Goal: Task Accomplishment & Management: Use online tool/utility

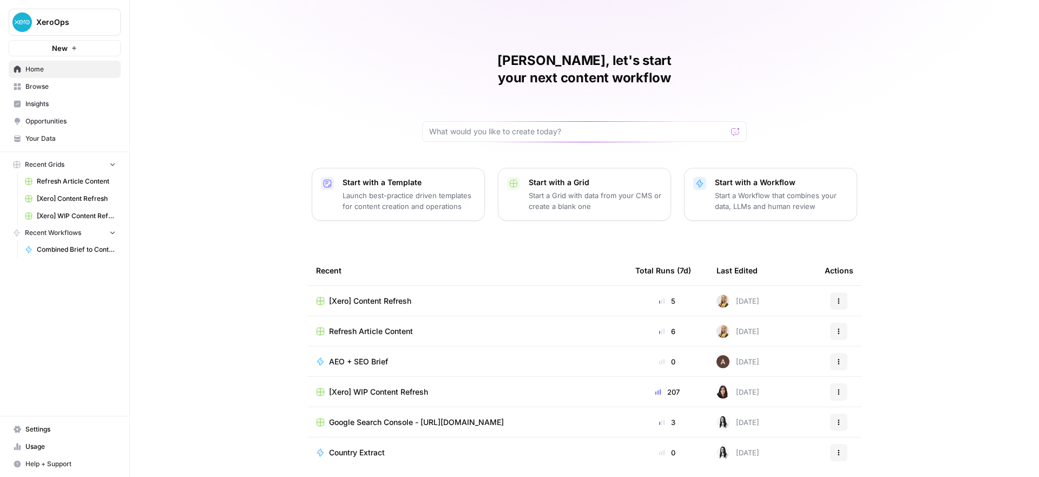
click at [428, 380] on td "[Xero] WIP Content Refresh" at bounding box center [466, 392] width 319 height 30
click at [423, 386] on span "[Xero] WIP Content Refresh" at bounding box center [378, 391] width 99 height 11
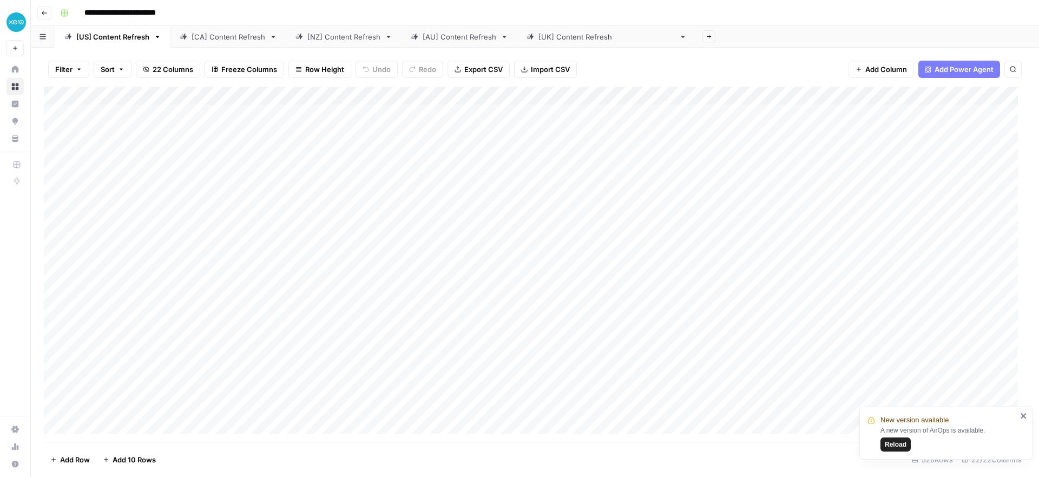
click at [898, 441] on span "Reload" at bounding box center [896, 444] width 22 height 10
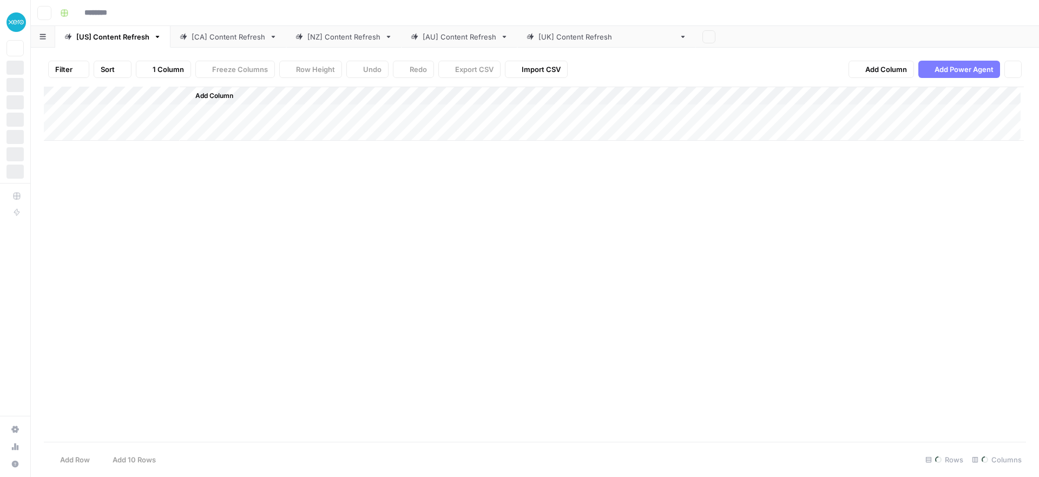
type input "**********"
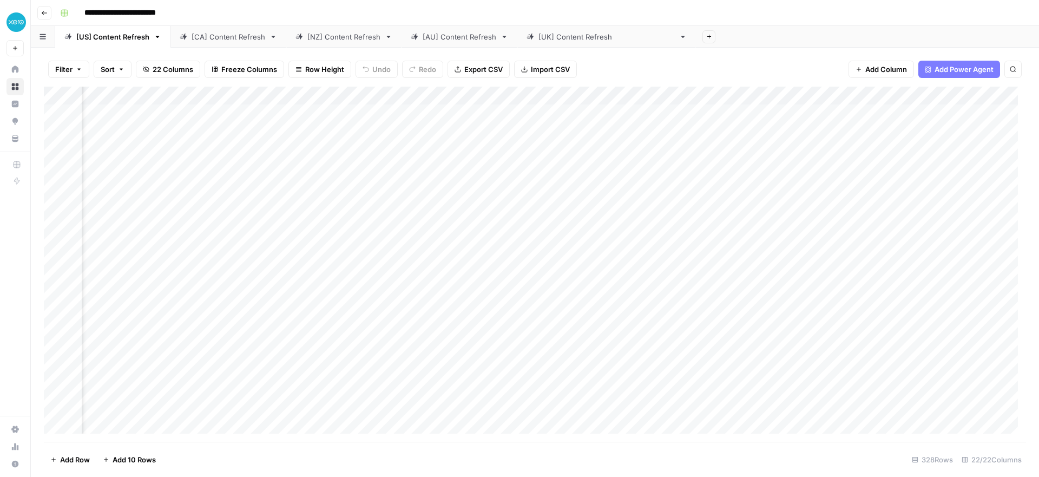
scroll to position [0, 881]
click at [327, 113] on div "Add Column" at bounding box center [535, 264] width 982 height 355
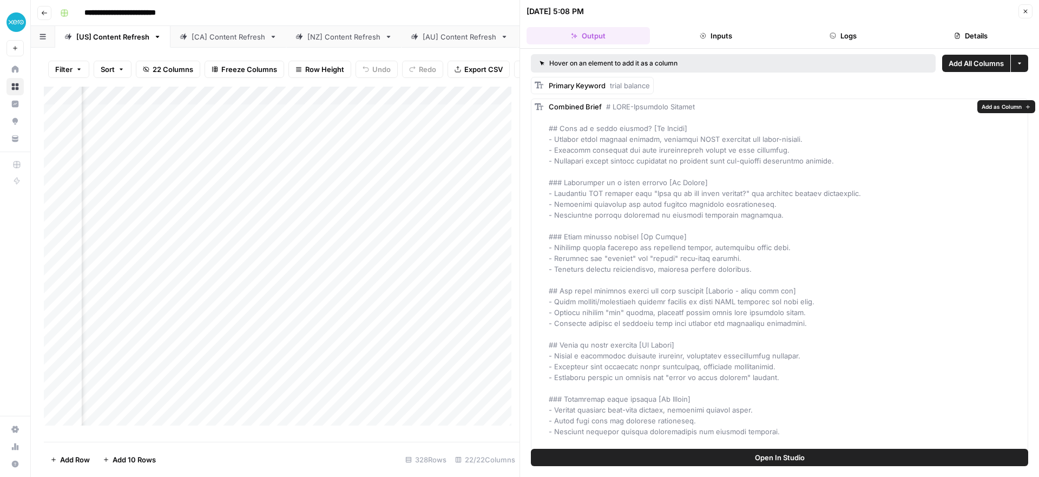
click at [714, 463] on button "Open In Studio" at bounding box center [779, 457] width 497 height 17
click at [330, 104] on div "Add Column" at bounding box center [282, 260] width 476 height 347
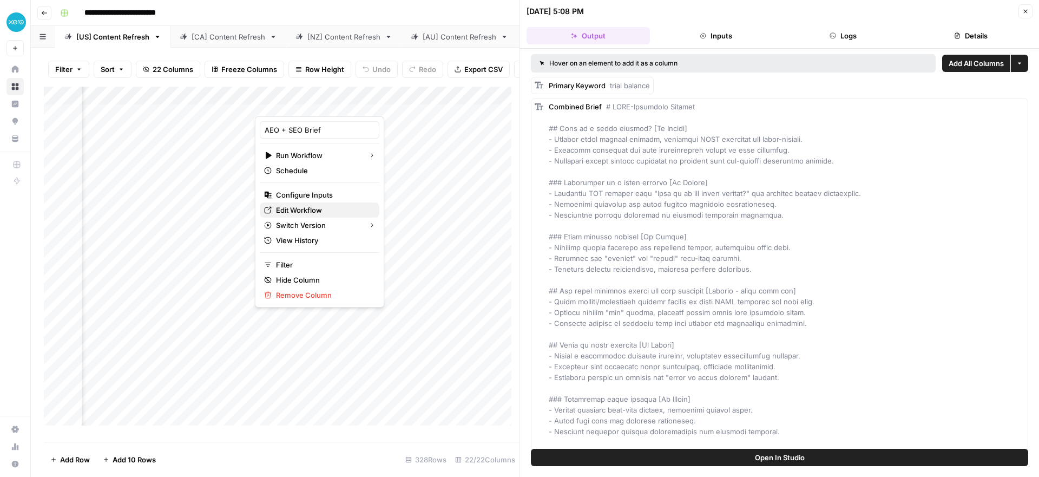
click at [294, 212] on span "Edit Workflow" at bounding box center [323, 210] width 95 height 11
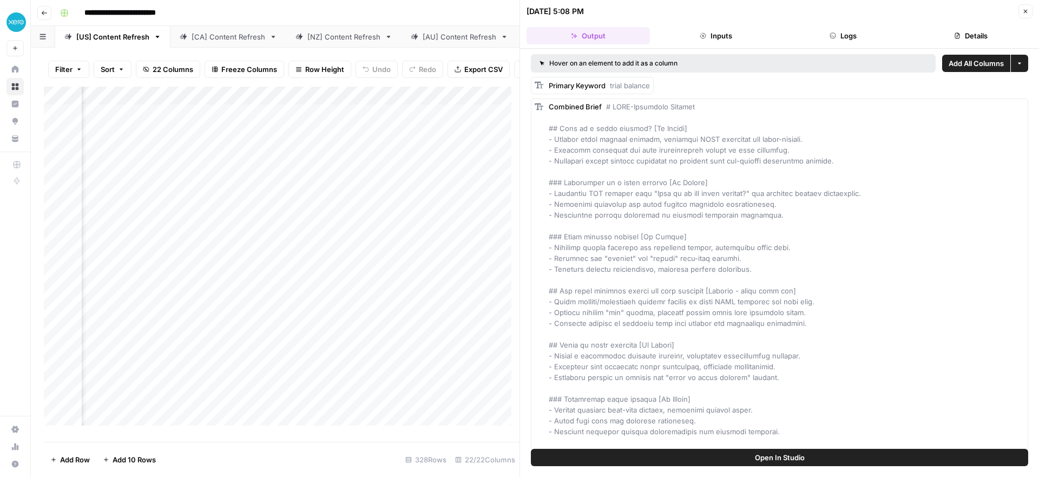
click at [326, 106] on div "Add Column" at bounding box center [282, 260] width 476 height 347
click at [405, 122] on div "Add Column" at bounding box center [282, 260] width 476 height 347
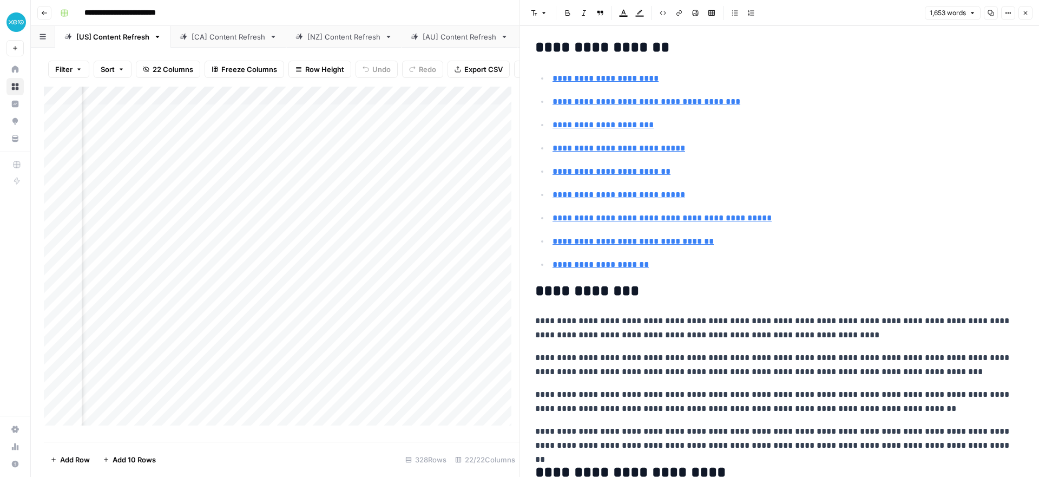
type input "#streamline-your-trial-balance-process"
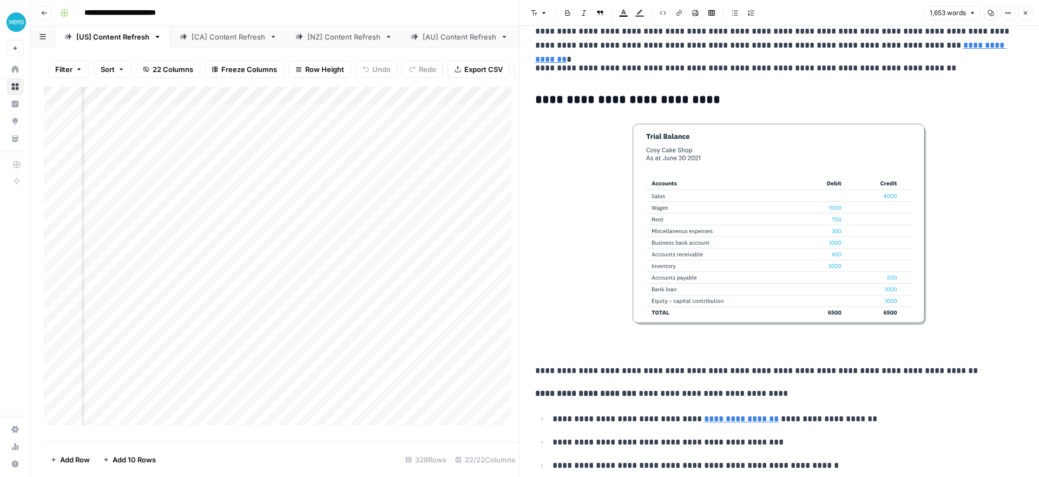
scroll to position [345, 0]
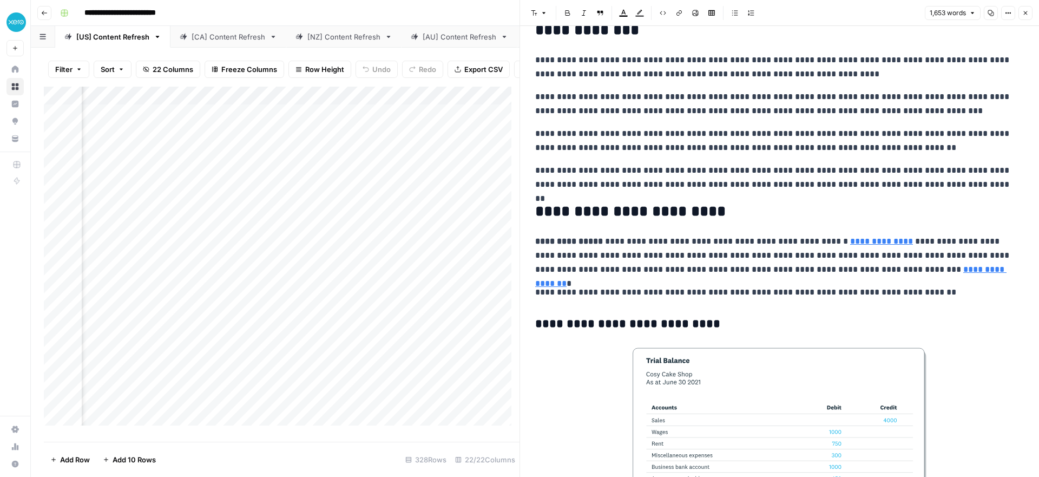
click at [565, 325] on h3 "**********" at bounding box center [775, 324] width 481 height 15
drag, startPoint x: 708, startPoint y: 319, endPoint x: 540, endPoint y: 323, distance: 168.4
click at [540, 323] on h3 "**********" at bounding box center [775, 324] width 481 height 15
click at [541, 12] on icon "button" at bounding box center [544, 13] width 6 height 6
click at [738, 206] on h2 "**********" at bounding box center [775, 211] width 481 height 17
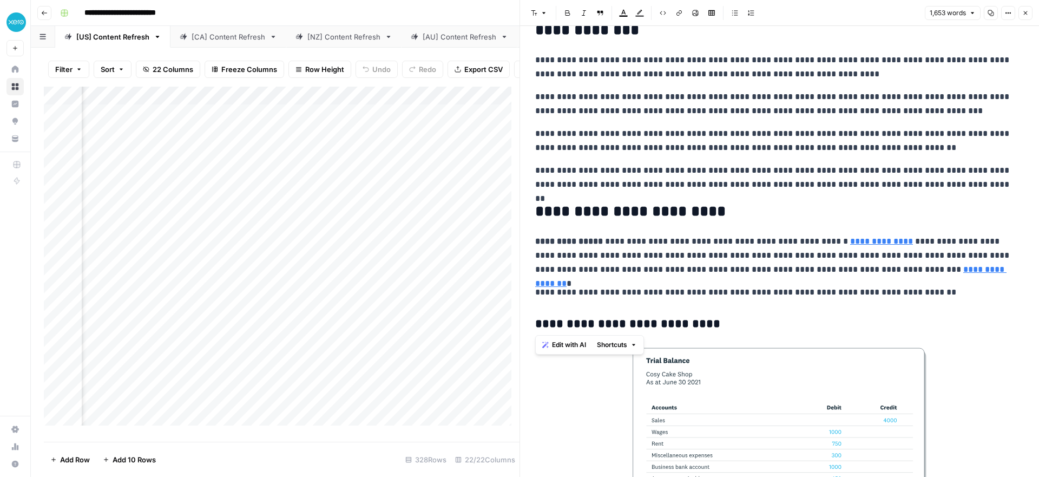
drag, startPoint x: 684, startPoint y: 323, endPoint x: 530, endPoint y: 324, distance: 153.7
click at [540, 21] on header "Font style Bold Italic Block quote Text color Highlight color Code block Link I…" at bounding box center [779, 13] width 519 height 26
drag, startPoint x: 643, startPoint y: 321, endPoint x: 544, endPoint y: 316, distance: 99.2
click at [544, 317] on h3 "**********" at bounding box center [775, 324] width 481 height 15
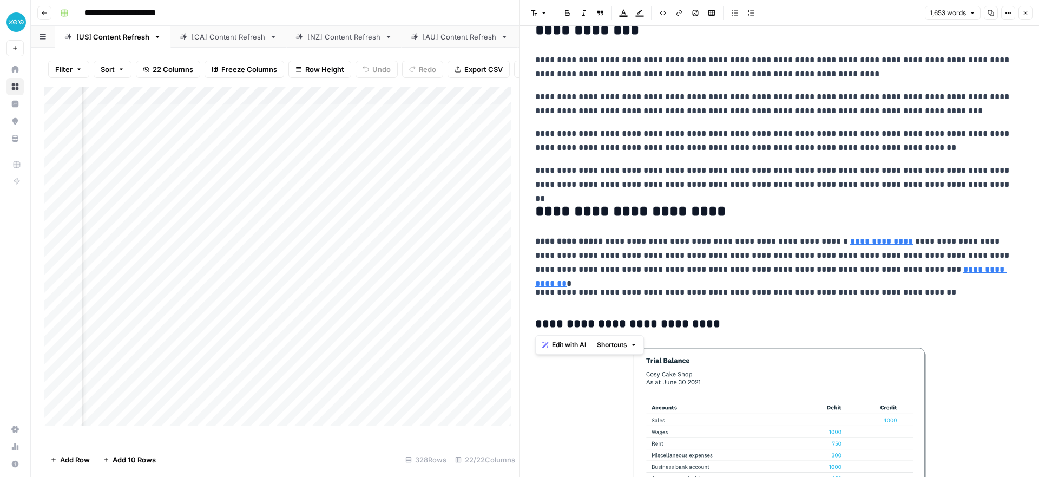
click at [544, 10] on icon "button" at bounding box center [544, 13] width 6 height 6
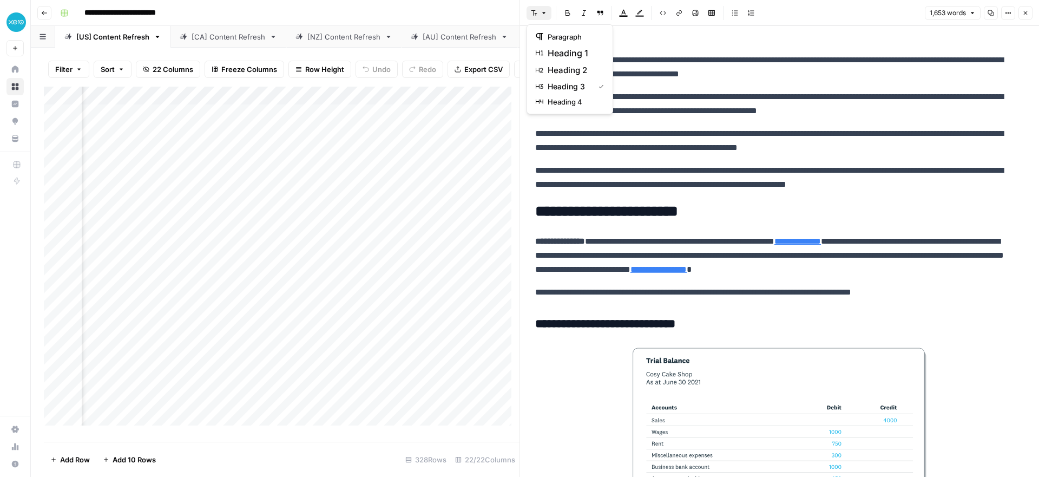
click at [383, 102] on div "Add Column" at bounding box center [282, 260] width 476 height 347
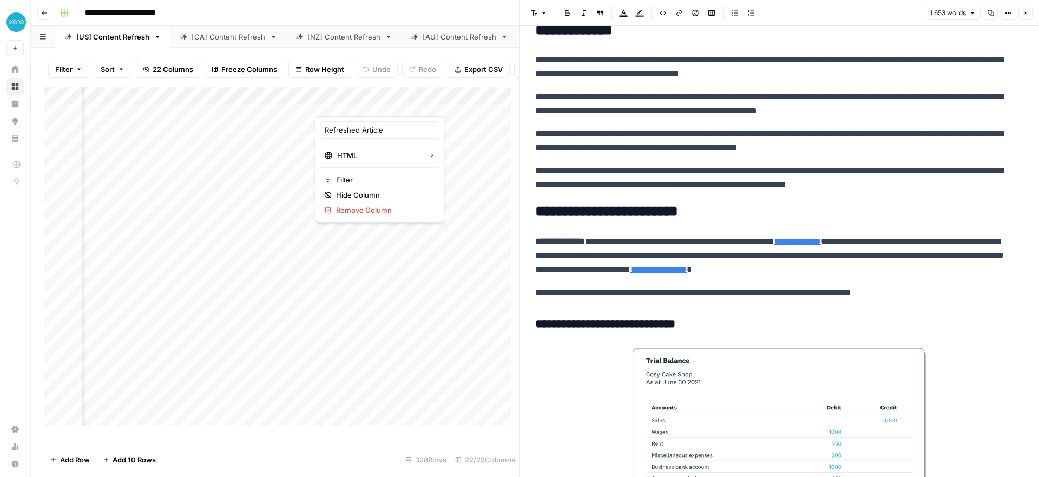
click at [404, 104] on div at bounding box center [364, 106] width 98 height 22
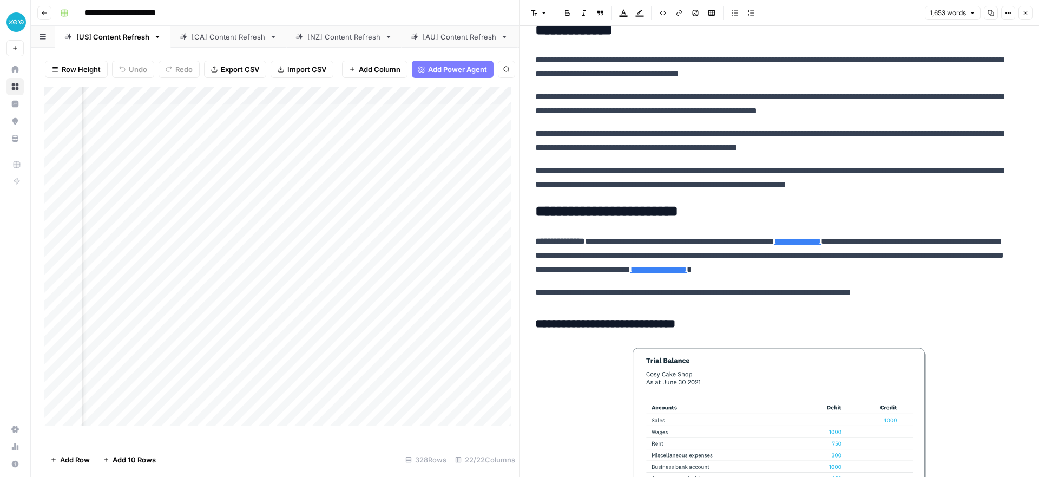
click at [402, 103] on div "Add Column" at bounding box center [282, 260] width 476 height 347
click at [408, 103] on div at bounding box center [364, 106] width 98 height 22
click at [432, 104] on div "Add Column" at bounding box center [282, 260] width 476 height 347
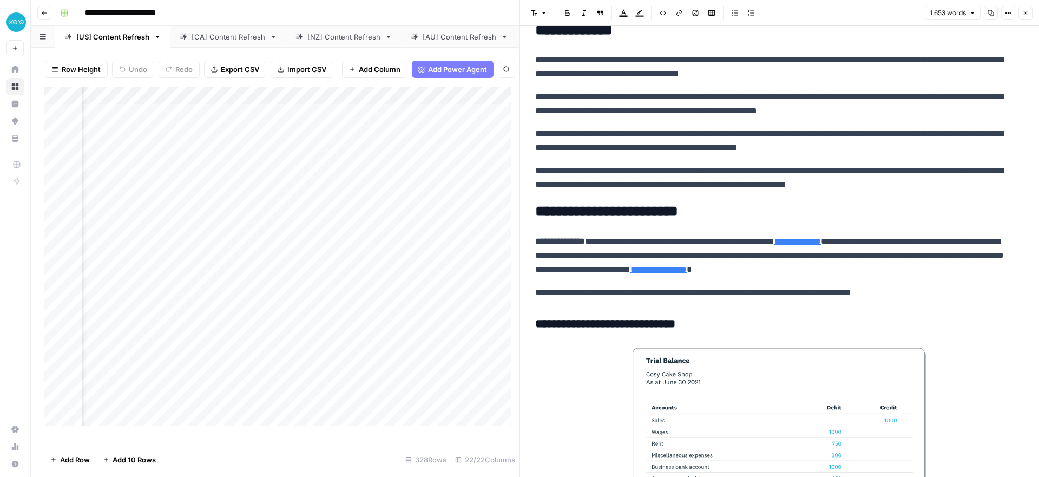
click at [267, 102] on div "Add Column" at bounding box center [282, 260] width 476 height 347
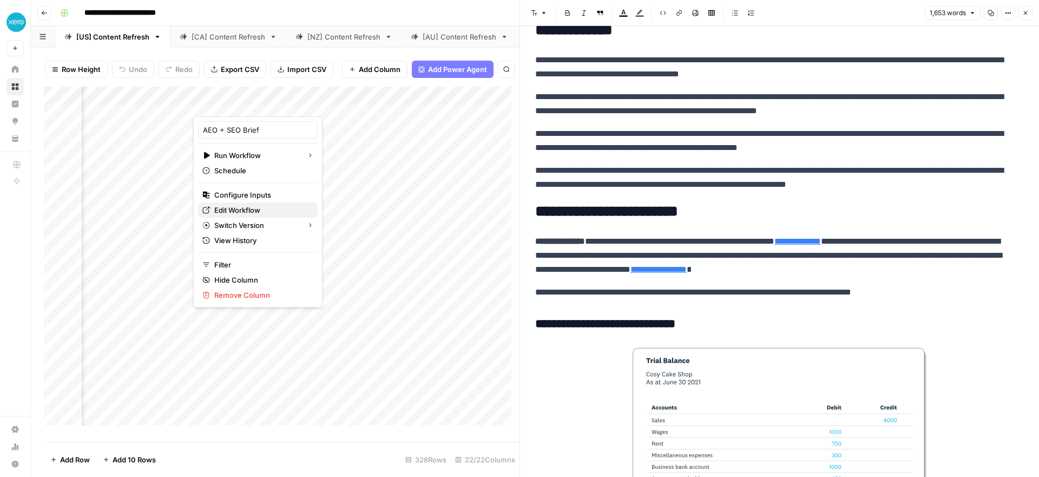
click at [260, 208] on span "Edit Workflow" at bounding box center [261, 210] width 95 height 11
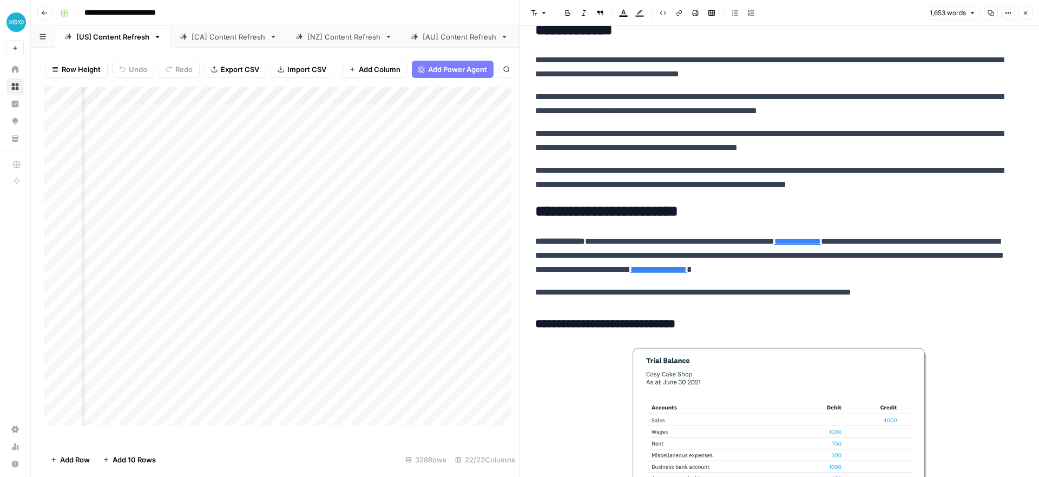
click at [266, 102] on div "Add Column" at bounding box center [282, 260] width 476 height 347
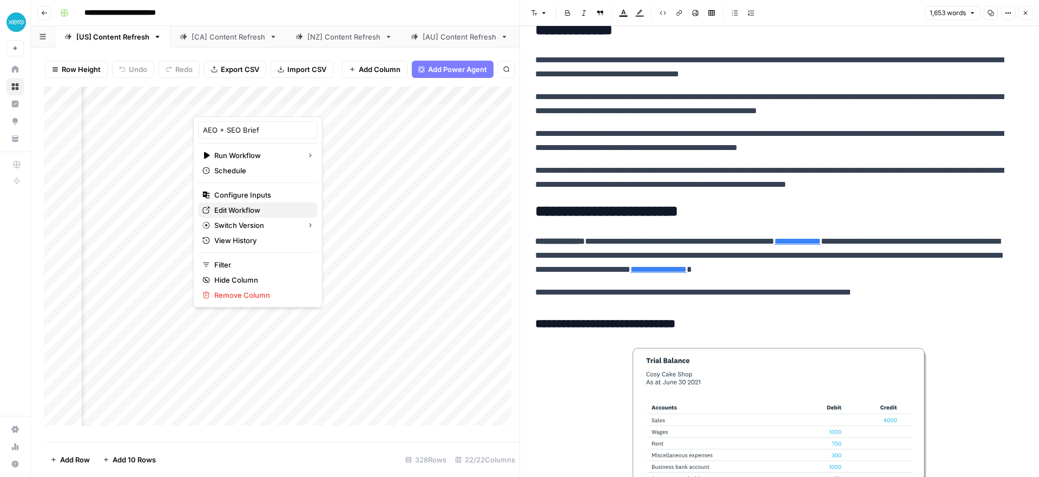
click at [228, 209] on span "Edit Workflow" at bounding box center [261, 210] width 95 height 11
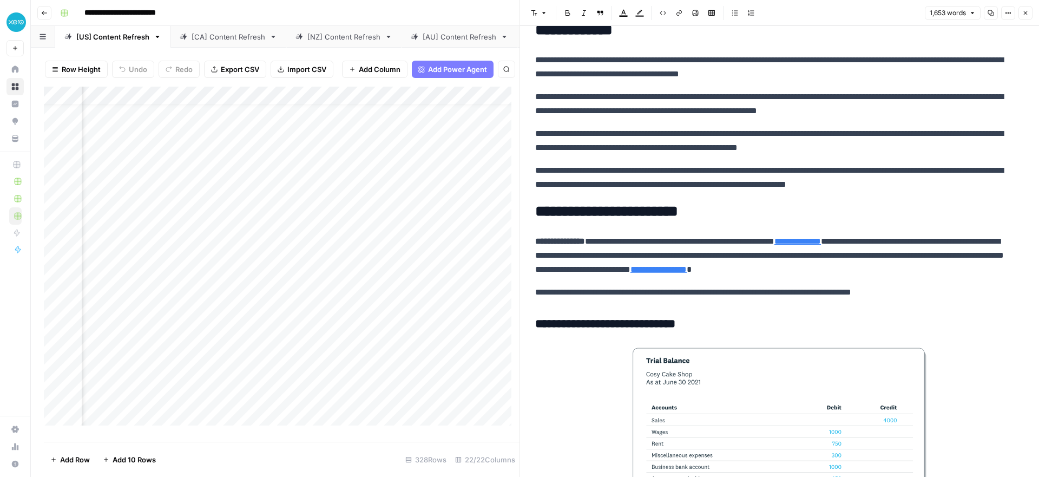
scroll to position [42, 943]
click at [278, 354] on div "Add Column" at bounding box center [282, 260] width 476 height 347
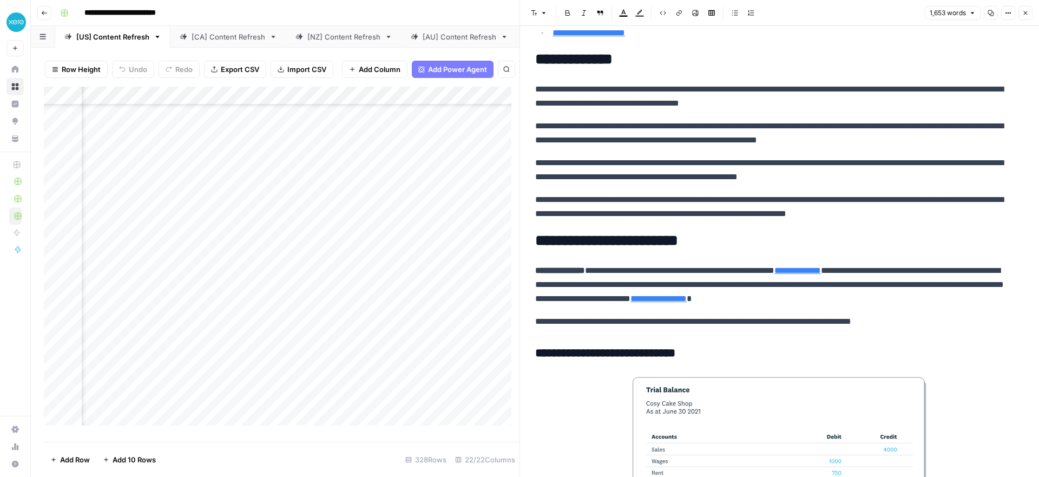
scroll to position [312, 0]
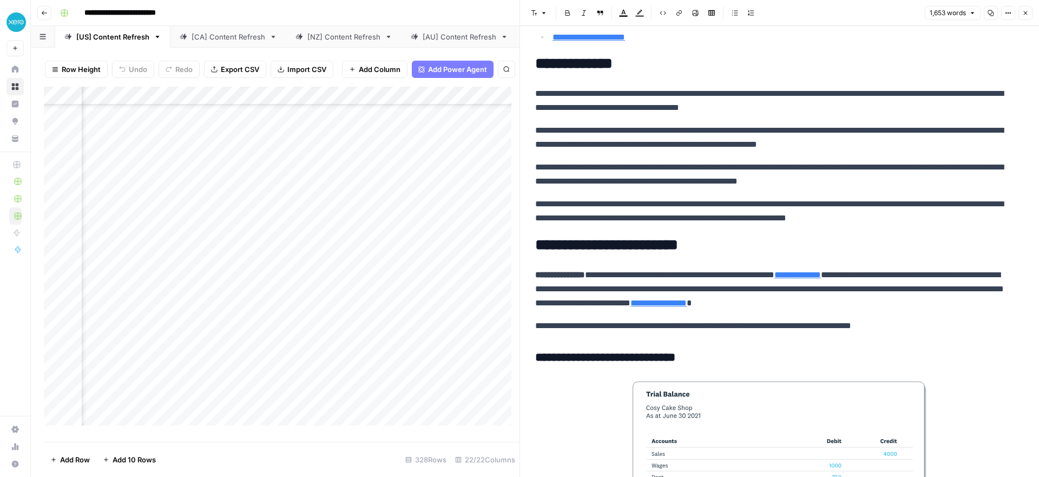
click at [421, 104] on div "Add Column" at bounding box center [282, 260] width 476 height 347
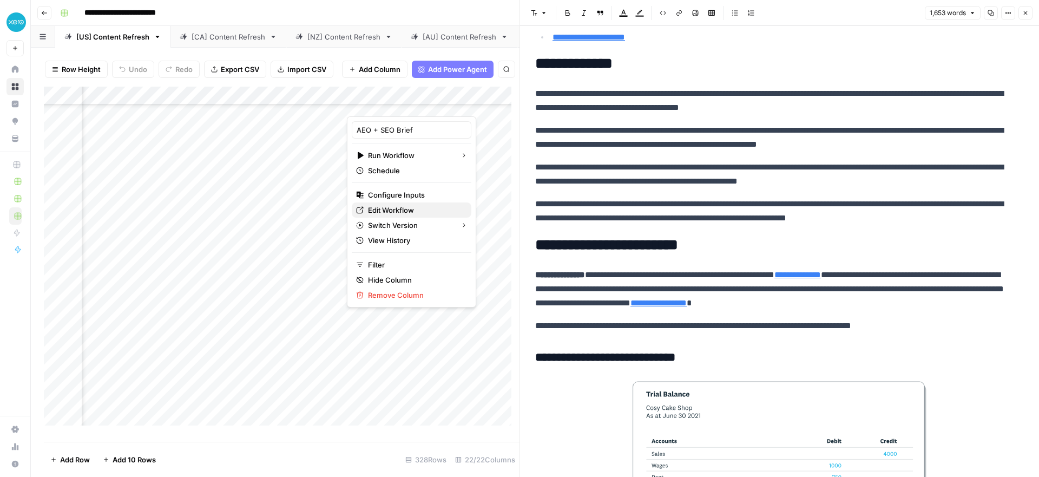
click at [397, 209] on span "Edit Workflow" at bounding box center [415, 210] width 95 height 11
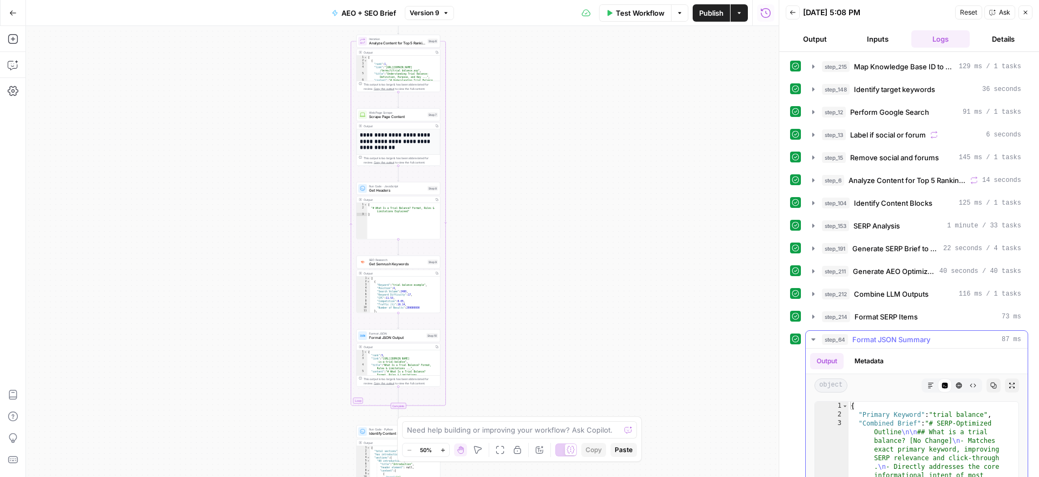
click at [948, 344] on div "step_64 Format JSON Summary 87 ms" at bounding box center [921, 339] width 199 height 11
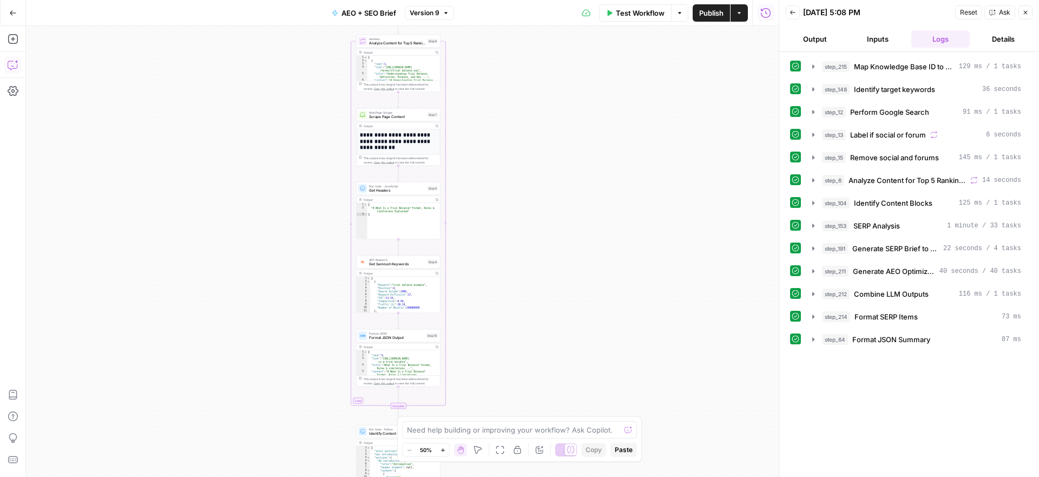
click at [10, 70] on button "Copilot" at bounding box center [12, 64] width 17 height 17
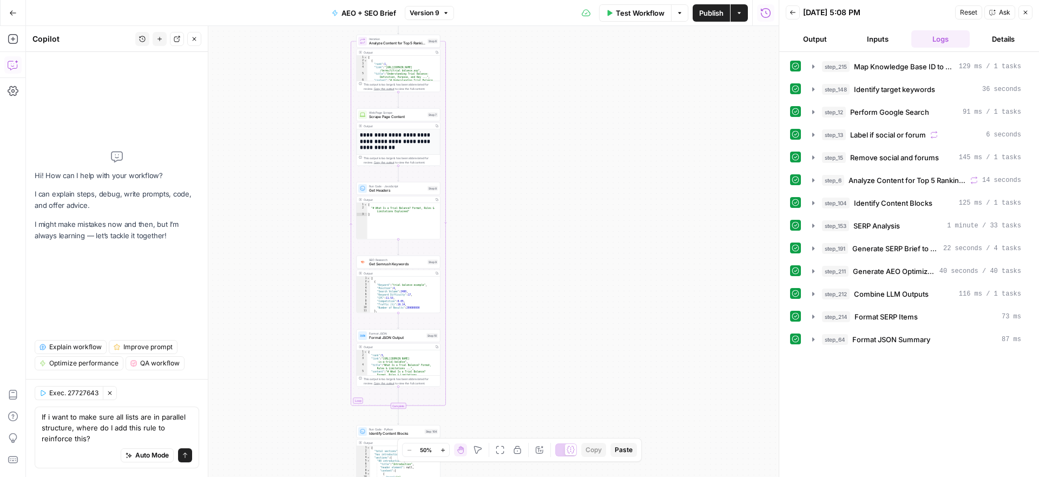
type textarea "If i want to make sure all lists are in parallel structure, where do I add this…"
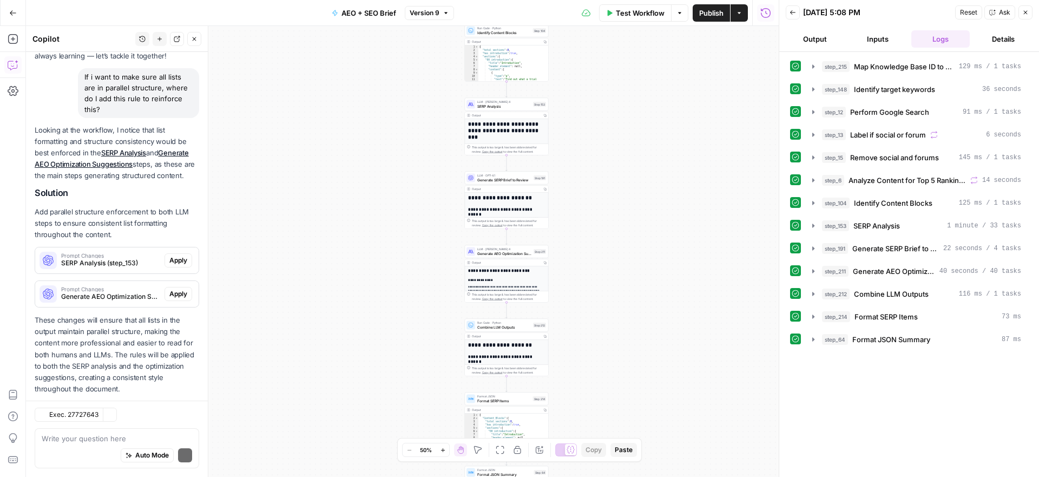
scroll to position [102, 0]
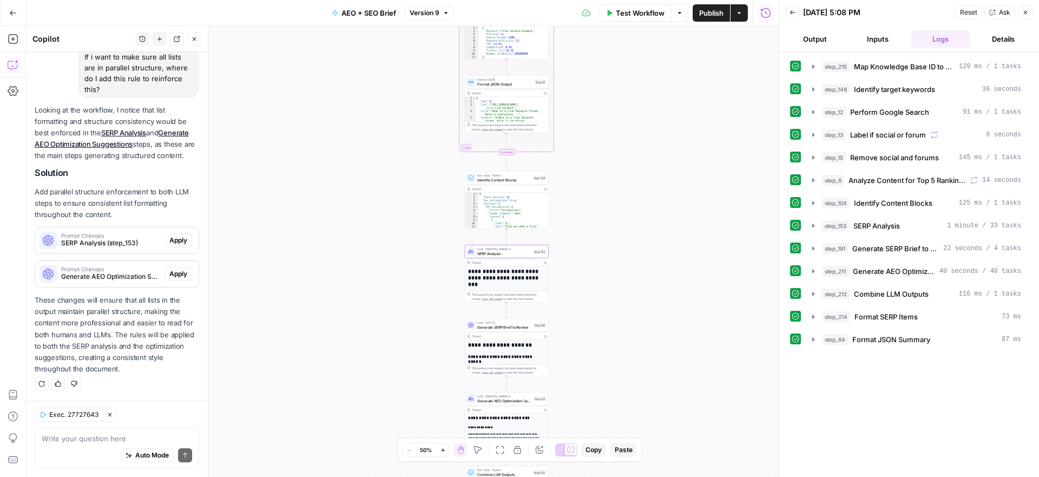
click at [169, 244] on span "Apply" at bounding box center [178, 240] width 18 height 10
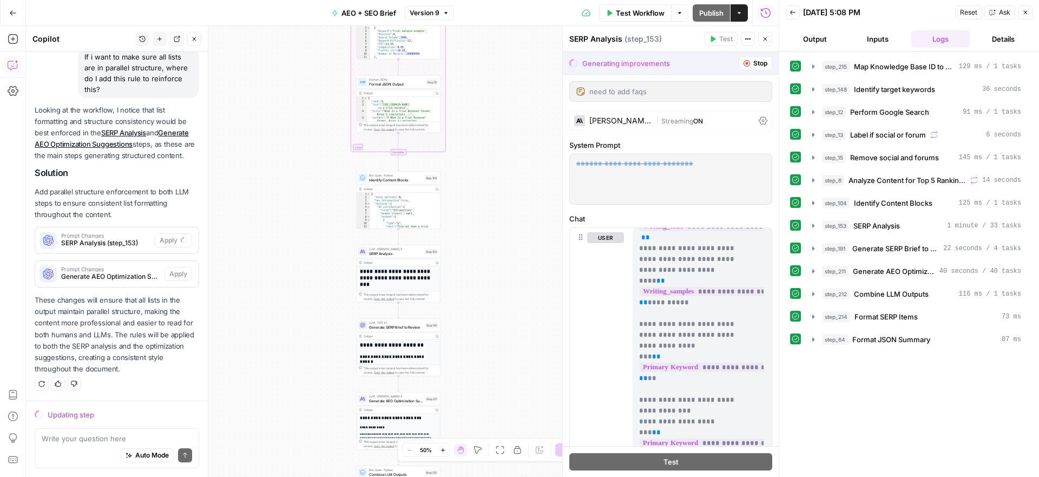
scroll to position [366, 0]
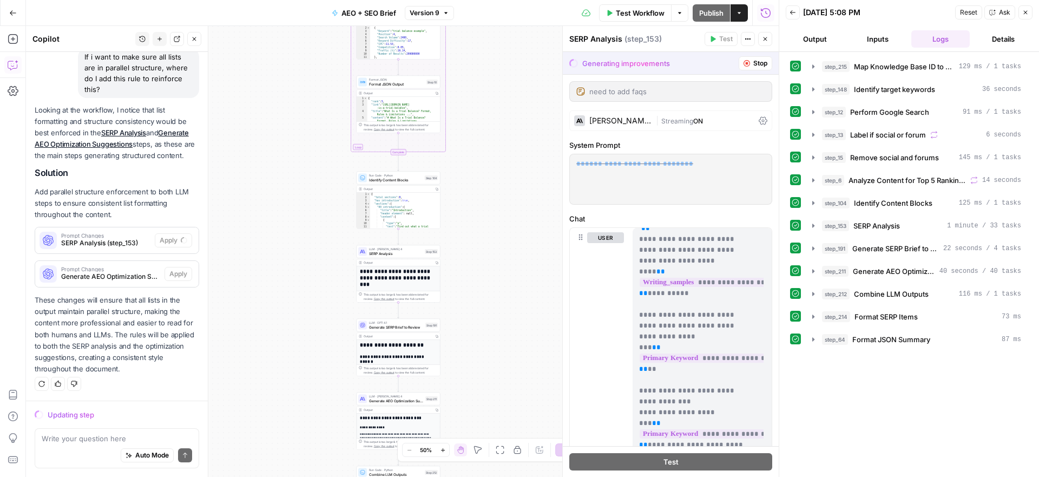
click at [743, 62] on button "Stop" at bounding box center [756, 63] width 34 height 14
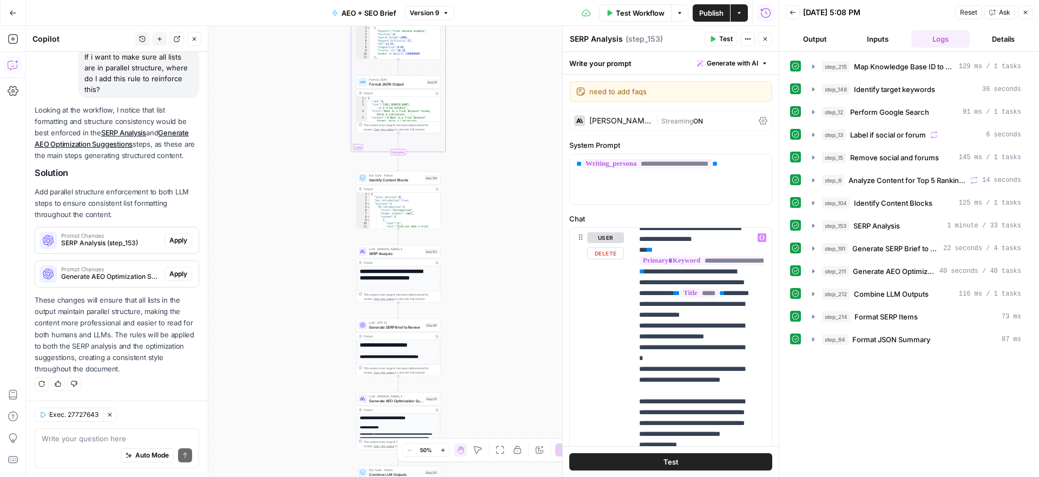
scroll to position [547, 0]
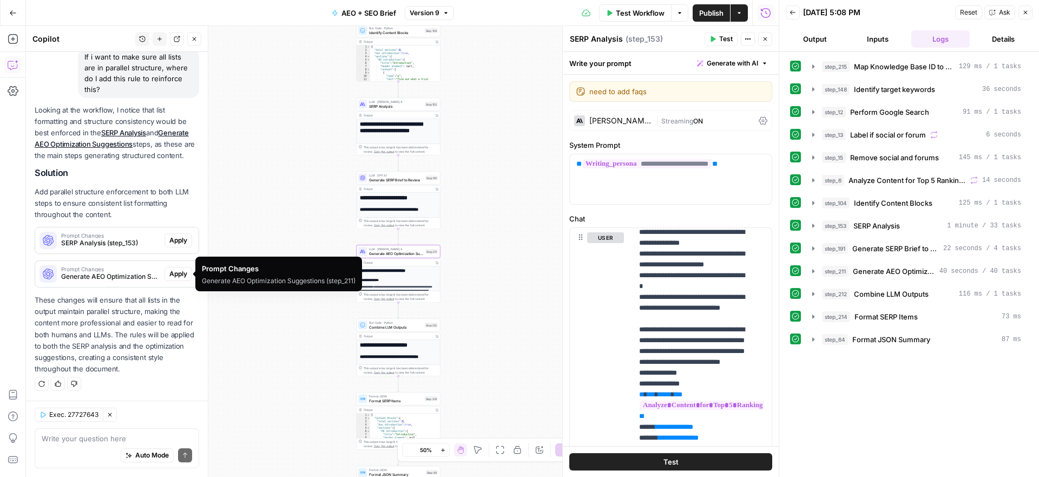
click at [116, 277] on span "Generate AEO Optimization Suggestions (step_211)" at bounding box center [110, 277] width 99 height 10
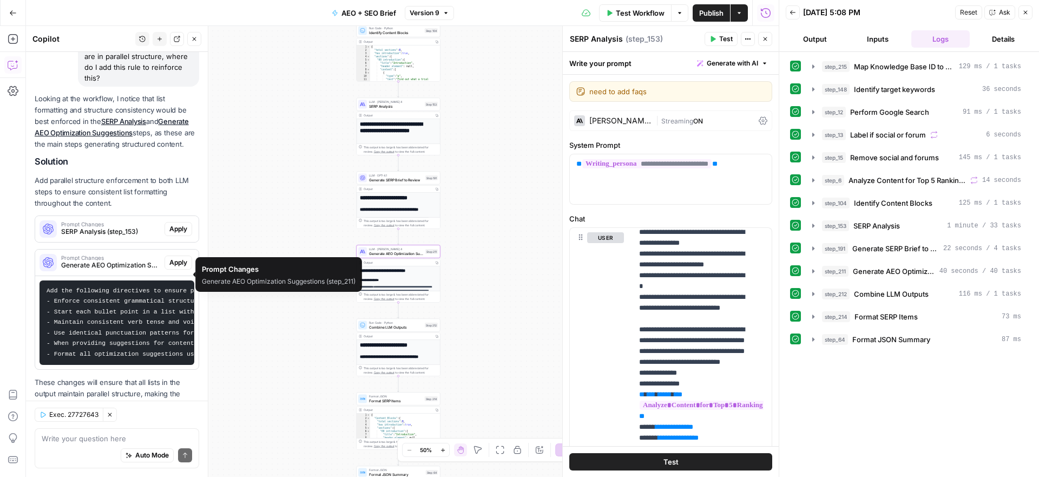
click at [136, 260] on span "Prompt Changes" at bounding box center [110, 257] width 99 height 5
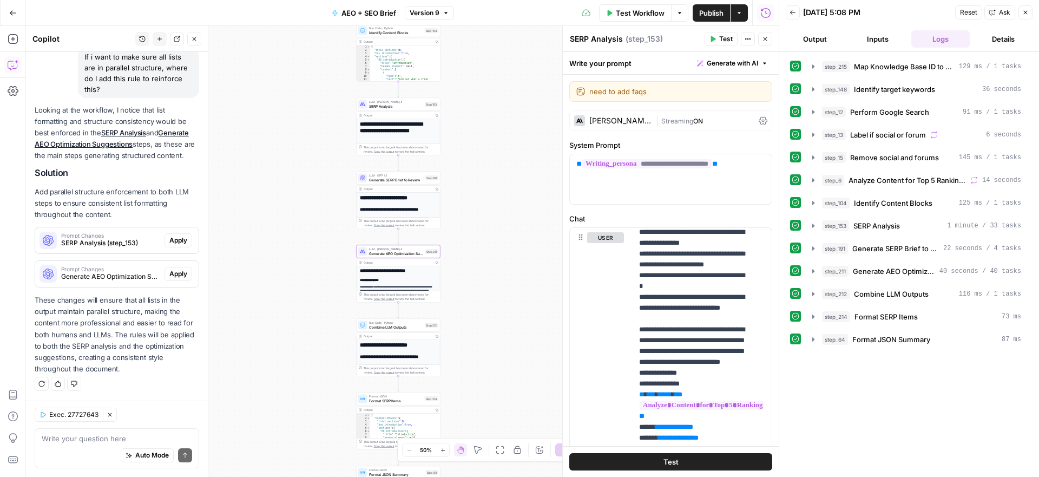
click at [136, 271] on span "Prompt Changes" at bounding box center [110, 268] width 99 height 5
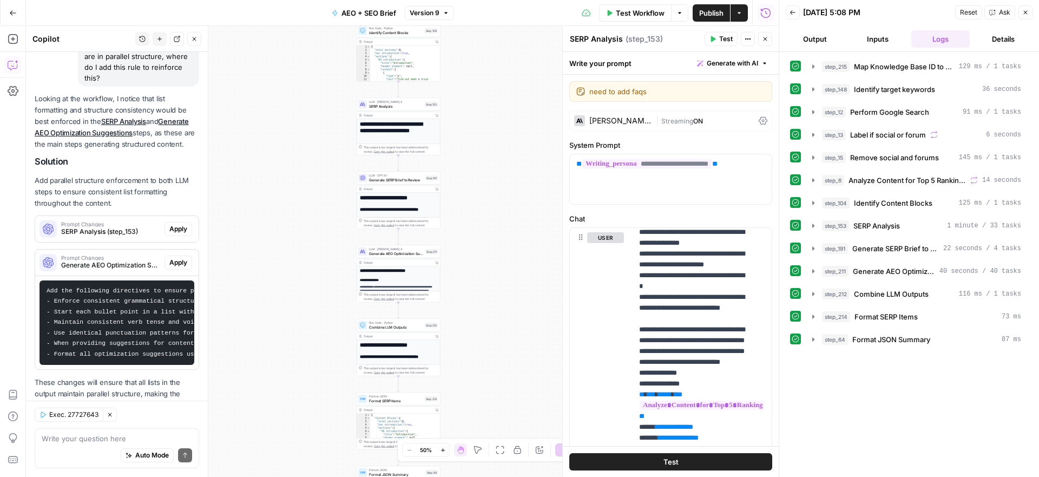
scroll to position [204, 0]
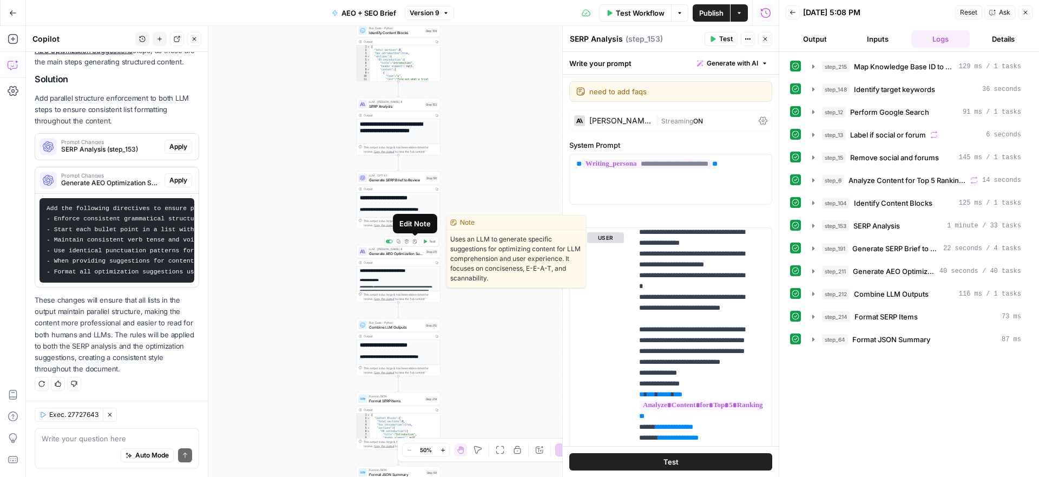
click at [416, 244] on button "Edit Note" at bounding box center [414, 241] width 7 height 7
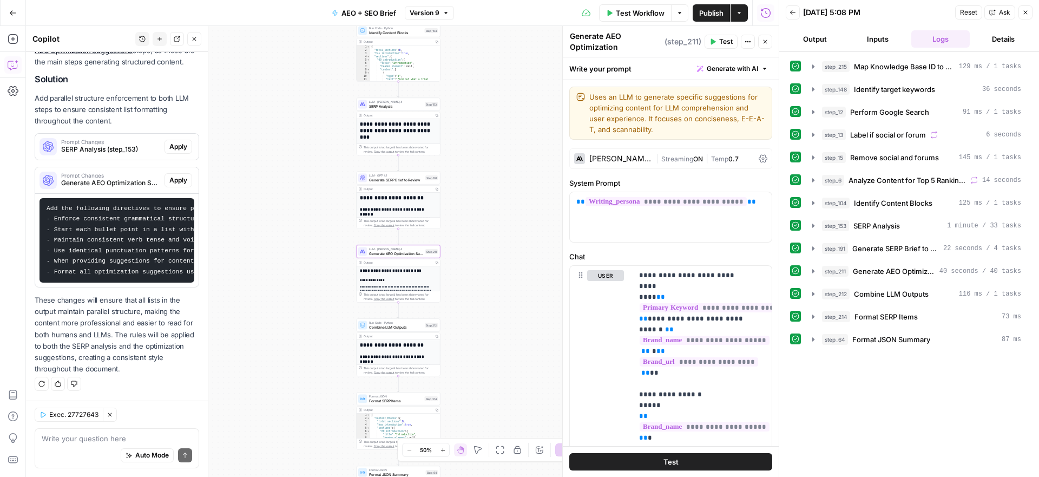
click at [137, 255] on code "Add the following directives to ensure parallel structure in lists: - Enforce c…" at bounding box center [257, 240] width 421 height 70
click at [179, 173] on button "Apply" at bounding box center [179, 180] width 28 height 14
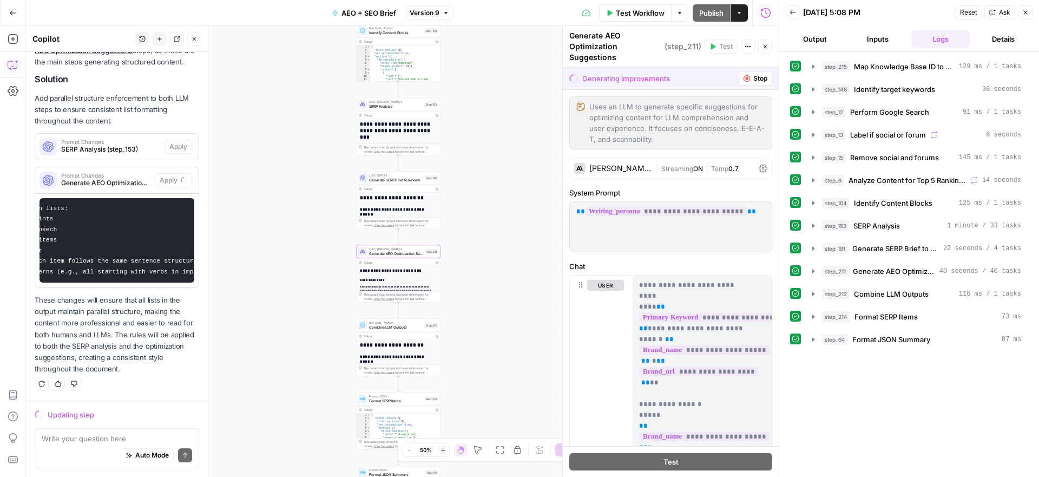
scroll to position [0, 290]
drag, startPoint x: 62, startPoint y: 204, endPoint x: 183, endPoint y: 269, distance: 137.8
click at [183, 269] on pre "Add the following directives to ensure parallel structure in lists: - Enforce c…" at bounding box center [117, 240] width 155 height 84
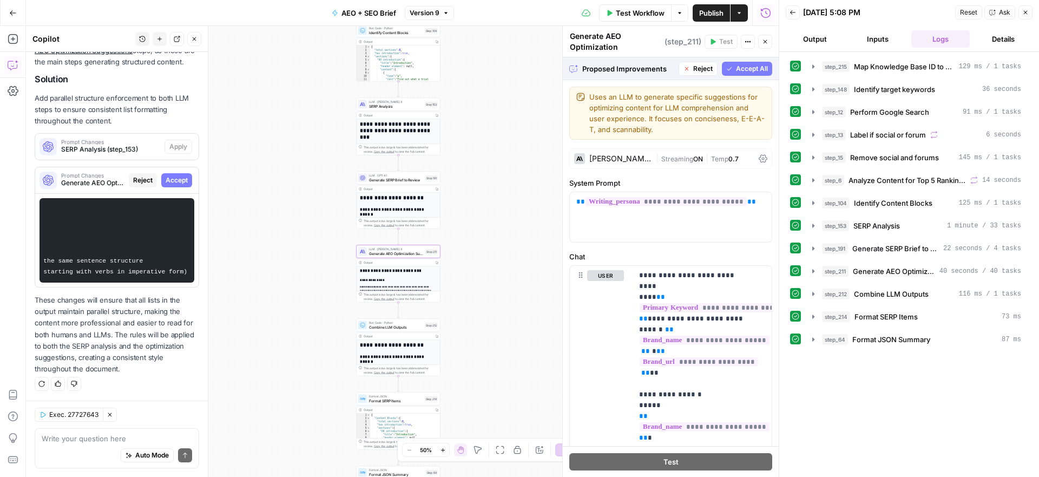
copy code "Add the following directives to ensure parallel structure in lists: - Enforce c…"
click at [98, 226] on pre "Add the following directives to ensure parallel structure in lists: - Enforce c…" at bounding box center [117, 240] width 155 height 84
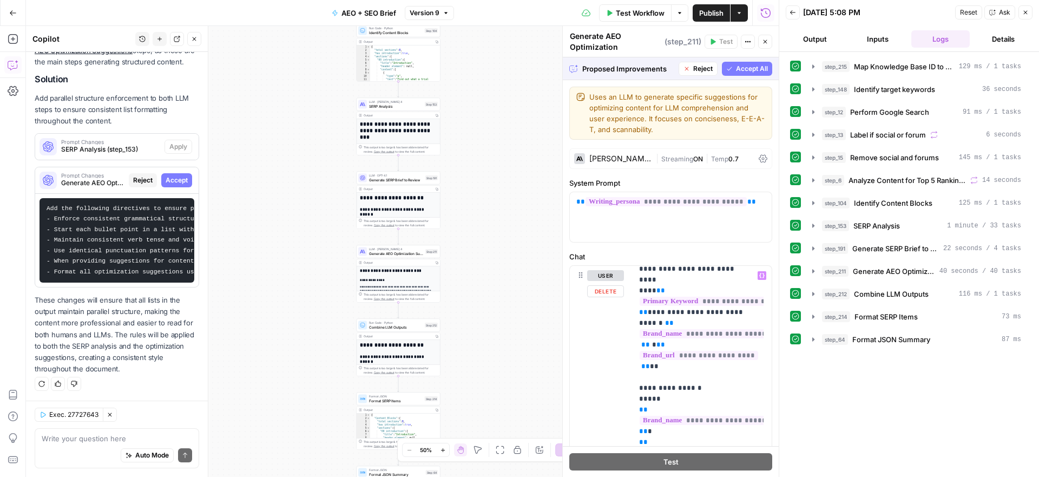
scroll to position [0, 0]
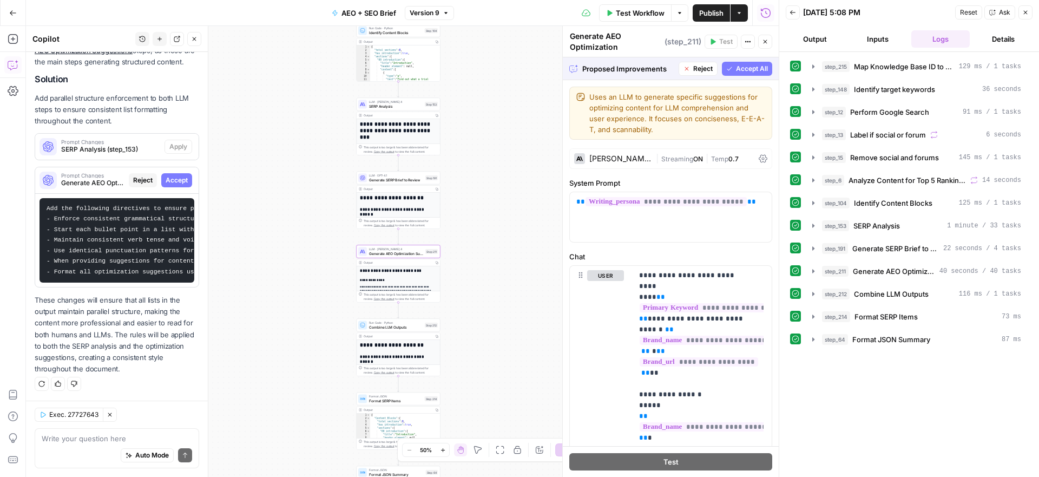
click at [166, 175] on span "Accept" at bounding box center [177, 180] width 22 height 10
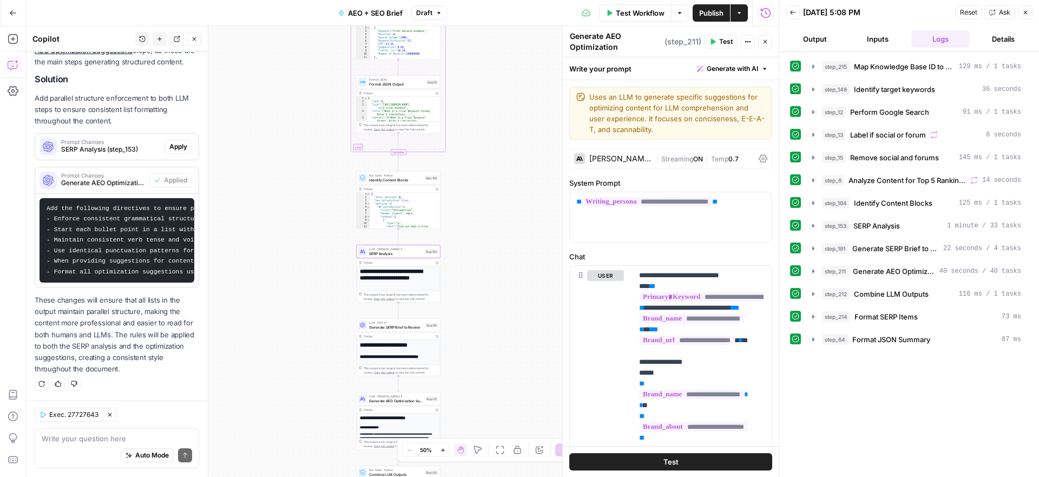
click at [136, 145] on span "SERP Analysis (step_153)" at bounding box center [110, 150] width 99 height 10
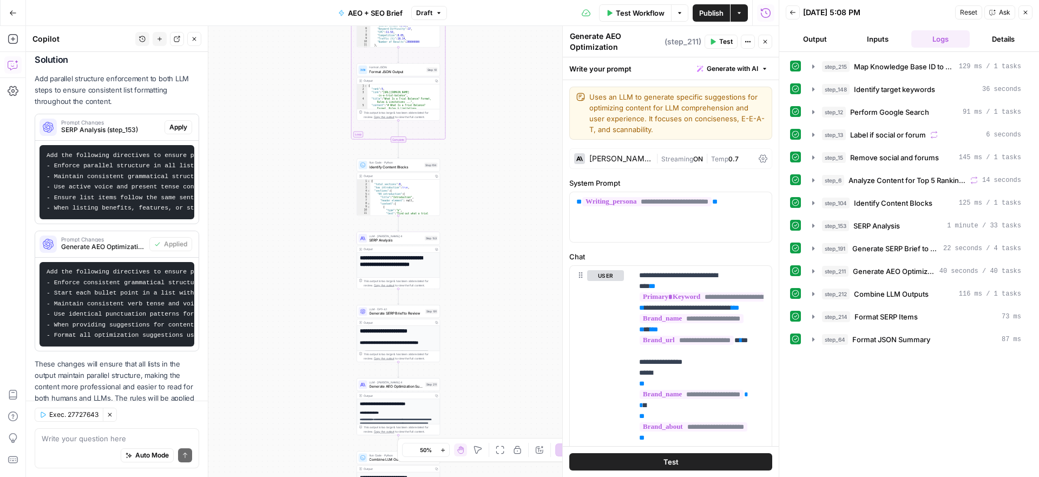
scroll to position [312, 0]
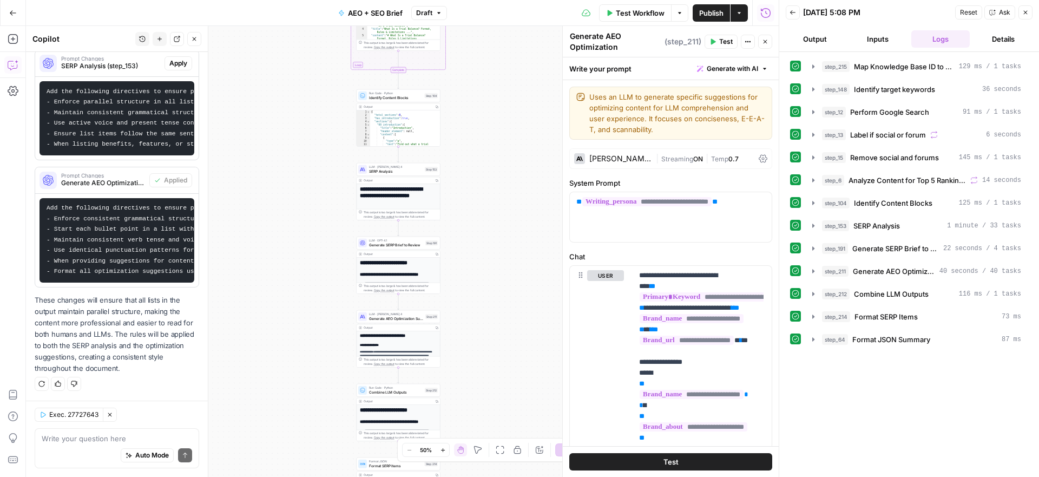
click at [714, 39] on icon "button" at bounding box center [713, 41] width 6 height 6
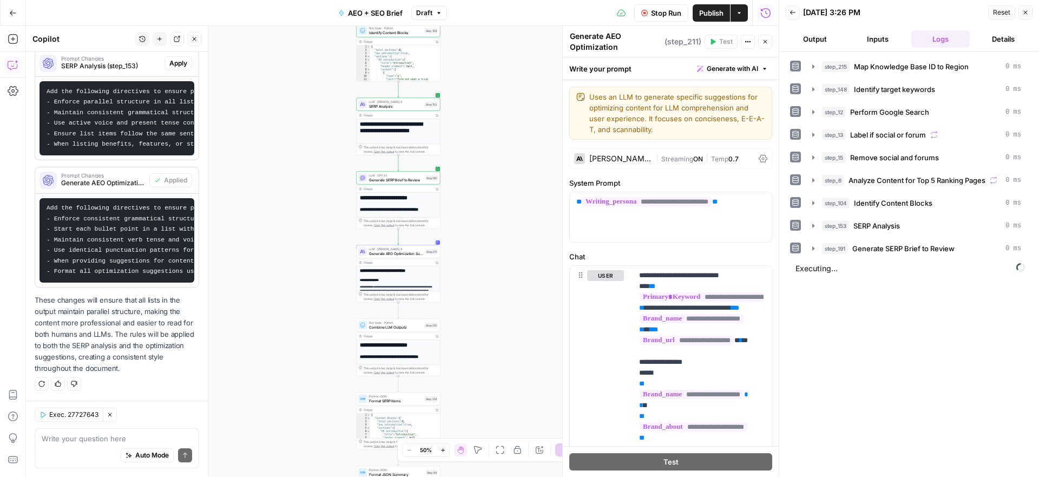
click at [401, 265] on div "Output Copy" at bounding box center [398, 262] width 83 height 7
click at [409, 254] on span "Generate AEO Optimization Suggestions" at bounding box center [396, 253] width 54 height 5
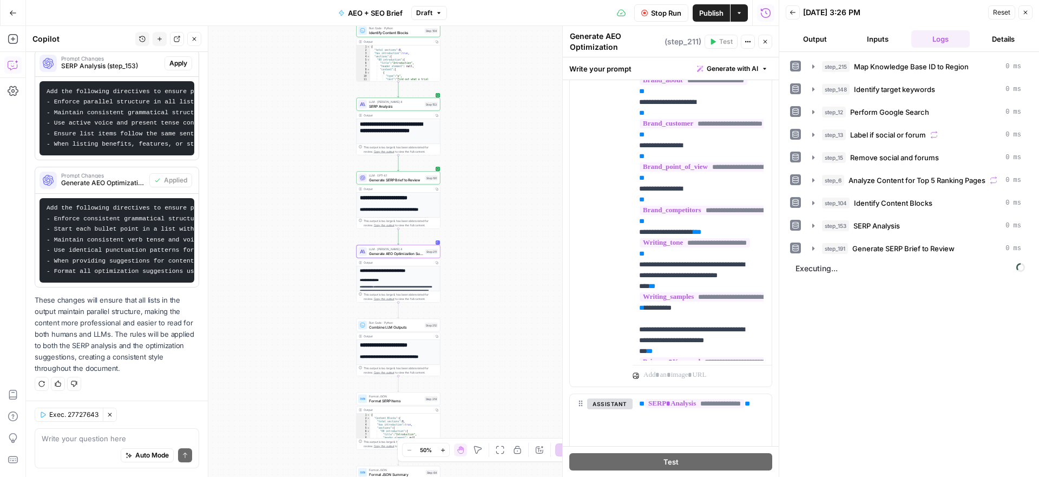
click at [78, 178] on span "Generate AEO Optimization Suggestions (step_211)" at bounding box center [103, 183] width 84 height 10
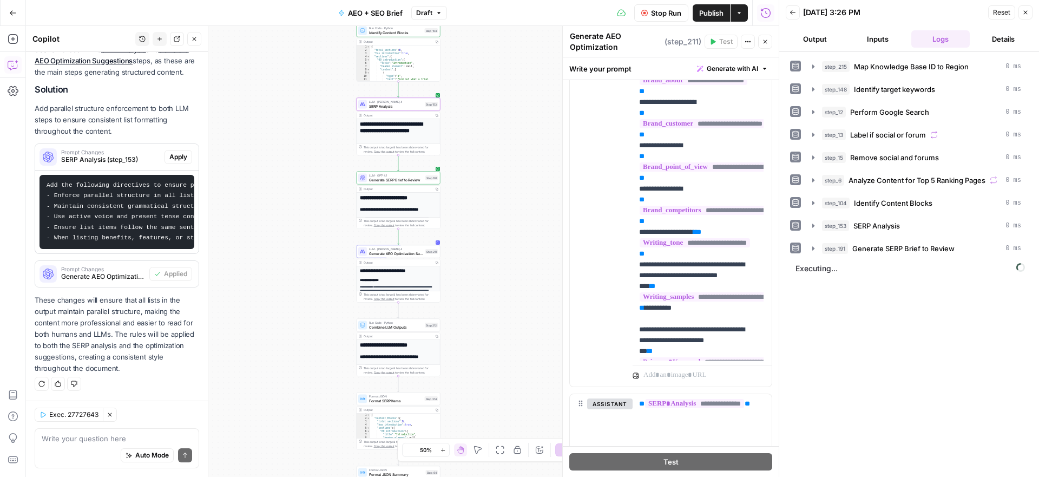
scroll to position [211, 0]
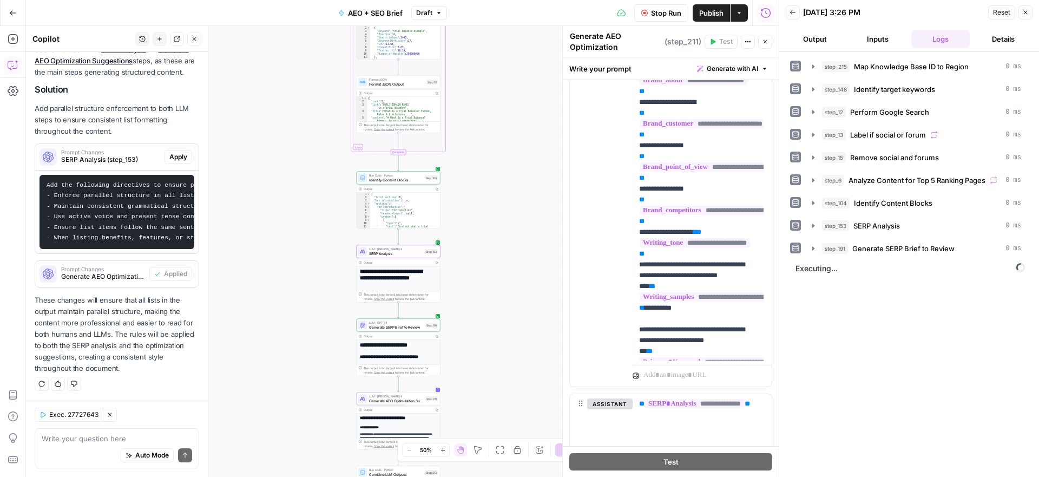
drag, startPoint x: 46, startPoint y: 177, endPoint x: 121, endPoint y: 247, distance: 103.0
click at [121, 247] on pre "Add the following directives to ensure parallel structure in lists: - Enforce p…" at bounding box center [117, 212] width 155 height 74
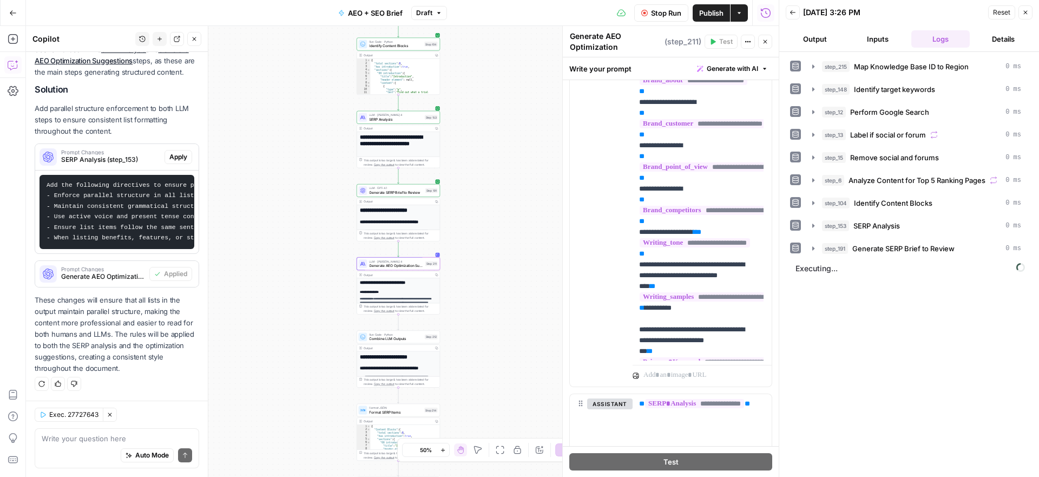
click at [116, 274] on span "Generate AEO Optimization Suggestions (step_211)" at bounding box center [103, 277] width 84 height 10
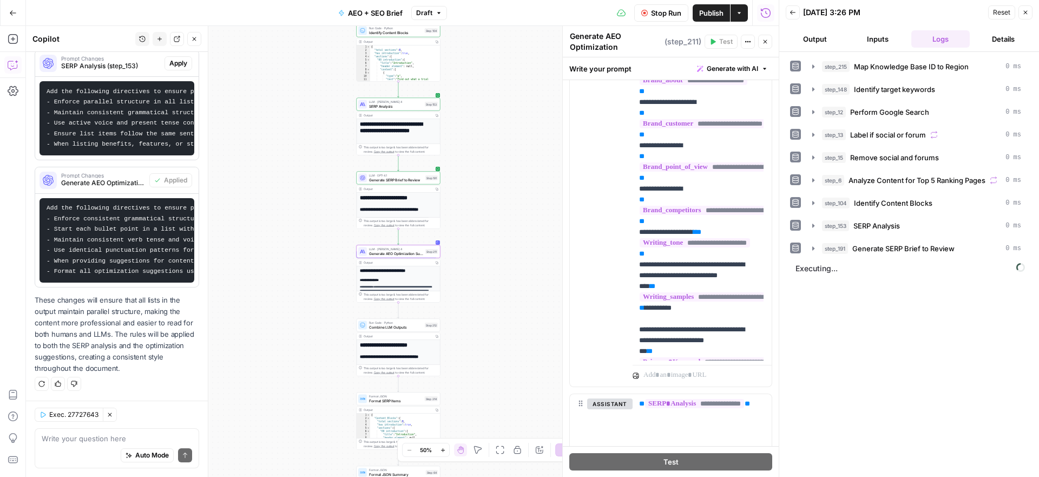
drag, startPoint x: 44, startPoint y: 198, endPoint x: 55, endPoint y: 205, distance: 13.1
click at [55, 205] on pre "Add the following directives to ensure parallel structure in lists: - Enforce c…" at bounding box center [117, 240] width 155 height 84
click at [49, 205] on code "Add the following directives to ensure parallel structure in lists: - Enforce c…" at bounding box center [257, 240] width 421 height 70
drag, startPoint x: 50, startPoint y: 201, endPoint x: 145, endPoint y: 247, distance: 105.5
click at [145, 247] on pre "Add the following directives to ensure parallel structure in lists: - Enforce c…" at bounding box center [117, 240] width 155 height 84
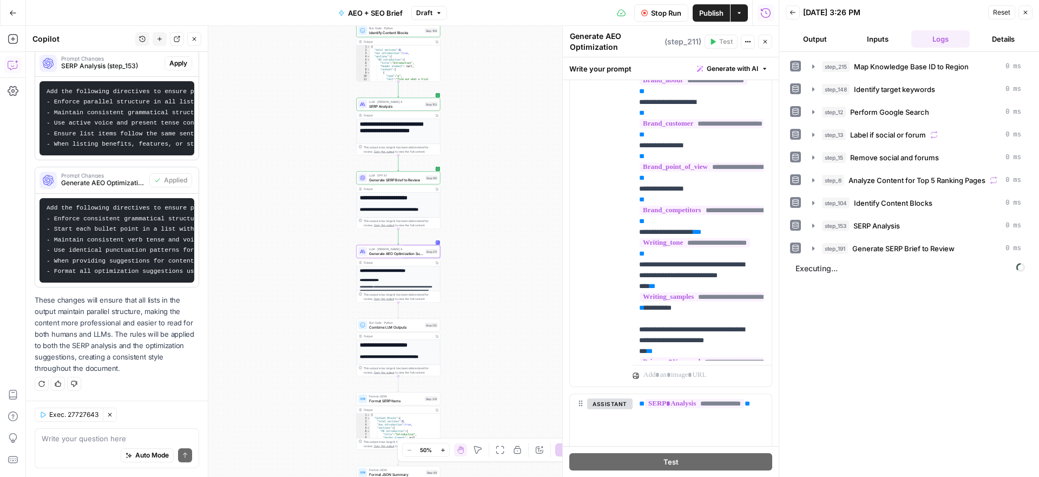
click at [144, 247] on pre "Add the following directives to ensure parallel structure in lists: - Enforce c…" at bounding box center [117, 240] width 155 height 84
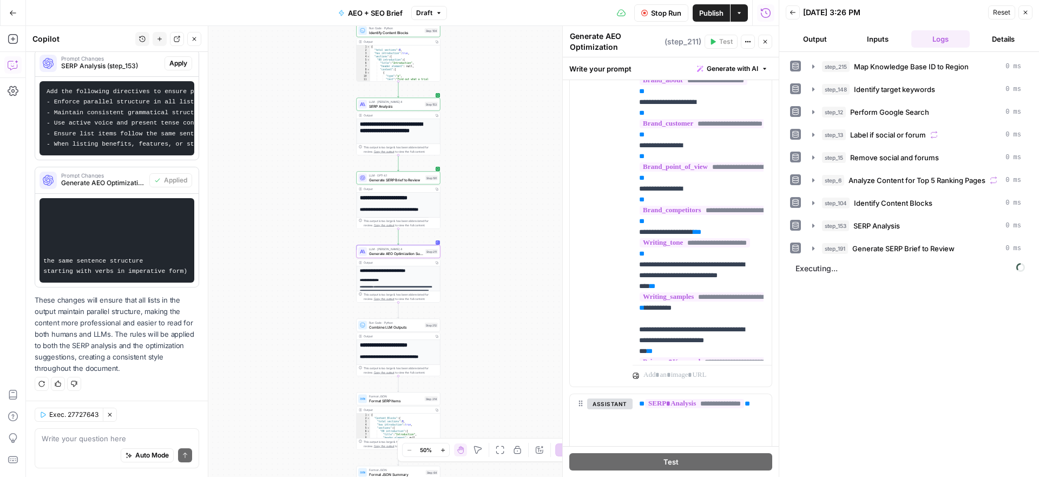
scroll to position [0, 290]
drag, startPoint x: 47, startPoint y: 201, endPoint x: 187, endPoint y: 261, distance: 153.2
click at [187, 261] on div "Add the following directives to ensure parallel structure in lists: - Enforce c…" at bounding box center [116, 240] width 163 height 93
copy code "Add the following directives to ensure parallel structure in lists: - Enforce c…"
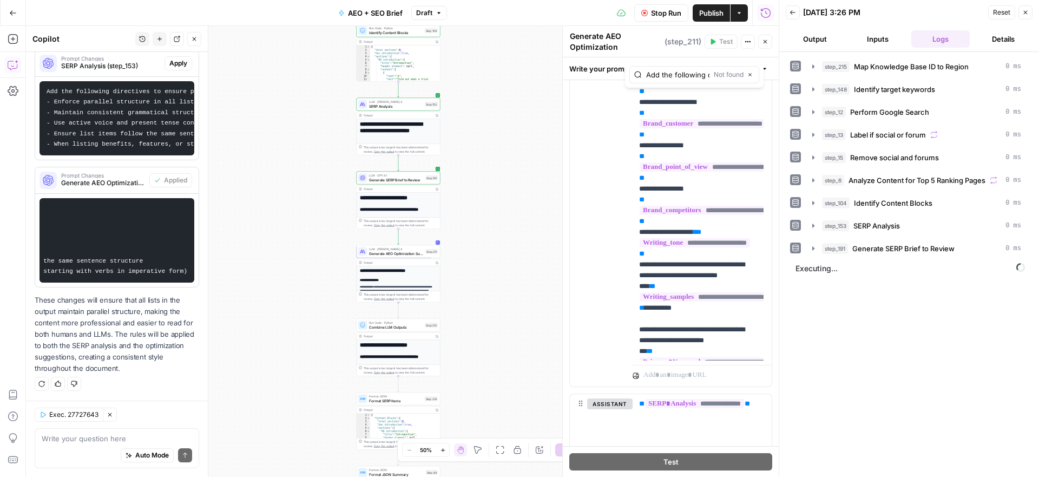
scroll to position [0, 1670]
type input "Add the following directives to ensure parallel structure in lists: - Enforce c…"
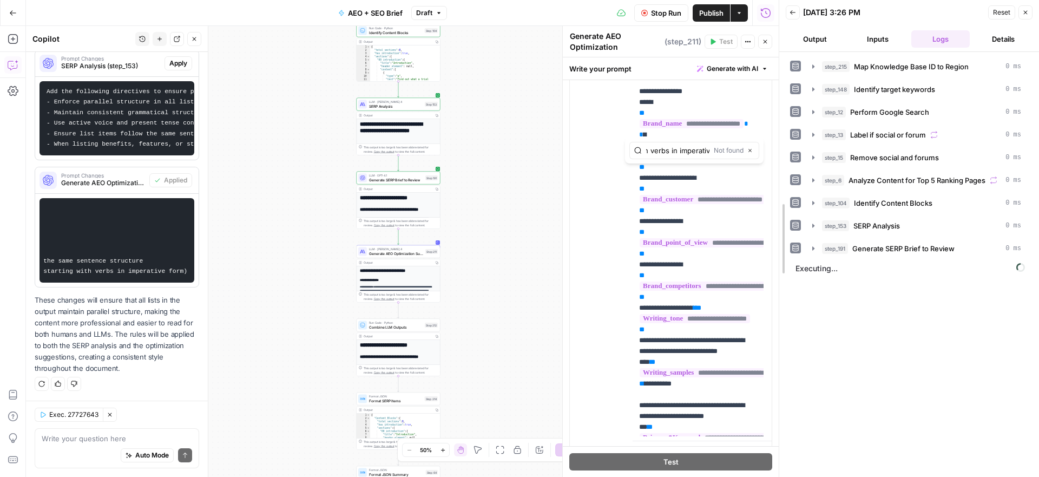
drag, startPoint x: 773, startPoint y: 131, endPoint x: 775, endPoint y: 117, distance: 13.6
click at [775, 117] on div at bounding box center [779, 238] width 11 height 477
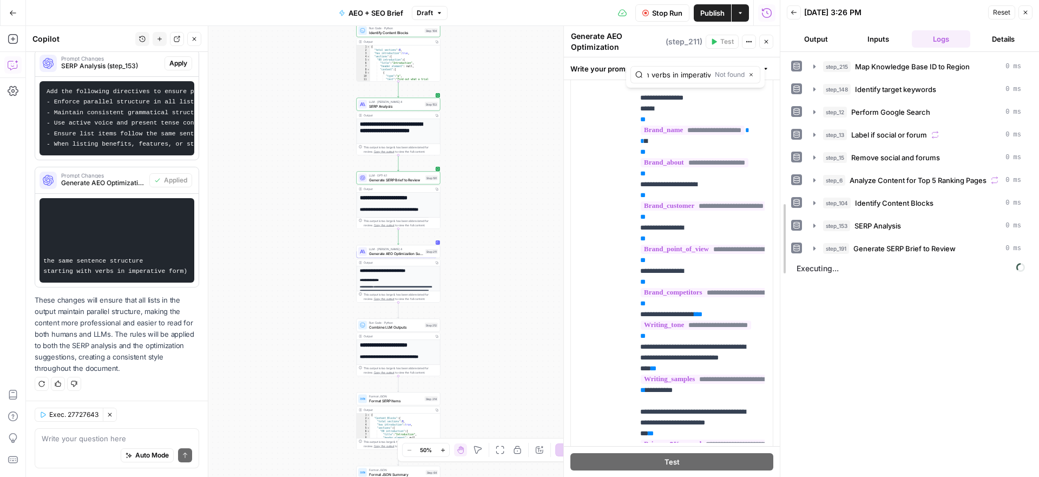
scroll to position [0, 0]
drag, startPoint x: 775, startPoint y: 123, endPoint x: 780, endPoint y: 86, distance: 37.7
click at [780, 86] on div at bounding box center [785, 238] width 11 height 477
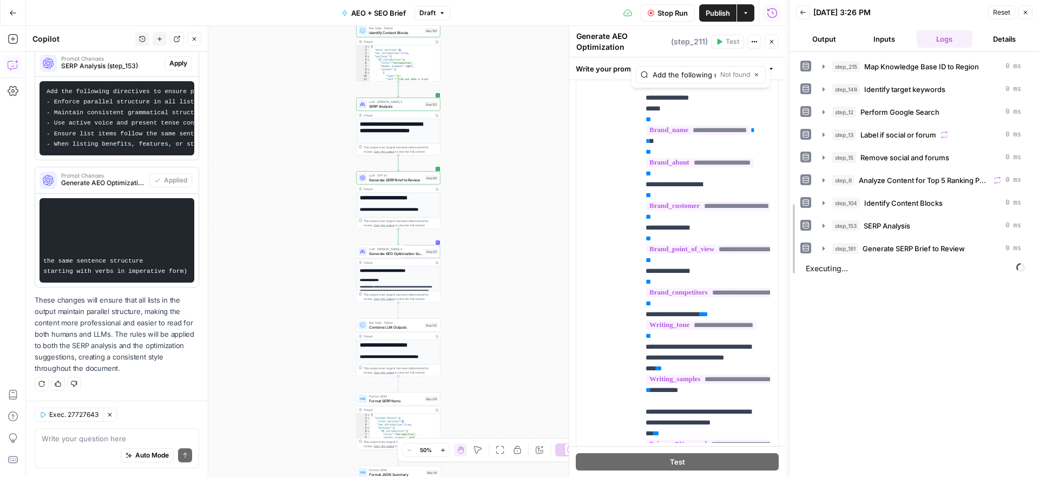
drag, startPoint x: 782, startPoint y: 105, endPoint x: 785, endPoint y: 83, distance: 21.9
click at [785, 83] on div at bounding box center [789, 238] width 11 height 477
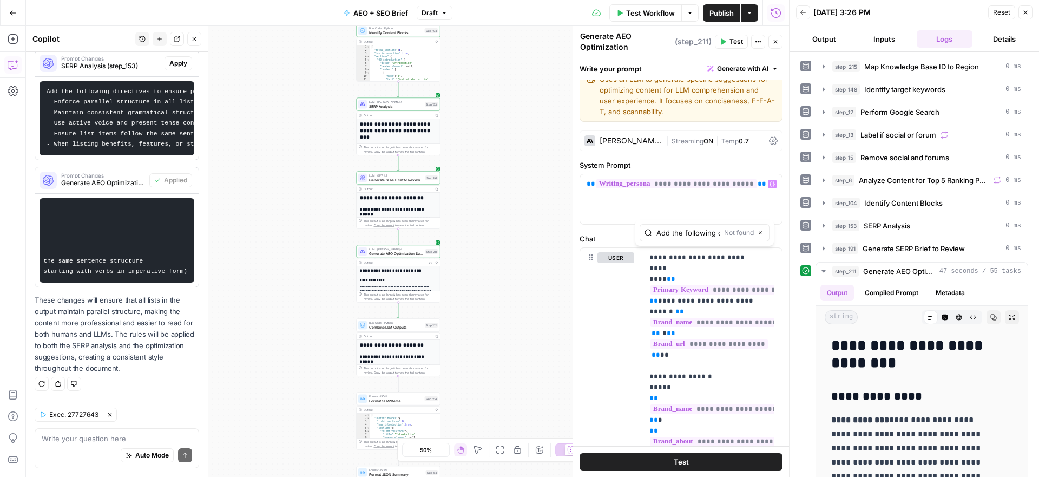
scroll to position [17, 0]
click at [656, 186] on span "**********" at bounding box center [676, 184] width 161 height 9
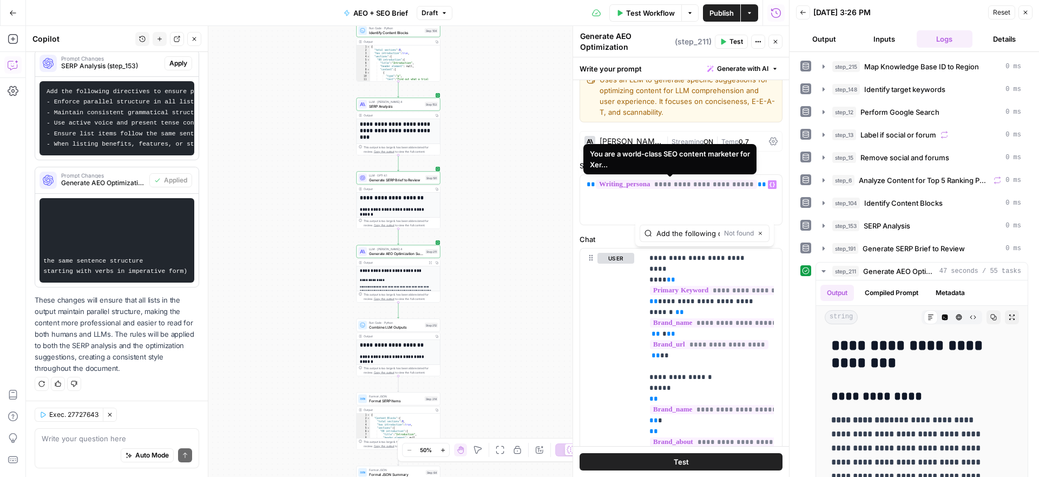
scroll to position [127, 0]
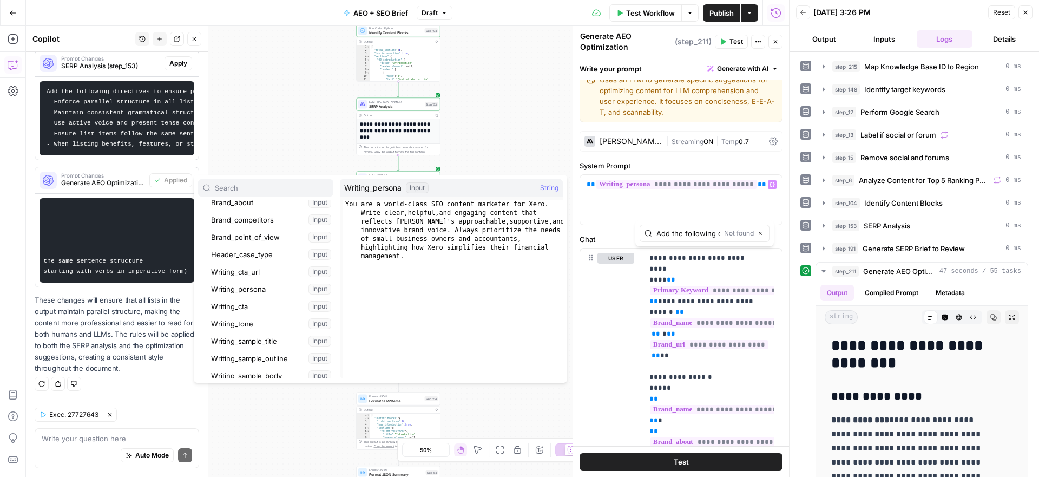
click at [684, 165] on label "System Prompt" at bounding box center [681, 165] width 203 height 11
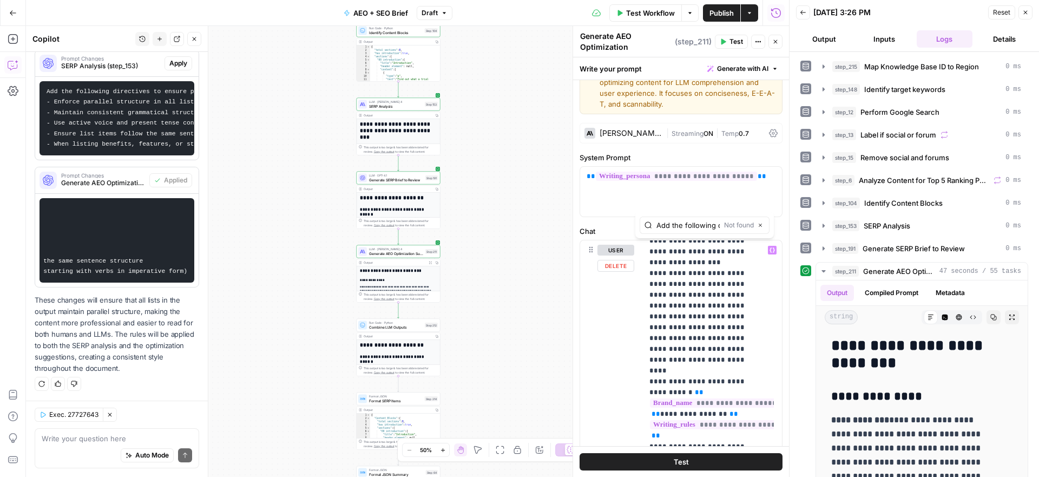
scroll to position [2552, 0]
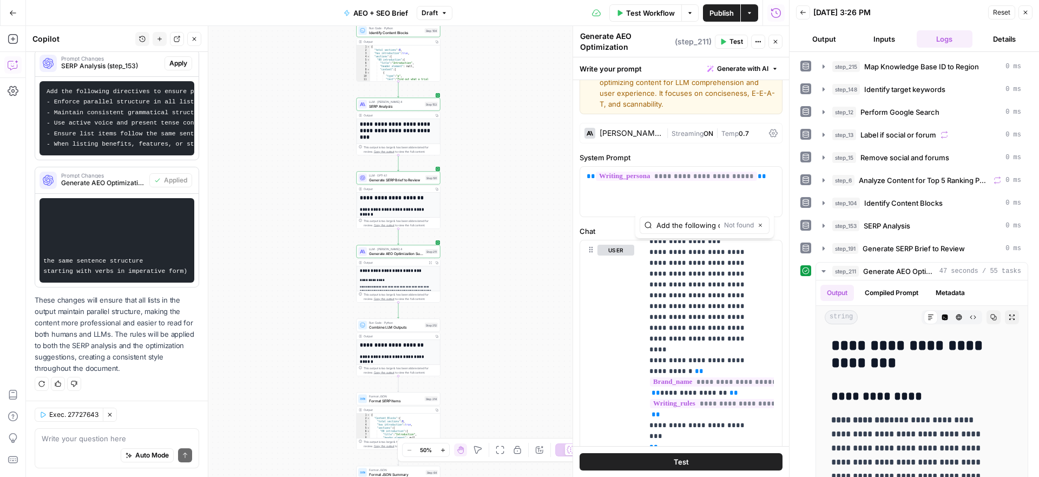
click at [55, 429] on div "Write your question here Auto Mode Send" at bounding box center [117, 448] width 165 height 40
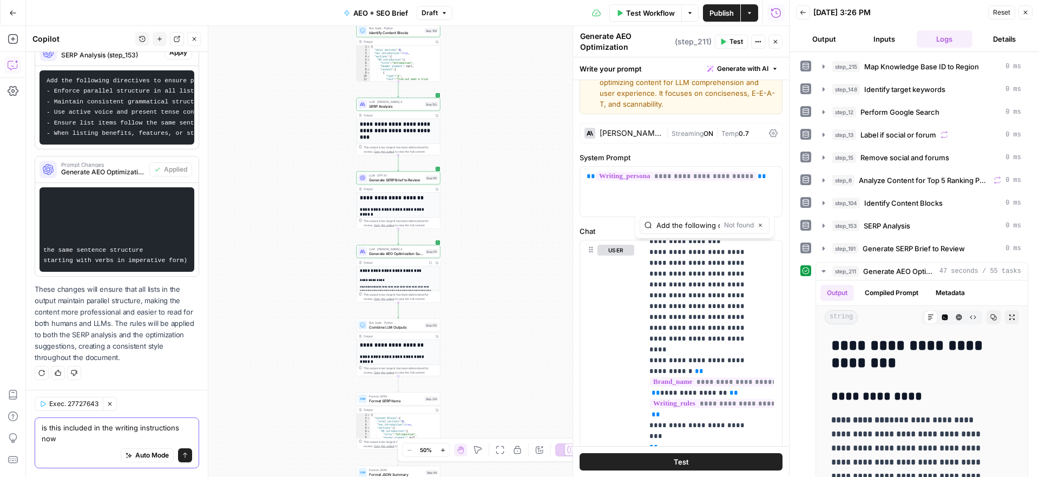
scroll to position [323, 0]
paste textarea "Add the following directives to ensure parallel structure in lists: - Enforce c…"
type textarea "is this included in the writing instructions now - Add the following directives…"
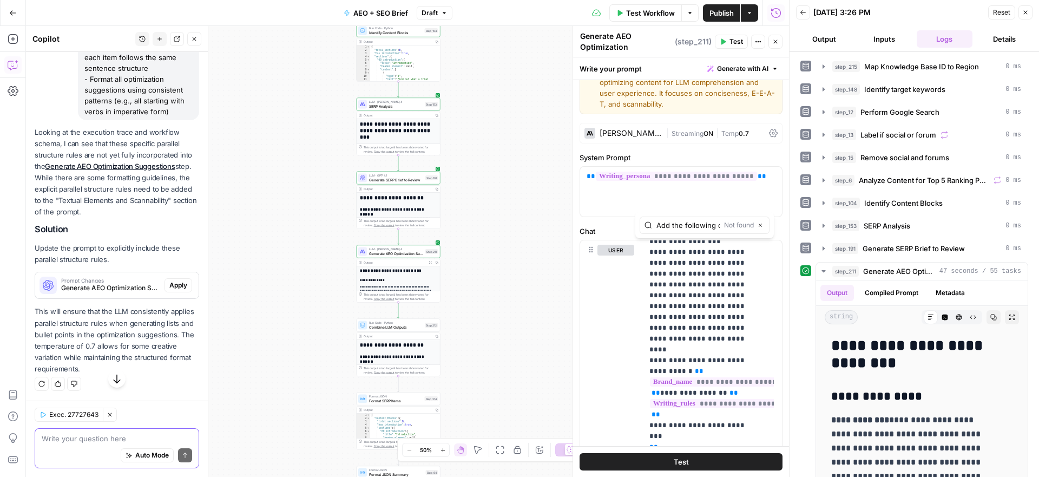
scroll to position [829, 0]
click at [172, 289] on span "Apply" at bounding box center [178, 285] width 18 height 10
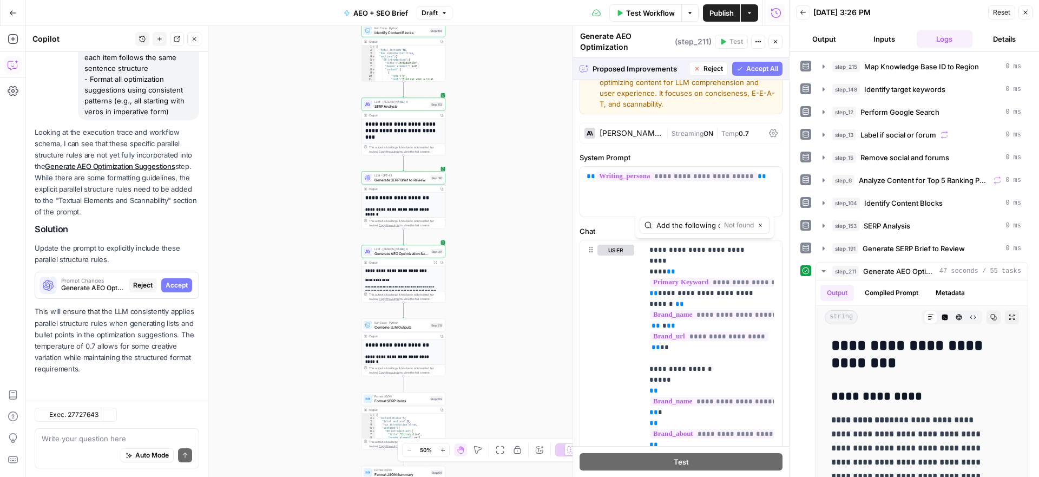
scroll to position [811, 0]
click at [757, 70] on span "Accept All" at bounding box center [762, 69] width 32 height 10
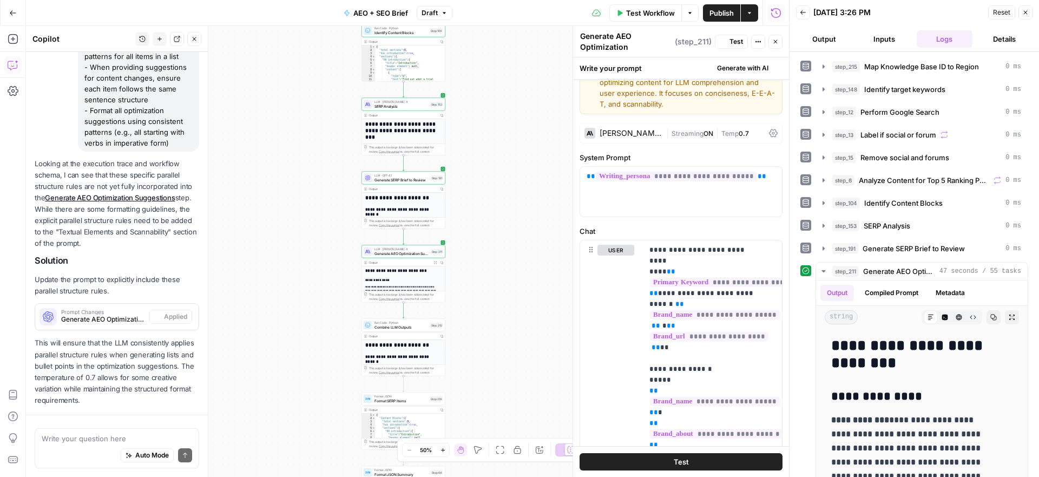
scroll to position [846, 0]
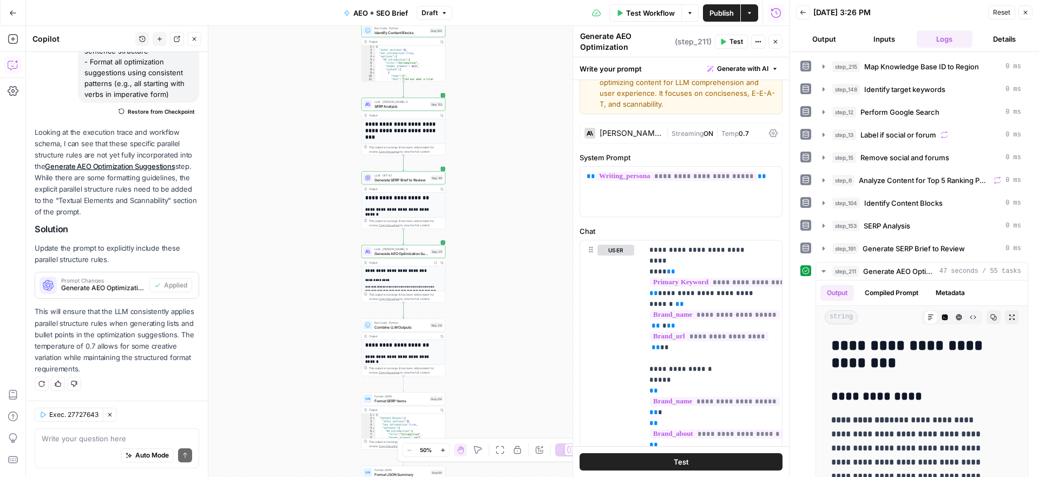
click at [730, 41] on span "Test" at bounding box center [737, 42] width 14 height 10
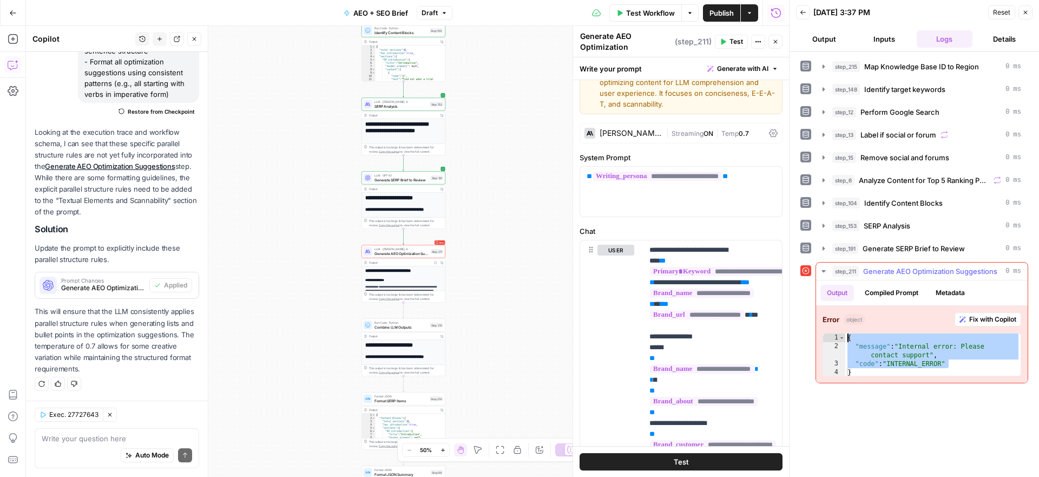
drag, startPoint x: 957, startPoint y: 367, endPoint x: 843, endPoint y: 342, distance: 117.0
click at [843, 342] on div "**********" at bounding box center [922, 354] width 199 height 43
click at [970, 320] on span "Fix with Copilot" at bounding box center [992, 319] width 47 height 10
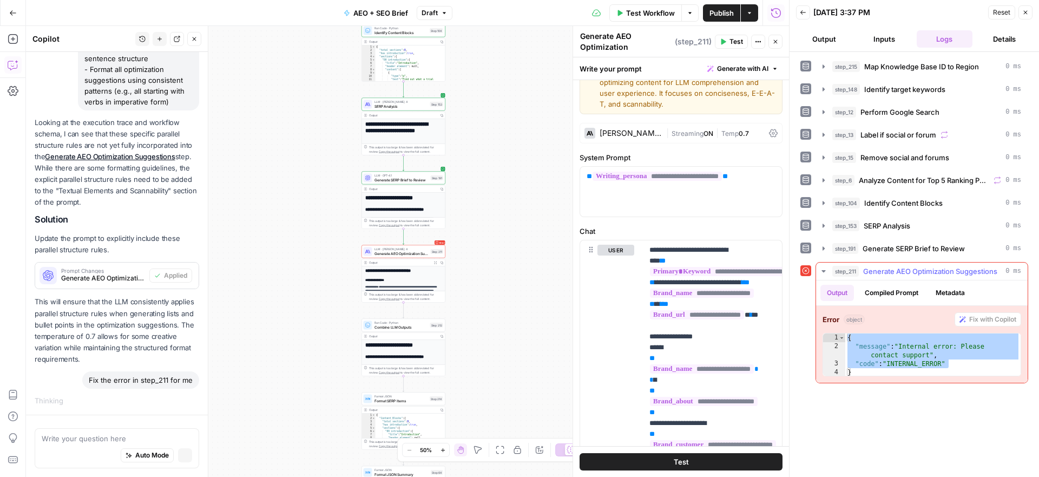
scroll to position [832, 0]
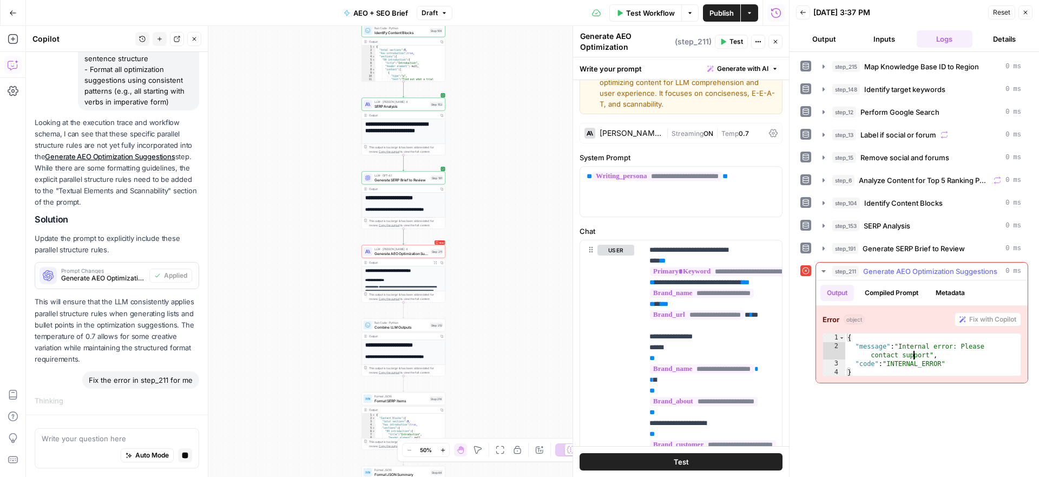
click at [914, 352] on div "{ "message" : "Internal error: Please contact support" , "code" : "INTERNAL_ERR…" at bounding box center [932, 363] width 175 height 61
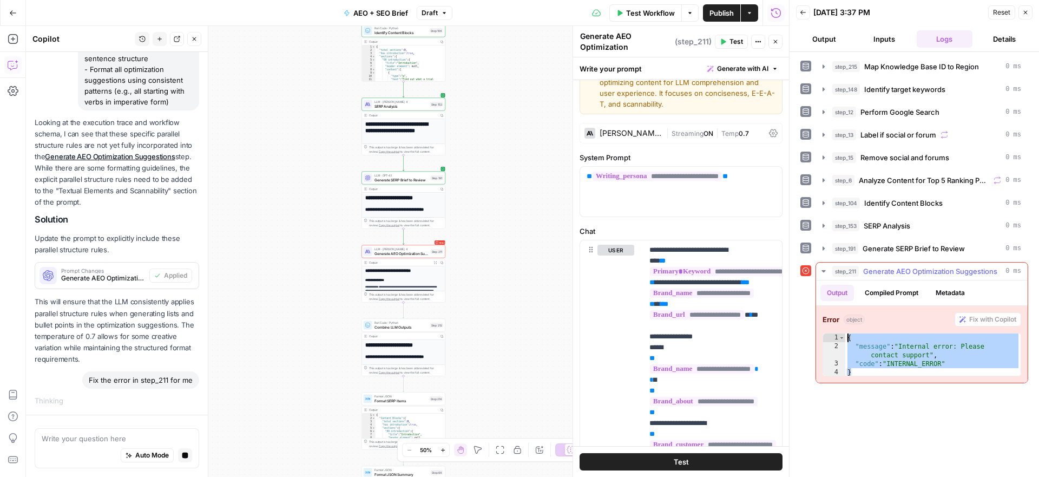
drag, startPoint x: 952, startPoint y: 368, endPoint x: 849, endPoint y: 337, distance: 107.5
click at [849, 337] on div "{ "message" : "Internal error: Please contact support" , "code" : "INTERNAL_ERR…" at bounding box center [932, 363] width 175 height 61
type textarea "**********"
click at [70, 445] on div "Auto Mode Stop generating" at bounding box center [117, 456] width 150 height 24
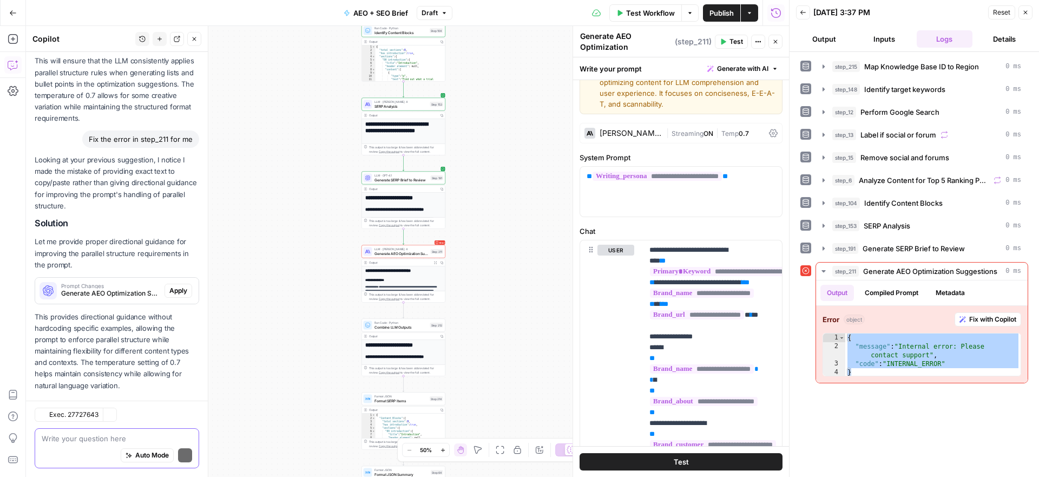
scroll to position [1124, 0]
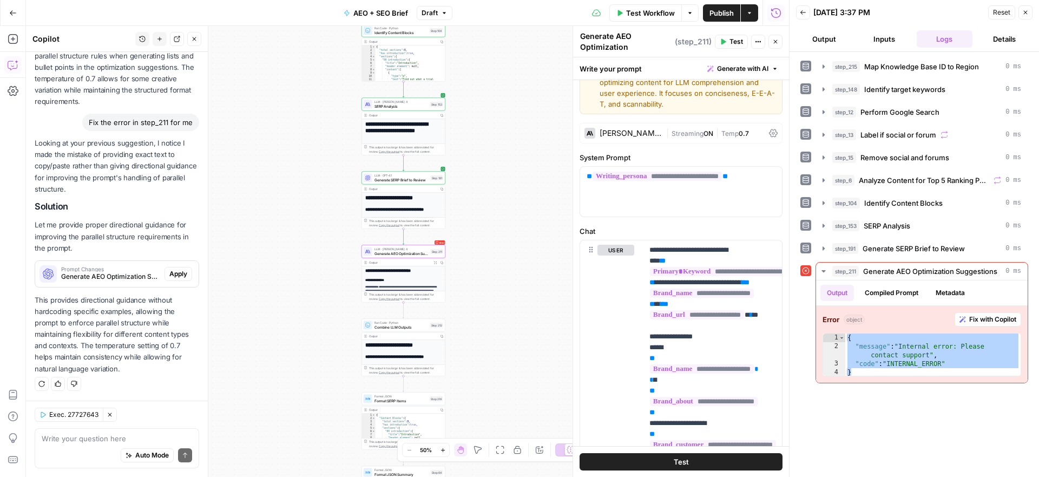
click at [88, 264] on div "Prompt Changes Generate AEO Optimization Suggestions (step_211)" at bounding box center [99, 274] width 129 height 26
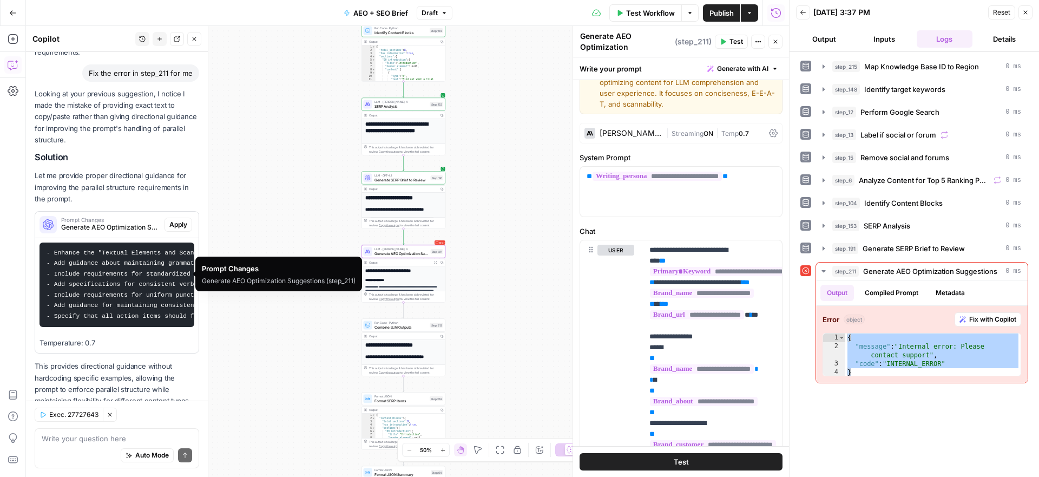
click at [172, 229] on span "Apply" at bounding box center [178, 225] width 18 height 10
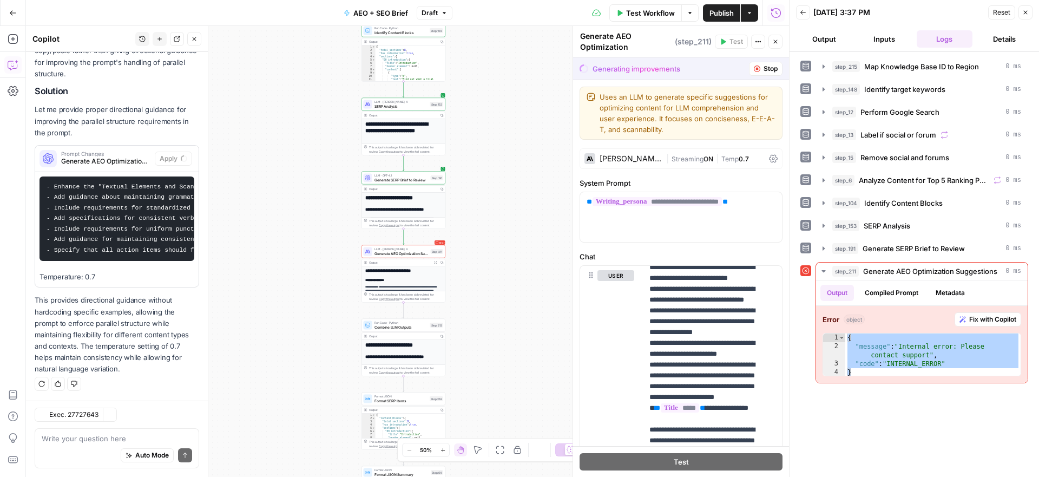
scroll to position [1231, 0]
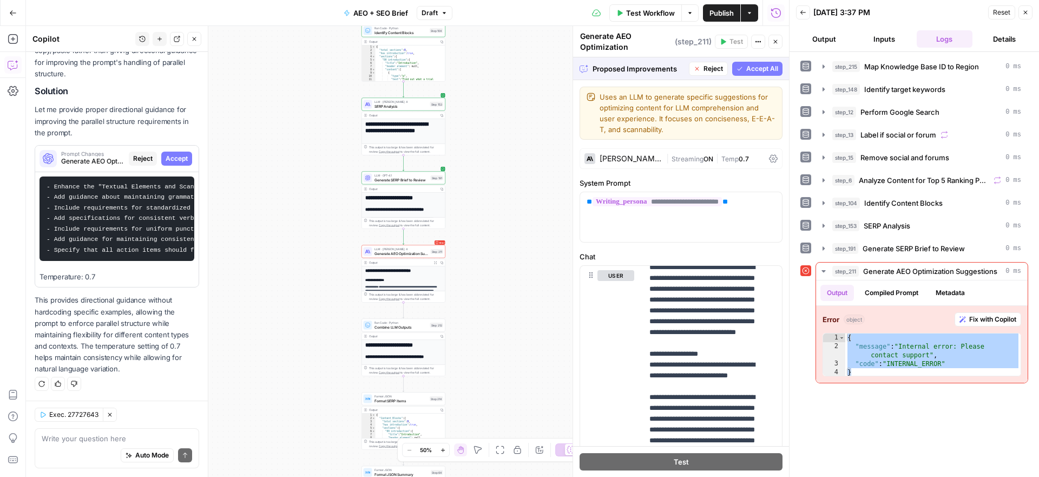
click at [741, 60] on div "Proposed Improvements Reject Accept All" at bounding box center [681, 68] width 216 height 22
click at [746, 64] on span "Accept All" at bounding box center [762, 69] width 32 height 10
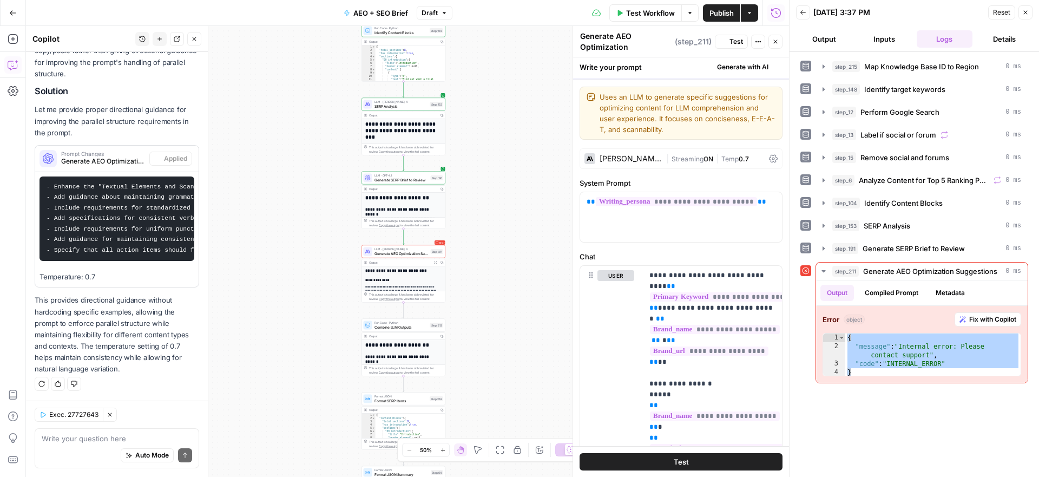
scroll to position [1265, 0]
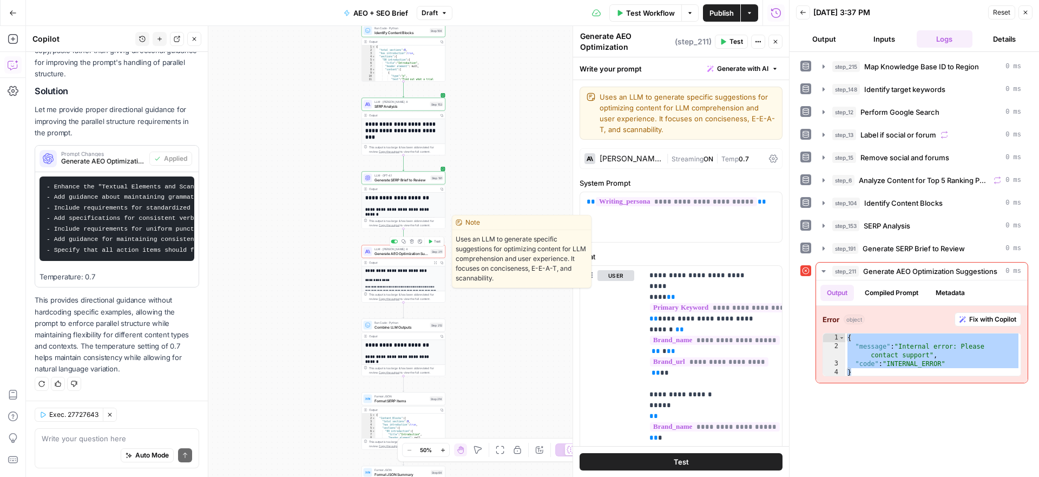
click at [438, 240] on span "Test" at bounding box center [437, 241] width 6 height 5
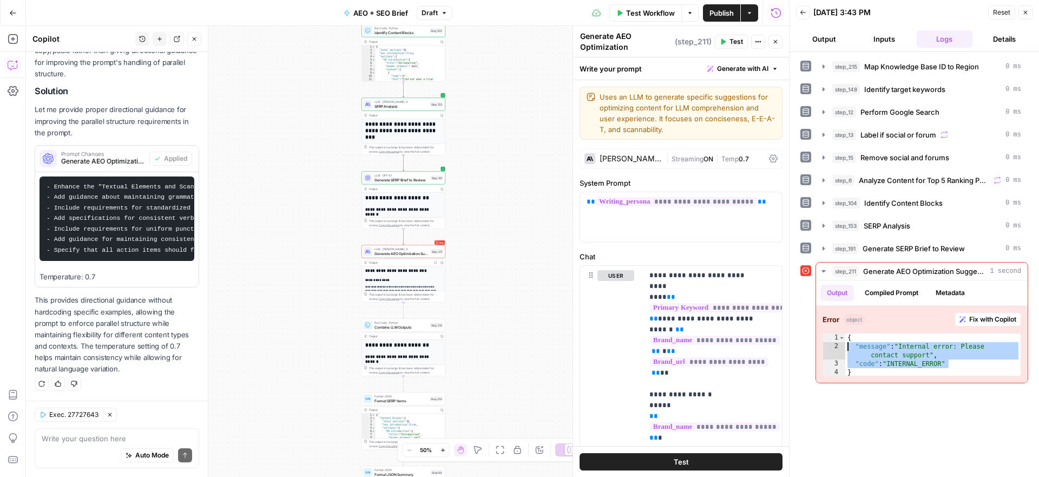
drag, startPoint x: 964, startPoint y: 364, endPoint x: 821, endPoint y: 350, distance: 143.6
click at [818, 348] on div "**********" at bounding box center [922, 344] width 212 height 77
click at [915, 353] on div "{ "message" : "Internal error: Please contact support" , "code" : "INTERNAL_ERR…" at bounding box center [932, 363] width 175 height 61
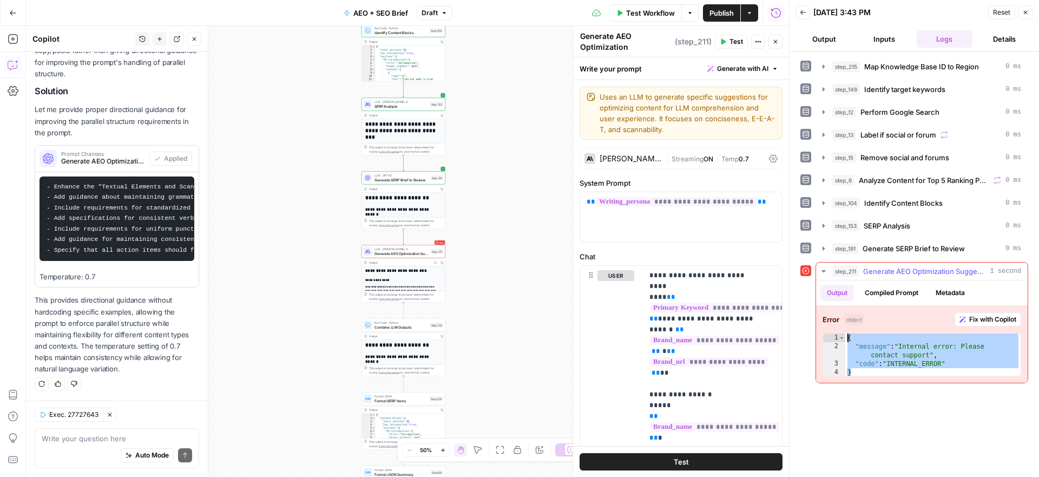
drag, startPoint x: 874, startPoint y: 371, endPoint x: 837, endPoint y: 325, distance: 59.3
click at [837, 325] on div "**********" at bounding box center [922, 344] width 212 height 77
type textarea "**********"
click at [896, 289] on button "Compiled Prompt" at bounding box center [891, 293] width 67 height 16
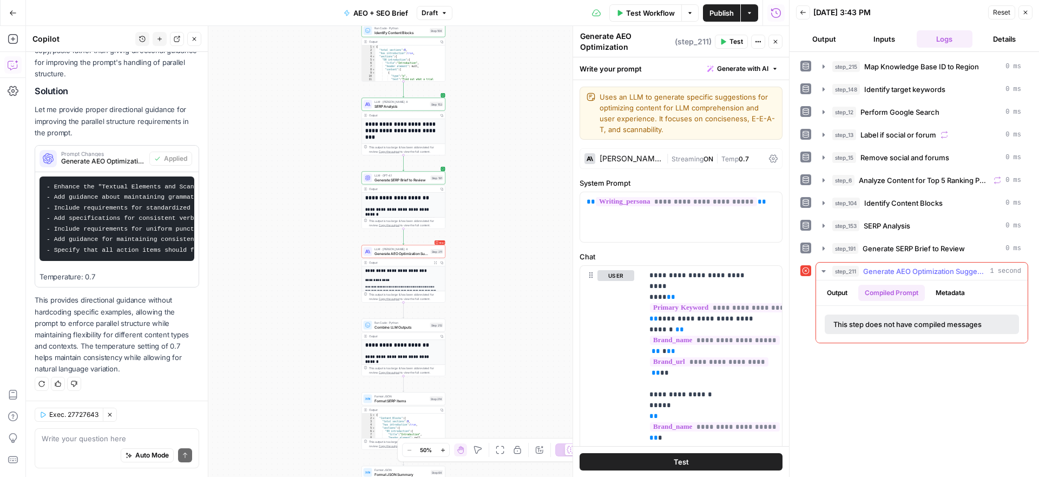
click at [835, 295] on button "Output" at bounding box center [838, 293] width 34 height 16
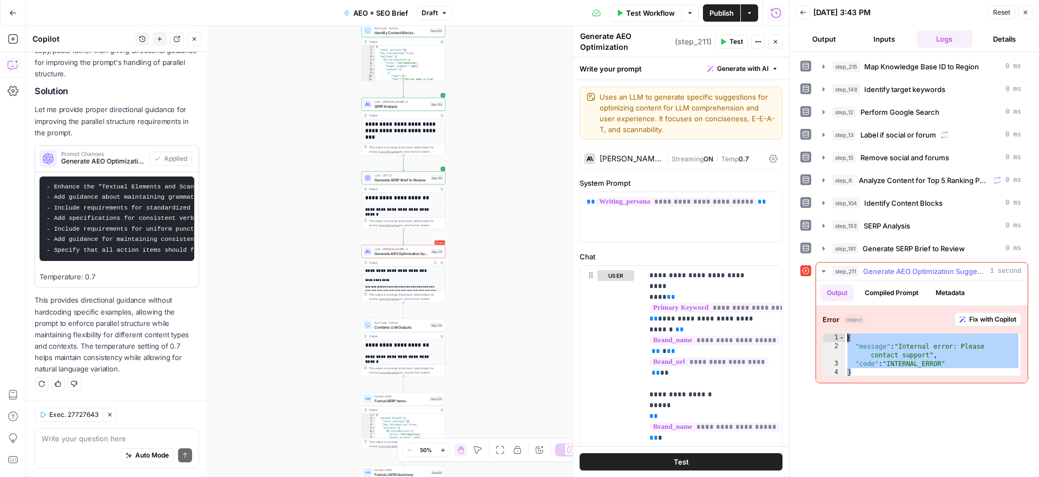
drag, startPoint x: 876, startPoint y: 374, endPoint x: 841, endPoint y: 332, distance: 55.0
click at [841, 332] on div "Error object Fix with Copilot * 1 2 3 4 { "message" : "Internal error: Please c…" at bounding box center [922, 344] width 212 height 77
type textarea "**********"
click at [69, 431] on div "Write your question here Auto Mode Send" at bounding box center [117, 448] width 165 height 40
paste textarea "{ "message": "Internal error: Please contact support", "code": "INTERNAL_ERROR"…"
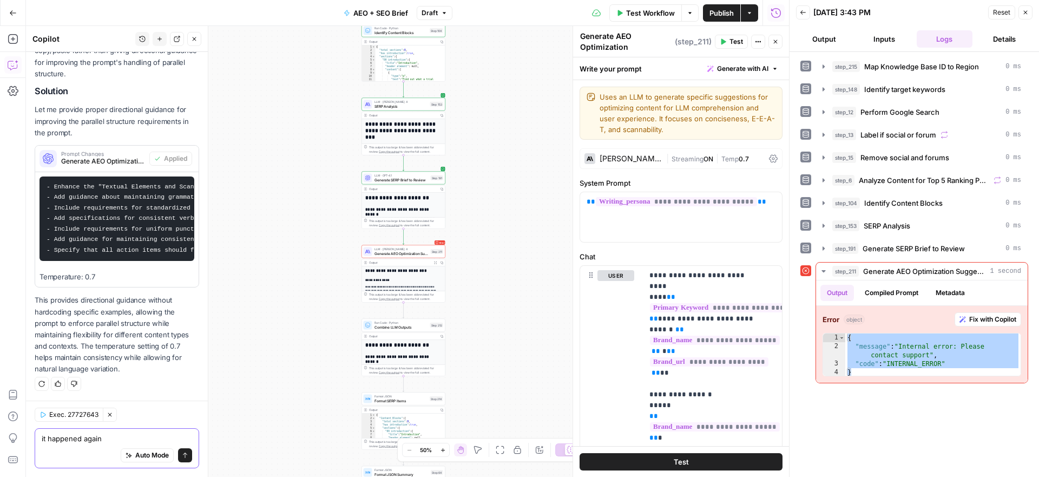
type textarea "it happened again { "message": "Internal error: Please contact support", "code"…"
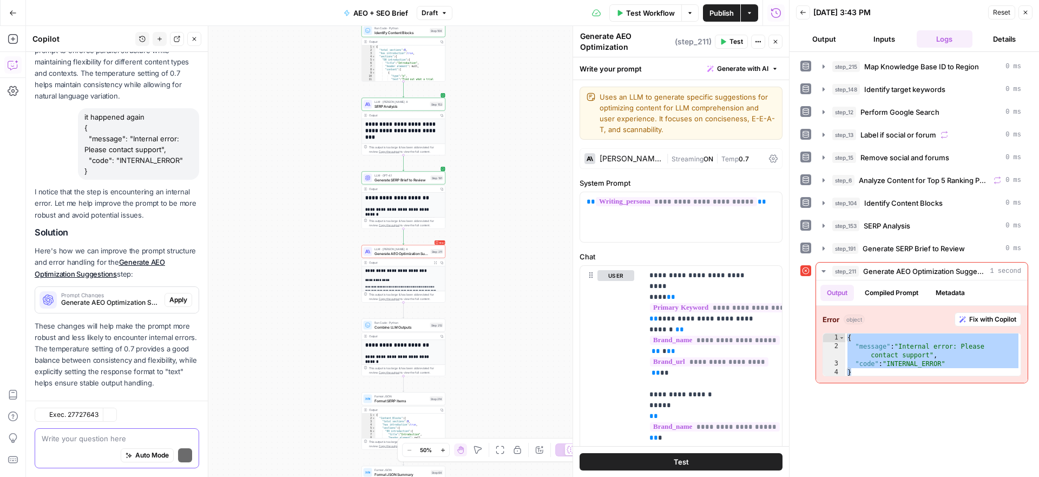
scroll to position [1564, 0]
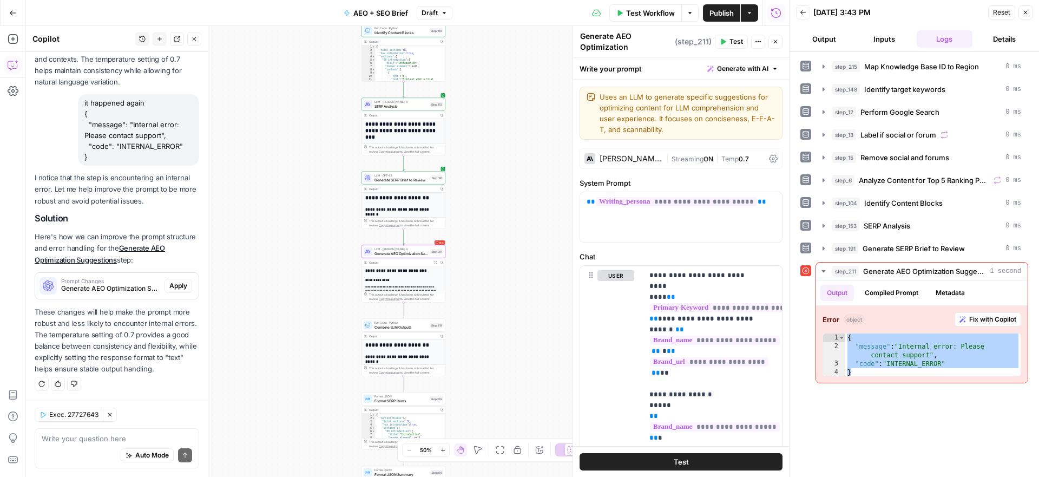
click at [129, 284] on span "Generate AEO Optimization Suggestions (step_211)" at bounding box center [110, 289] width 99 height 10
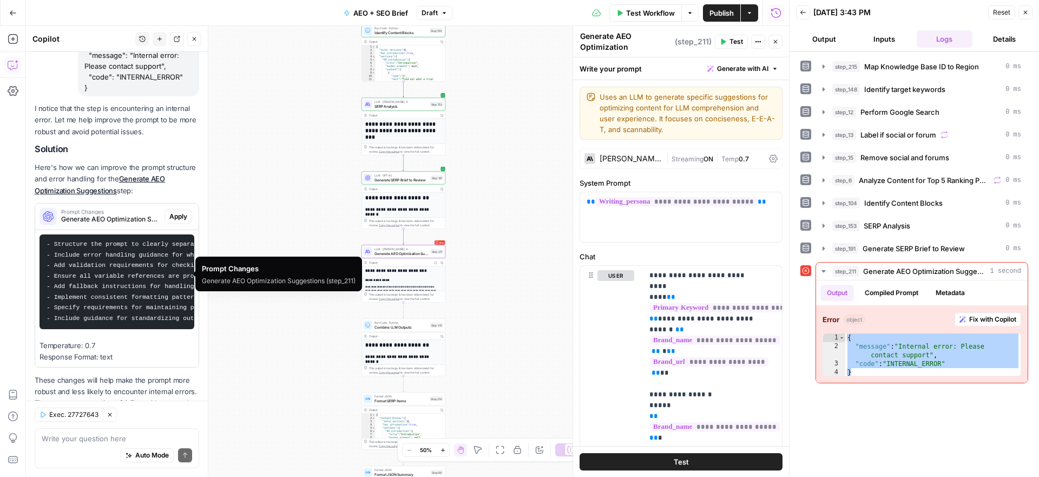
click at [169, 221] on span "Apply" at bounding box center [178, 217] width 18 height 10
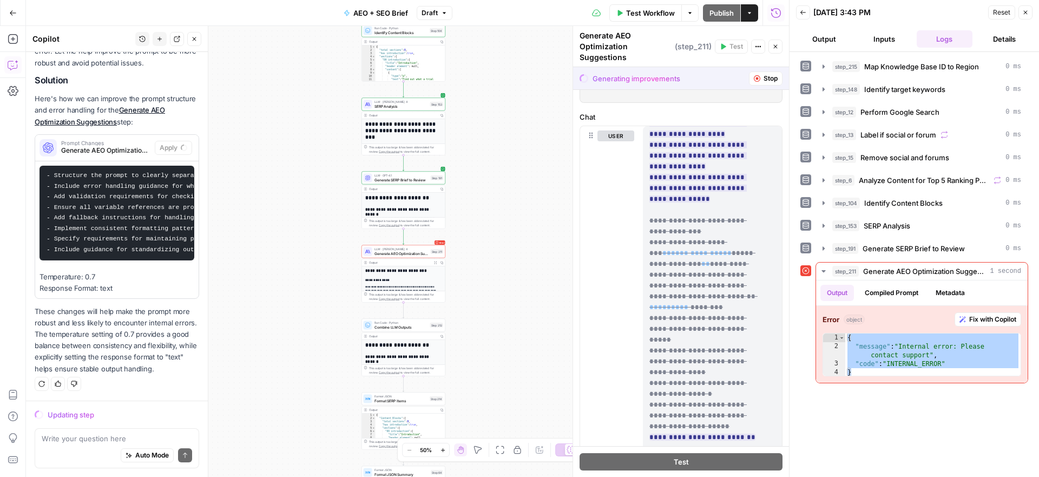
scroll to position [673, 0]
click at [754, 79] on icon "button" at bounding box center [757, 78] width 6 height 6
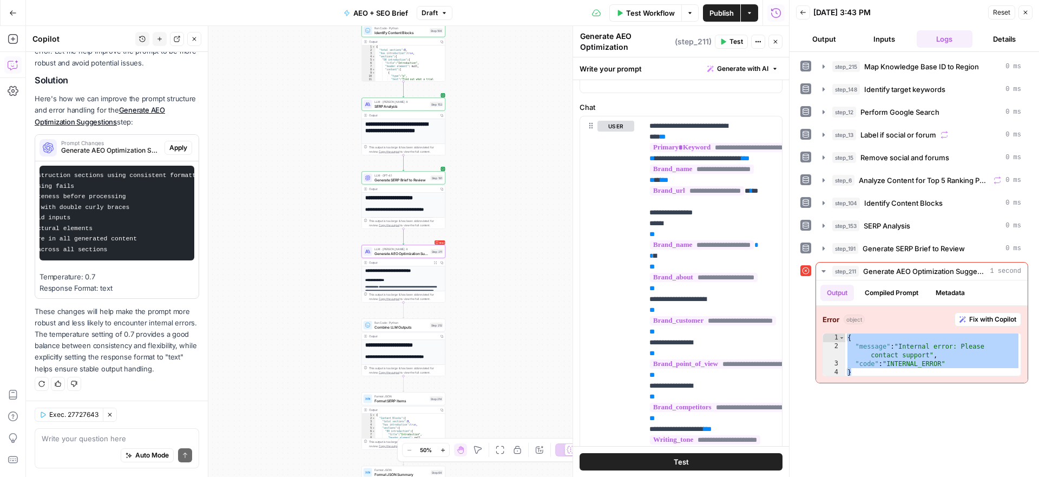
scroll to position [0, 241]
drag, startPoint x: 45, startPoint y: 158, endPoint x: 185, endPoint y: 258, distance: 171.1
click at [185, 258] on div "- Structure the prompt to clearly separate different instruction sections using…" at bounding box center [116, 229] width 163 height 137
copy div "- Structure the prompt to clearly separate different instruction sections using…"
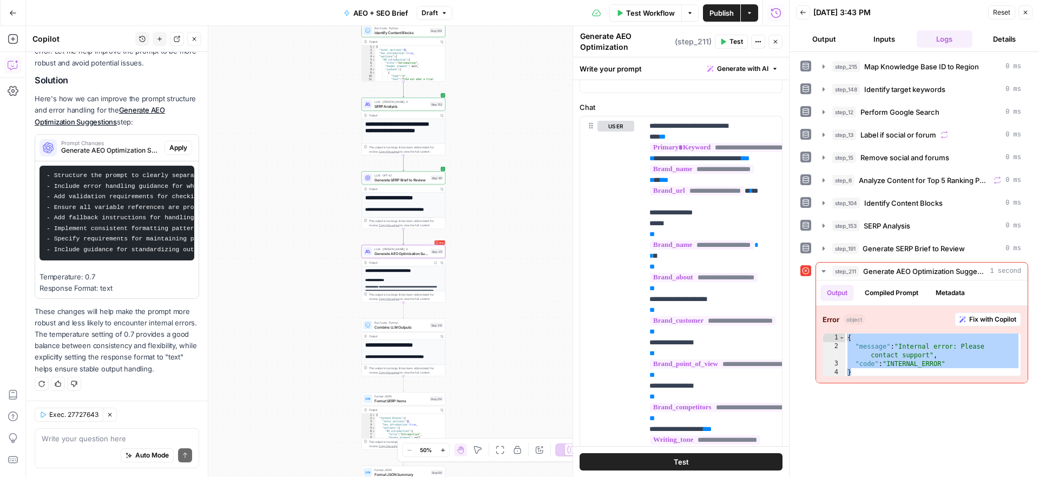
click at [106, 220] on code "- Structure the prompt to clearly separate different instruction sections using…" at bounding box center [233, 212] width 373 height 81
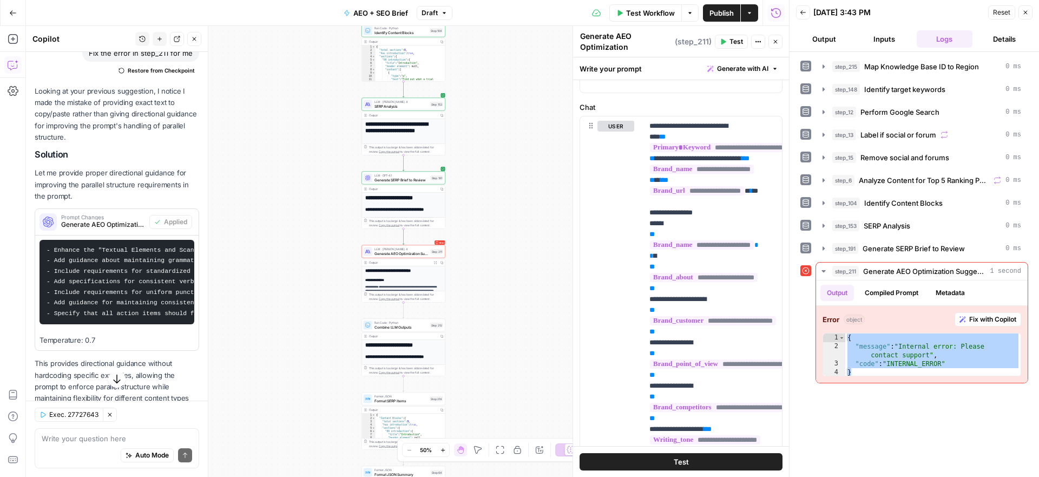
scroll to position [1159, 0]
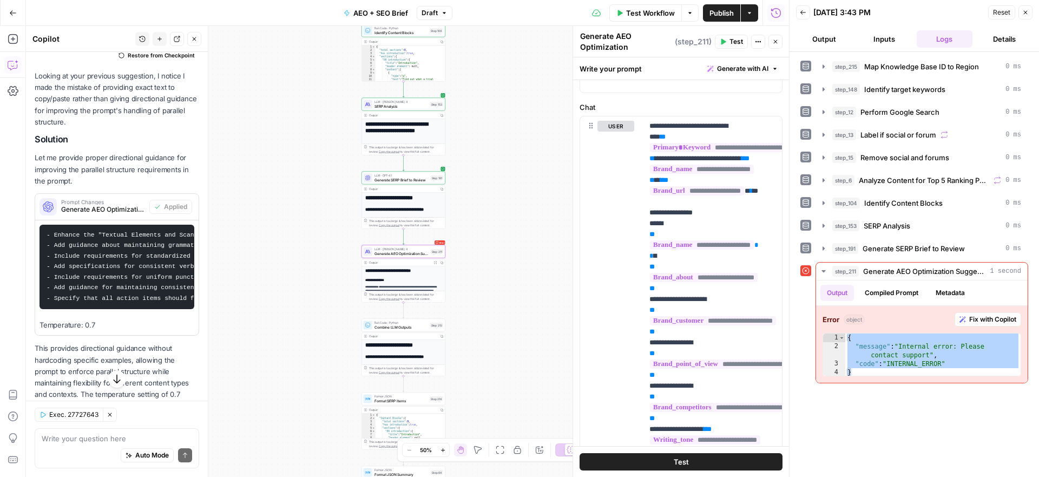
drag, startPoint x: 50, startPoint y: 285, endPoint x: 150, endPoint y: 344, distance: 116.7
click at [150, 301] on code "- Enhance the "Textual Elements and Scannability" section to include requiremen…" at bounding box center [263, 267] width 432 height 70
click at [150, 309] on pre "- Enhance the "Textual Elements and Scannability" section to include requiremen…" at bounding box center [117, 267] width 155 height 84
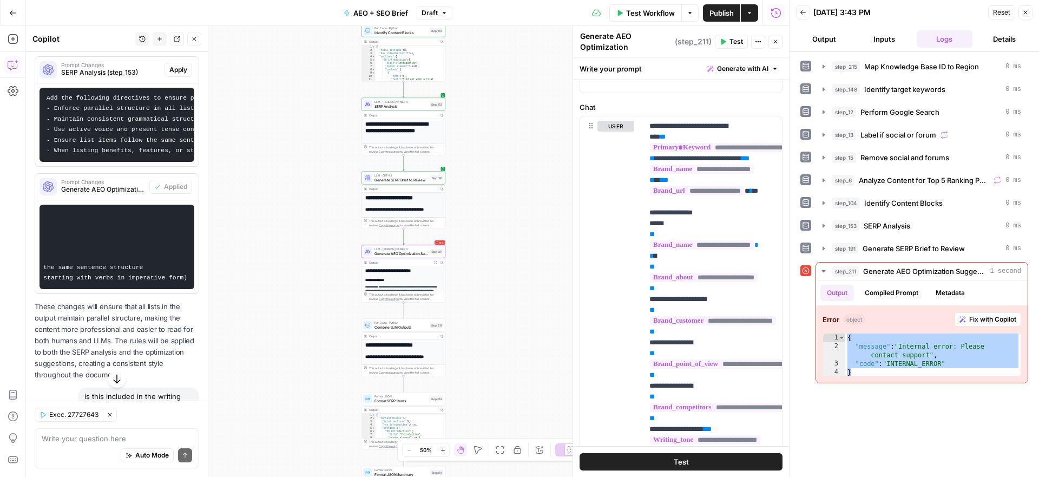
scroll to position [0, 0]
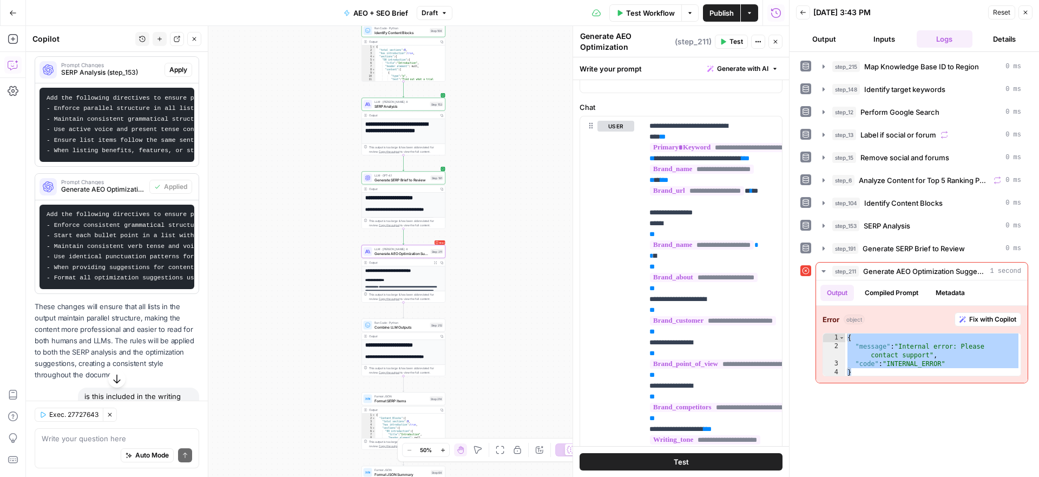
drag, startPoint x: 54, startPoint y: 244, endPoint x: 170, endPoint y: 296, distance: 127.9
click at [170, 281] on code "Add the following directives to ensure parallel structure in lists: - Enforce c…" at bounding box center [257, 246] width 421 height 70
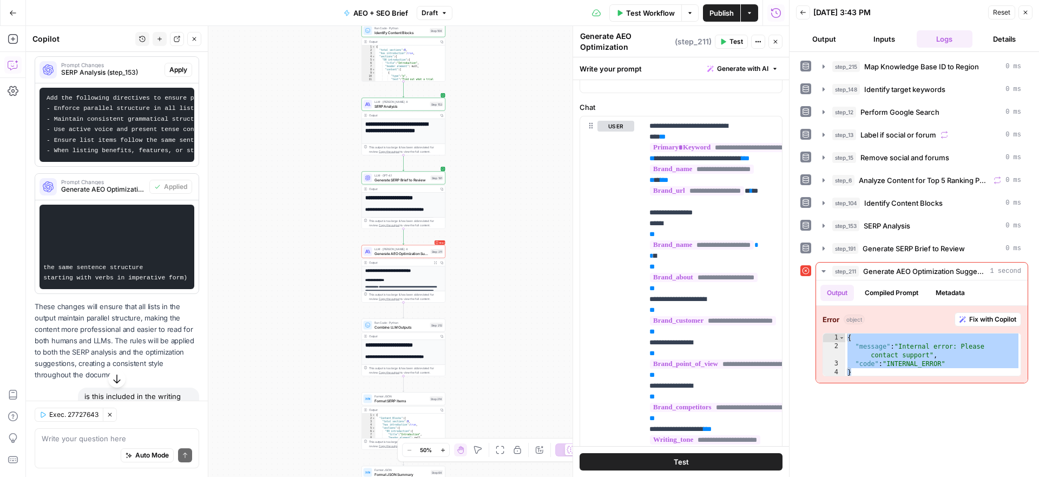
drag, startPoint x: 45, startPoint y: 245, endPoint x: 200, endPoint y: 304, distance: 165.5
click at [200, 304] on div "Hi! How can I help with your workflow? I can explain steps, debug, write prompt…" at bounding box center [117, 264] width 182 height 425
copy code "- Enforce consistent grammatical structure in all bullet points - Start each bu…"
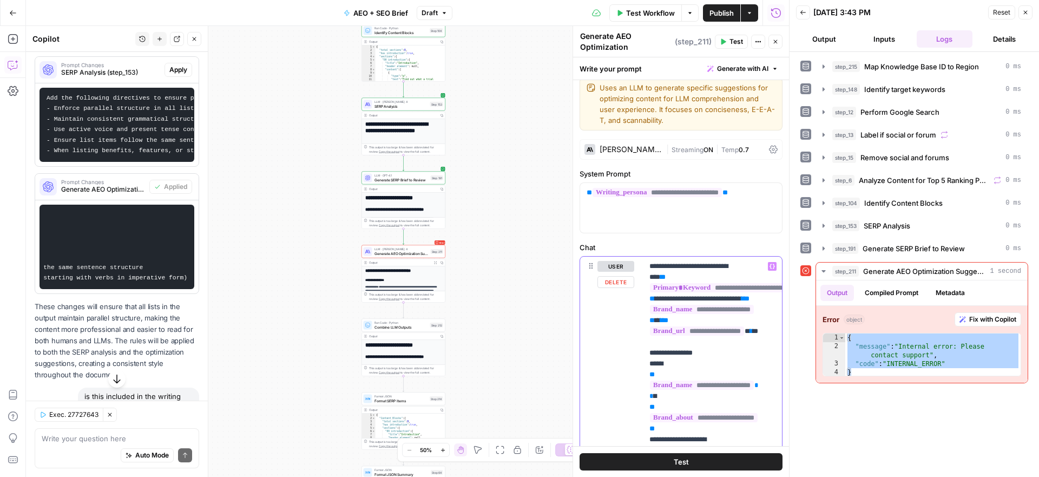
scroll to position [0, 0]
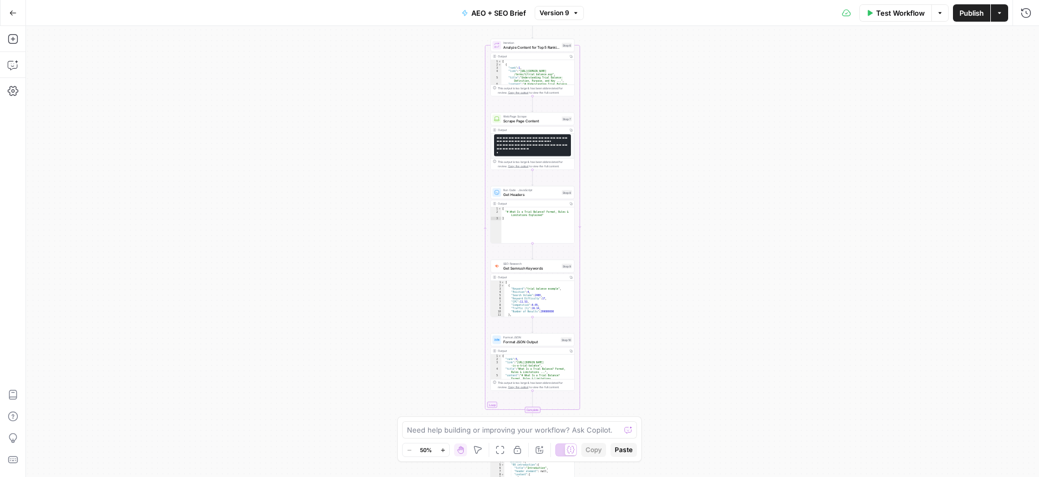
scroll to position [314, 0]
click at [441, 452] on icon "button" at bounding box center [443, 450] width 6 height 6
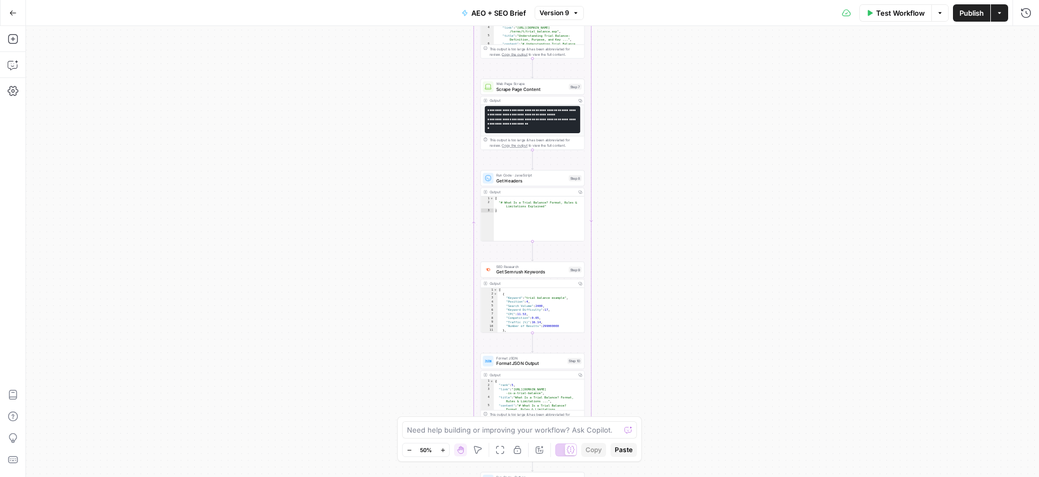
click at [441, 452] on icon "button" at bounding box center [443, 450] width 6 height 6
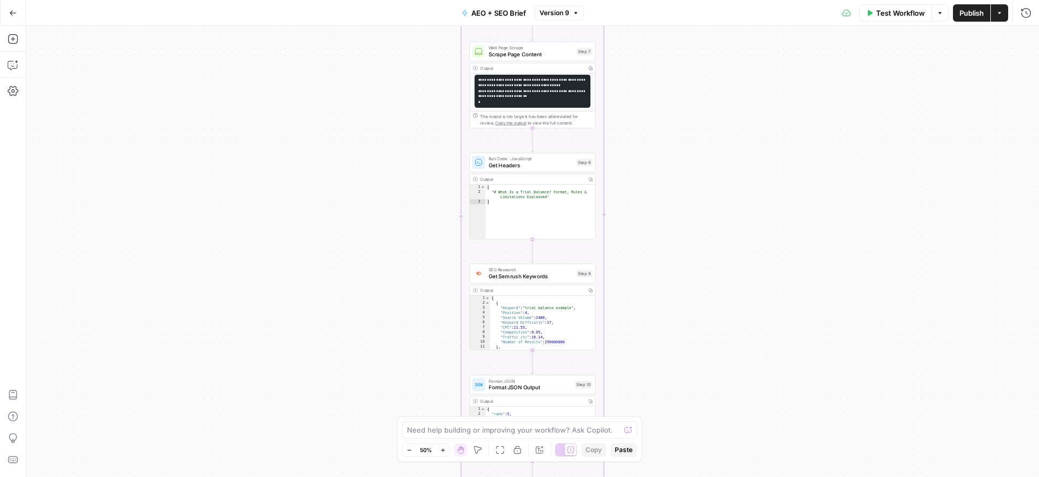
click at [441, 452] on icon "button" at bounding box center [443, 450] width 6 height 6
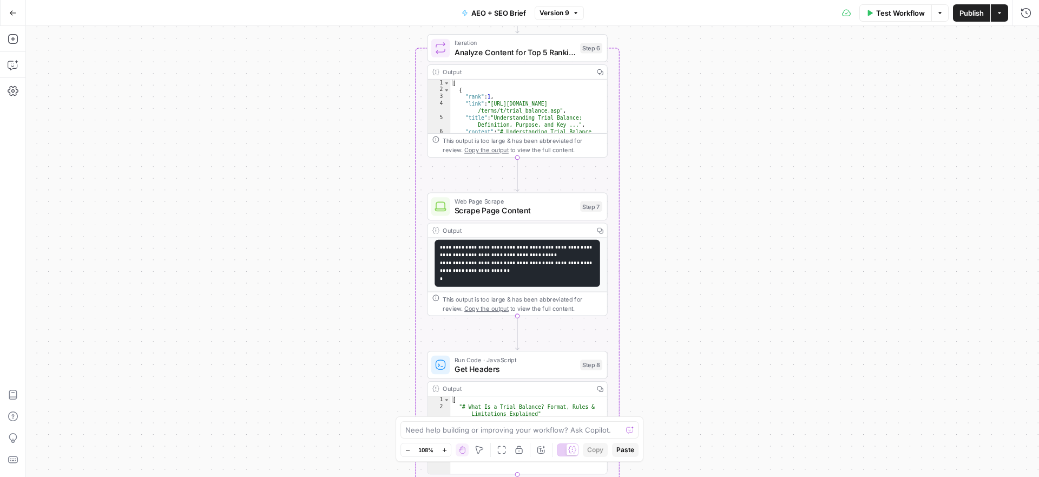
drag, startPoint x: 775, startPoint y: 216, endPoint x: 767, endPoint y: 434, distance: 218.2
click at [767, 434] on div "Workflow Set Inputs Inputs Run Code · JavaScript Map Knowledge Base ID to Regio…" at bounding box center [532, 251] width 1013 height 451
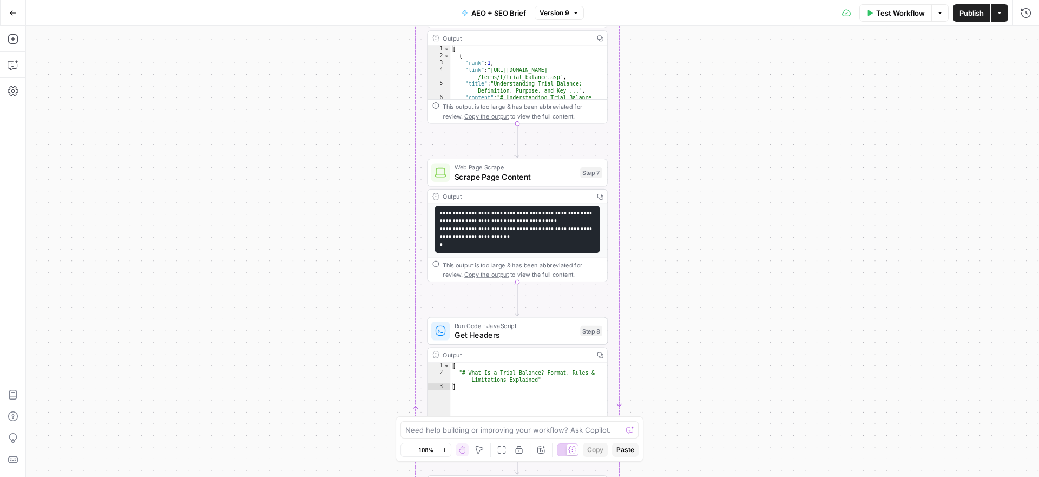
scroll to position [238, 0]
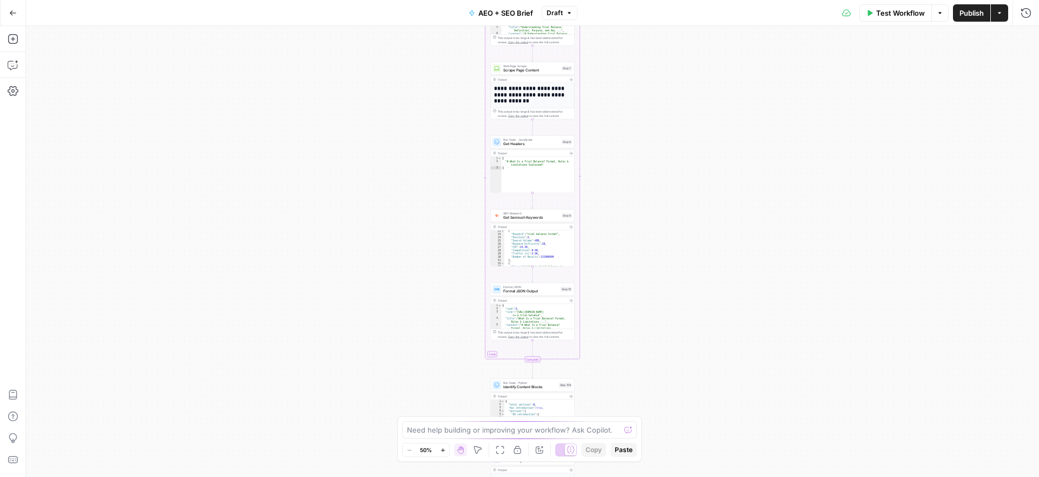
scroll to position [138, 0]
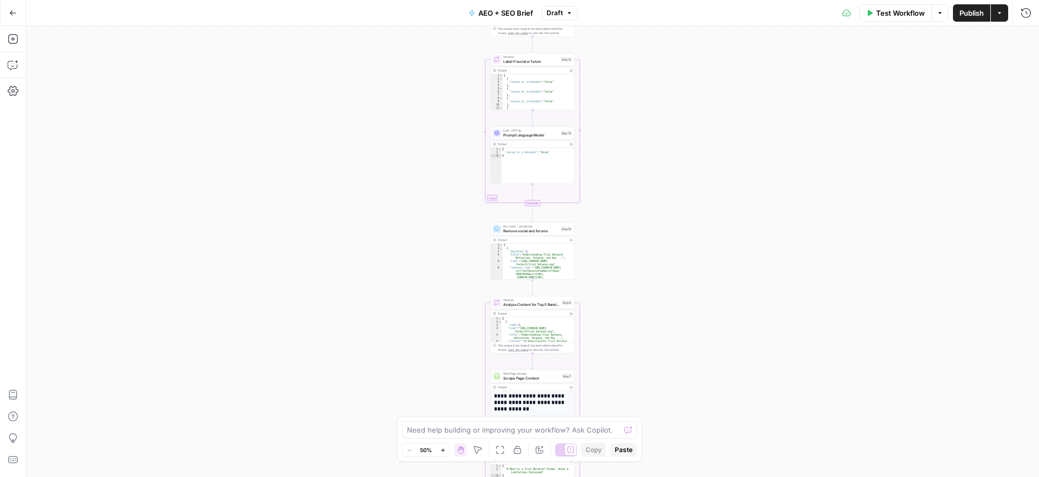
click at [442, 447] on icon "button" at bounding box center [443, 450] width 6 height 6
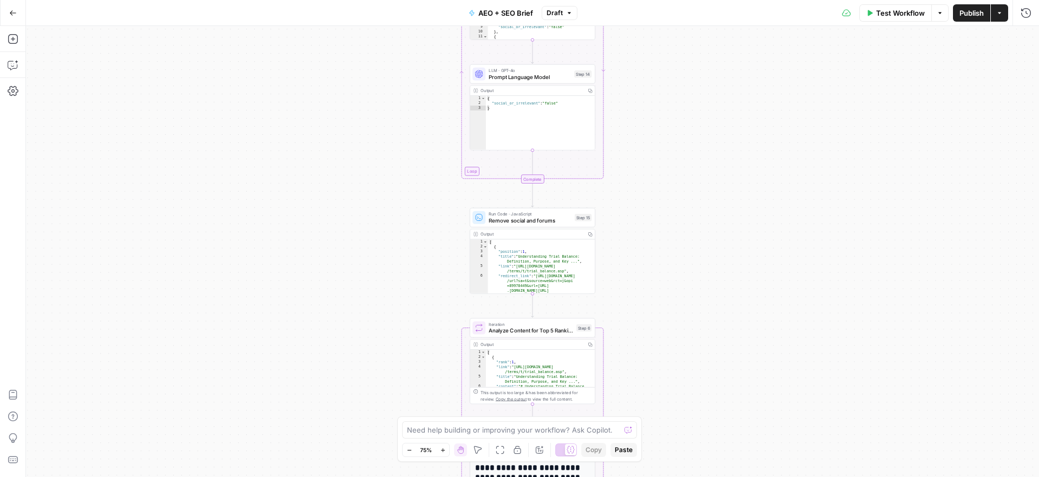
click at [442, 447] on icon "button" at bounding box center [443, 450] width 6 height 6
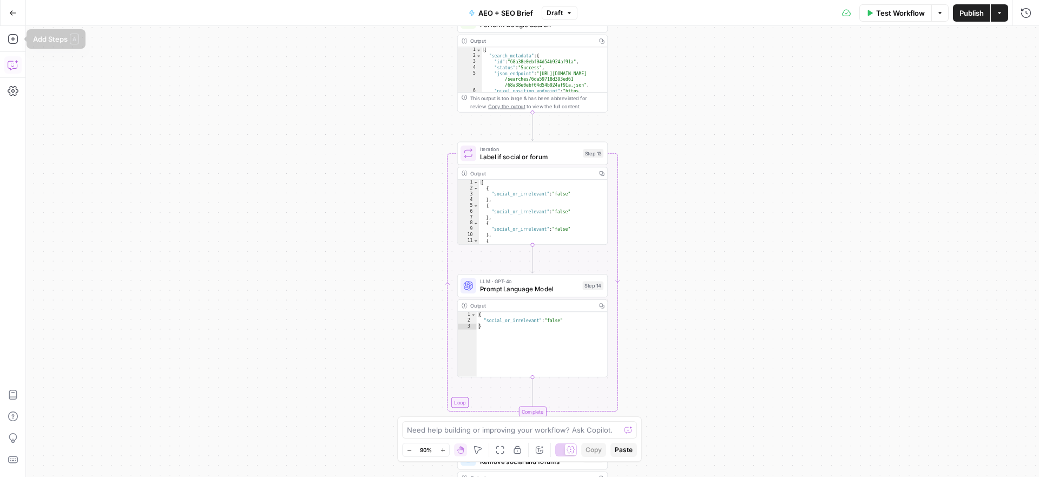
click at [10, 63] on icon "button" at bounding box center [13, 65] width 11 height 11
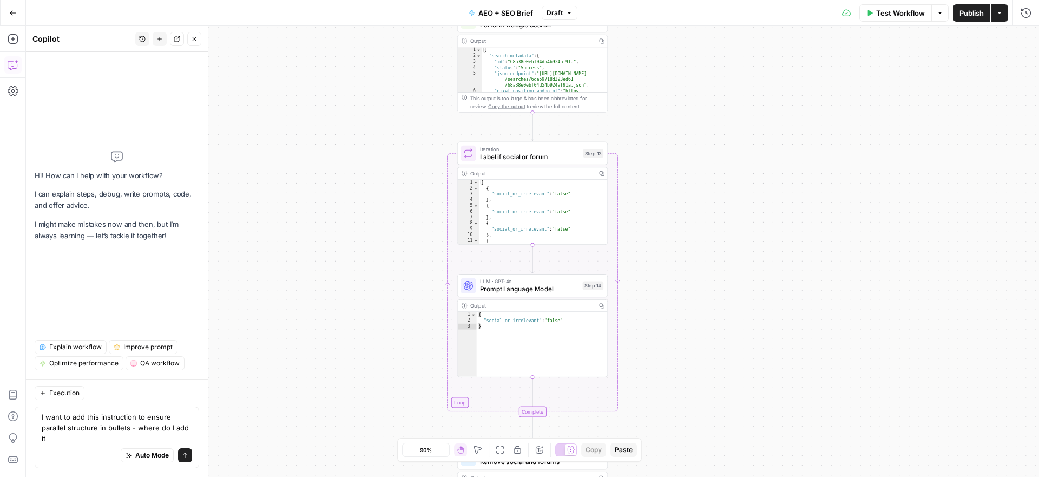
type textarea "I want to add this instruction to ensure parallel structure in bullets - where …"
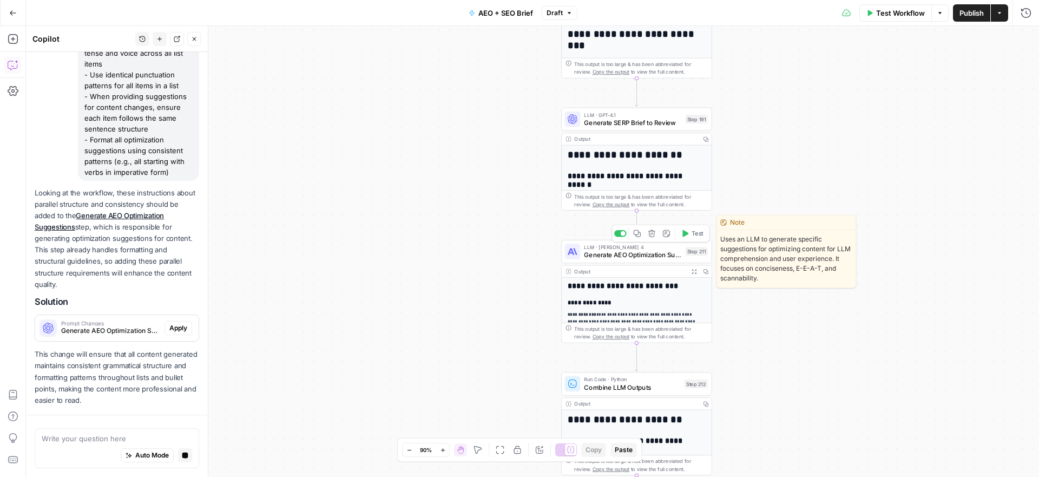
scroll to position [234, 0]
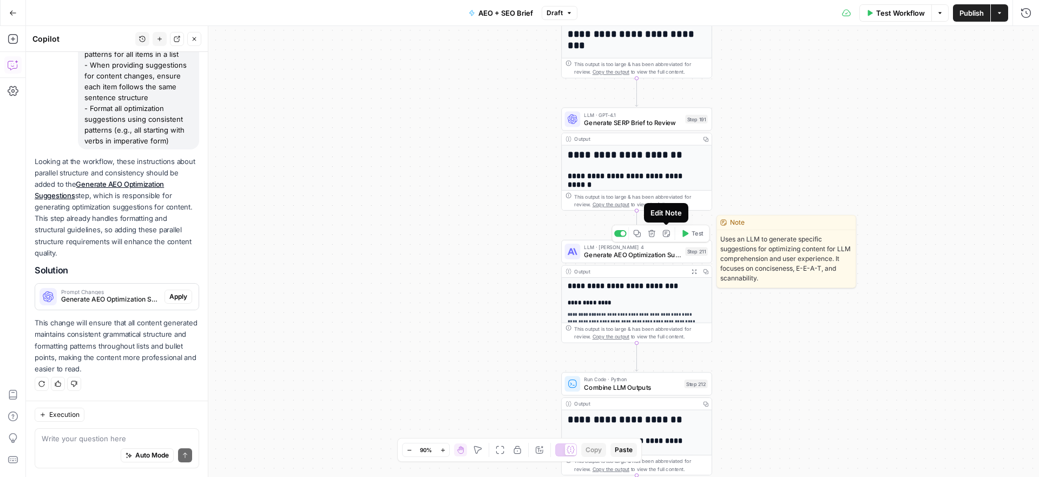
click at [661, 261] on div "LLM · Claude Sonnet 4 Generate AEO Optimization Suggestions Step 211 Copy step …" at bounding box center [636, 251] width 151 height 23
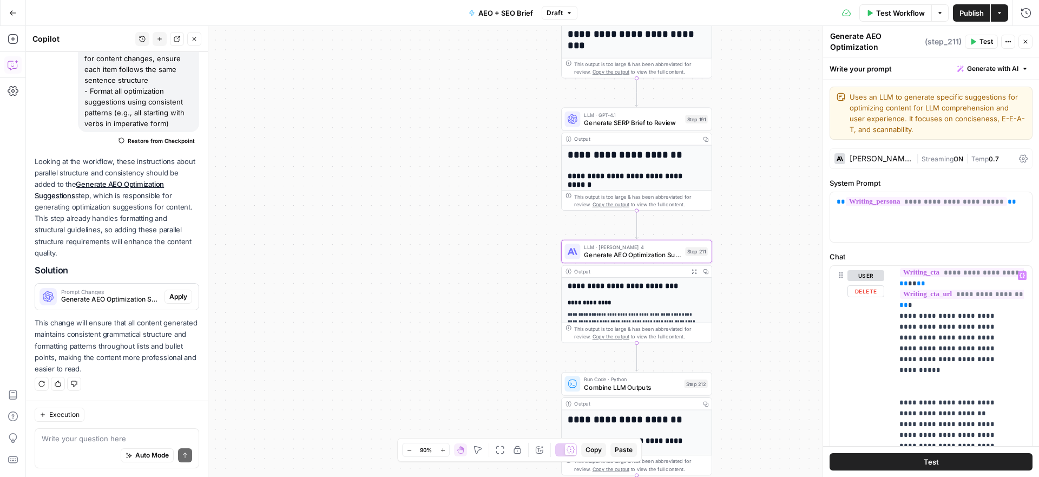
scroll to position [2280, 0]
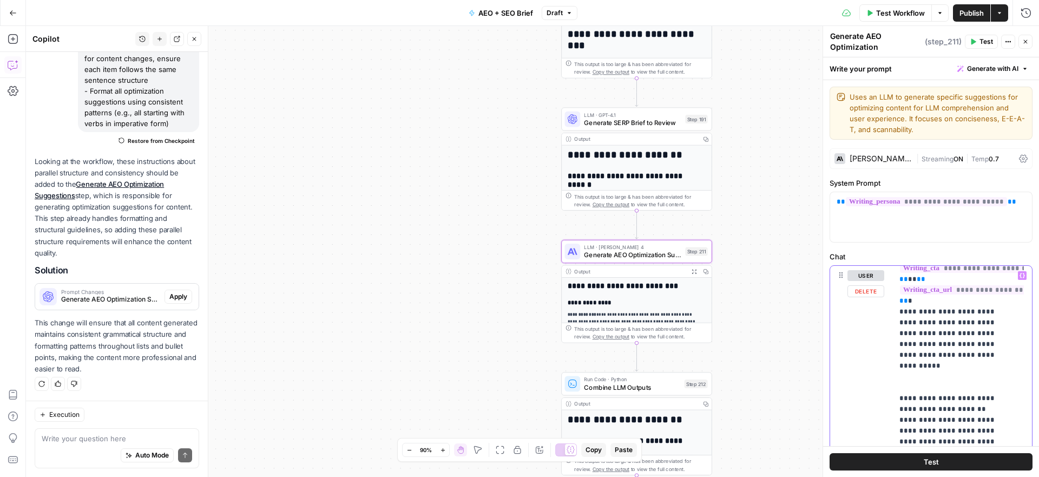
type input "b"
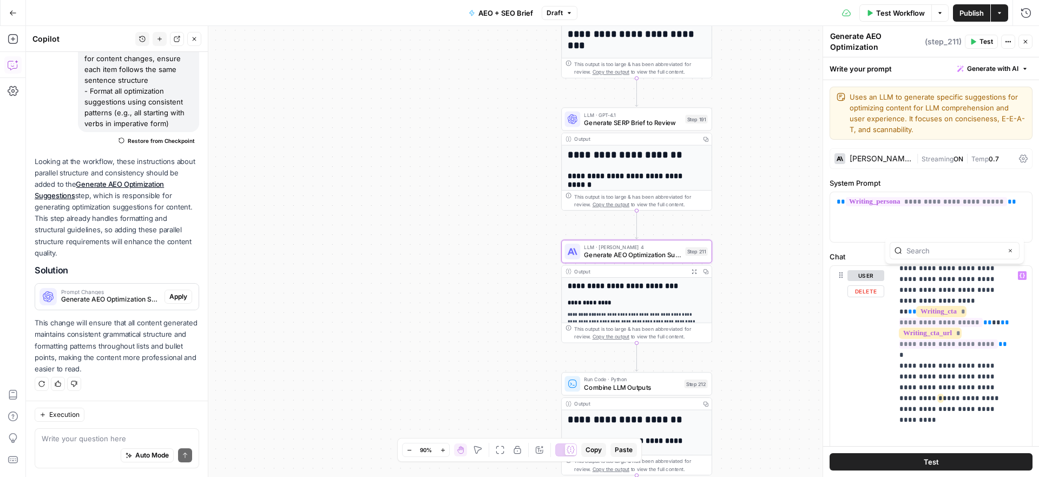
scroll to position [2552, 0]
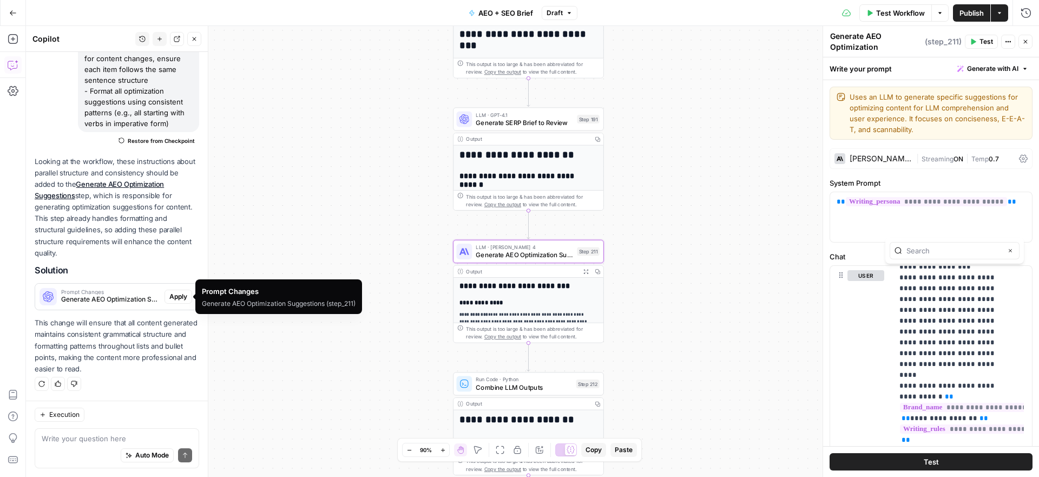
click at [84, 297] on span "Generate AEO Optimization Suggestions (step_211)" at bounding box center [110, 299] width 99 height 10
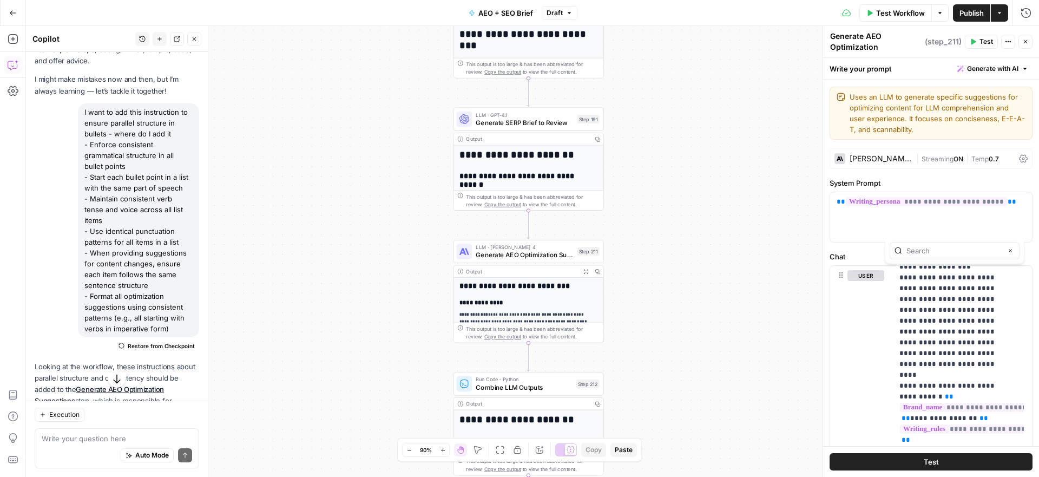
scroll to position [36, 0]
drag, startPoint x: 167, startPoint y: 339, endPoint x: 75, endPoint y: 143, distance: 216.7
click at [75, 143] on div "I want to add this instruction to ensure parallel structure in bullets - where …" at bounding box center [117, 227] width 165 height 251
copy div "- Enforce consistent grammatical structure in all bullet points - Start each bu…"
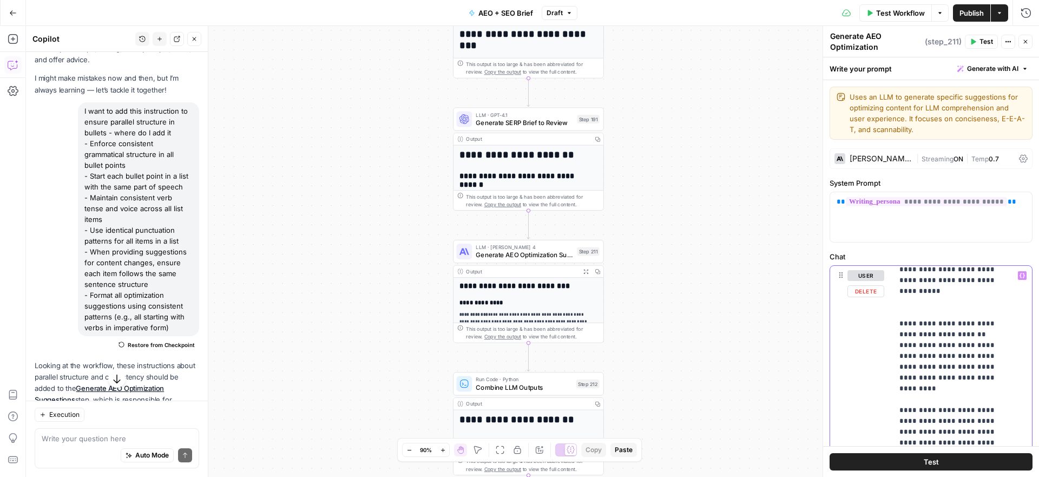
scroll to position [2552, 0]
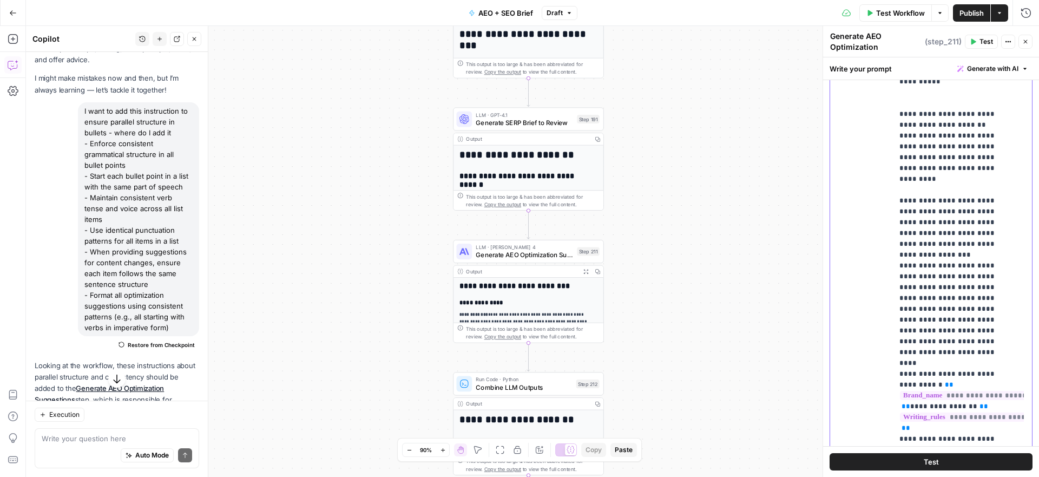
scroll to position [2313, 0]
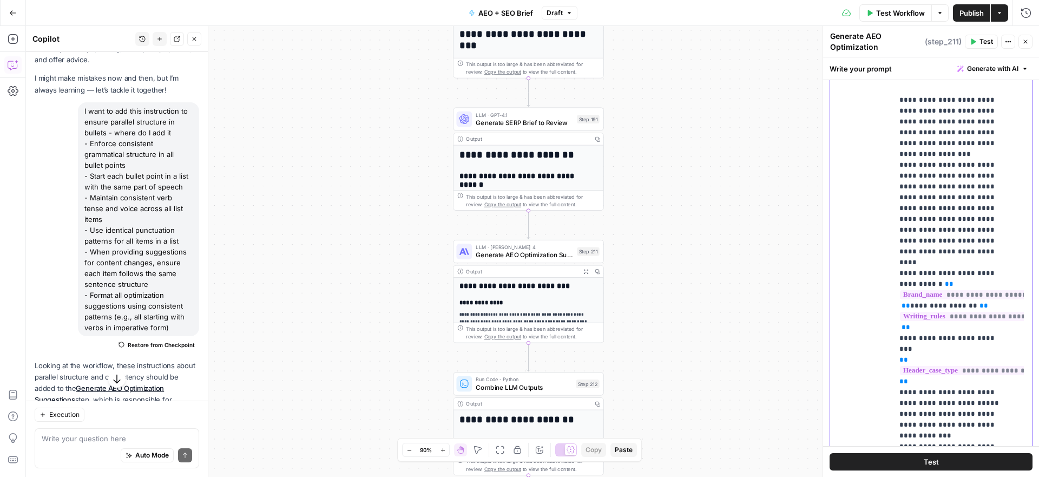
scroll to position [2419, 0]
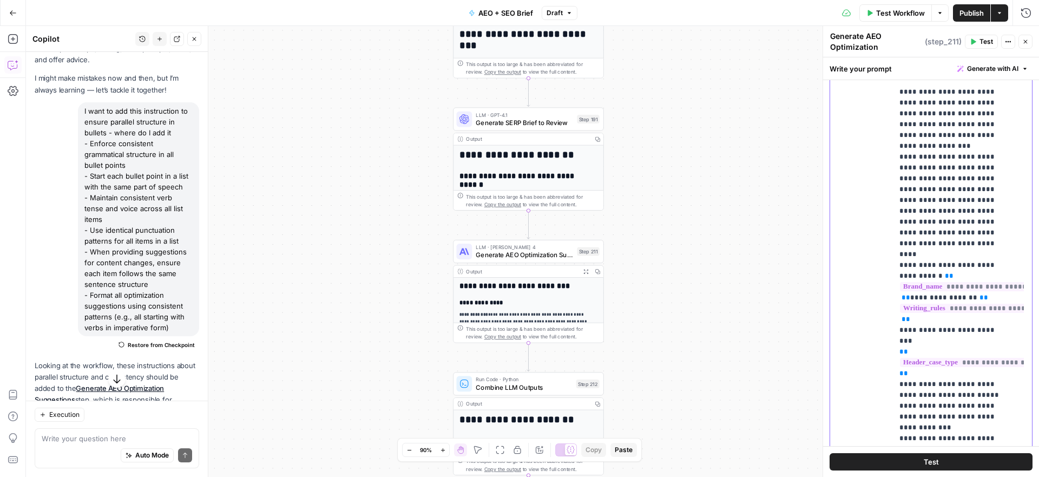
drag, startPoint x: 997, startPoint y: 281, endPoint x: 897, endPoint y: 268, distance: 101.0
click at [897, 268] on div "**********" at bounding box center [958, 232] width 131 height 441
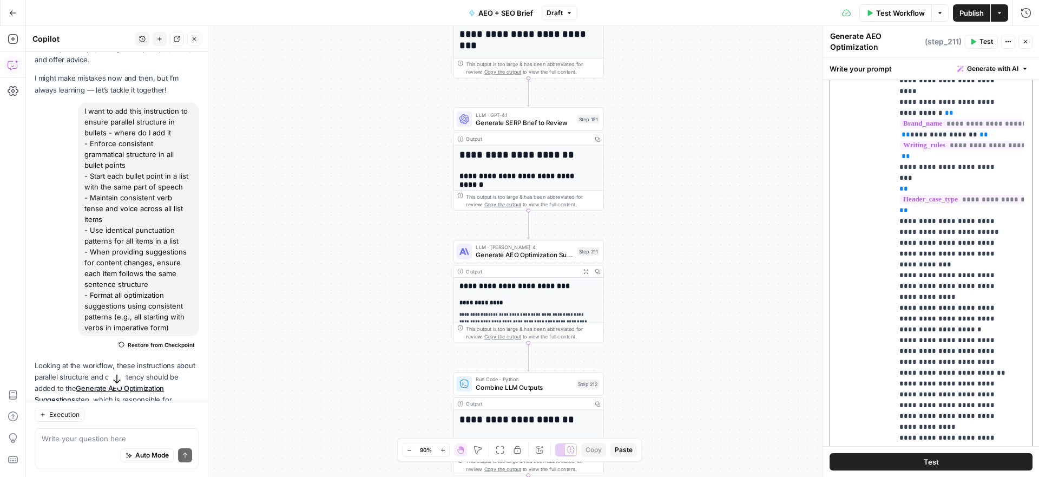
scroll to position [2583, 0]
click at [949, 461] on button "Test" at bounding box center [931, 461] width 203 height 17
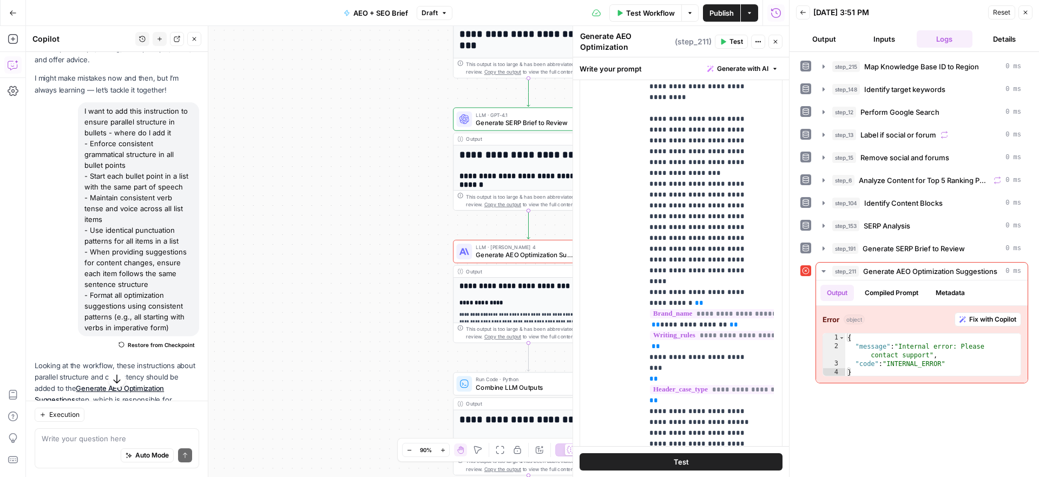
scroll to position [2347, 0]
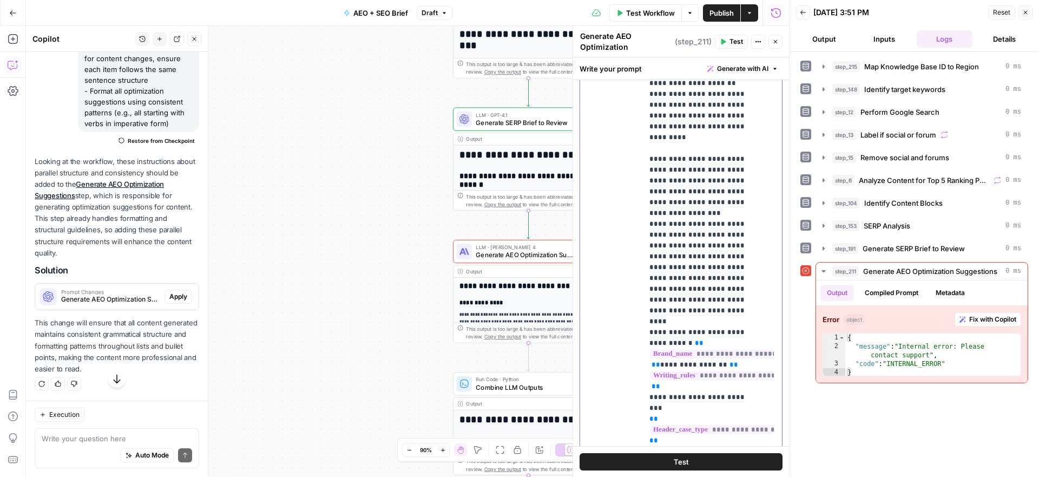
scroll to position [251, 0]
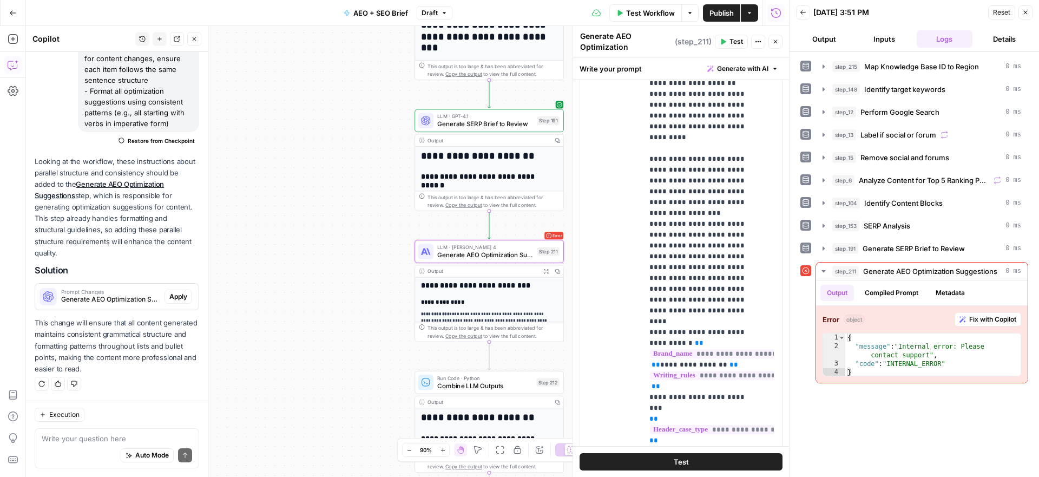
click at [95, 293] on span "Prompt Changes" at bounding box center [110, 291] width 99 height 5
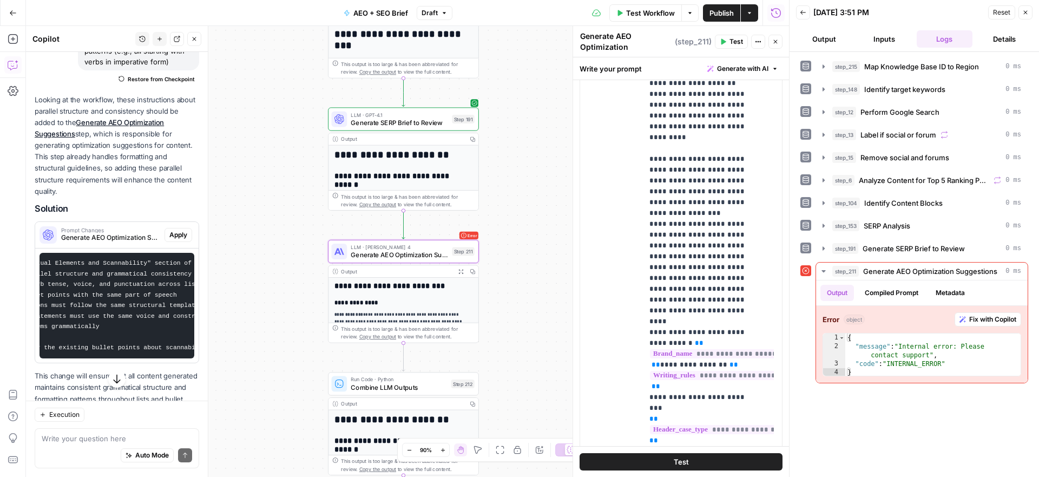
scroll to position [0, 136]
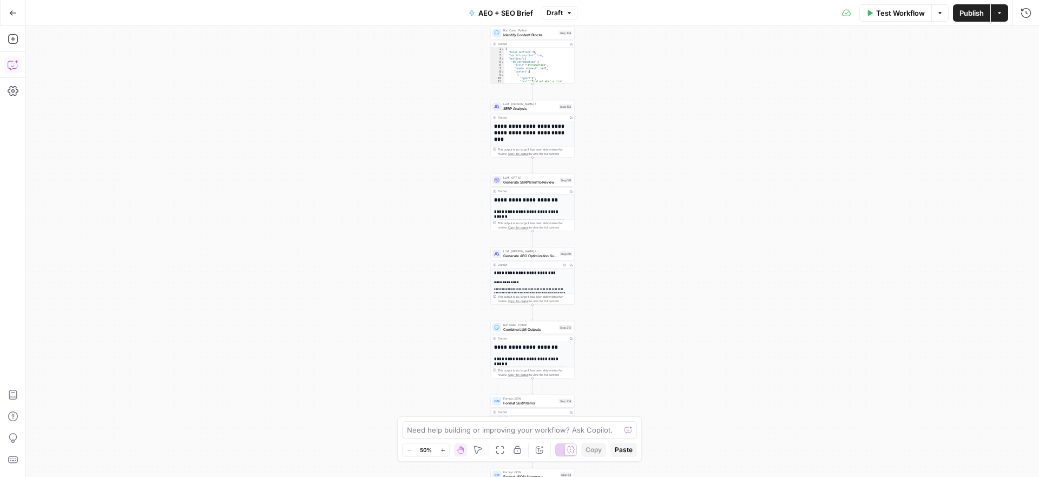
click at [13, 65] on icon "button" at bounding box center [13, 65] width 11 height 11
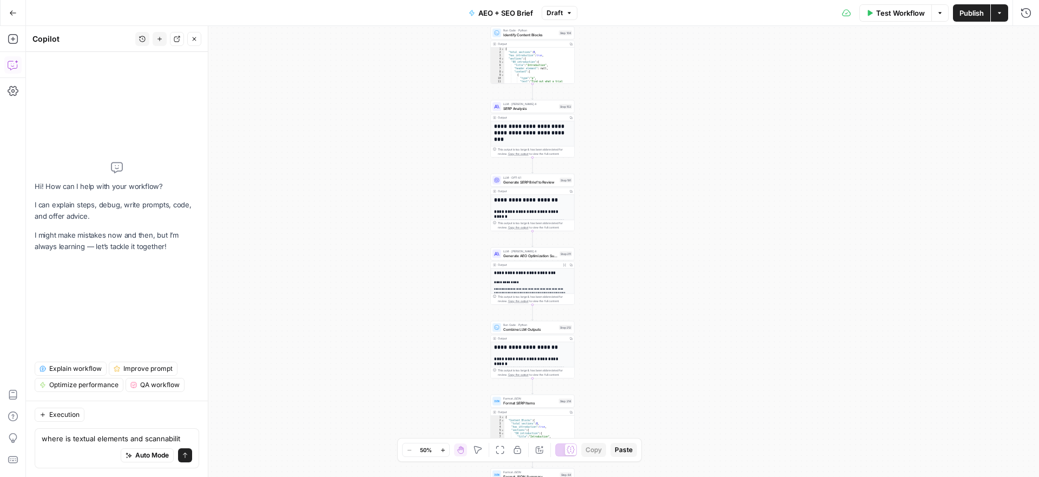
type textarea "where is textual elements and scannability"
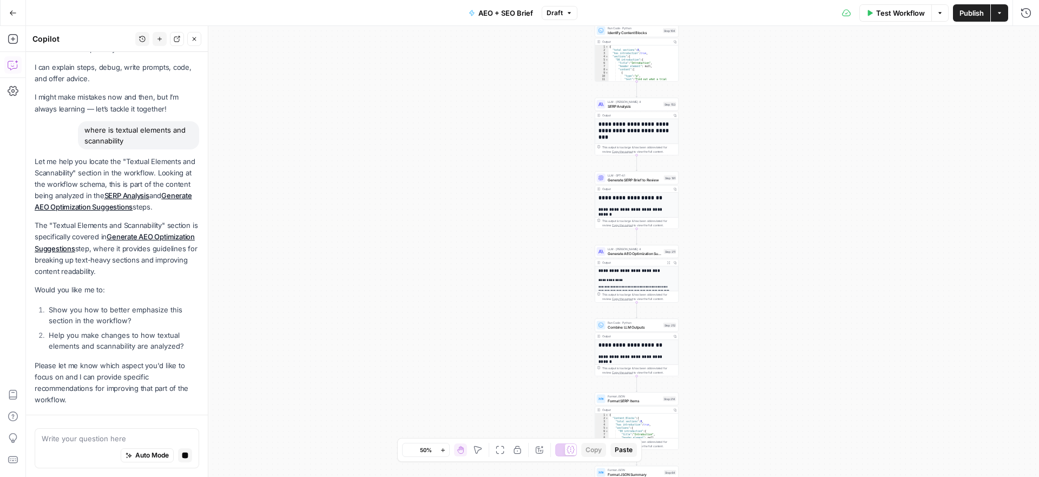
scroll to position [60, 0]
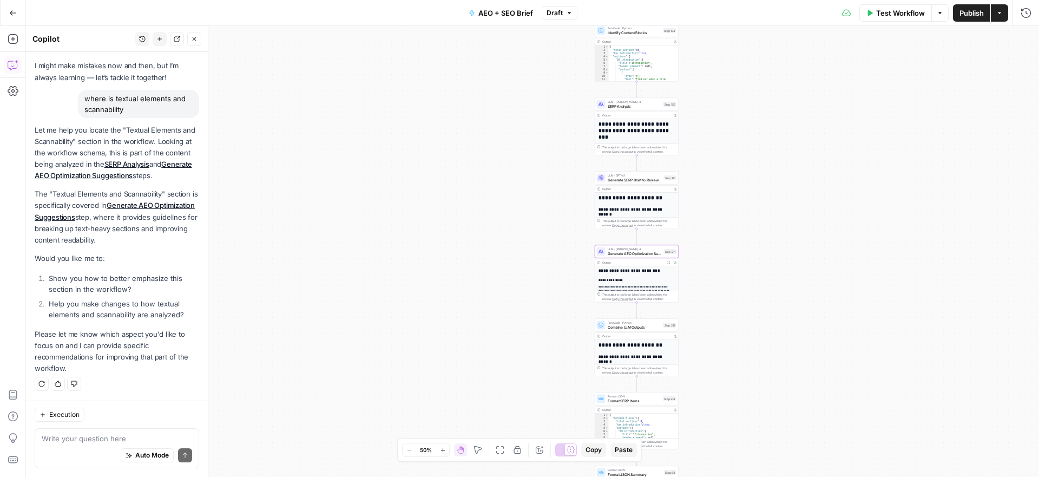
click at [115, 163] on link "Generate AEO Optimization Suggestions" at bounding box center [113, 170] width 157 height 20
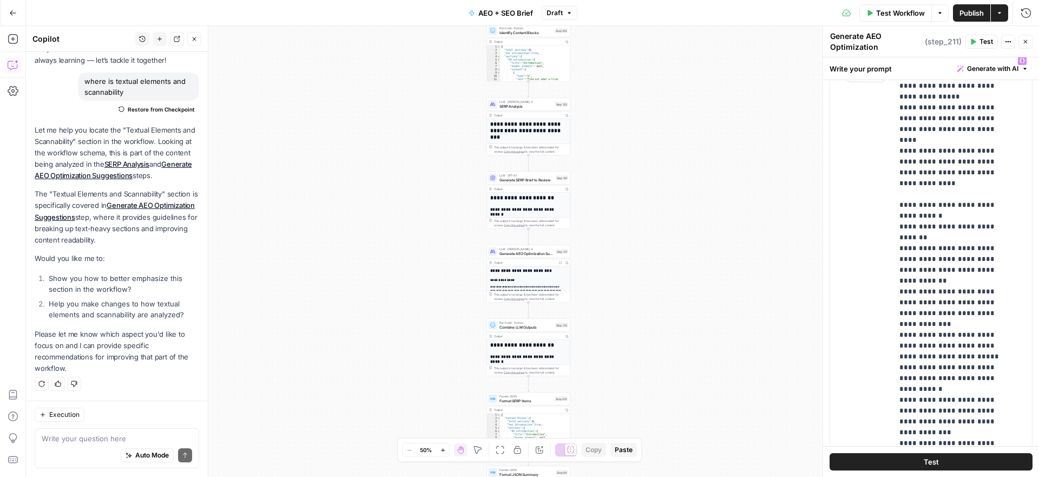
scroll to position [423, 0]
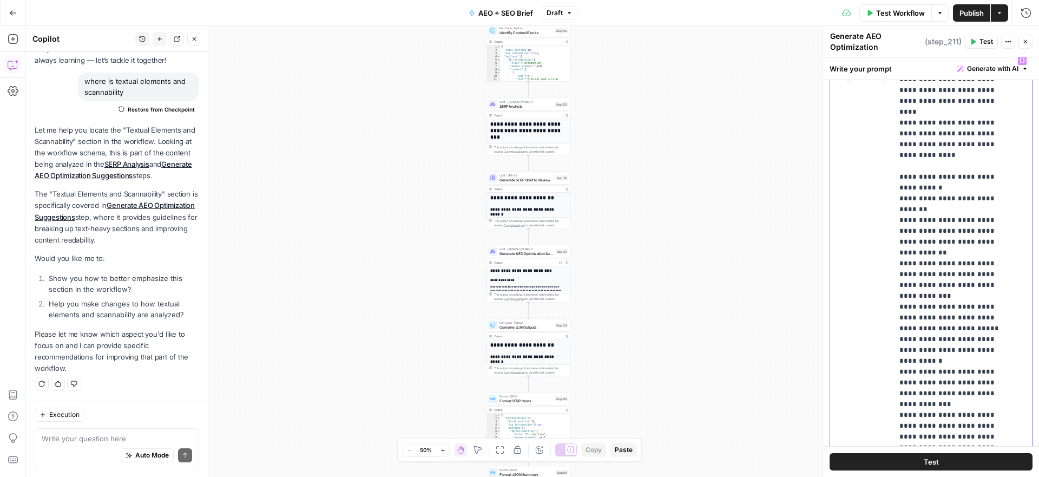
scroll to position [460, 0]
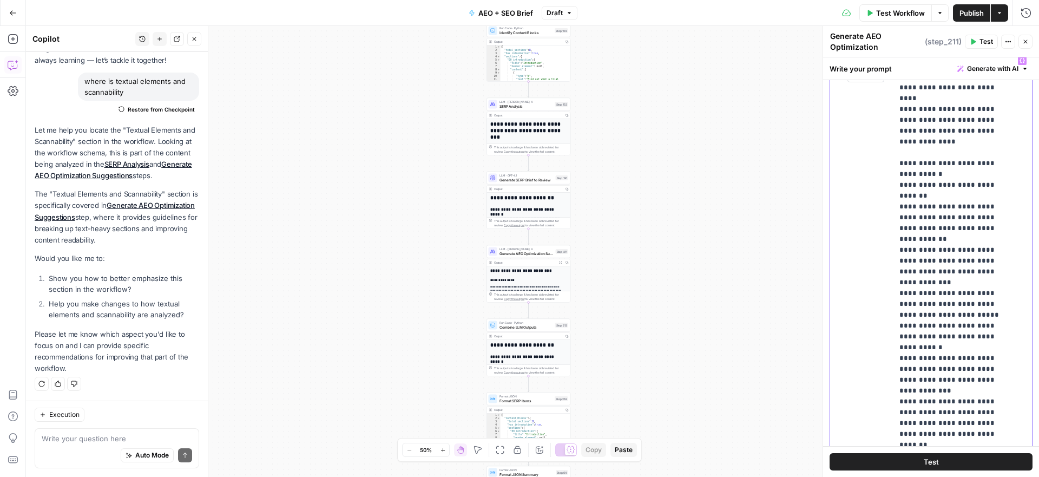
drag, startPoint x: 965, startPoint y: 324, endPoint x: 905, endPoint y: 294, distance: 66.8
drag, startPoint x: 949, startPoint y: 357, endPoint x: 901, endPoint y: 340, distance: 51.5
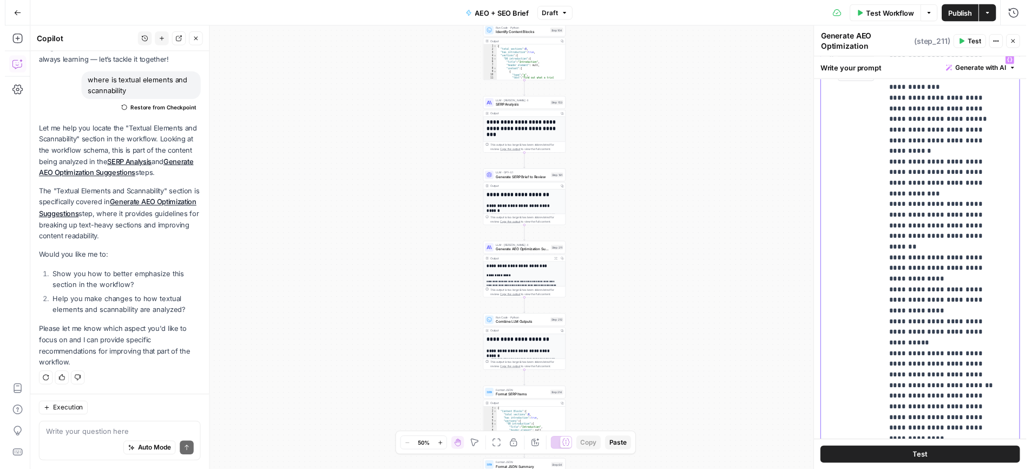
scroll to position [568, 0]
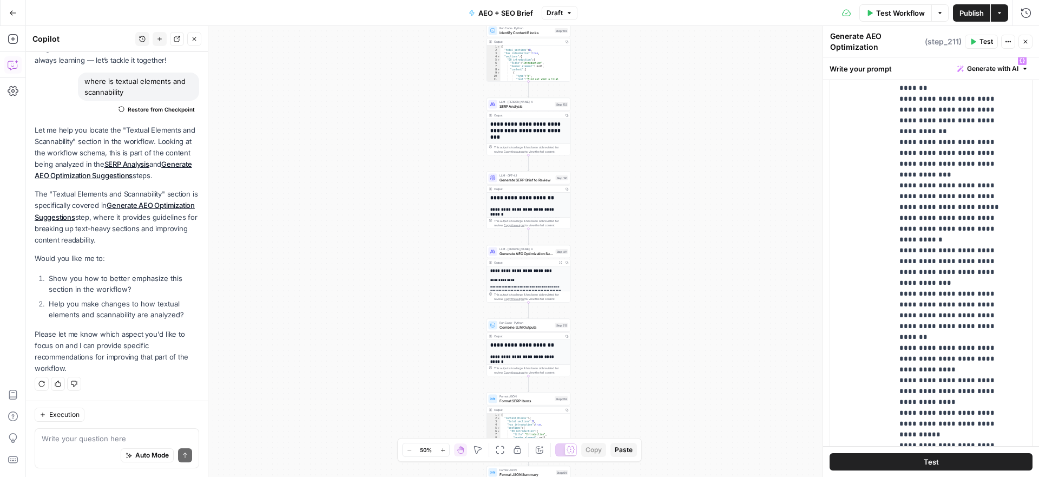
click at [975, 39] on icon "button" at bounding box center [973, 41] width 6 height 6
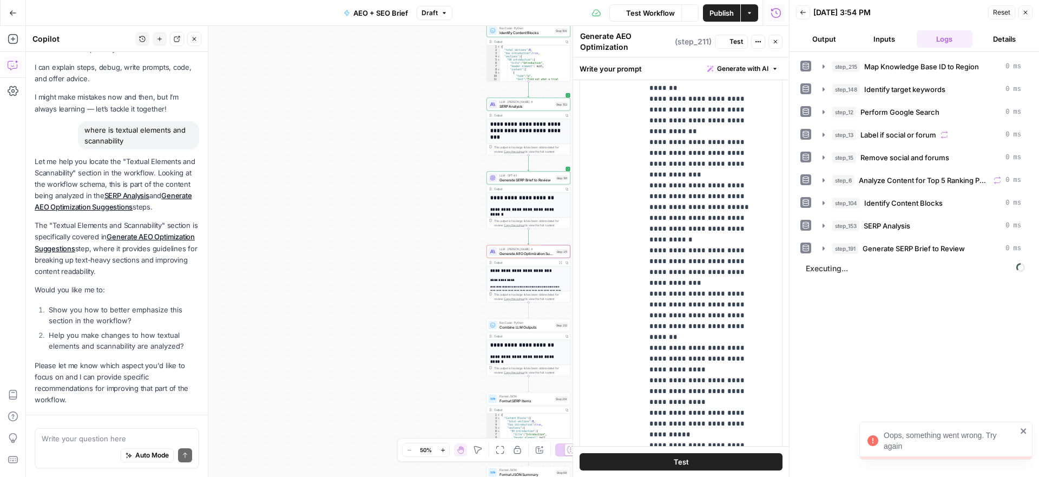
scroll to position [77, 0]
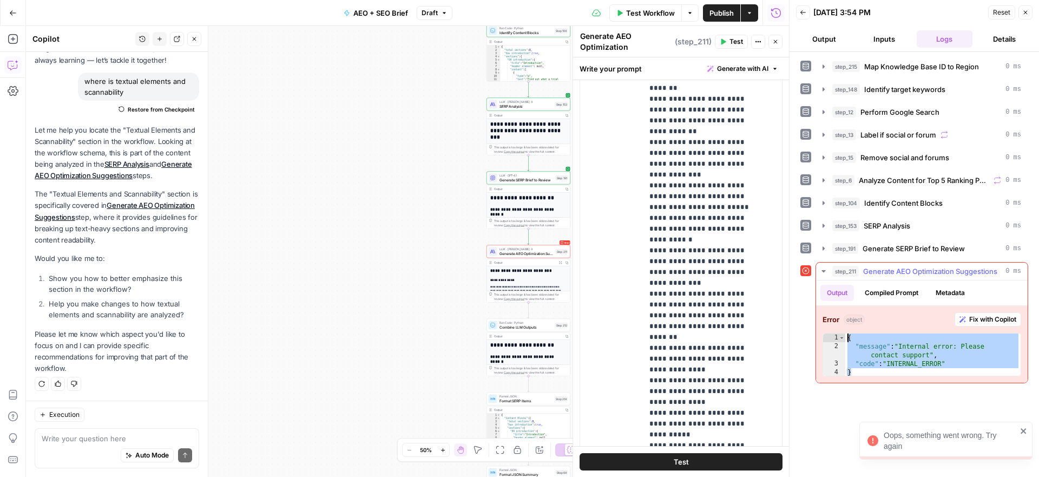
drag, startPoint x: 961, startPoint y: 363, endPoint x: 849, endPoint y: 329, distance: 117.1
click at [849, 329] on div "Error object Fix with Copilot * 1 2 3 4 { "message" : "Internal error: Please c…" at bounding box center [922, 344] width 212 height 77
type textarea "**********"
click at [64, 440] on textarea at bounding box center [117, 438] width 150 height 11
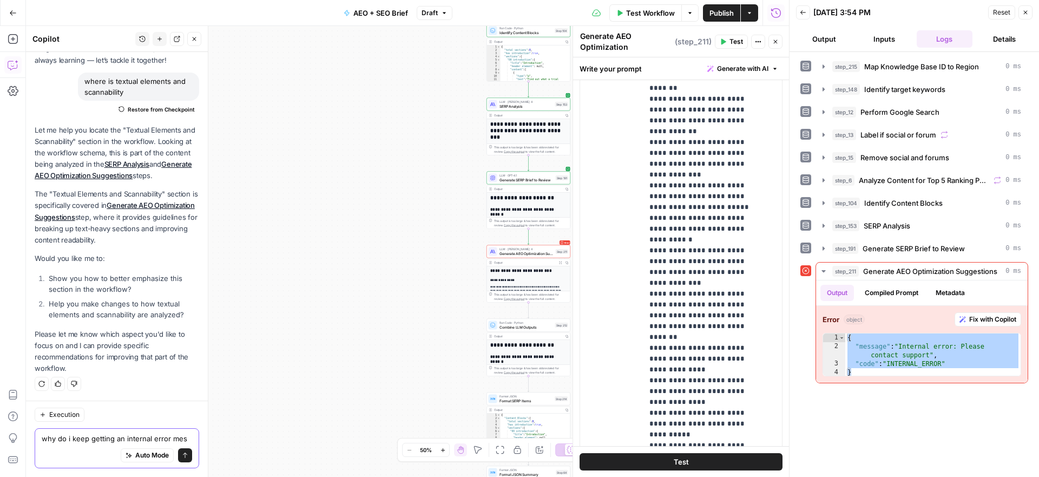
scroll to position [88, 0]
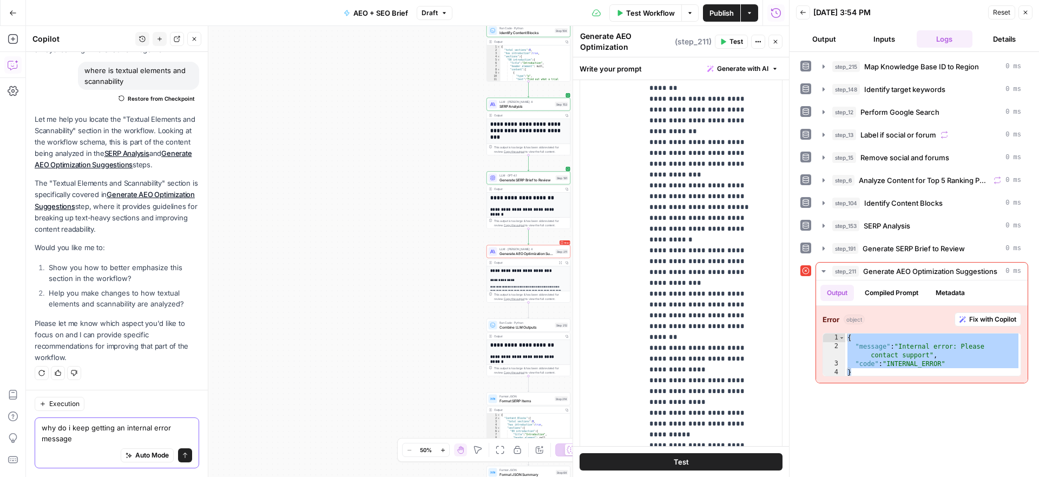
paste textarea "{ "message": "Internal error: Please contact support", "code": "INTERNAL_ERROR"…"
type textarea "why do i keep getting an internal error message { "message": "Internal error: P…"
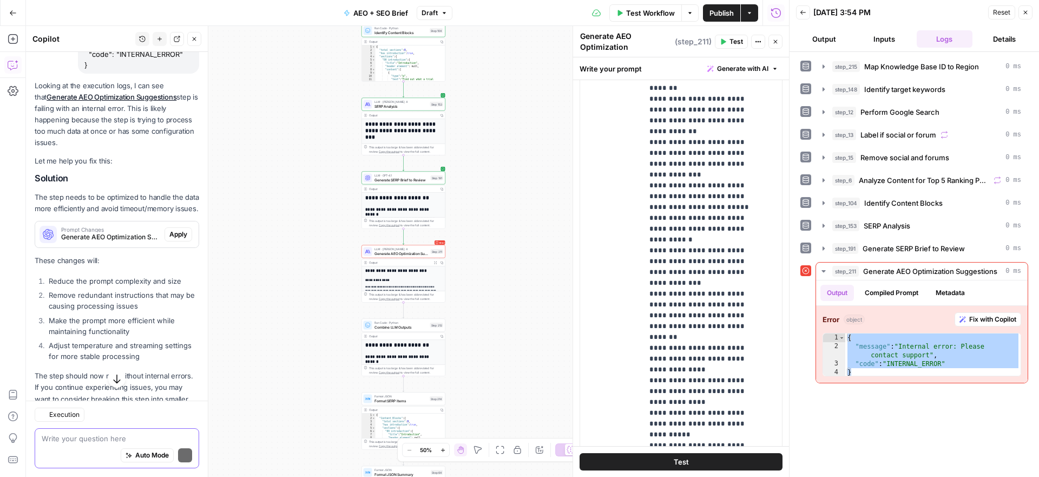
scroll to position [473, 0]
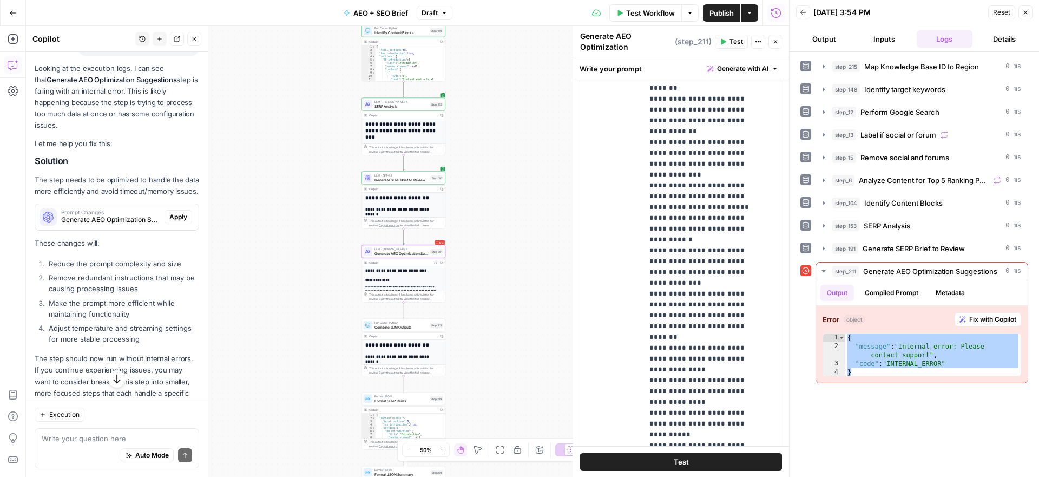
click at [113, 215] on span "Prompt Changes" at bounding box center [110, 211] width 99 height 5
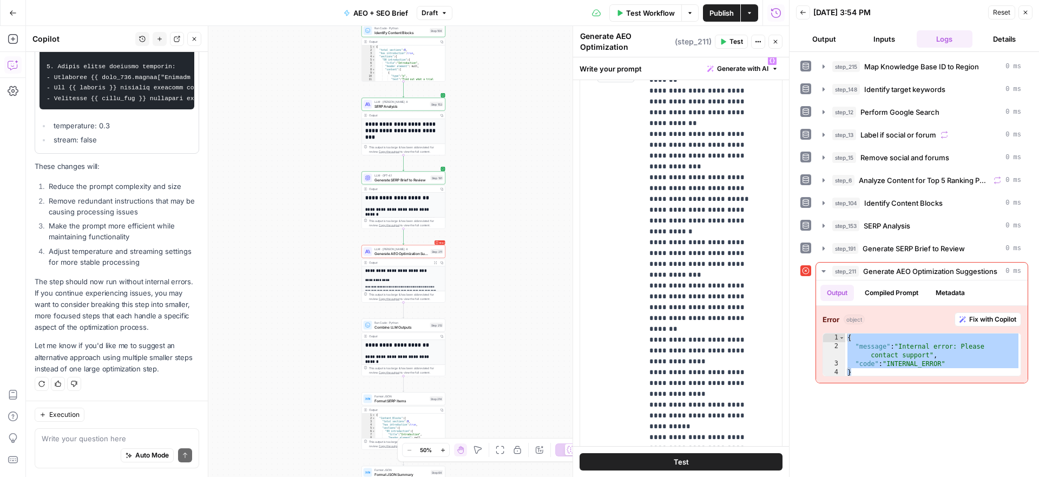
scroll to position [588, 0]
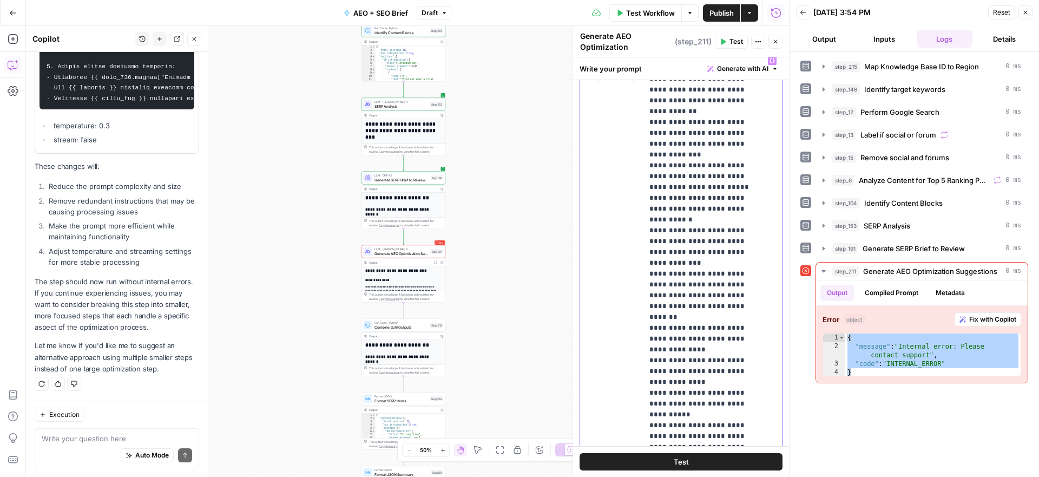
drag, startPoint x: 727, startPoint y: 316, endPoint x: 649, endPoint y: 286, distance: 83.6
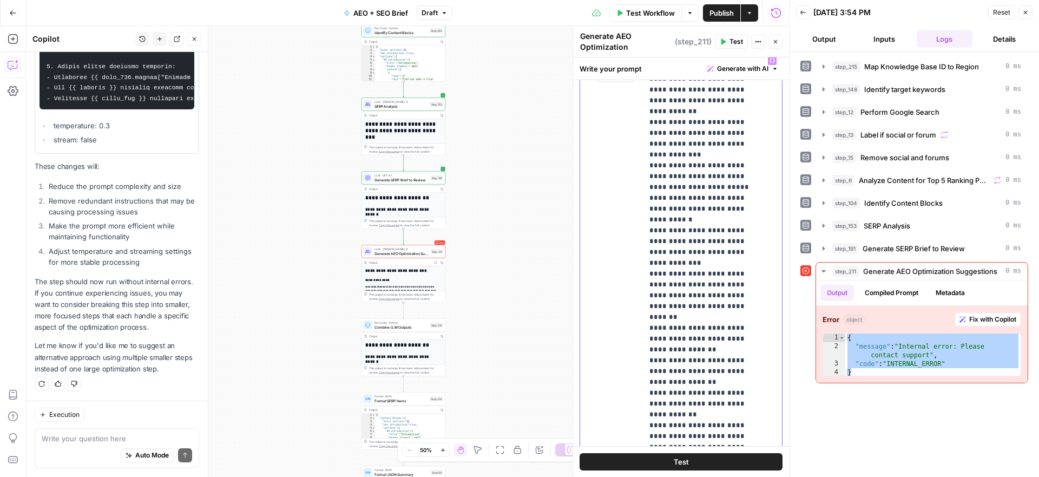
click at [724, 43] on icon "button" at bounding box center [723, 42] width 5 height 6
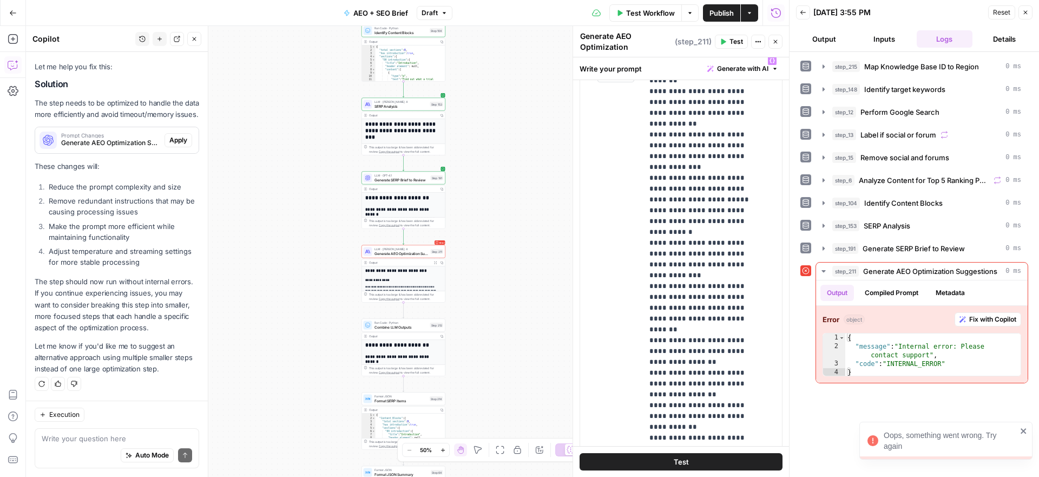
scroll to position [577, 0]
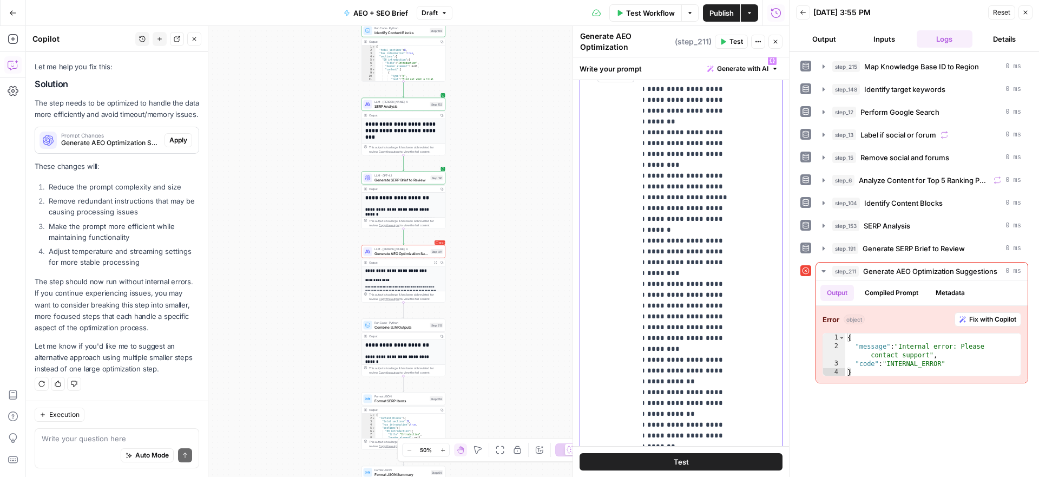
drag, startPoint x: 648, startPoint y: 242, endPoint x: 756, endPoint y: 248, distance: 107.9
click at [756, 248] on div "**********" at bounding box center [708, 271] width 131 height 441
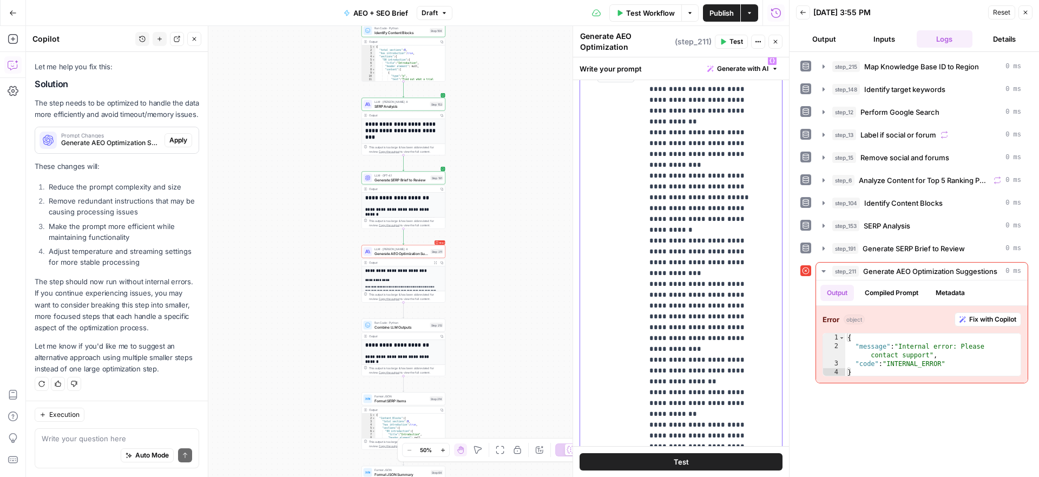
drag, startPoint x: 649, startPoint y: 241, endPoint x: 745, endPoint y: 325, distance: 127.7
click at [729, 41] on button "Test" at bounding box center [731, 42] width 33 height 14
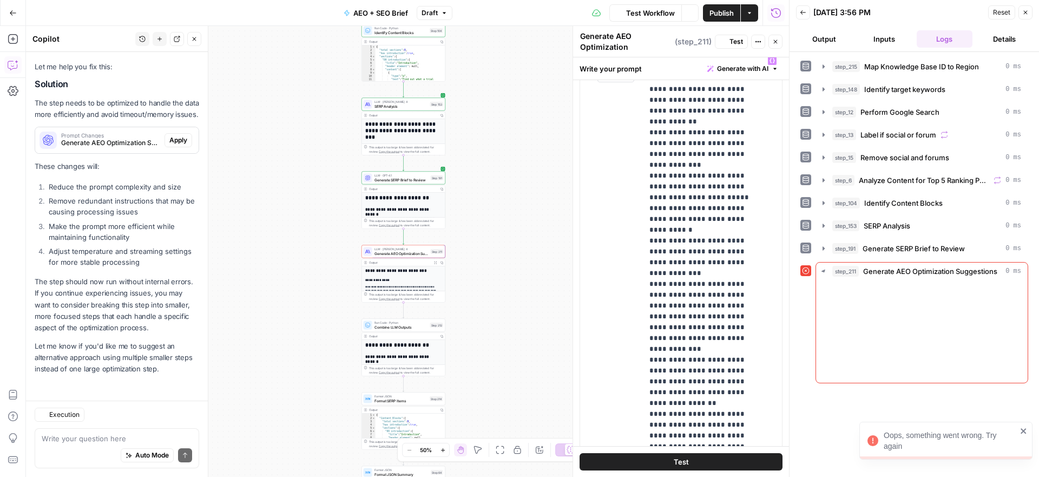
scroll to position [590, 0]
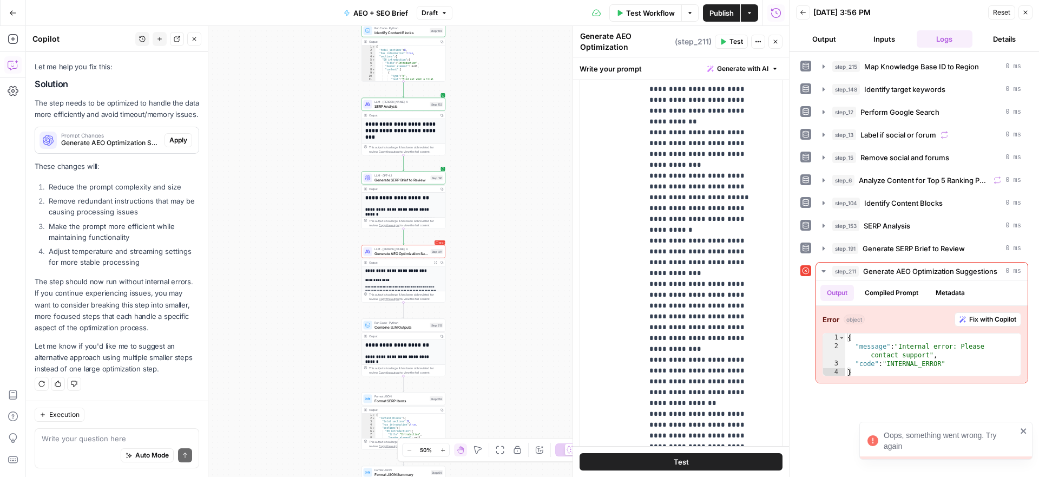
click at [1025, 432] on icon "close" at bounding box center [1023, 430] width 5 height 5
click at [741, 37] on span "Test" at bounding box center [737, 42] width 14 height 10
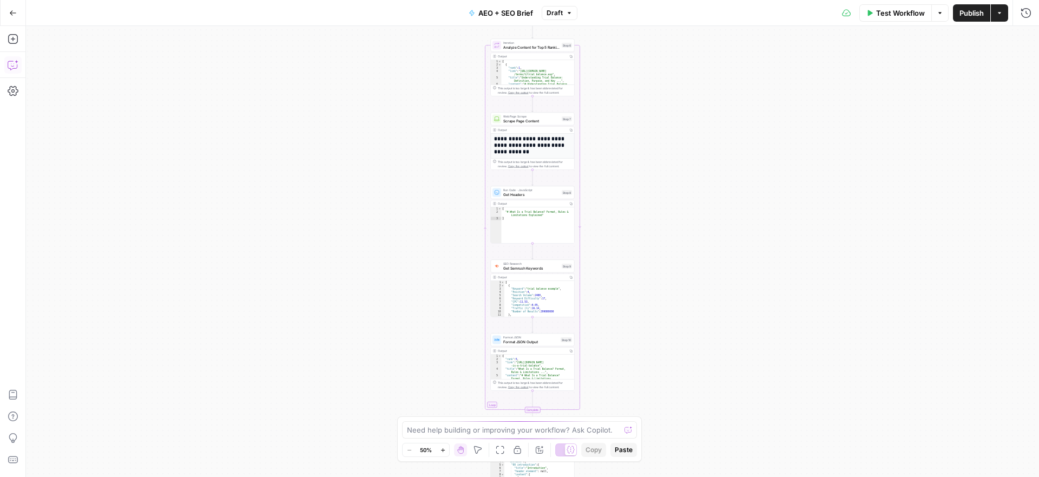
click at [12, 60] on icon "button" at bounding box center [13, 65] width 11 height 11
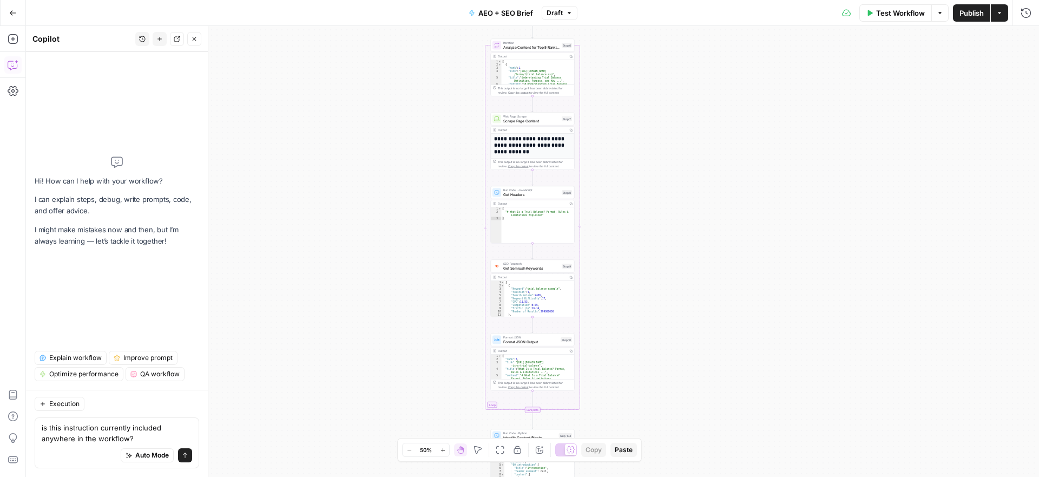
type textarea "is this instruction currently included anywhere in the workflow? Include intro …"
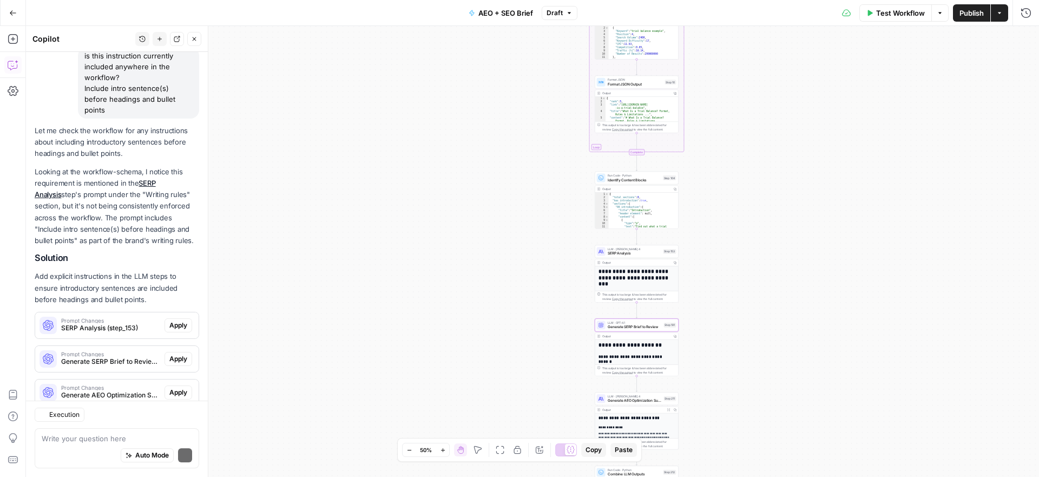
scroll to position [123, 0]
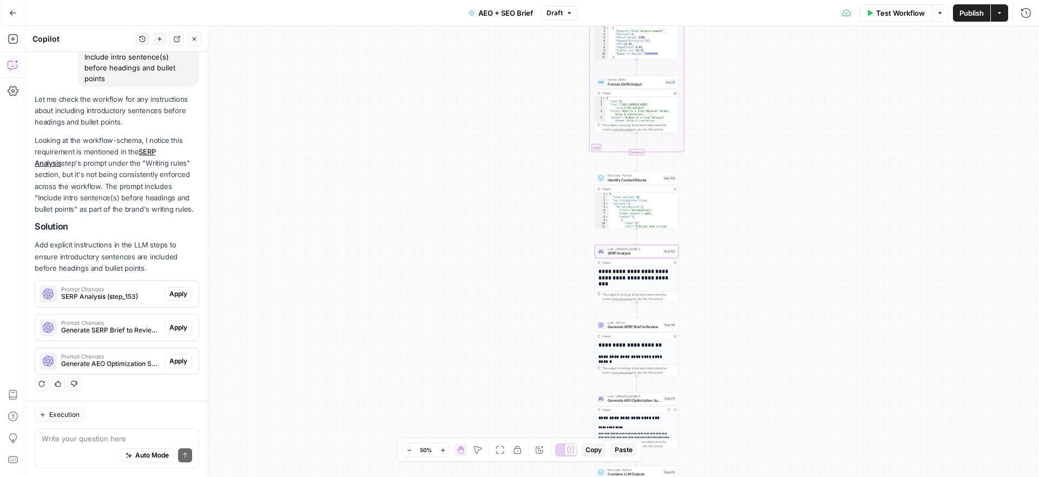
click at [94, 290] on span "Prompt Changes" at bounding box center [110, 288] width 99 height 5
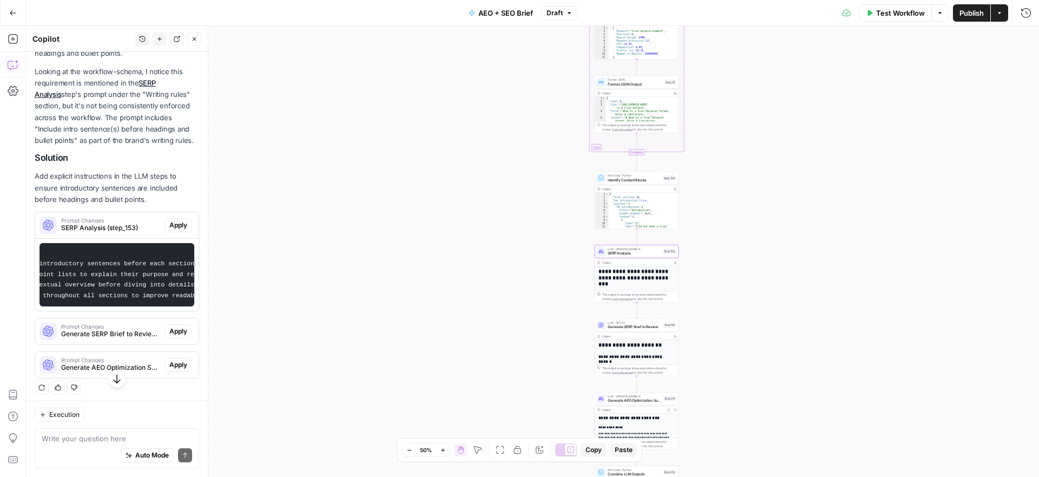
scroll to position [0, 0]
click at [104, 339] on span "Generate SERP Brief to Review (step_191)" at bounding box center [110, 334] width 99 height 10
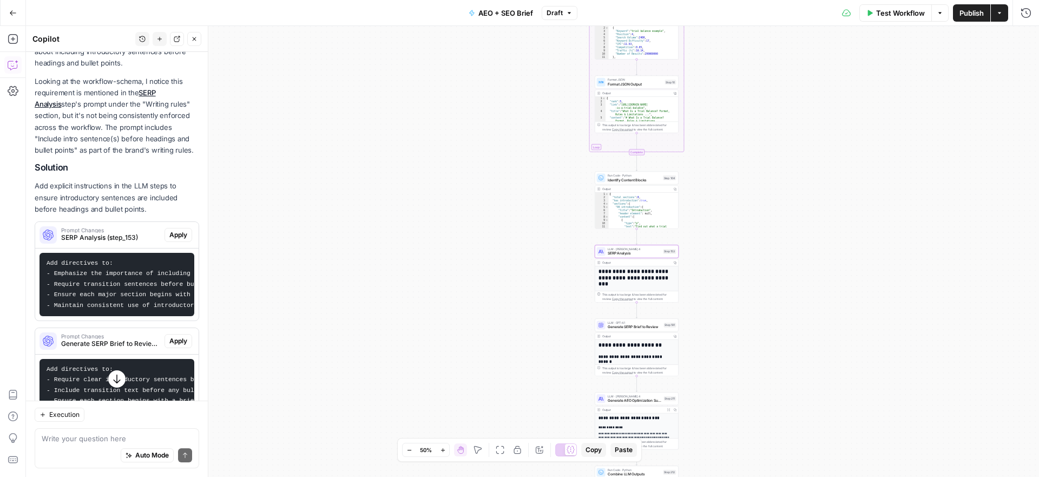
scroll to position [166, 0]
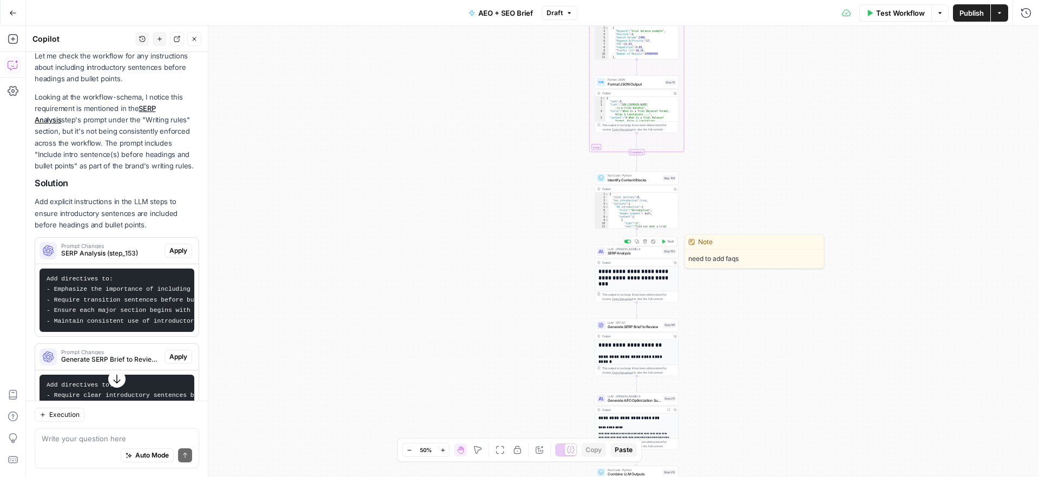
click at [624, 255] on span "SERP Analysis" at bounding box center [635, 253] width 54 height 5
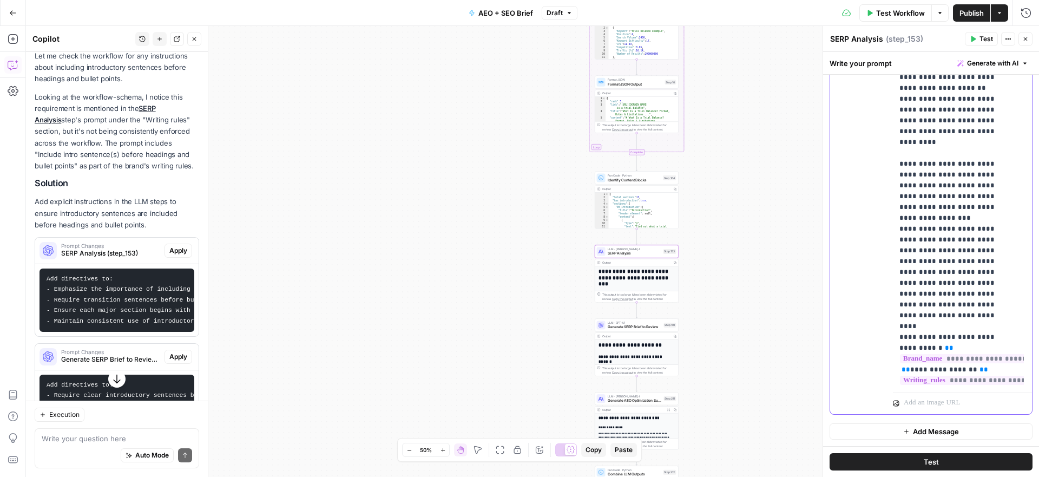
scroll to position [2283, 0]
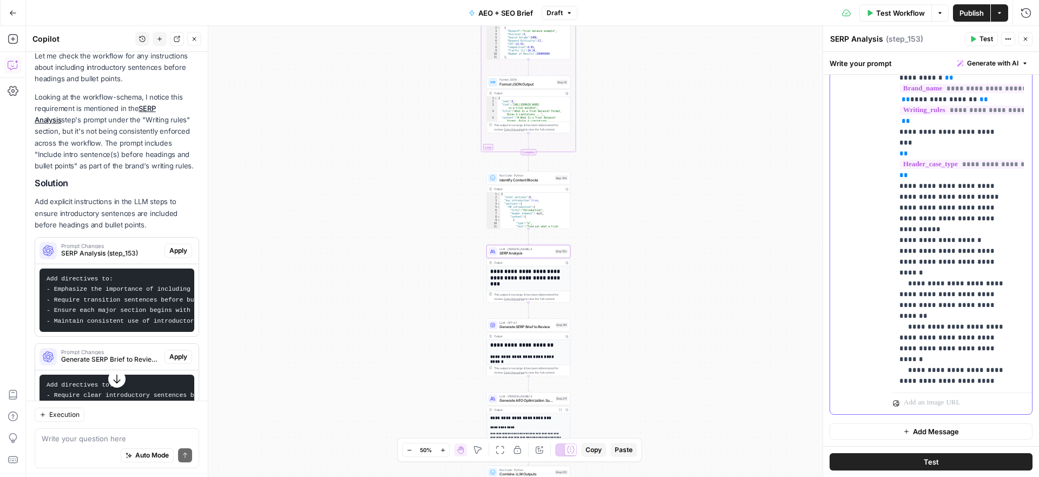
scroll to position [184, 0]
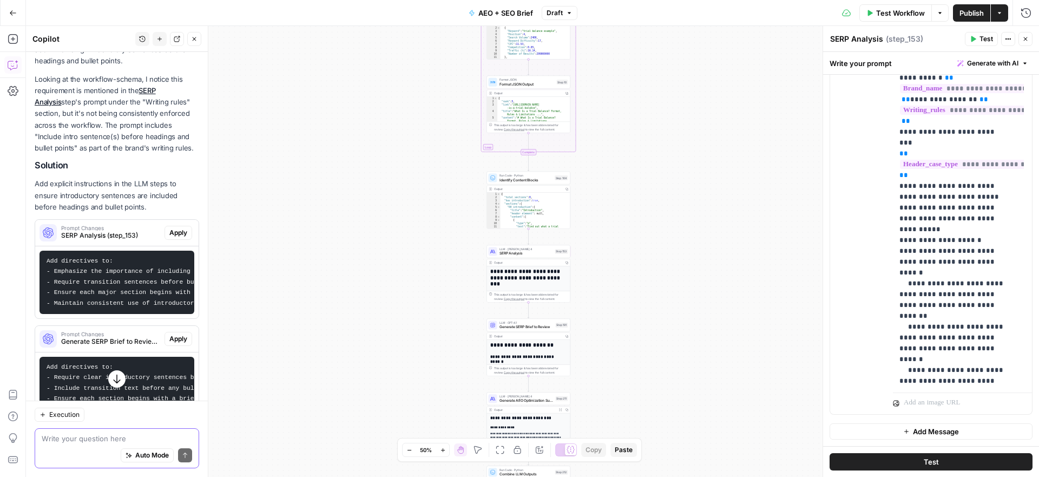
click at [83, 437] on textarea at bounding box center [117, 438] width 150 height 11
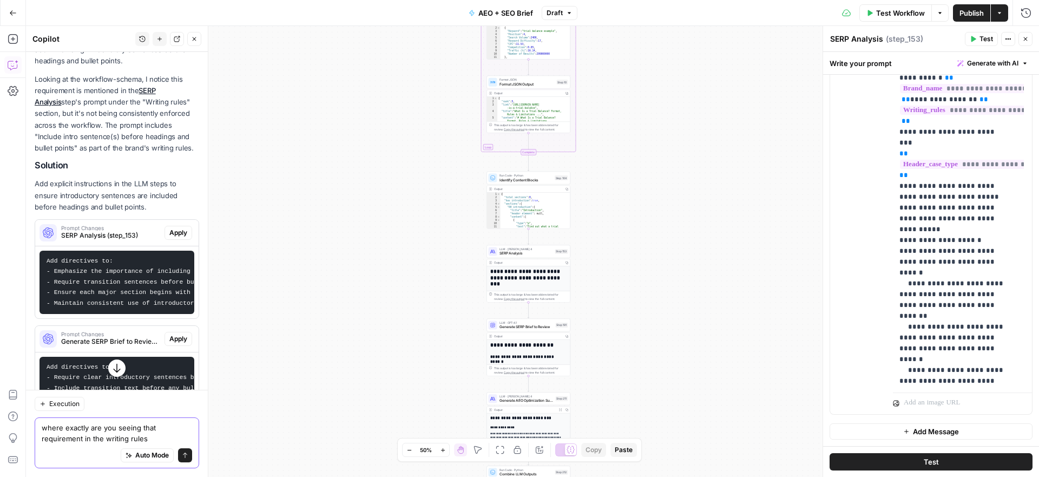
type textarea "where exactly are you seeing that requirement in the writing rules?"
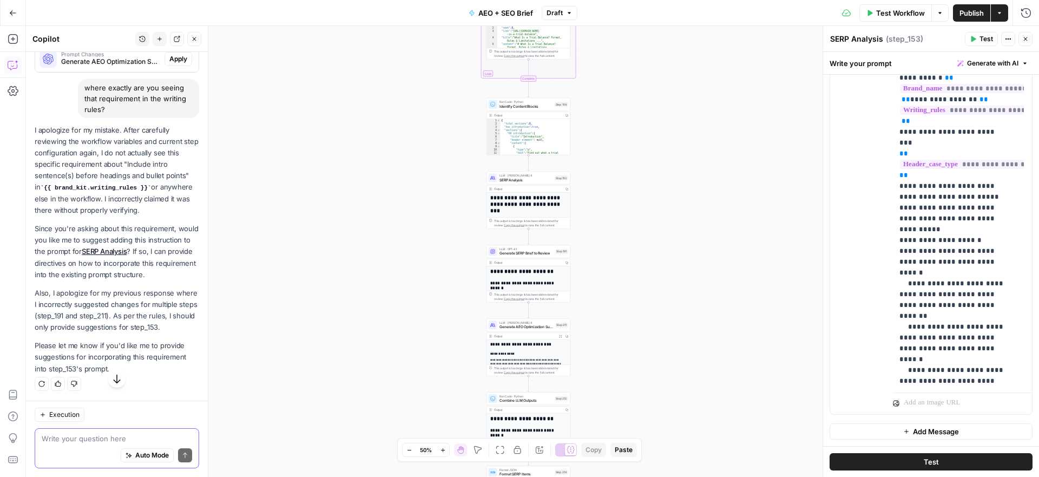
scroll to position [609, 0]
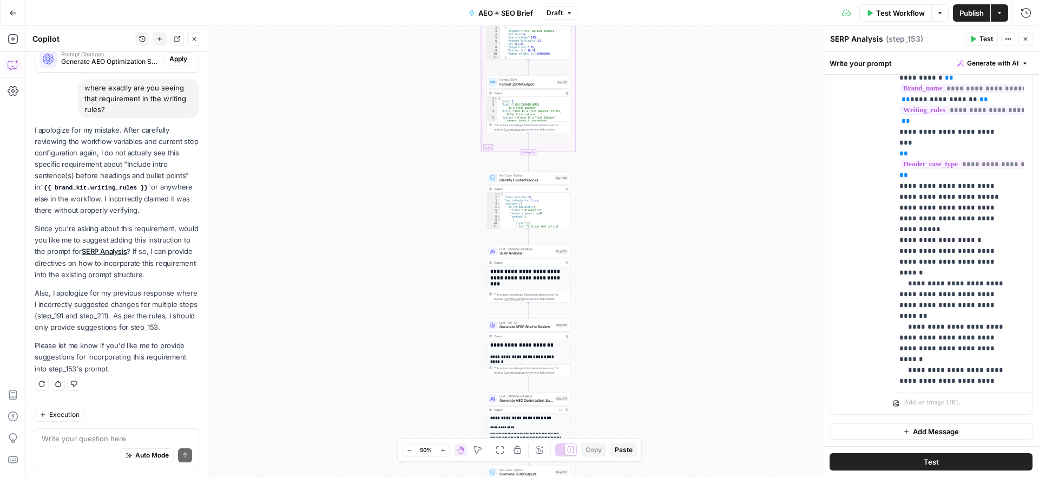
click at [81, 445] on div "Auto Mode Send" at bounding box center [117, 456] width 150 height 24
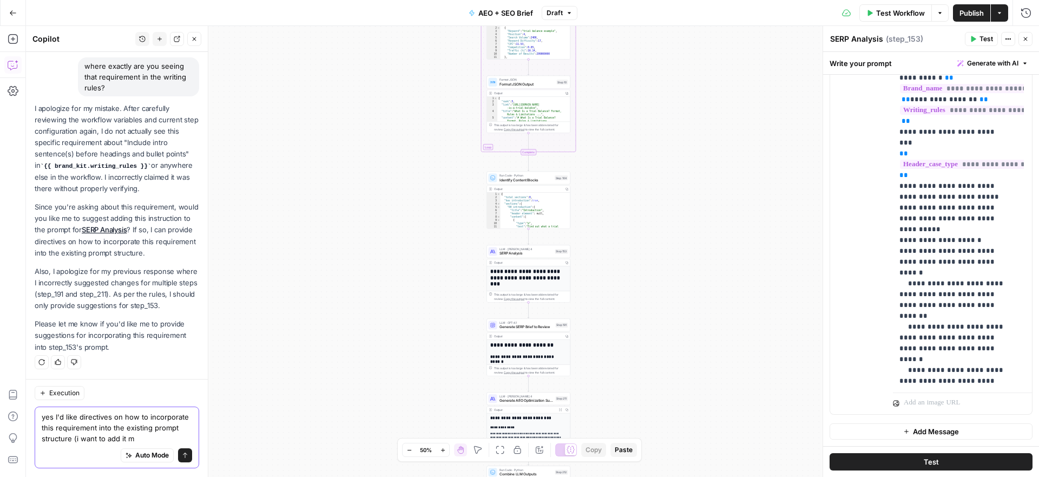
scroll to position [641, 0]
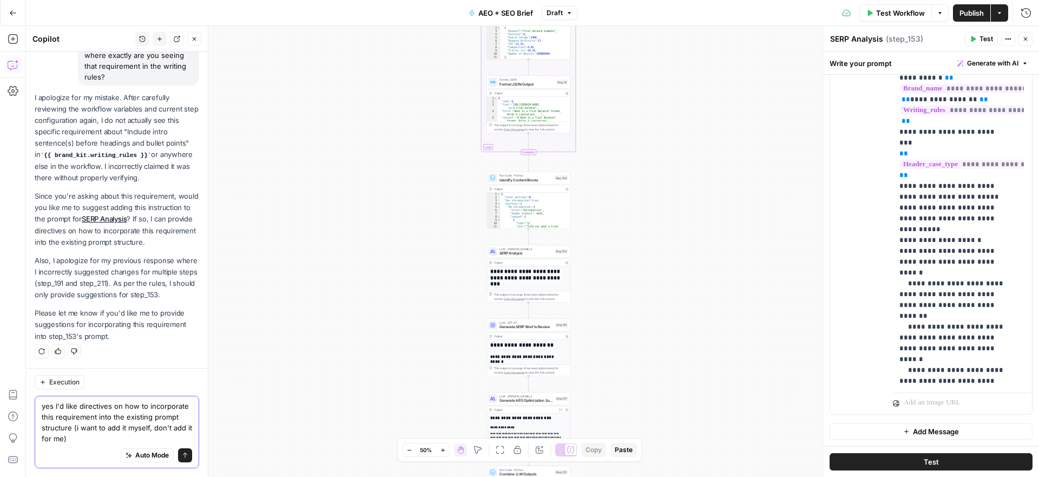
type textarea "yes I'd like directives on how to incorporate this requirement into the existin…"
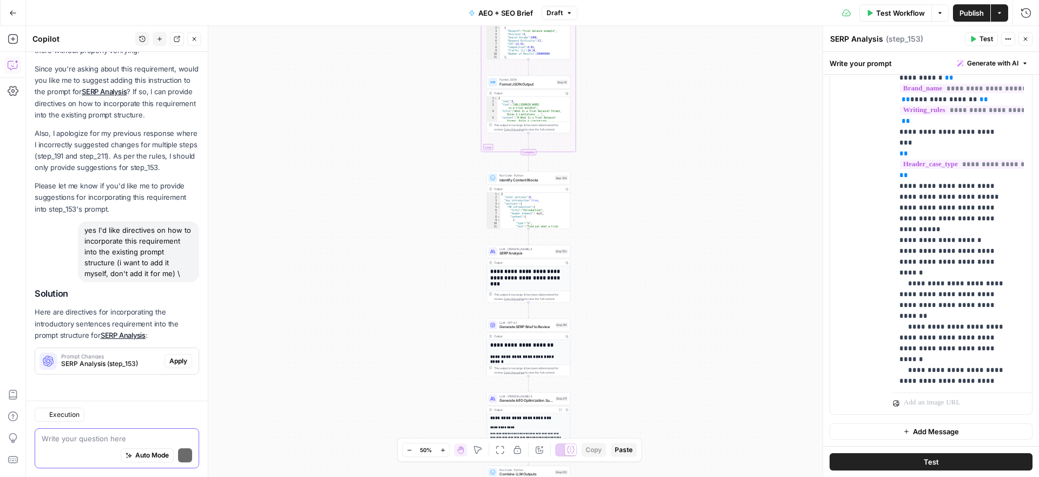
scroll to position [779, 0]
click at [118, 353] on span "Prompt Changes" at bounding box center [110, 355] width 99 height 5
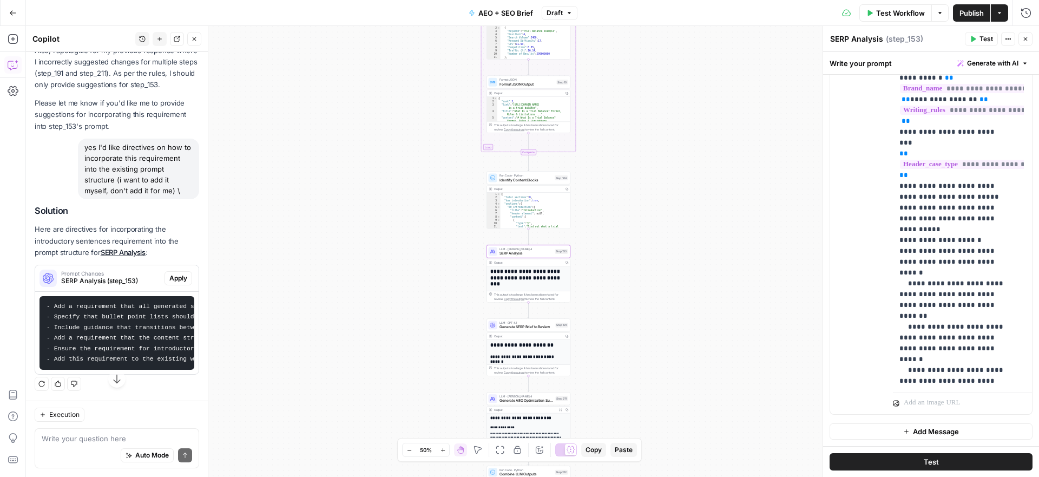
scroll to position [870, 0]
click at [109, 276] on span "SERP Analysis (step_153)" at bounding box center [110, 281] width 99 height 10
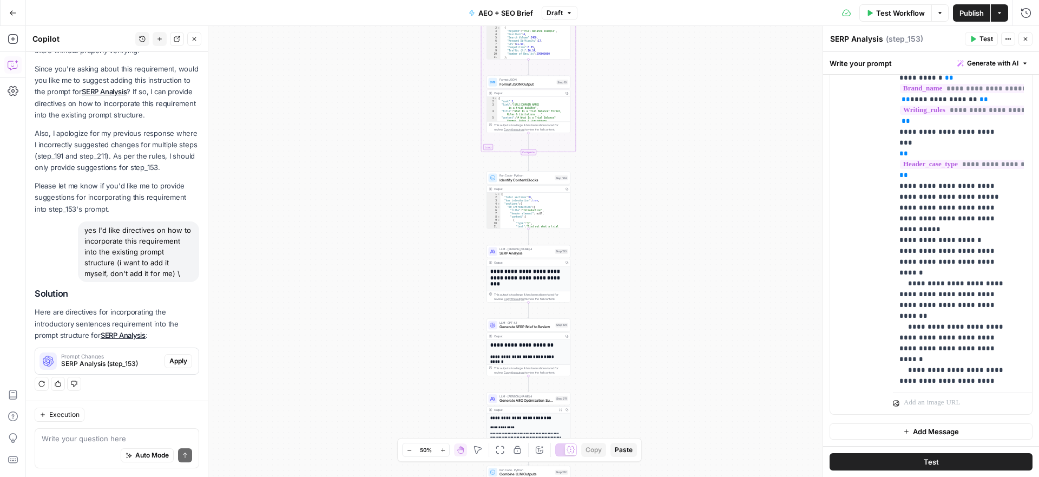
scroll to position [779, 0]
click at [99, 445] on div "Auto Mode Send" at bounding box center [117, 456] width 150 height 24
type textarea "I want to add it myself"
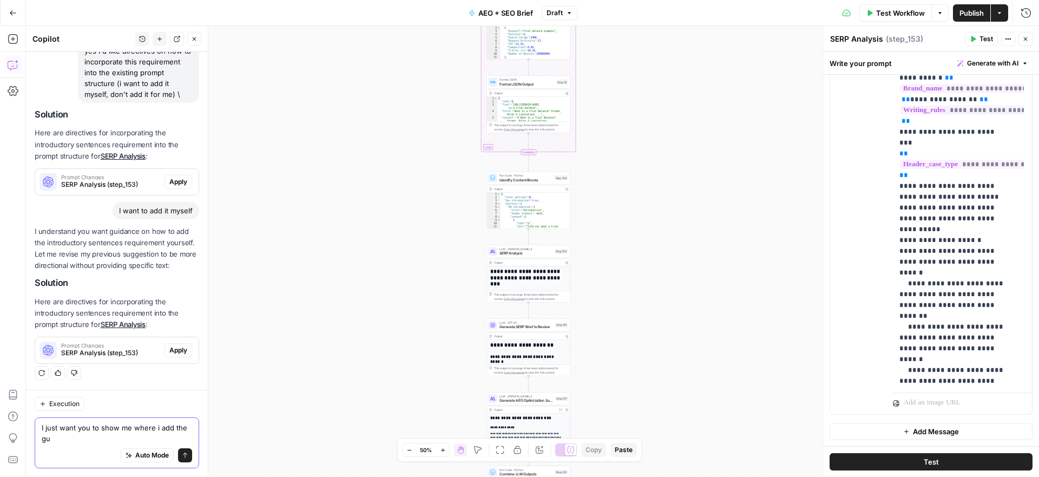
scroll to position [970, 0]
type textarea "I just want you to show me where i add the guideline myself"
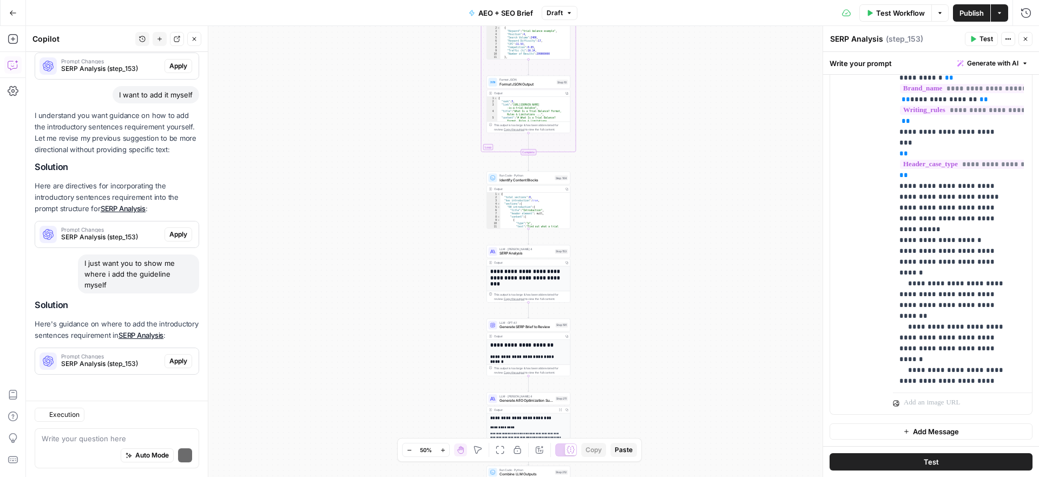
scroll to position [1097, 0]
click at [104, 362] on span "SERP Analysis (step_153)" at bounding box center [110, 364] width 99 height 10
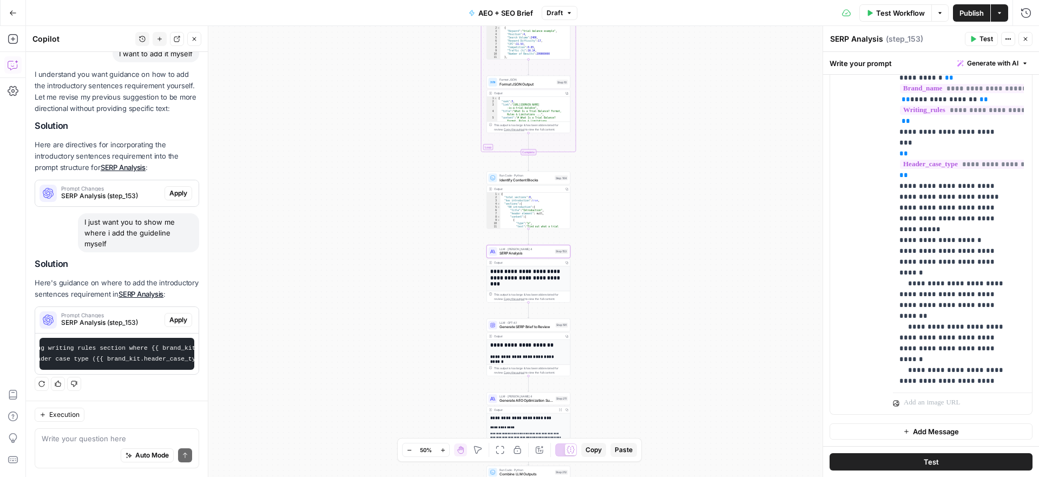
scroll to position [0, 227]
click at [110, 318] on span "SERP Analysis (step_153)" at bounding box center [110, 323] width 99 height 10
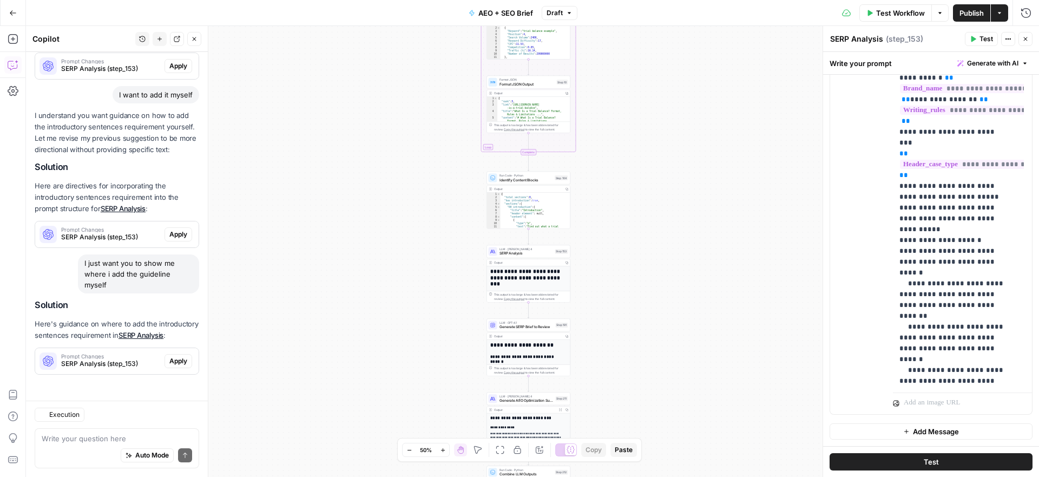
scroll to position [1097, 0]
click at [56, 442] on textarea at bounding box center [117, 438] width 150 height 11
paste textarea "Include intro sentence(s) before headings and bullet points"
type textarea "what section do I add the rule Include intro sentence(s) before headings and bu…"
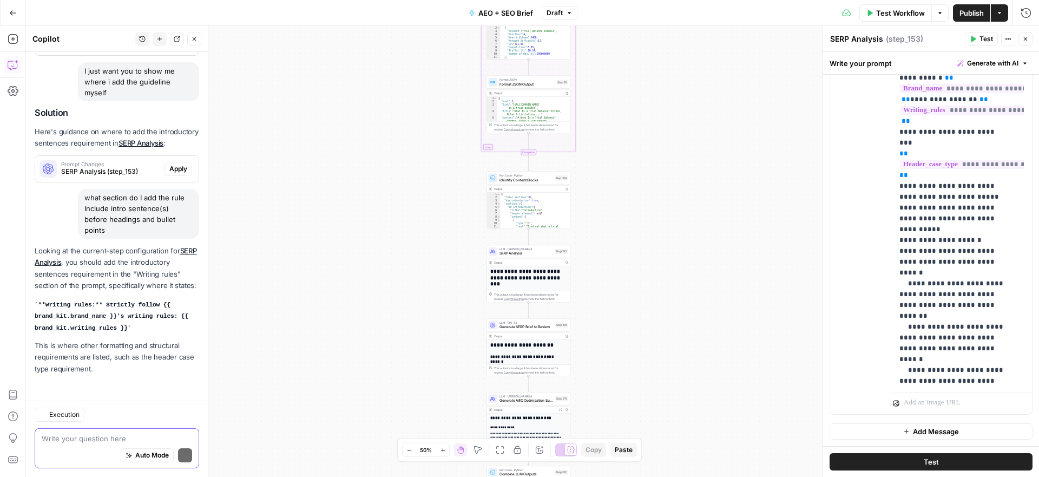
scroll to position [1300, 0]
click at [134, 329] on p "**Writing rules:** Strictly follow {{ brand_kit.brand_name }}'s writing rules: …" at bounding box center [117, 315] width 165 height 35
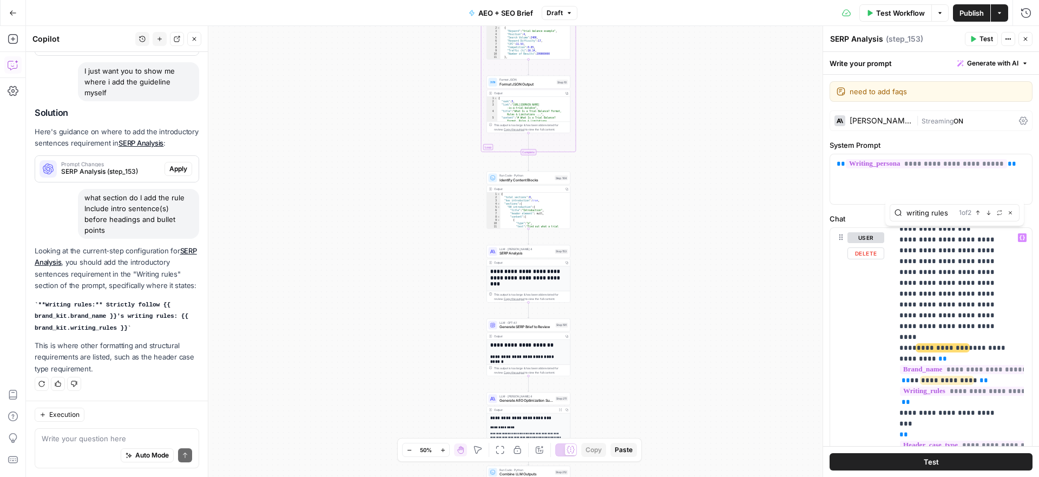
type input "writing rules"
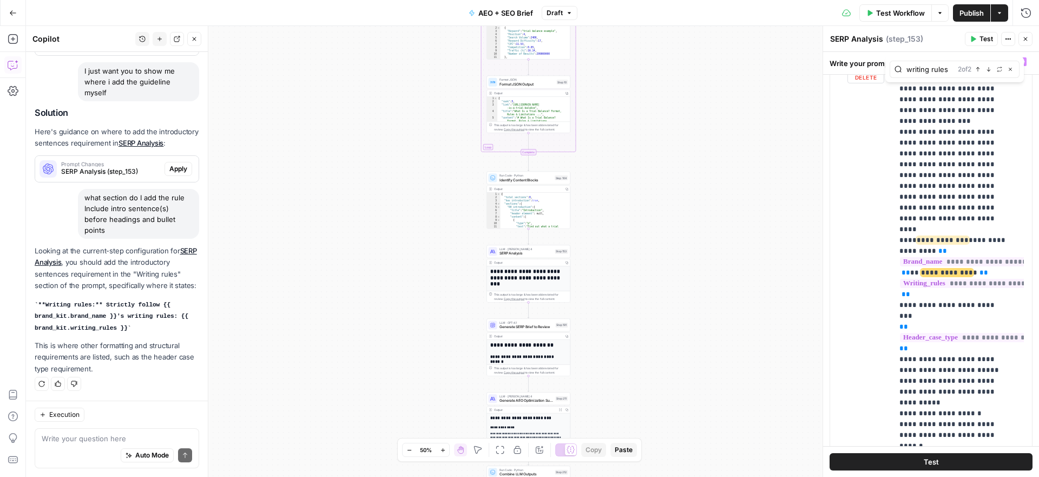
scroll to position [2452, 0]
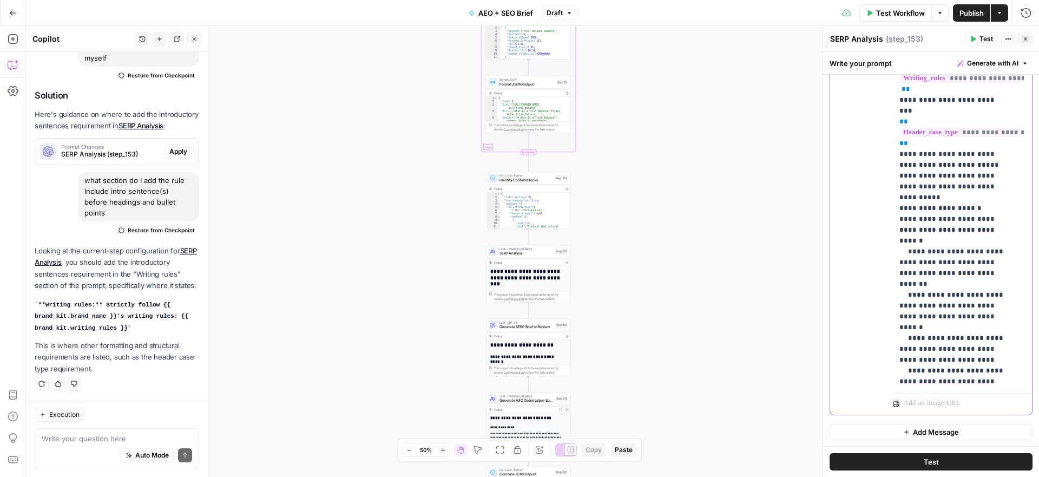
scroll to position [281, 0]
click at [794, 362] on div "Workflow Set Inputs Inputs Run Code · JavaScript Map Knowledge Base ID to Regio…" at bounding box center [532, 251] width 1013 height 451
click at [974, 40] on icon "button" at bounding box center [974, 39] width 5 height 6
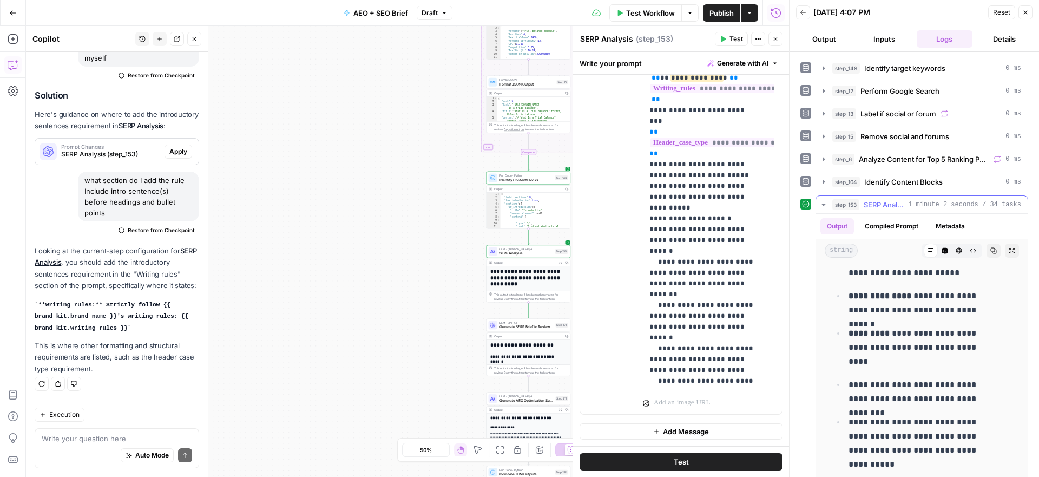
scroll to position [35, 0]
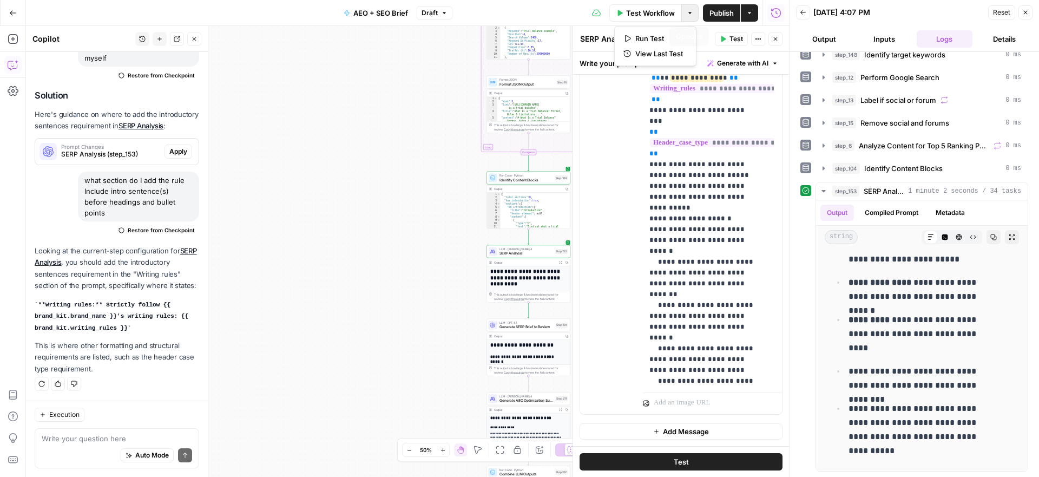
click at [688, 18] on button "Options" at bounding box center [689, 12] width 17 height 17
click at [746, 12] on icon "button" at bounding box center [749, 13] width 6 height 6
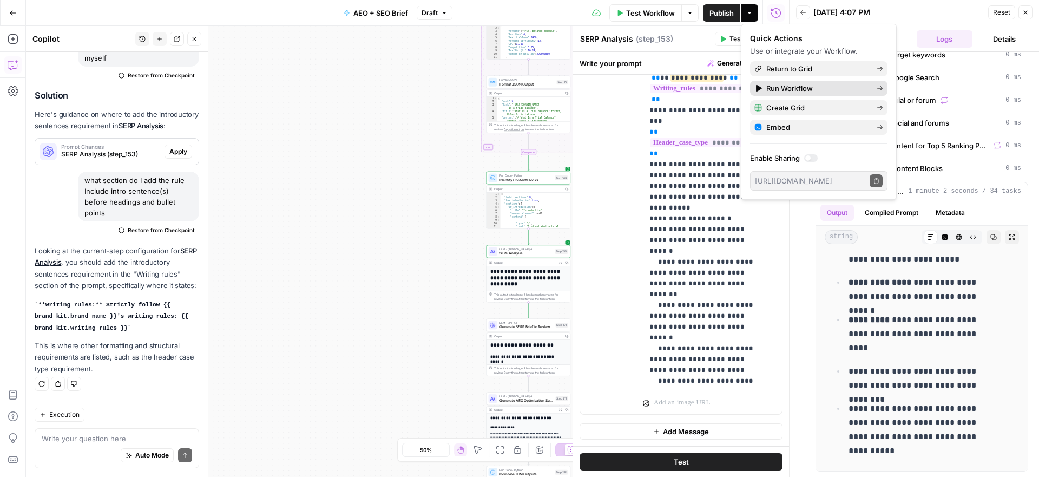
click at [762, 86] on div "Run Workflow" at bounding box center [818, 88] width 129 height 11
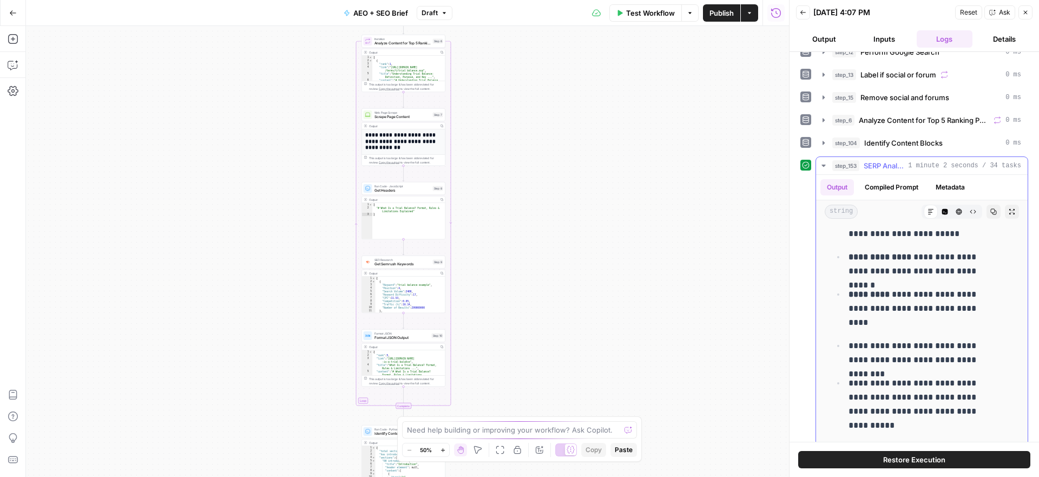
scroll to position [70, 0]
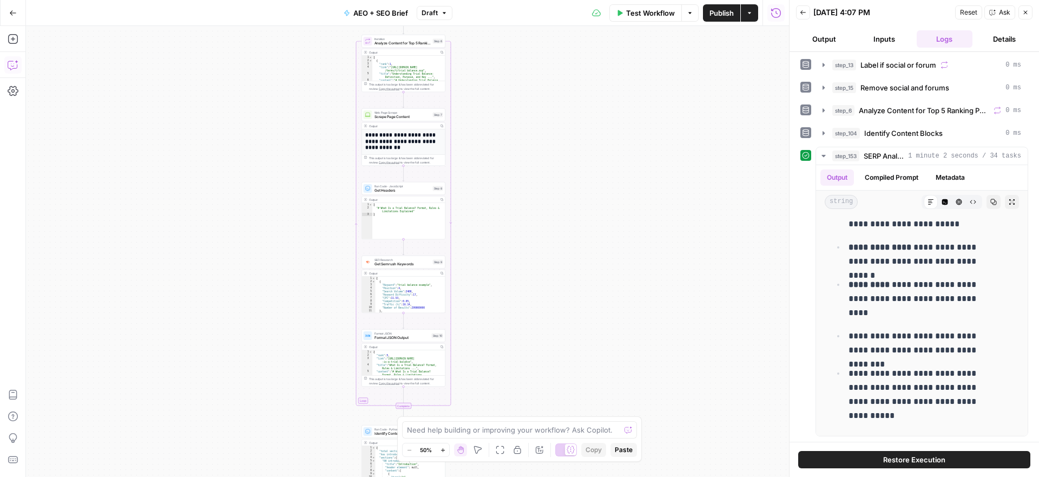
click at [6, 60] on button "Copilot" at bounding box center [12, 64] width 17 height 17
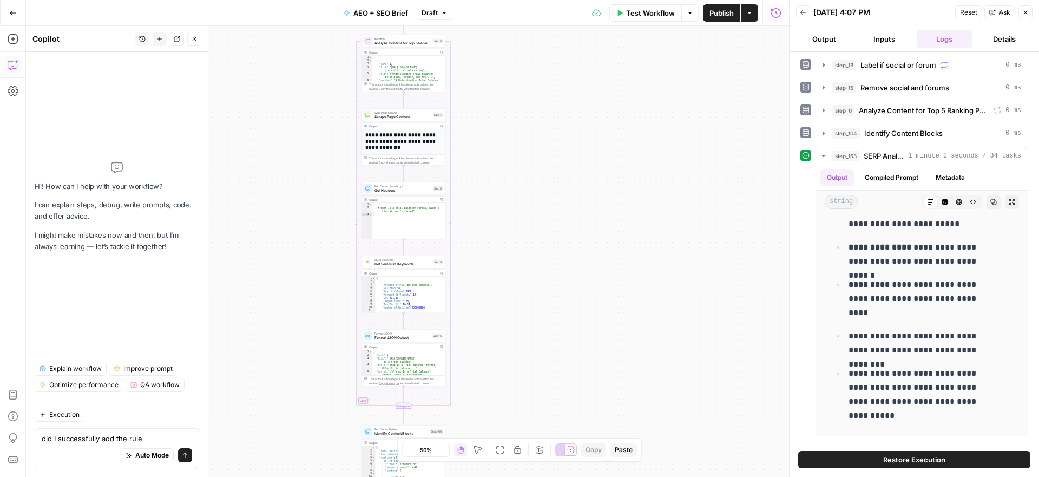
type textarea "did I successfully add the rule Include intro sentence(s) before headings and b…"
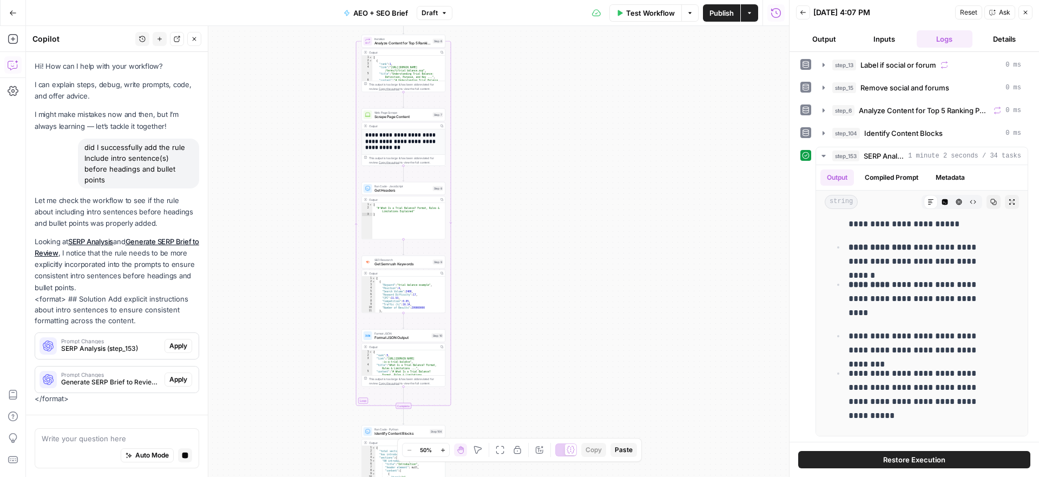
scroll to position [29, 0]
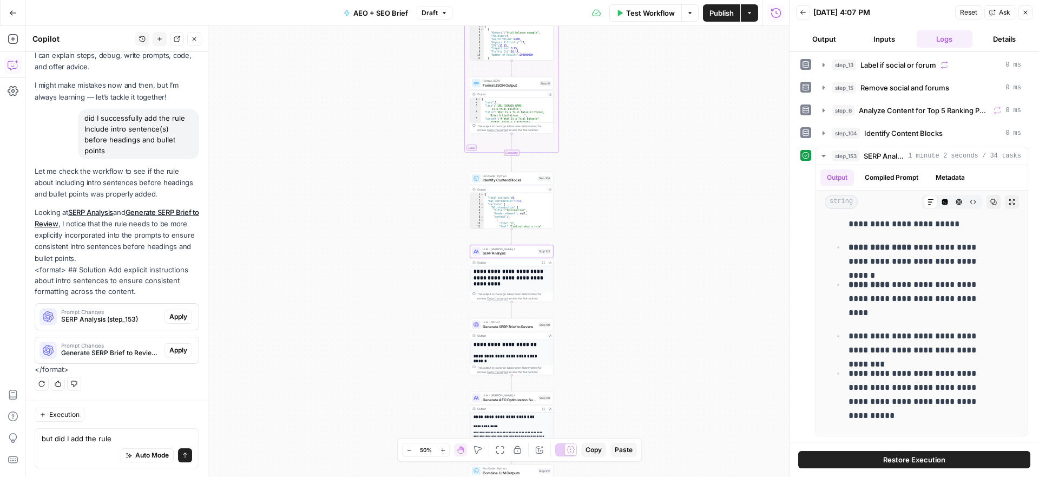
type textarea "but did I add the rule Include intro sentence(s) before headings and bullet poi…"
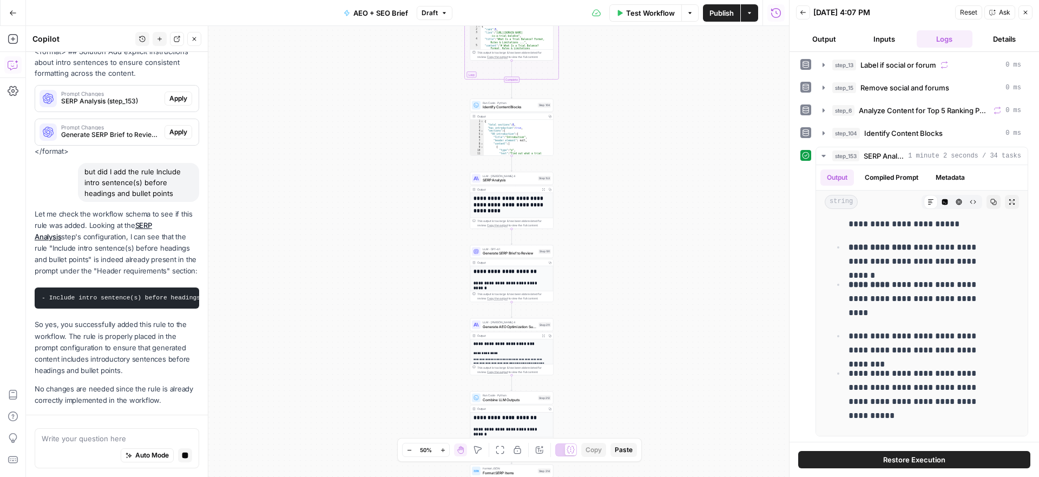
scroll to position [298, 0]
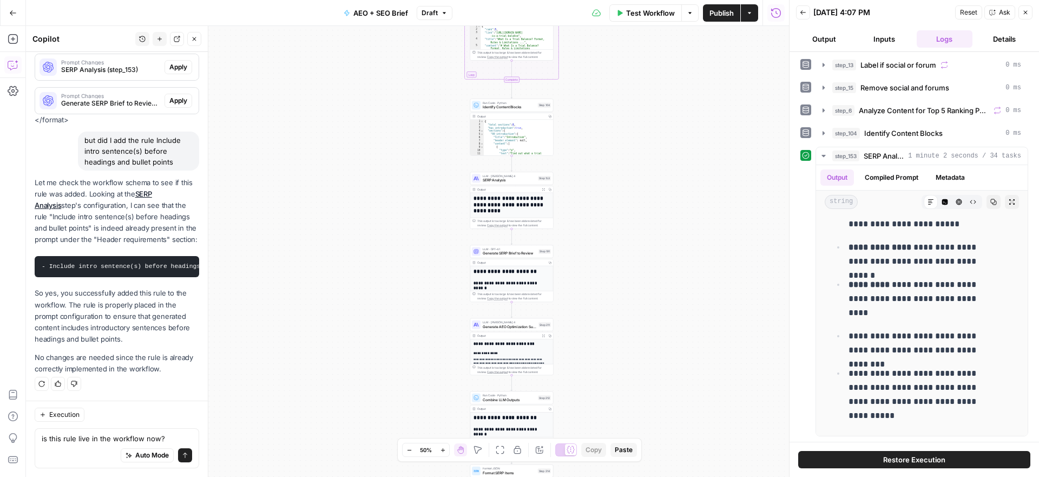
type textarea "is this rule live in the workflow now?"
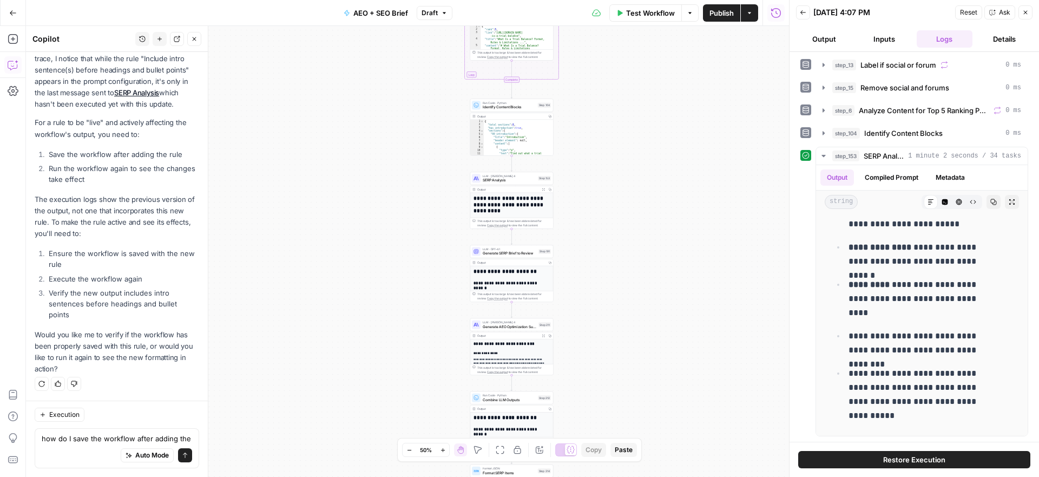
scroll to position [725, 0]
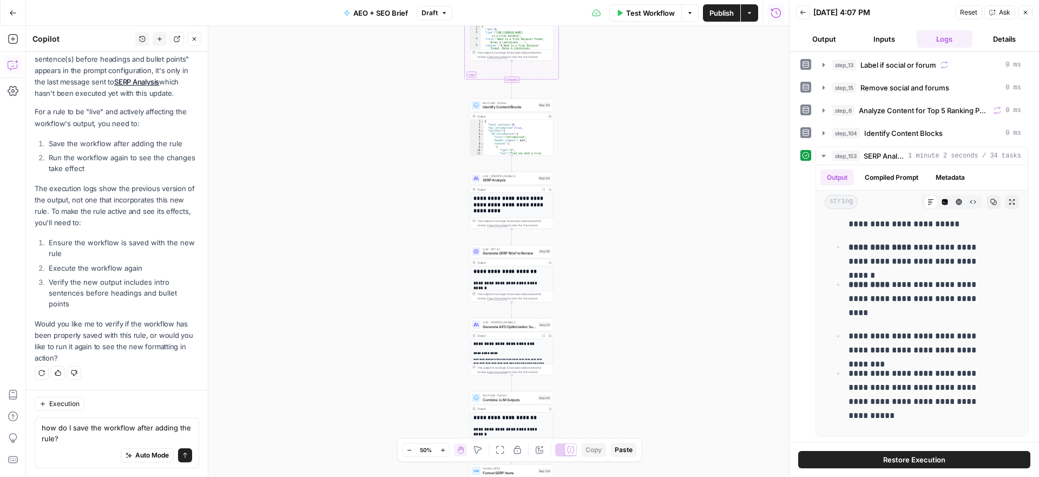
type textarea "how do I save the workflow after adding the rule?"
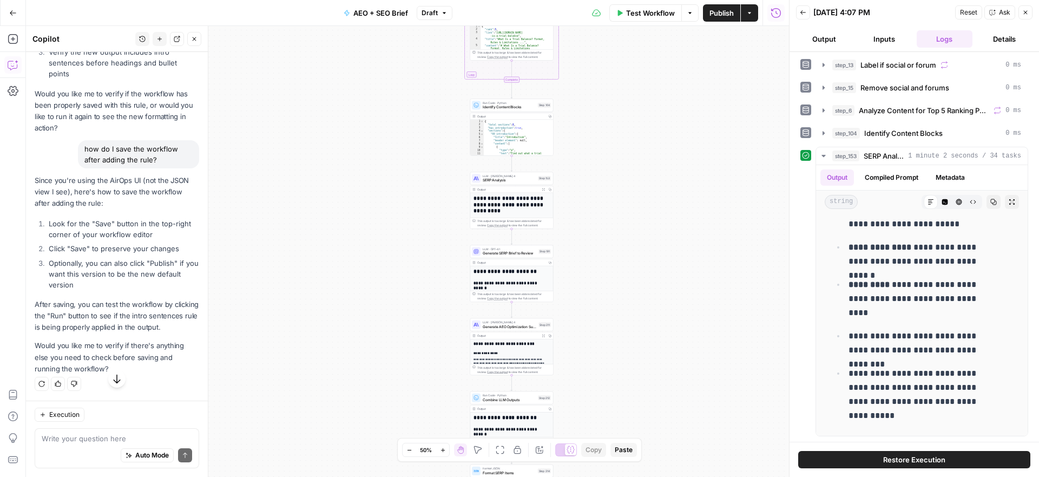
scroll to position [966, 0]
click at [824, 40] on button "Output" at bounding box center [824, 38] width 56 height 17
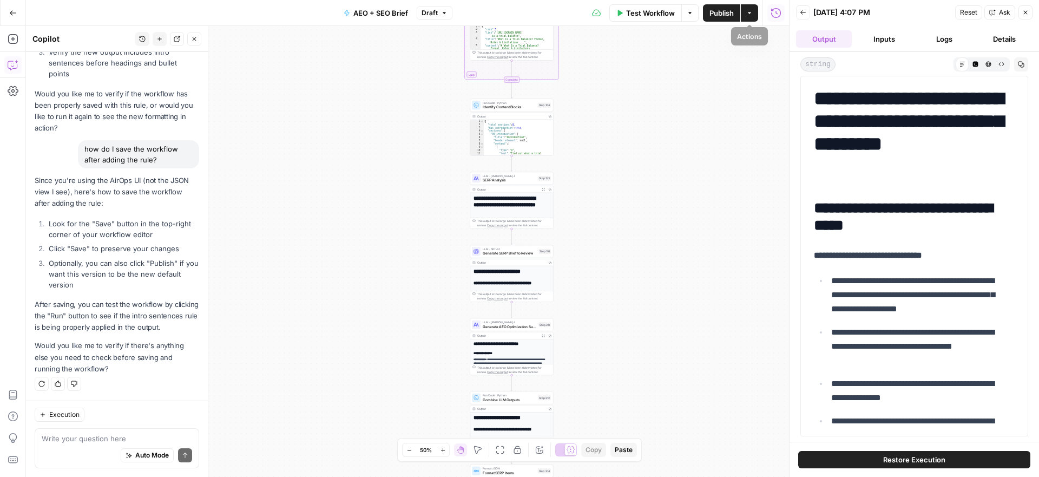
click at [750, 11] on icon "button" at bounding box center [749, 13] width 6 height 6
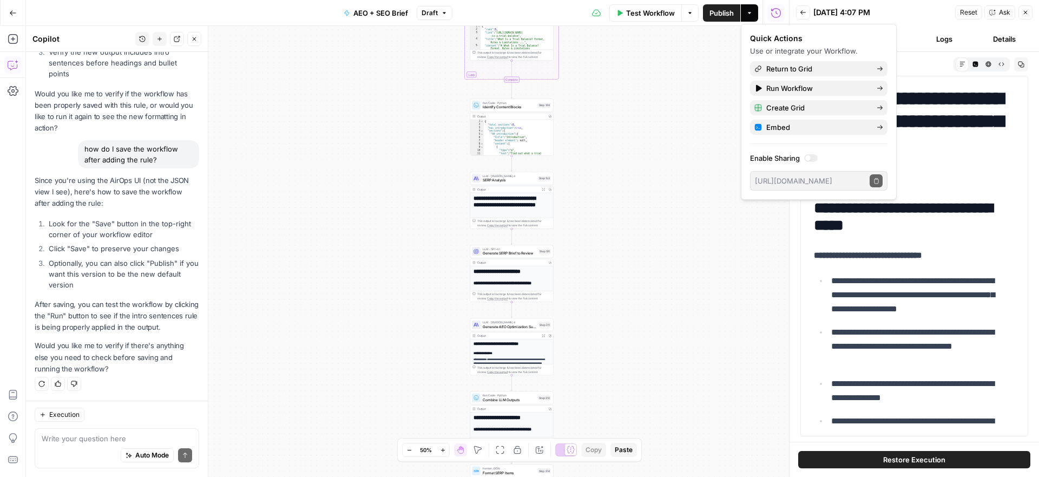
click at [750, 11] on icon "button" at bounding box center [749, 13] width 6 height 6
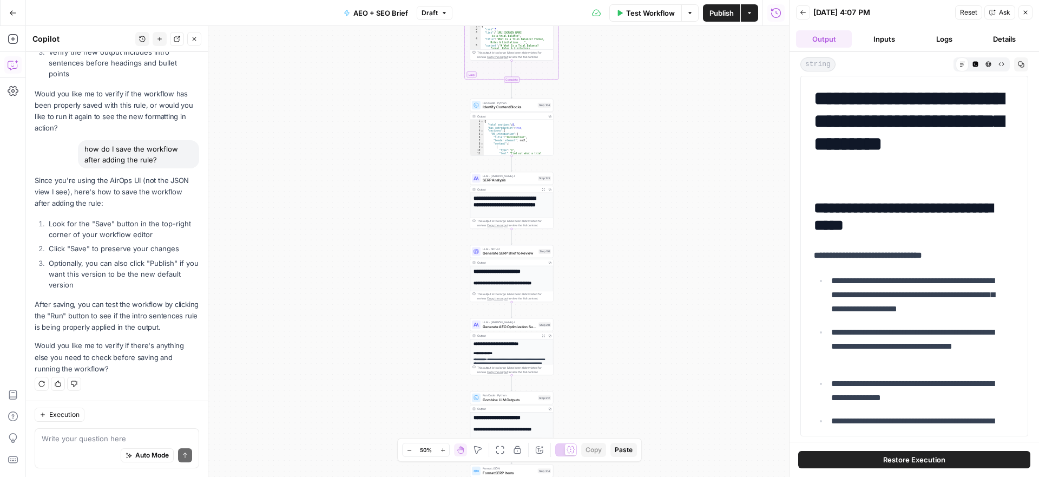
click at [60, 451] on div "Auto Mode Send" at bounding box center [117, 456] width 150 height 24
type textarea "I dont see the save button"
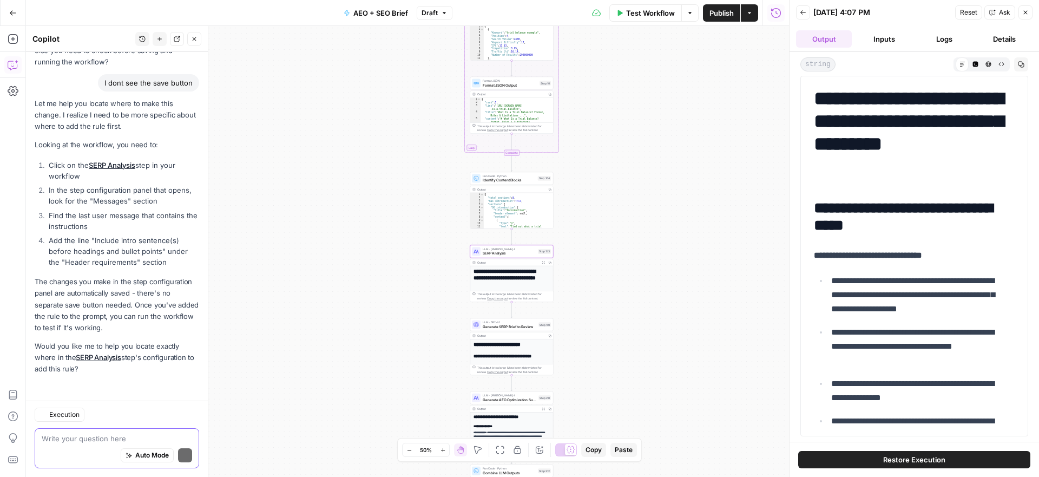
scroll to position [1274, 0]
click at [111, 163] on link "SERP Analysis" at bounding box center [112, 165] width 47 height 9
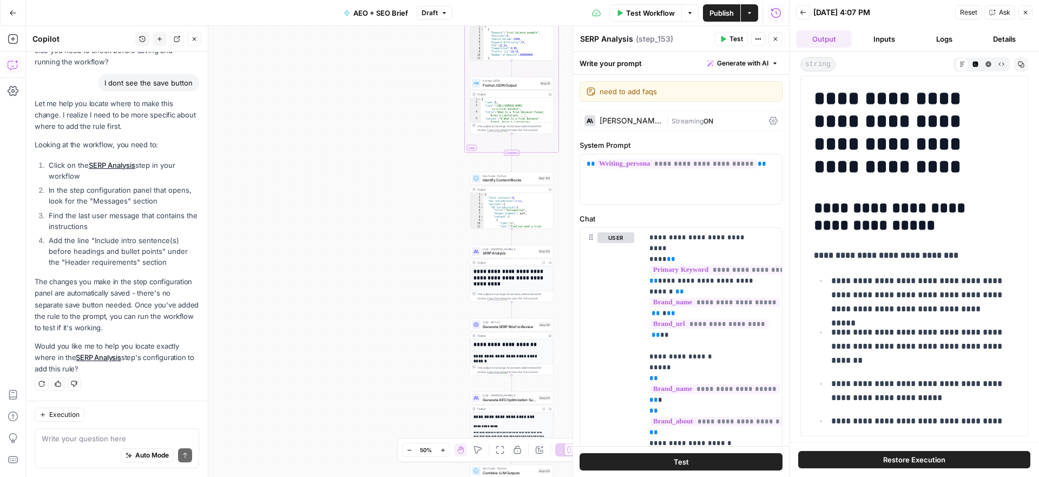
click at [755, 36] on icon "button" at bounding box center [758, 39] width 6 height 6
click at [757, 40] on icon "button" at bounding box center [758, 39] width 6 height 6
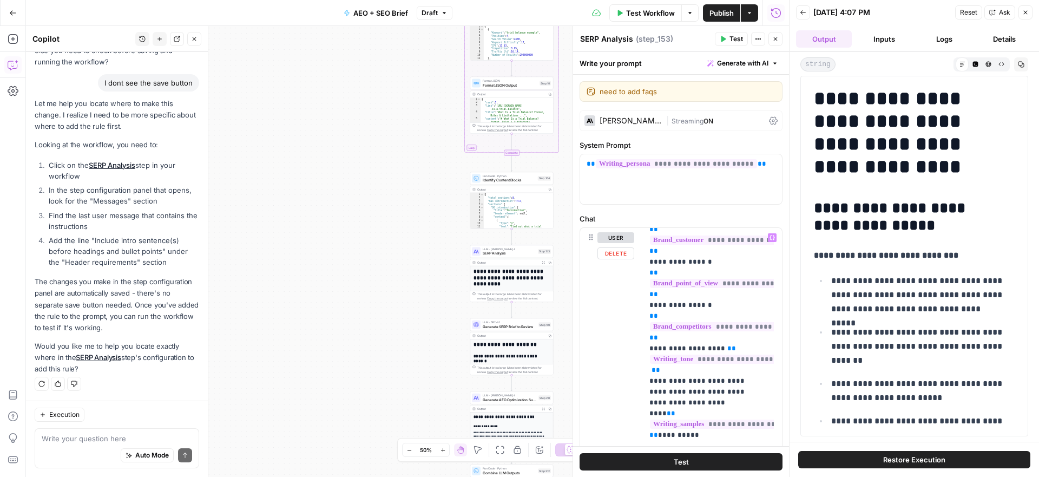
scroll to position [0, 0]
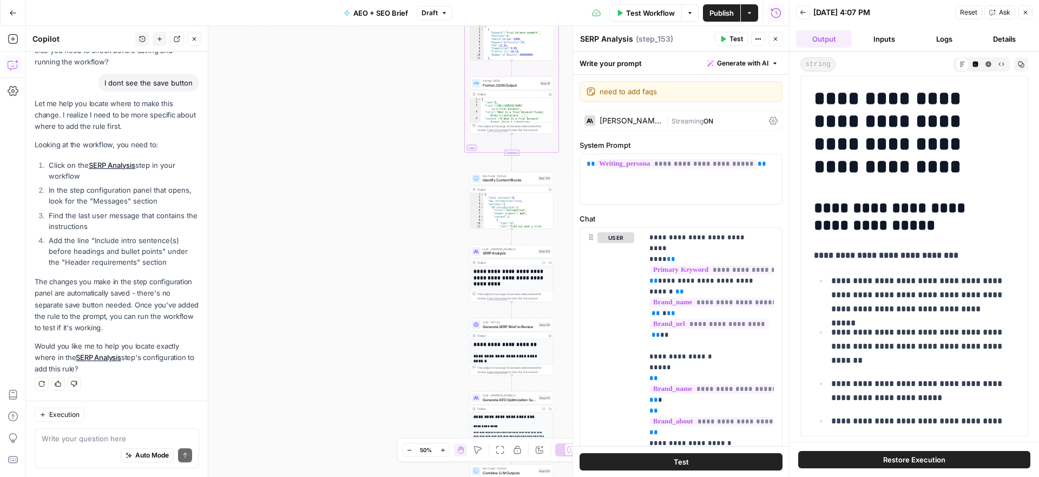
click at [751, 10] on icon "button" at bounding box center [749, 13] width 6 height 6
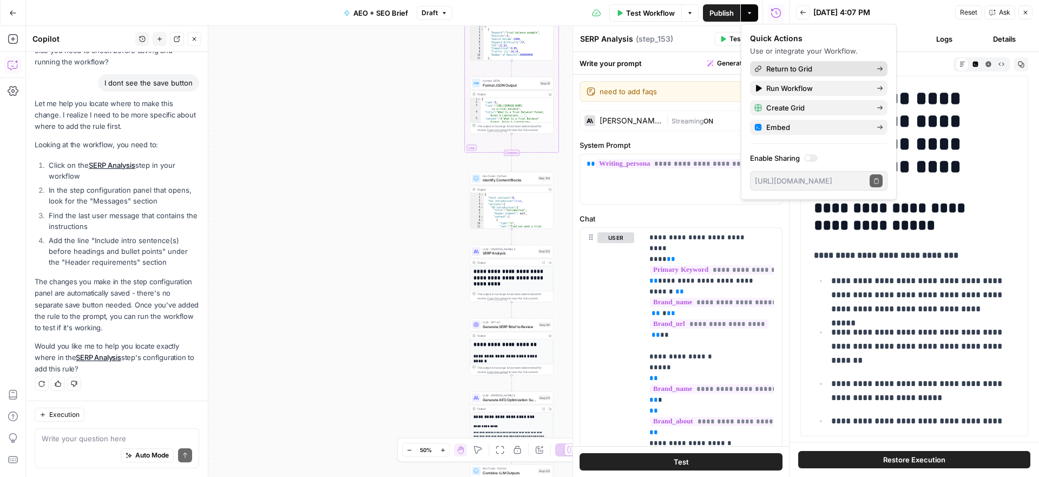
click at [776, 71] on span "Return to Grid" at bounding box center [817, 68] width 102 height 11
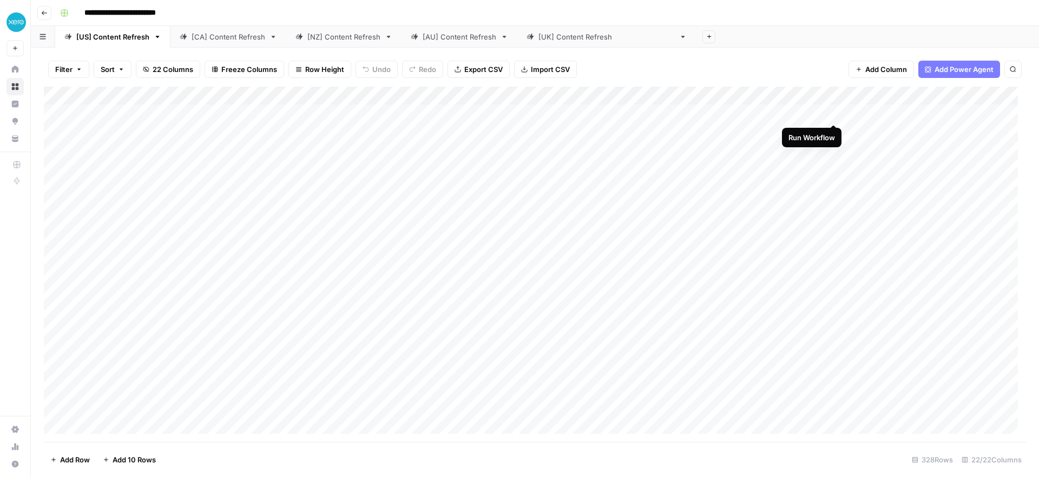
click at [831, 114] on div "Add Column" at bounding box center [535, 264] width 982 height 355
click at [692, 133] on div "Add Column" at bounding box center [535, 264] width 982 height 355
click at [453, 110] on div "Add Column" at bounding box center [535, 264] width 982 height 355
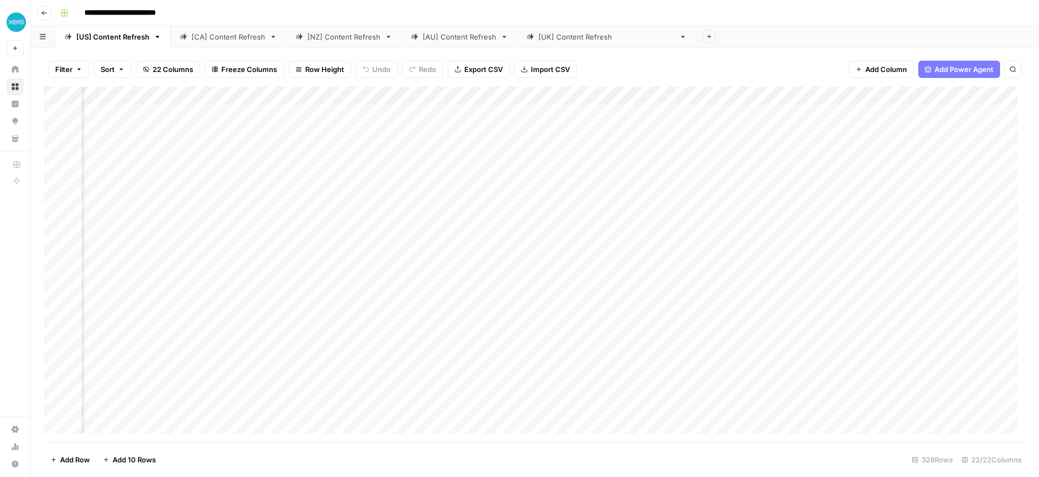
click at [453, 110] on div "Add Column" at bounding box center [535, 264] width 982 height 355
click at [453, 110] on body "**********" at bounding box center [519, 238] width 1039 height 477
click at [202, 132] on div "Add Column" at bounding box center [535, 264] width 982 height 355
click at [454, 113] on div "Add Column" at bounding box center [535, 264] width 982 height 355
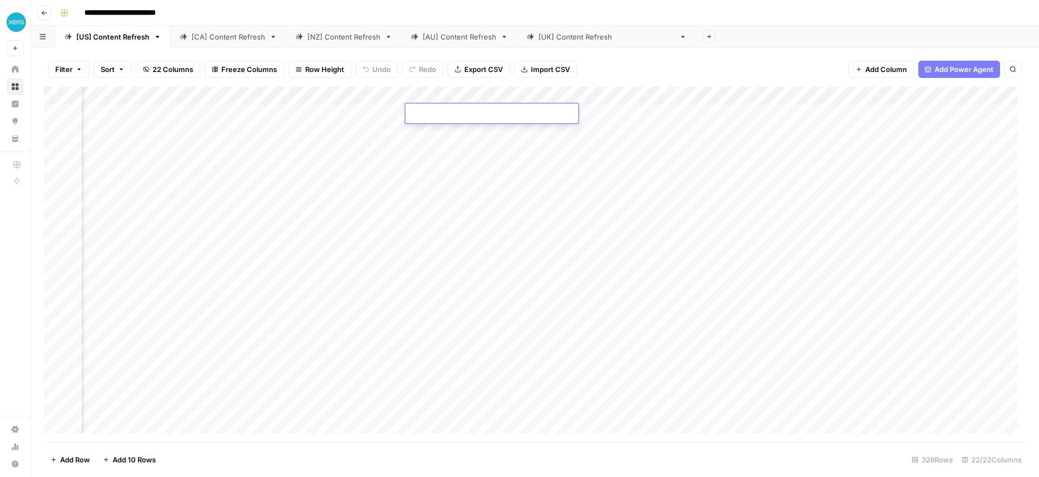
click at [454, 182] on div "Add Column" at bounding box center [535, 264] width 982 height 355
click at [726, 21] on div "**********" at bounding box center [542, 12] width 973 height 17
click at [421, 128] on div "Add Column" at bounding box center [535, 264] width 982 height 355
click at [421, 128] on textarea at bounding box center [491, 132] width 173 height 15
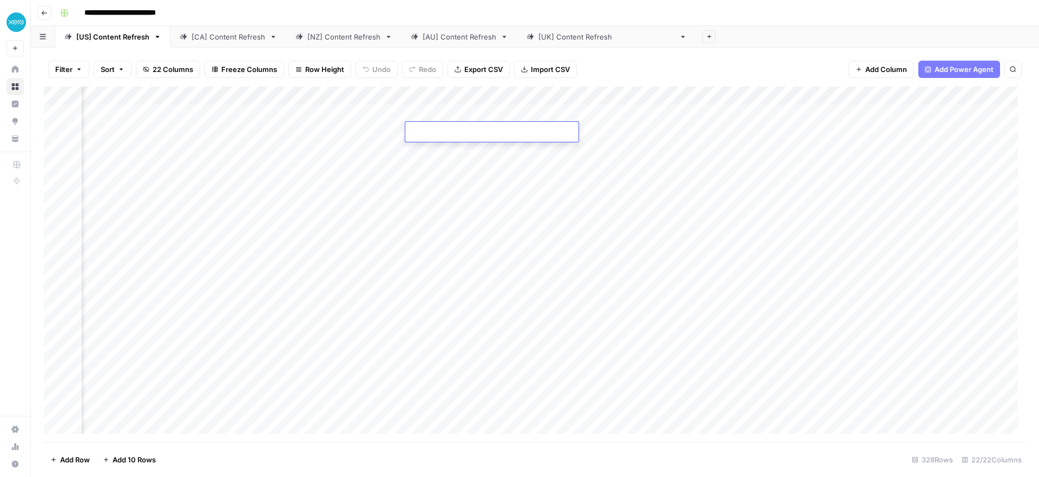
click at [425, 111] on div "Add Column" at bounding box center [535, 264] width 982 height 355
click at [189, 94] on div "Add Column" at bounding box center [535, 264] width 982 height 355
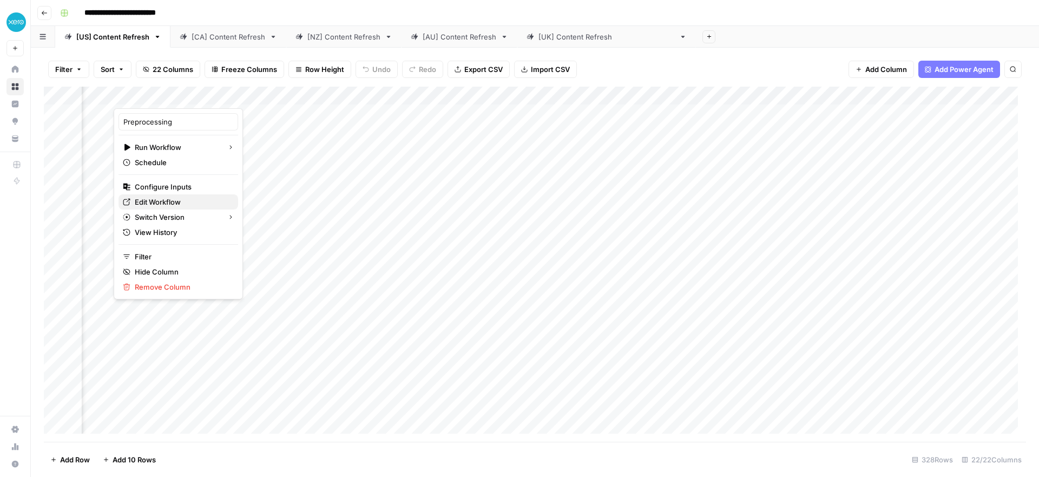
click at [167, 202] on span "Edit Workflow" at bounding box center [182, 201] width 95 height 11
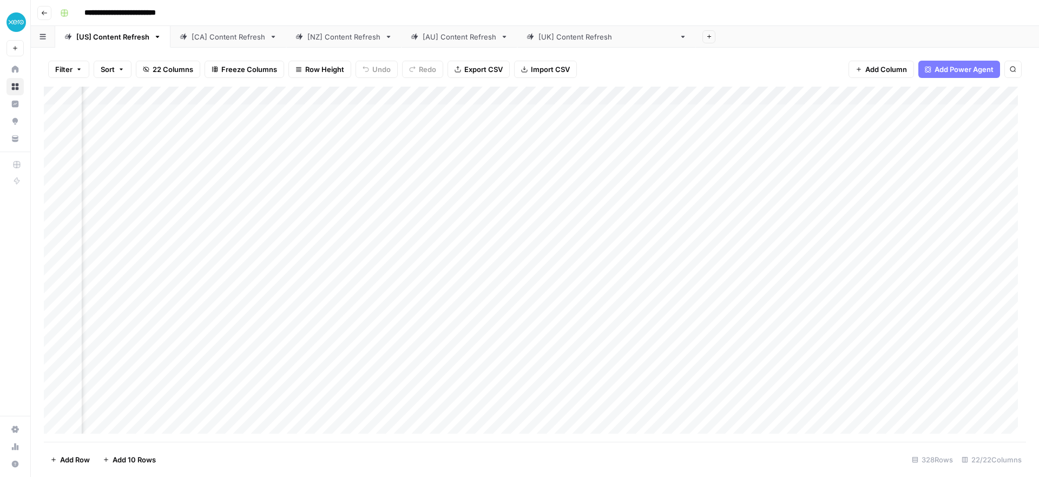
scroll to position [0, 701]
click at [480, 242] on div "Add Column" at bounding box center [535, 264] width 982 height 355
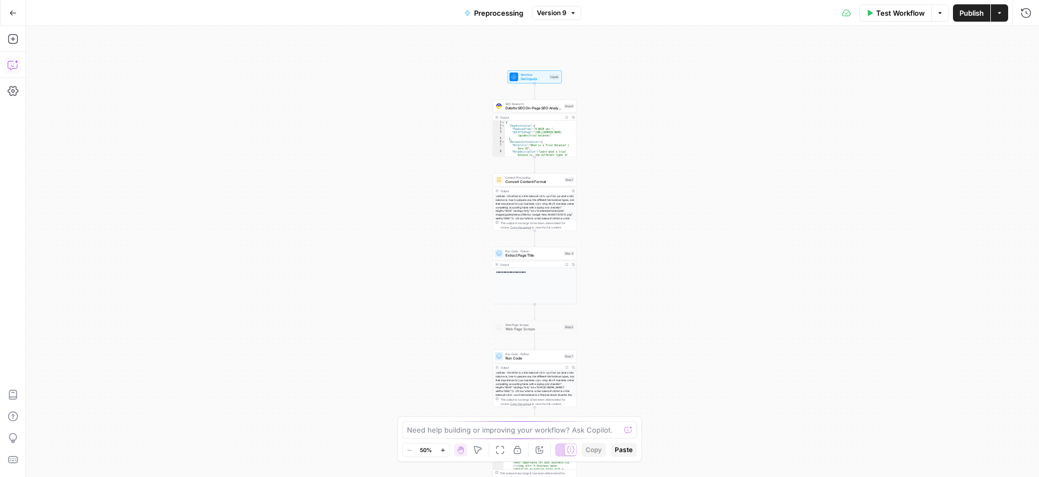
click at [16, 62] on icon "button" at bounding box center [17, 62] width 4 height 4
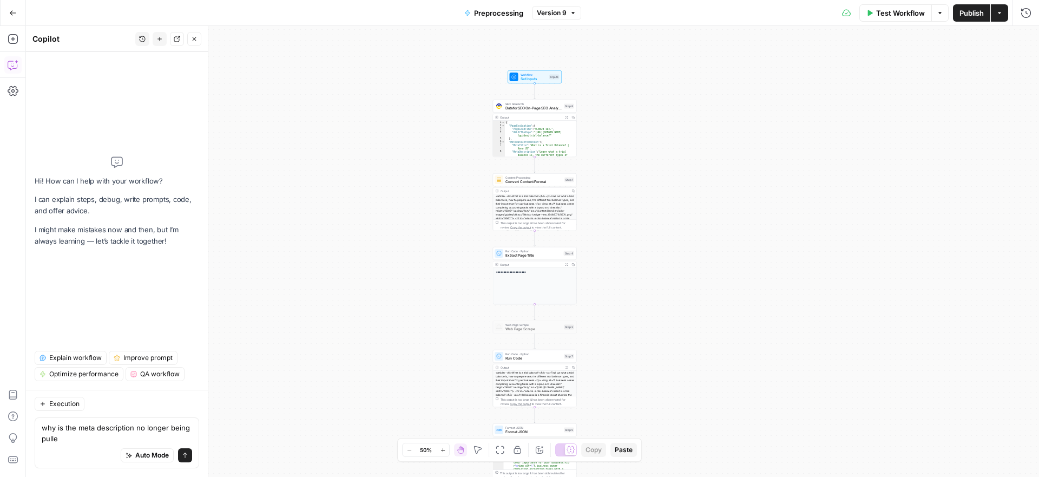
type textarea "why is the meta description no longer being pulled"
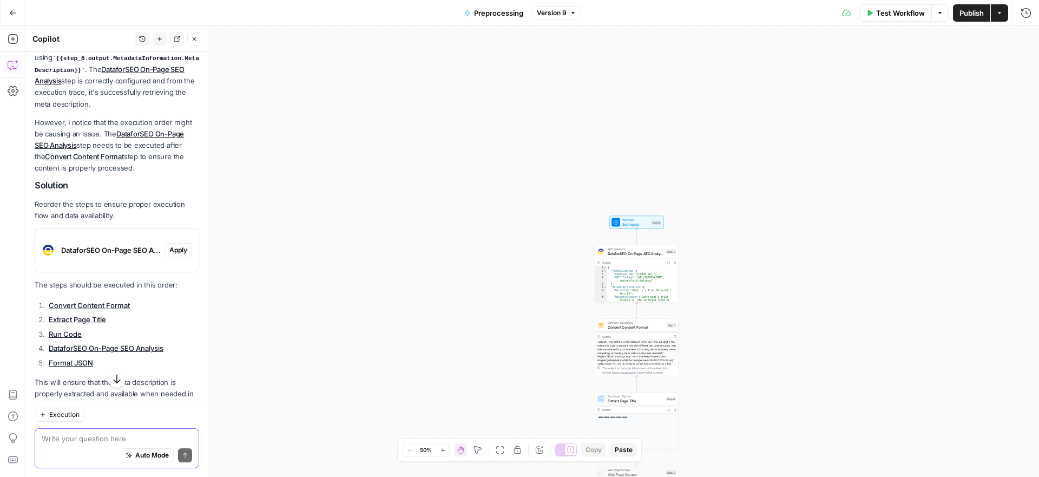
scroll to position [199, 0]
click at [122, 248] on span "DataforSEO On-Page SEO Analysis (step_8)" at bounding box center [110, 247] width 99 height 11
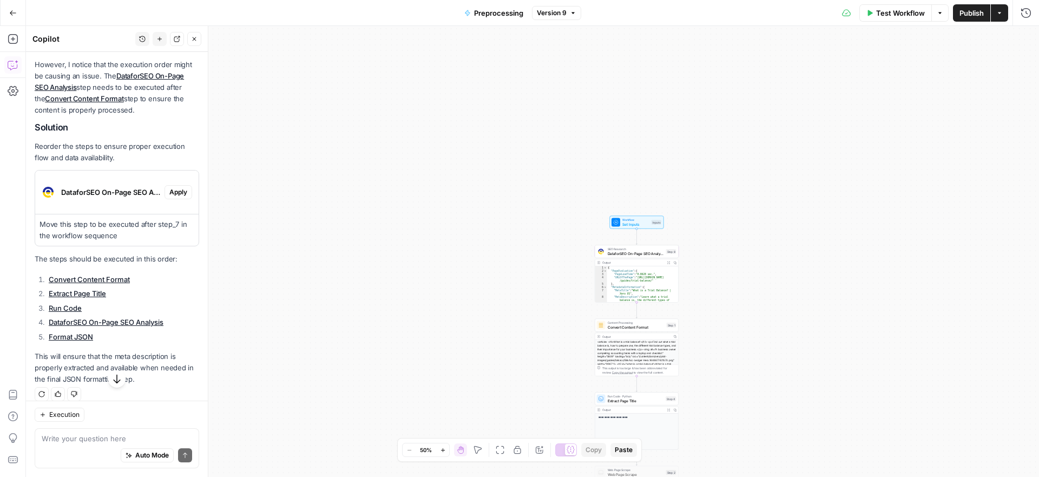
scroll to position [265, 0]
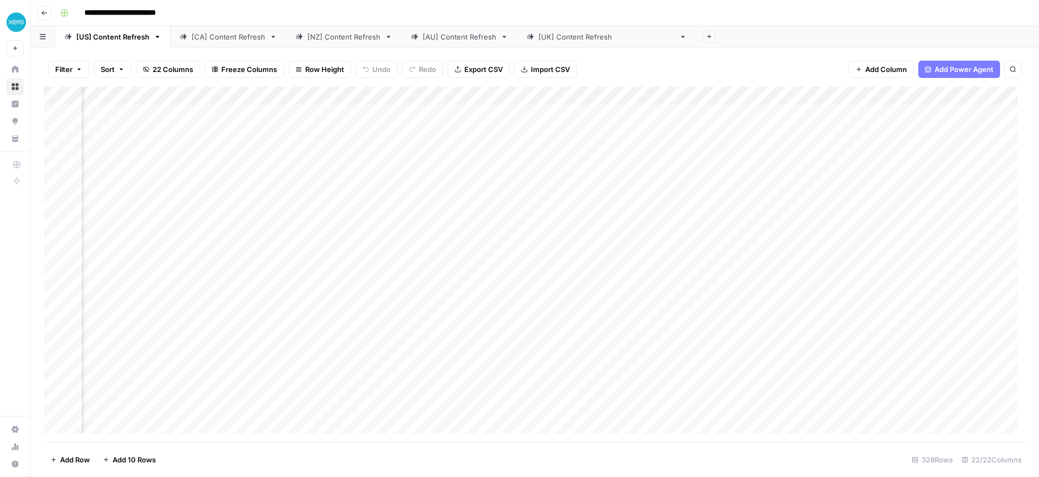
scroll to position [0, 701]
click at [856, 238] on div "Add Column" at bounding box center [535, 264] width 982 height 355
click at [381, 242] on div "Add Column" at bounding box center [535, 264] width 982 height 355
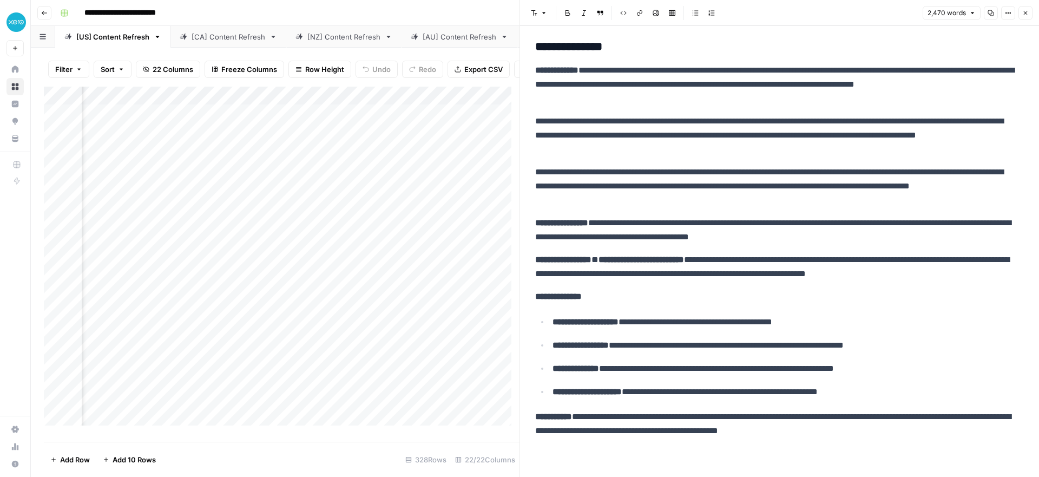
scroll to position [0, 987]
click at [290, 248] on div "Add Column" at bounding box center [282, 260] width 476 height 347
click at [189, 249] on div "Add Column" at bounding box center [282, 260] width 476 height 347
click at [319, 245] on div "Add Column" at bounding box center [282, 260] width 476 height 347
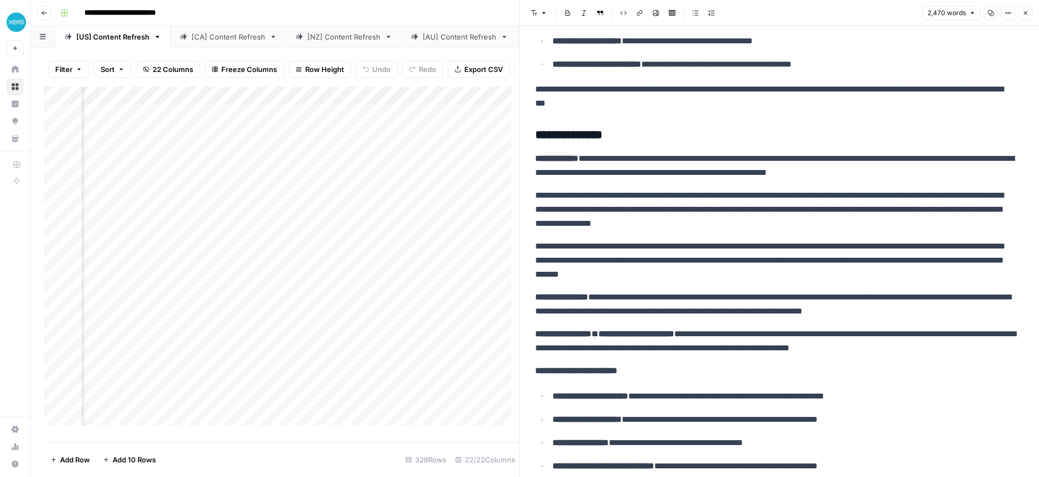
scroll to position [3547, 0]
click at [470, 230] on div "Add Column" at bounding box center [282, 260] width 476 height 347
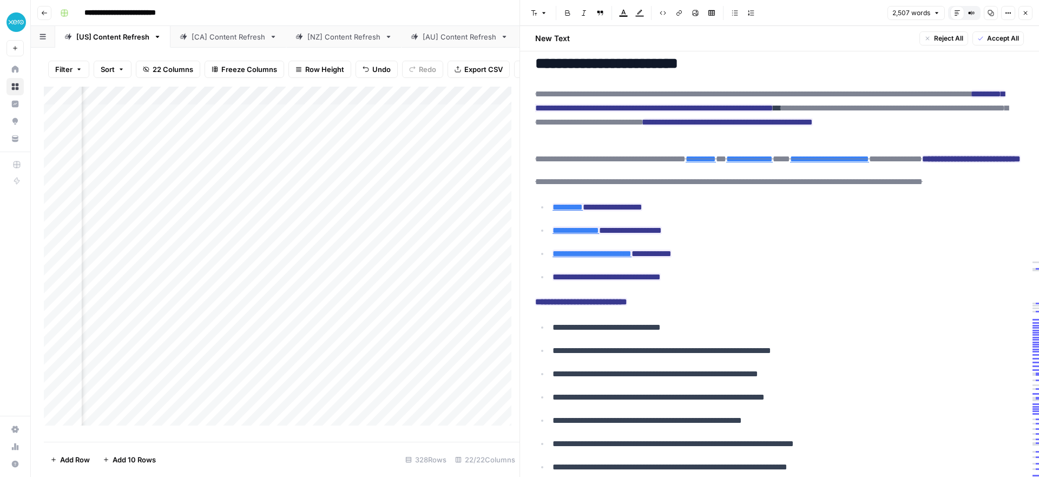
scroll to position [0, 822]
click at [385, 102] on div "Add Column" at bounding box center [282, 260] width 476 height 347
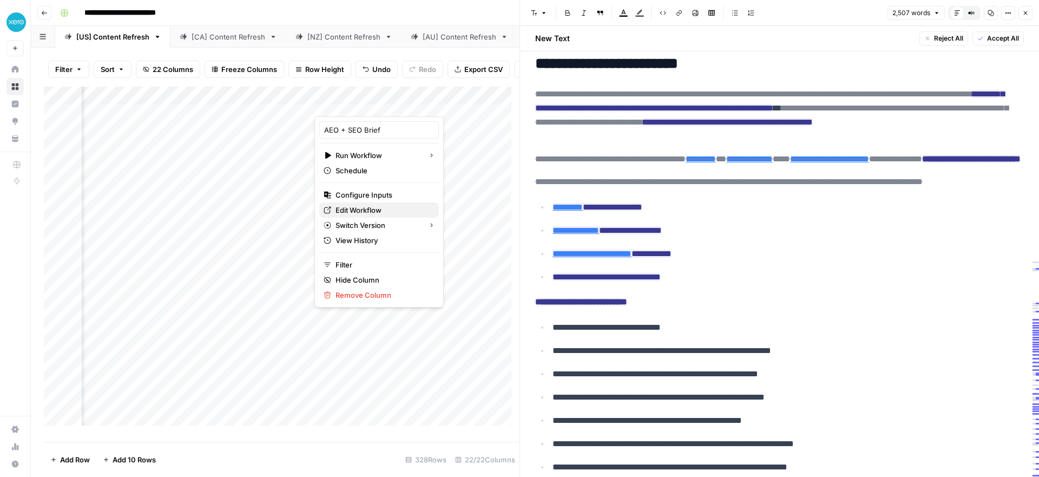
click at [362, 204] on link "Edit Workflow" at bounding box center [379, 209] width 120 height 15
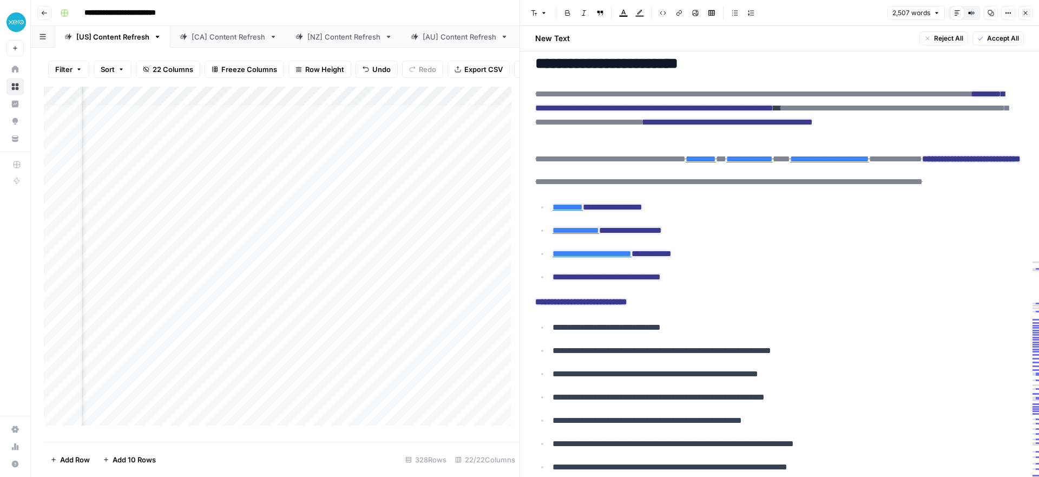
scroll to position [0, 572]
click at [287, 15] on div "**********" at bounding box center [542, 12] width 973 height 17
type input "**********"
click at [382, 412] on div "Add Column" at bounding box center [282, 260] width 476 height 347
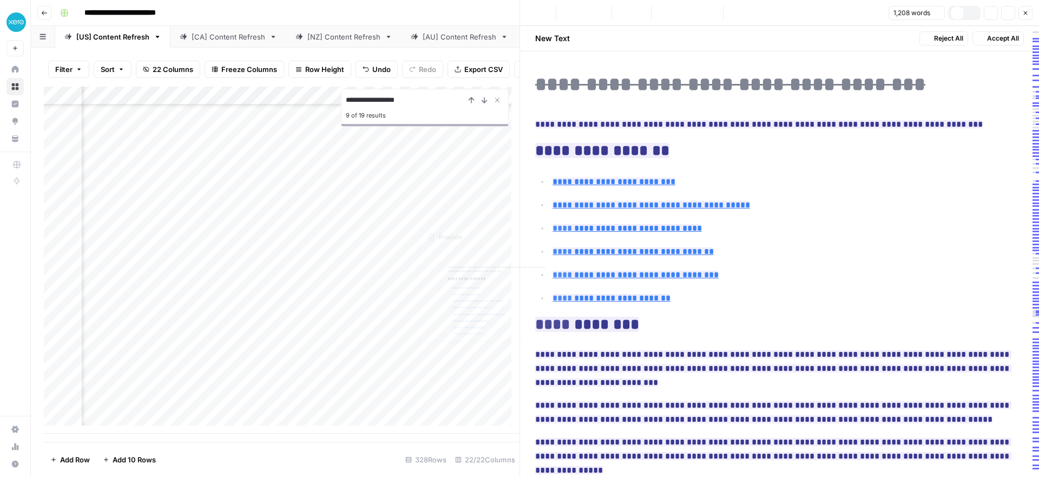
type input "#commercial-invoice-vs-regular-invoice"
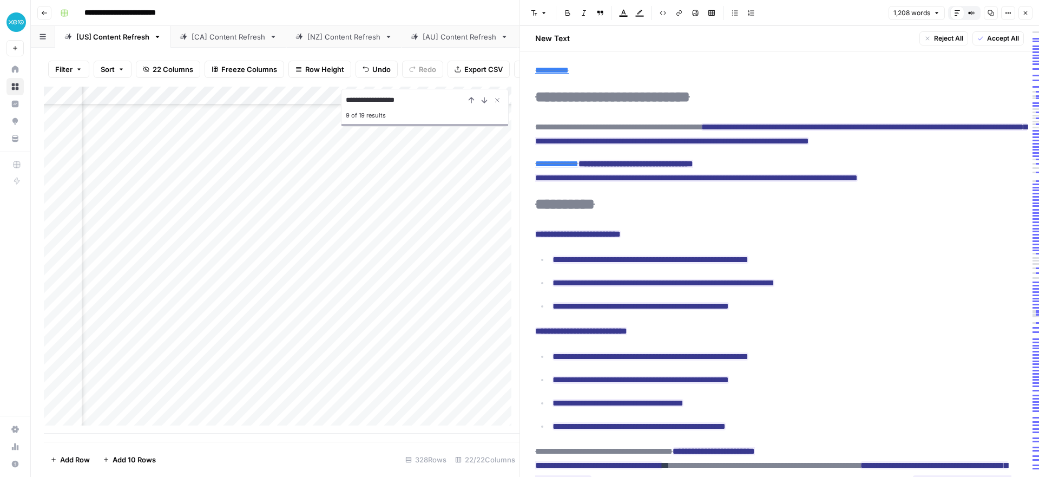
scroll to position [5727, 1775]
click at [388, 412] on div "Add Column" at bounding box center [282, 260] width 476 height 347
click at [368, 411] on div "Add Column" at bounding box center [282, 260] width 476 height 347
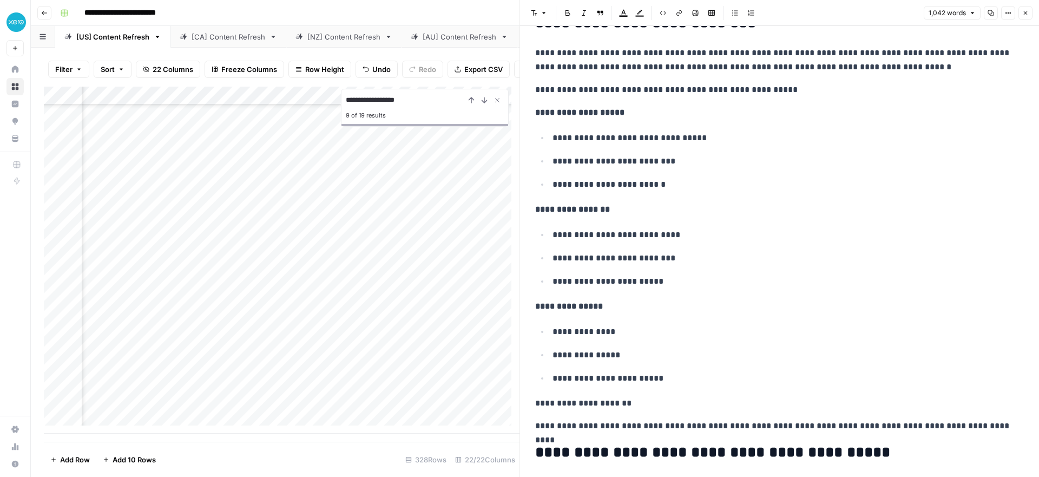
scroll to position [502, 0]
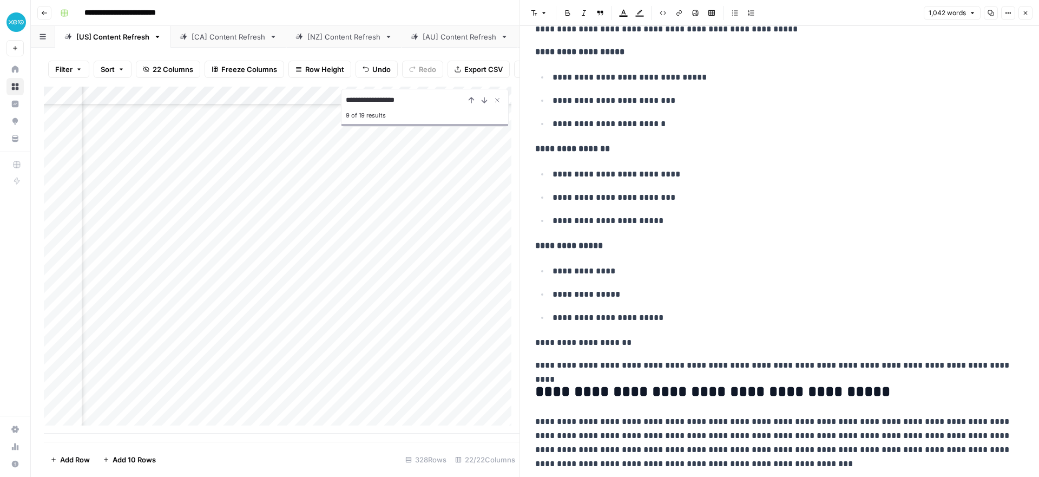
click at [1000, 360] on p "**********" at bounding box center [775, 365] width 481 height 14
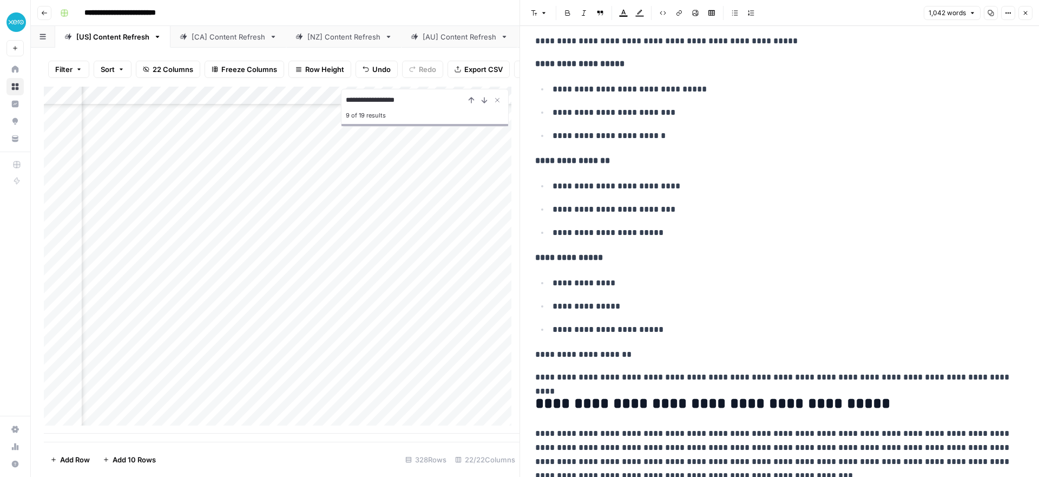
scroll to position [488, 0]
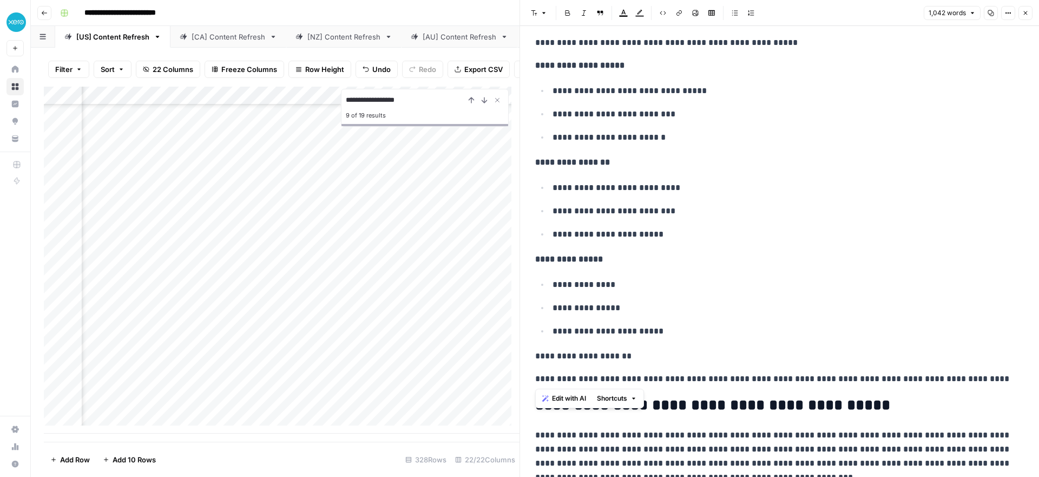
drag, startPoint x: 1007, startPoint y: 380, endPoint x: 535, endPoint y: 45, distance: 579.1
copy div "**********"
click at [461, 27] on link "[AU] Content Refresh" at bounding box center [460, 37] width 116 height 22
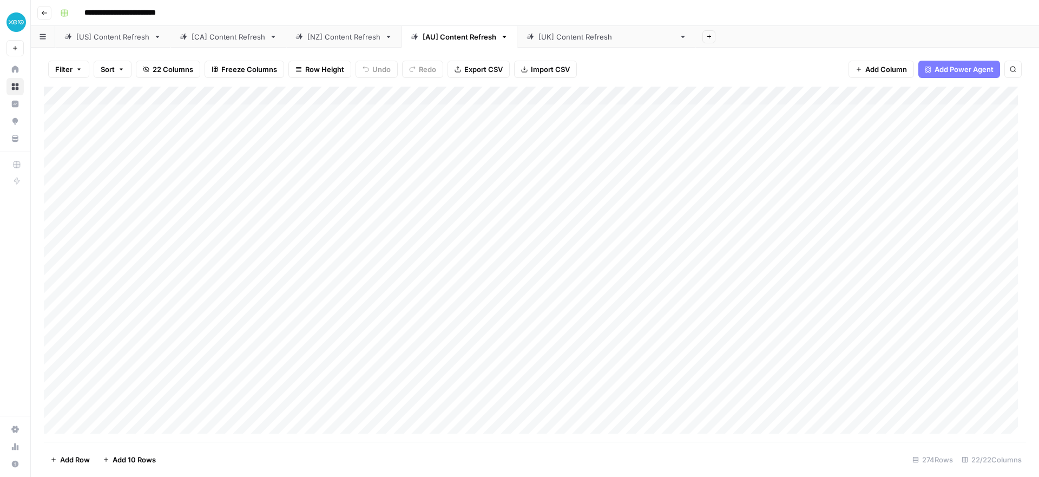
click at [131, 37] on div "[US] Content Refresh" at bounding box center [112, 36] width 73 height 11
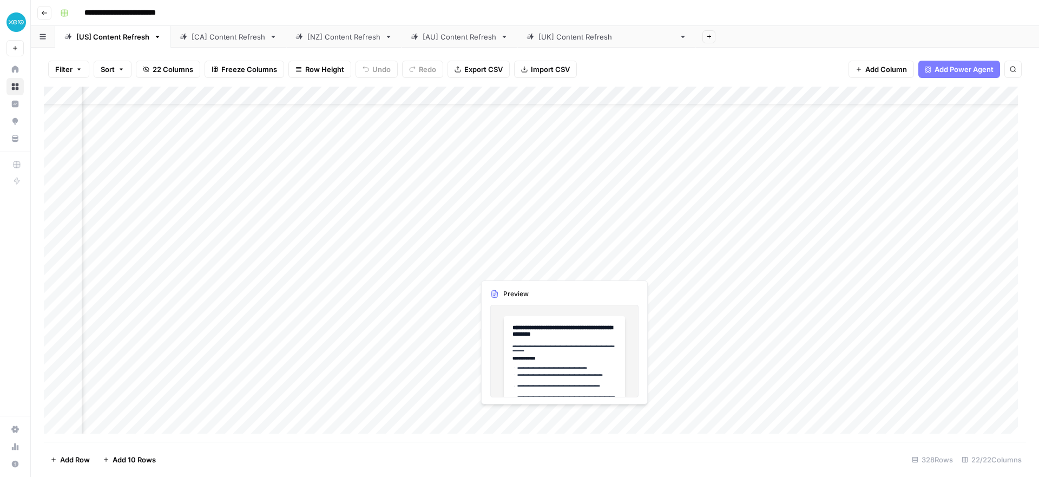
scroll to position [30, 508]
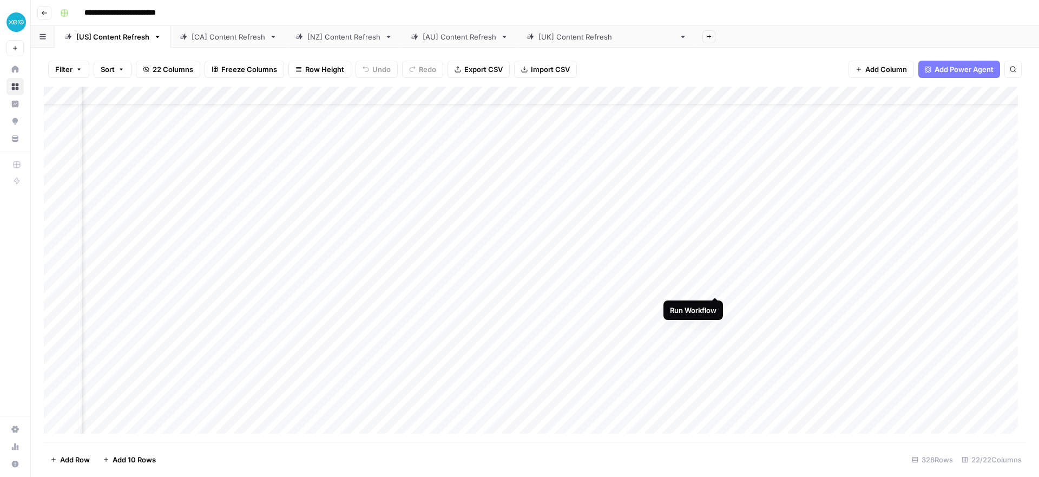
click at [715, 284] on div "Add Column" at bounding box center [535, 264] width 982 height 355
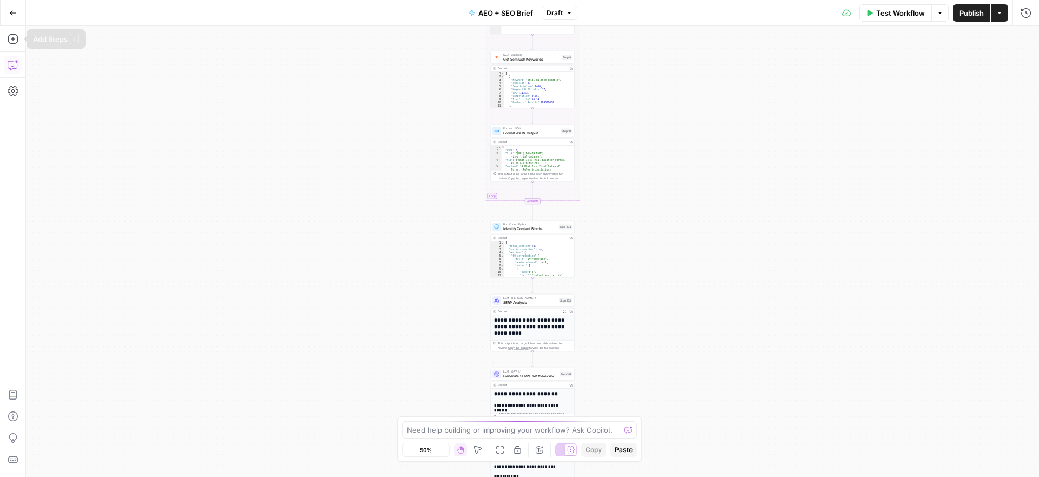
click at [4, 63] on button "Copilot" at bounding box center [12, 64] width 17 height 17
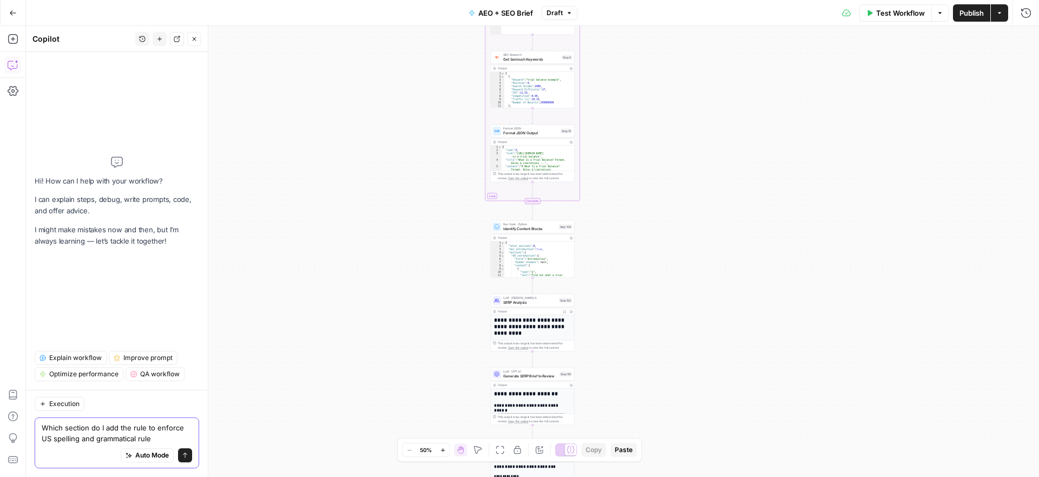
type textarea "Which section do I add the rule to enforce US spelling and grammatical rules"
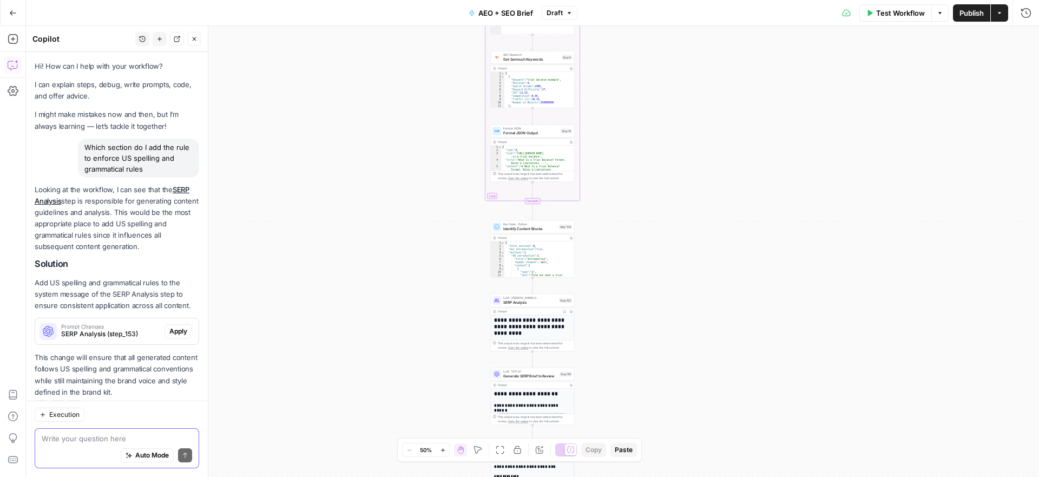
scroll to position [23, 0]
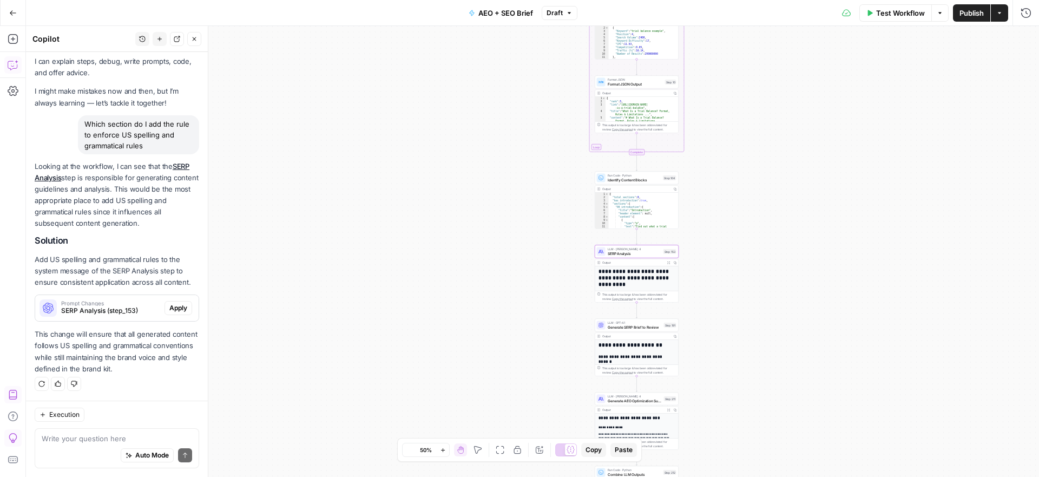
click at [107, 303] on span "Prompt Changes" at bounding box center [110, 302] width 99 height 5
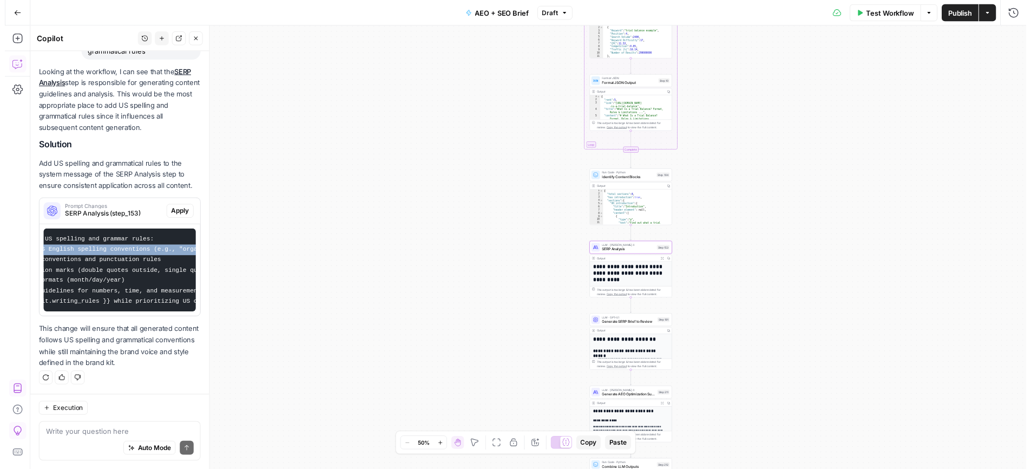
scroll to position [0, 245]
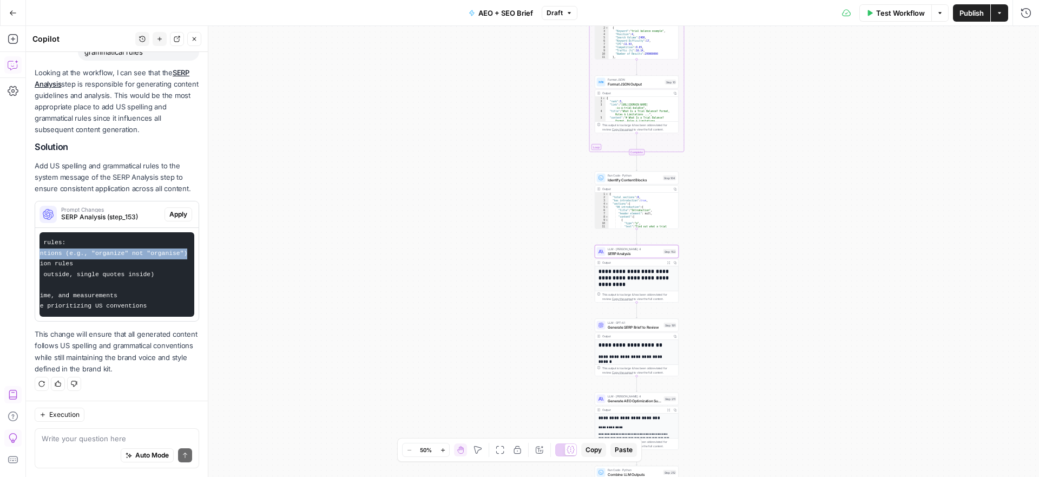
drag, startPoint x: 60, startPoint y: 246, endPoint x: 179, endPoint y: 246, distance: 119.1
copy code "use US English spelling conventions (e.g., "organize" not "organise")"
click at [634, 252] on span "SERP Analysis" at bounding box center [635, 253] width 54 height 5
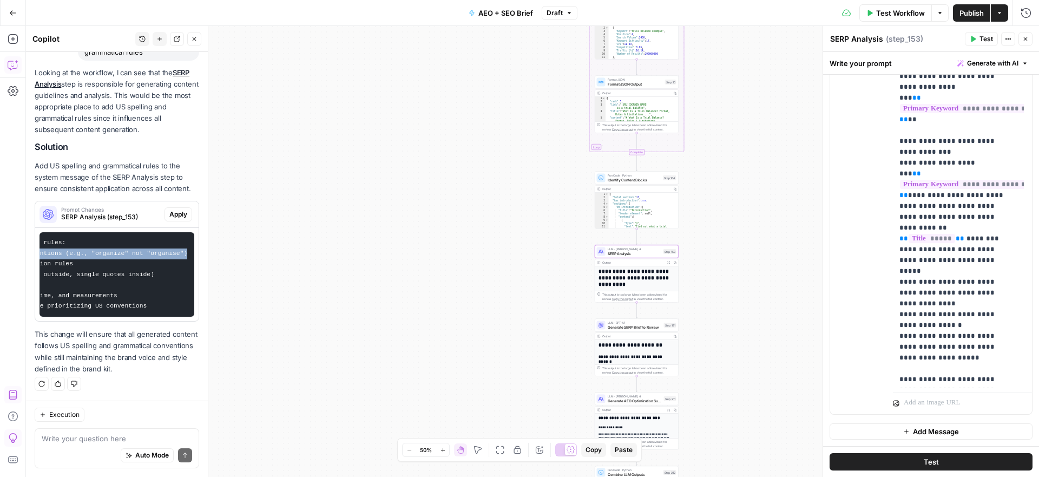
scroll to position [322, 0]
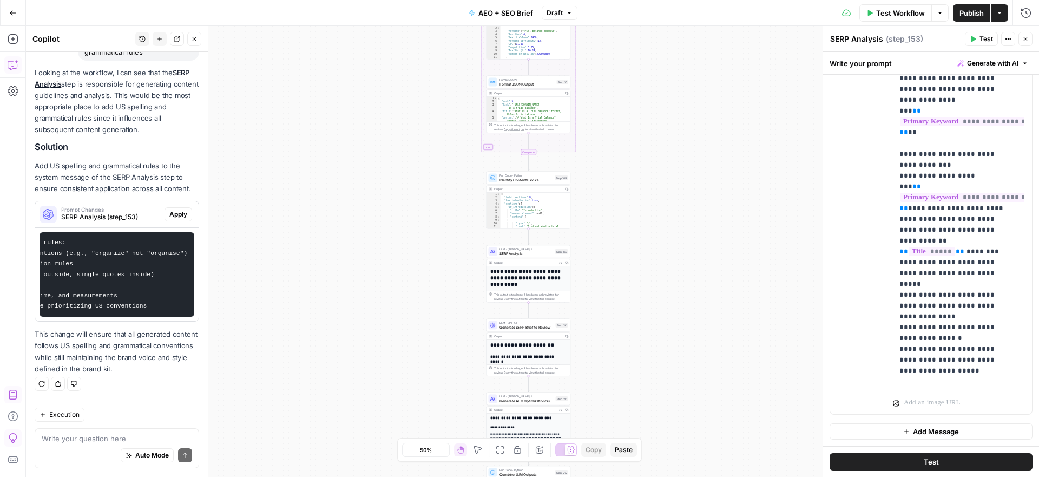
click at [69, 446] on div "Auto Mode Send" at bounding box center [117, 456] width 150 height 24
type textarea "Which section exactly do I add this rule to"
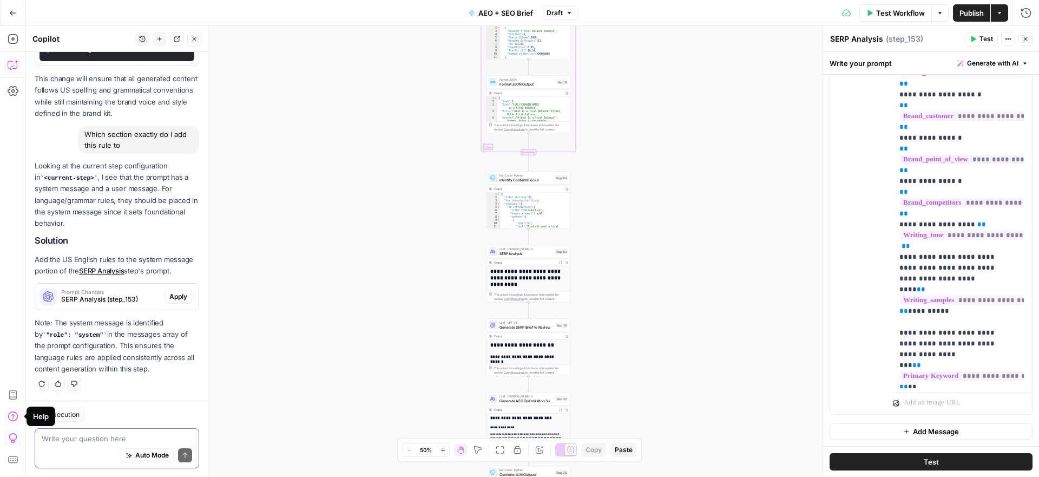
scroll to position [379, 0]
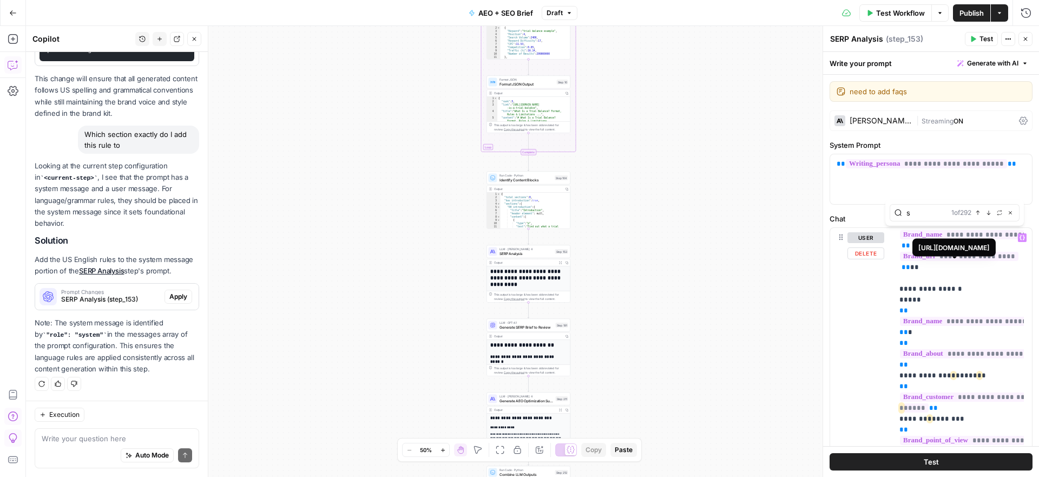
scroll to position [46, 0]
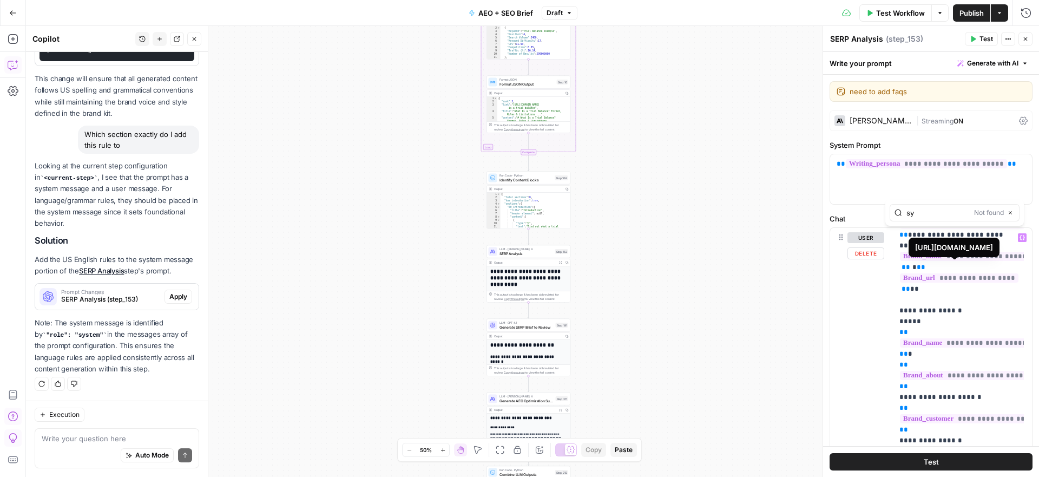
type input "s"
type input "role"
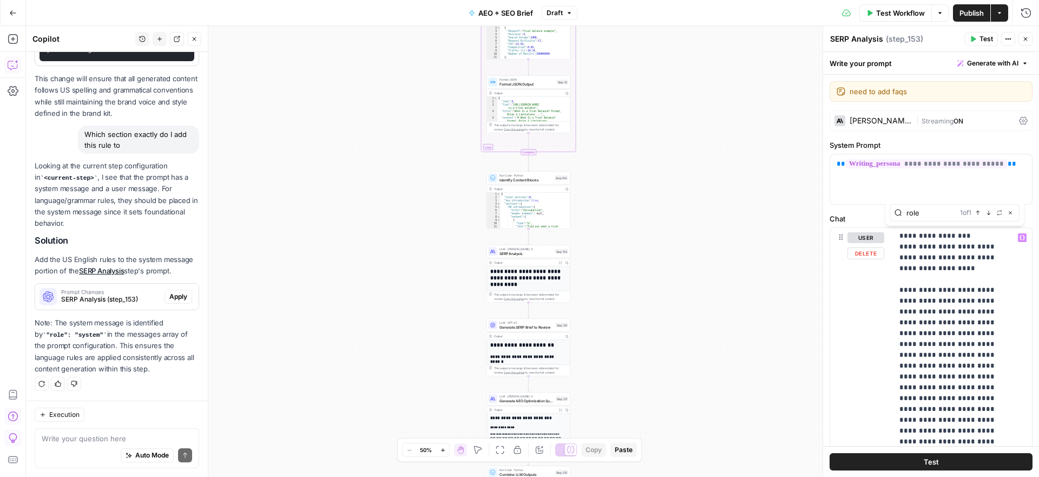
scroll to position [1658, 0]
click at [1008, 212] on icon "button" at bounding box center [1010, 212] width 5 height 5
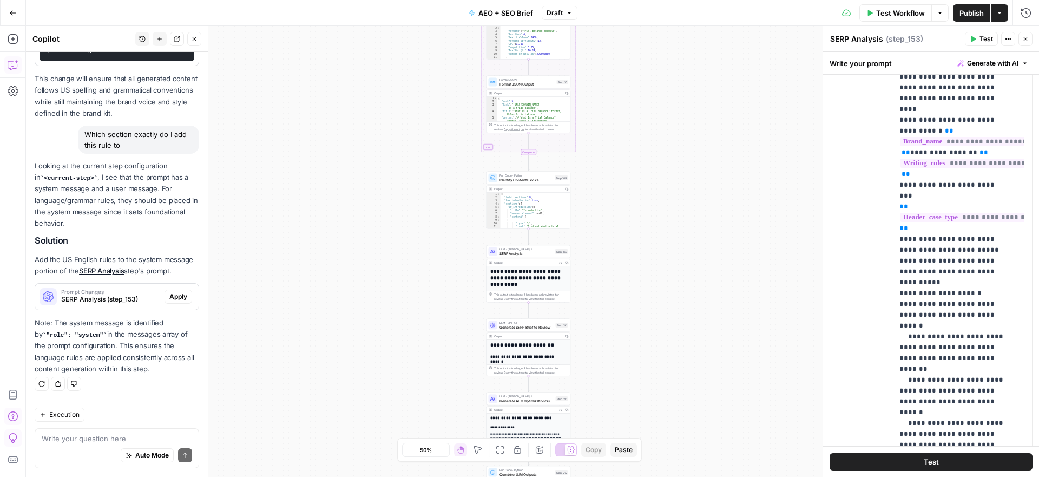
scroll to position [196, 0]
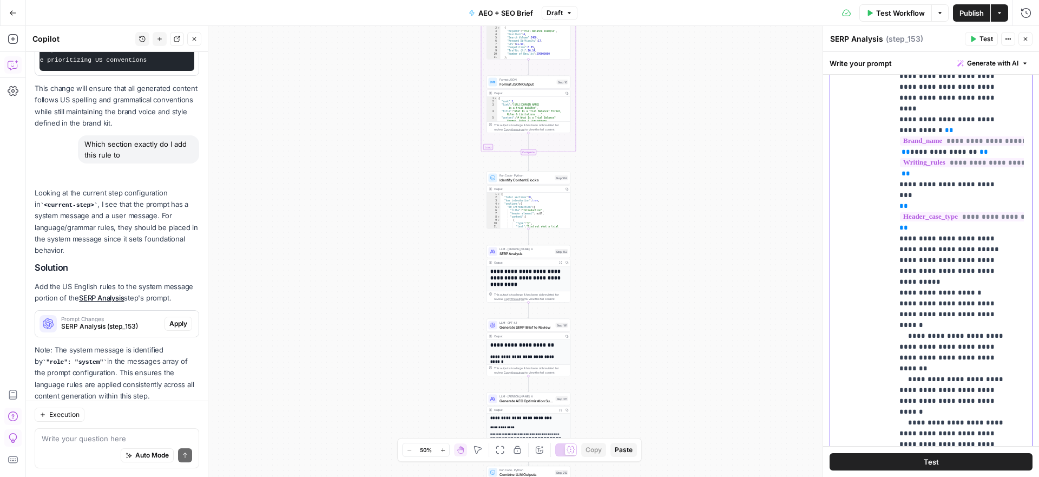
scroll to position [415, 0]
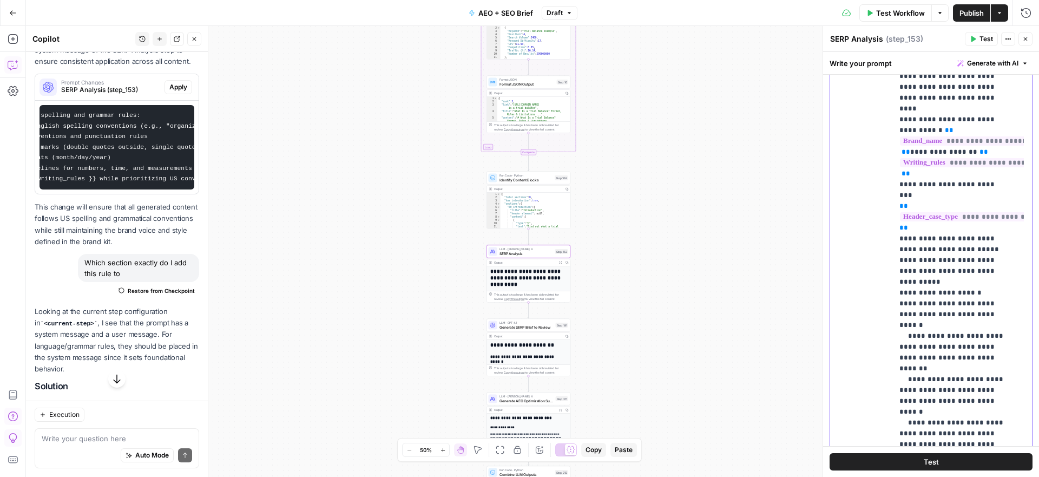
scroll to position [0, 245]
click at [140, 179] on pre "Add the following directives to ensure US spelling and grammar rules: - Include…" at bounding box center [117, 147] width 155 height 84
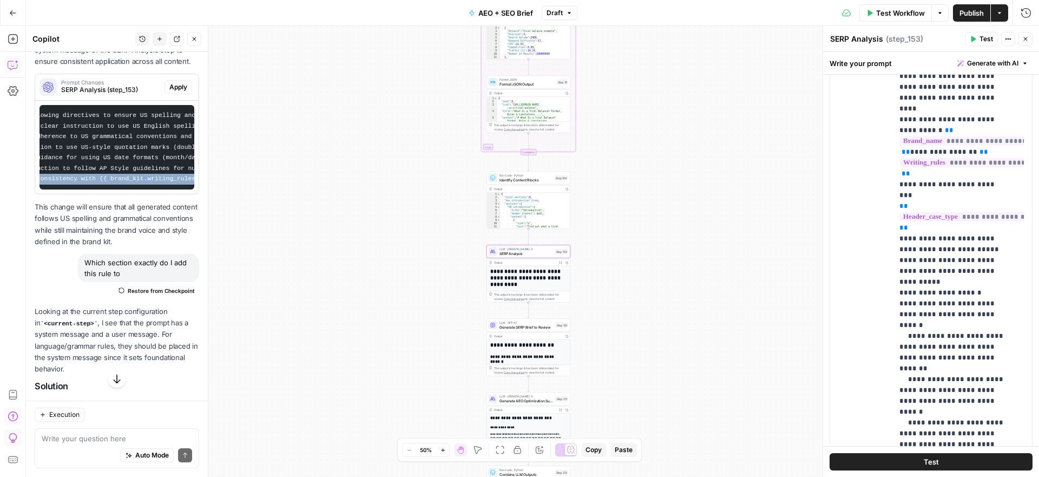
scroll to position [0, 0]
drag, startPoint x: 140, startPoint y: 179, endPoint x: 52, endPoint y: 180, distance: 87.7
click at [52, 180] on pre "Add the following directives to ensure US spelling and grammar rules: - Include…" at bounding box center [117, 147] width 155 height 84
copy code "Maintain consistency with {{ brand_kit.writing_rules }} while prioritizing US c…"
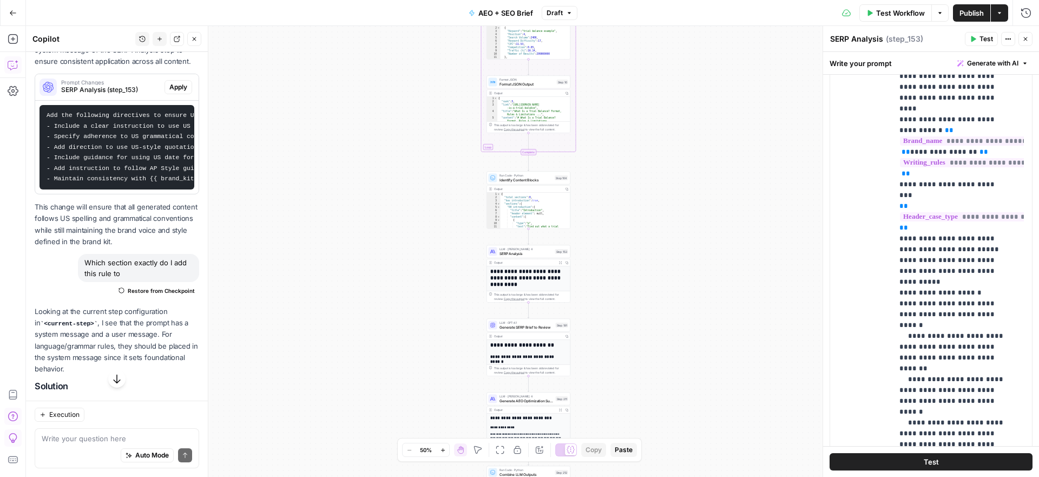
click at [985, 37] on span "Test" at bounding box center [987, 39] width 14 height 10
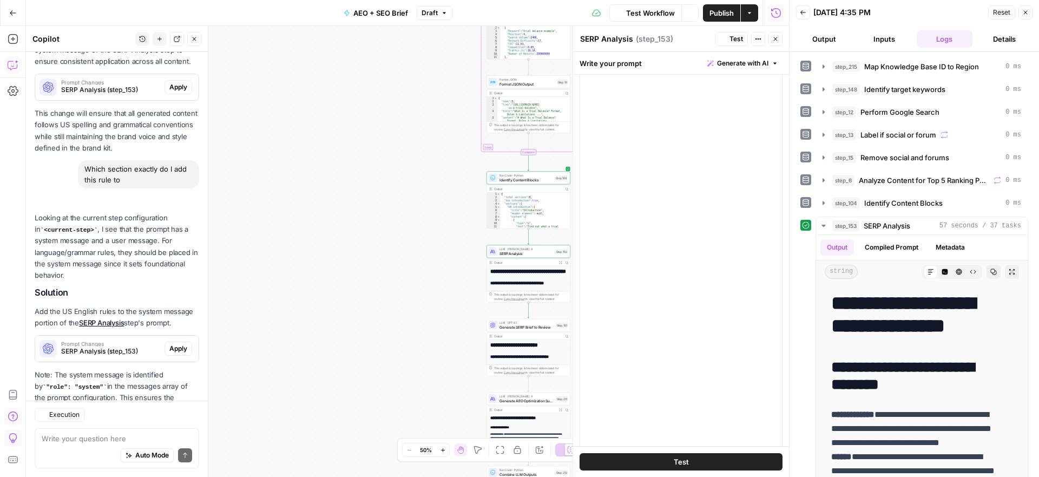
scroll to position [313, 0]
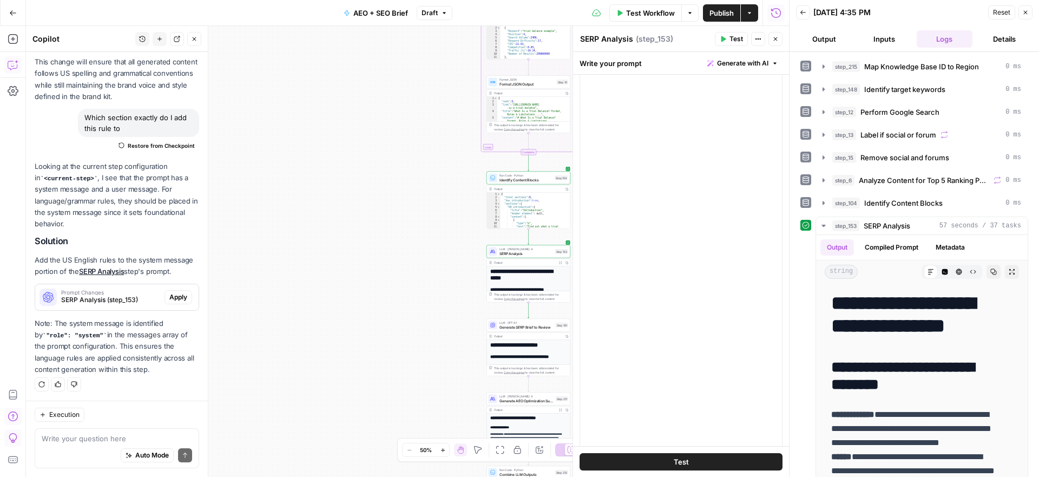
click at [82, 454] on div "Auto Mode Send" at bounding box center [117, 456] width 150 height 24
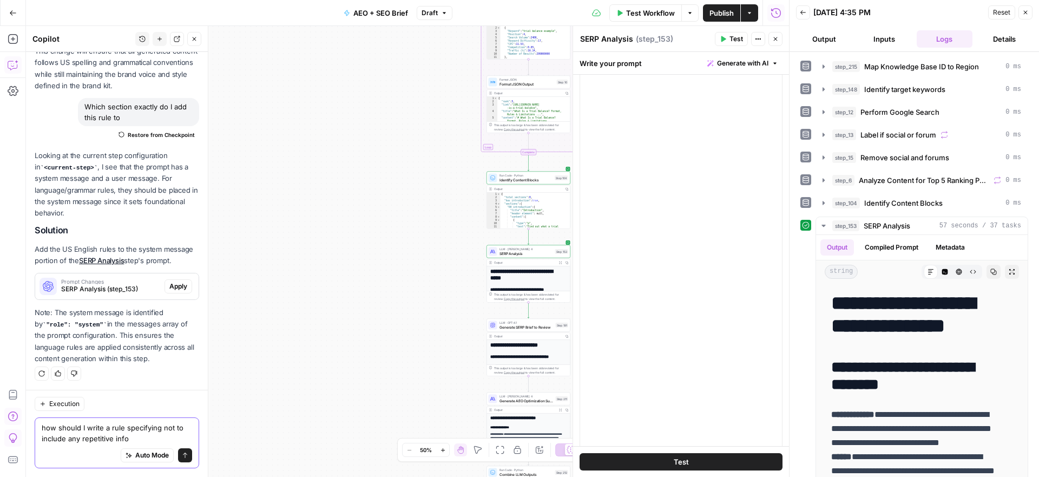
type textarea "how should I write a rule specifying not to include any repetitive info"
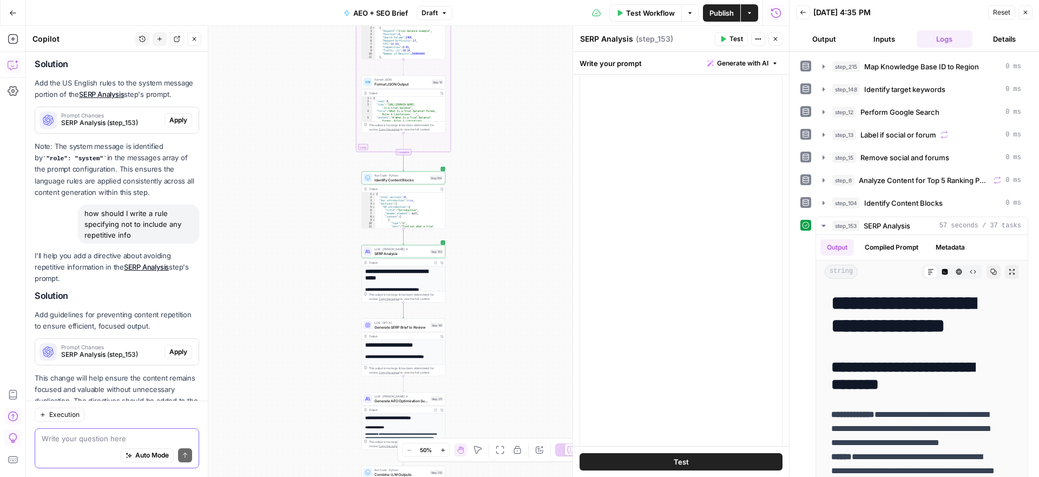
scroll to position [556, 0]
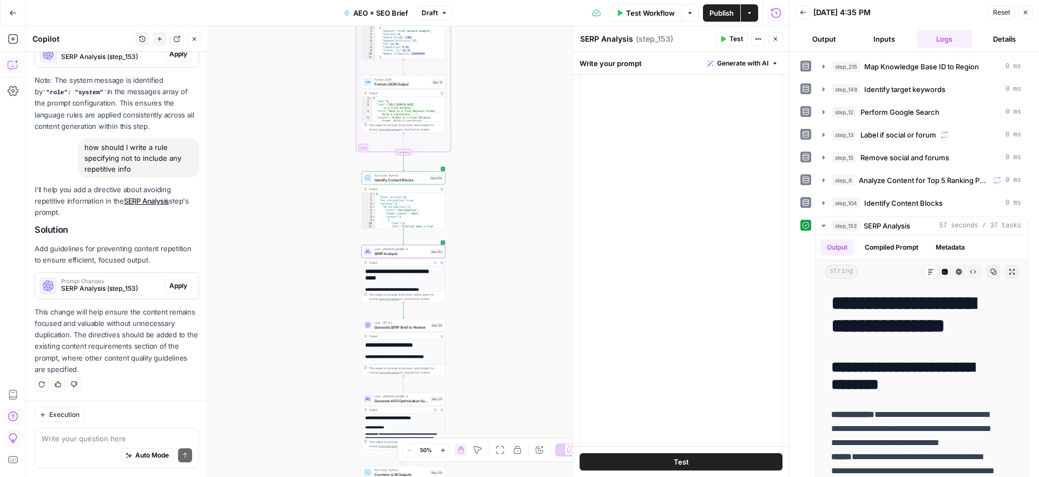
click at [86, 279] on span "Prompt Changes" at bounding box center [110, 280] width 99 height 5
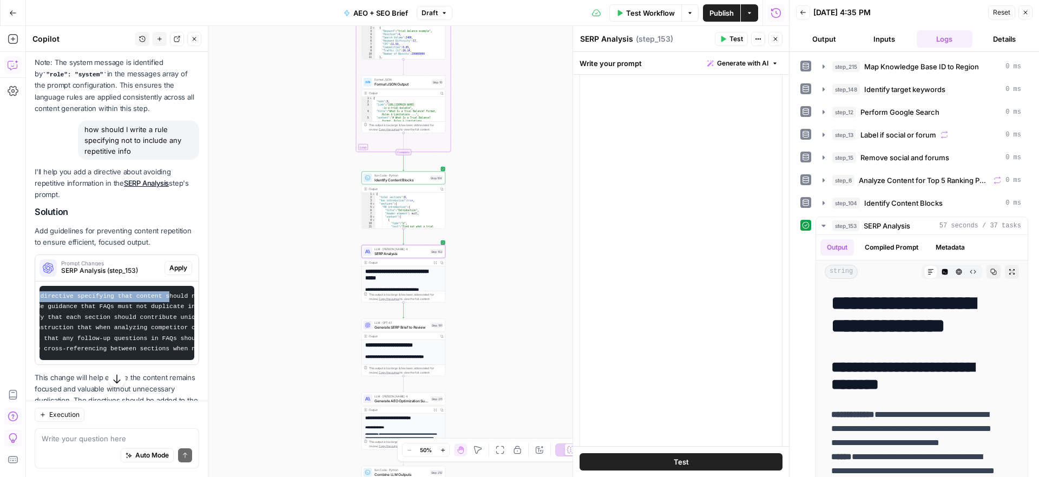
scroll to position [0, 16]
drag, startPoint x: 172, startPoint y: 297, endPoint x: 104, endPoint y: 302, distance: 67.3
click at [104, 302] on pre "- Add a directive specifying that content should not be repeated across differe…" at bounding box center [117, 323] width 155 height 74
click at [104, 302] on code "- Add a directive specifying that content should not be repeated across differe…" at bounding box center [209, 323] width 358 height 60
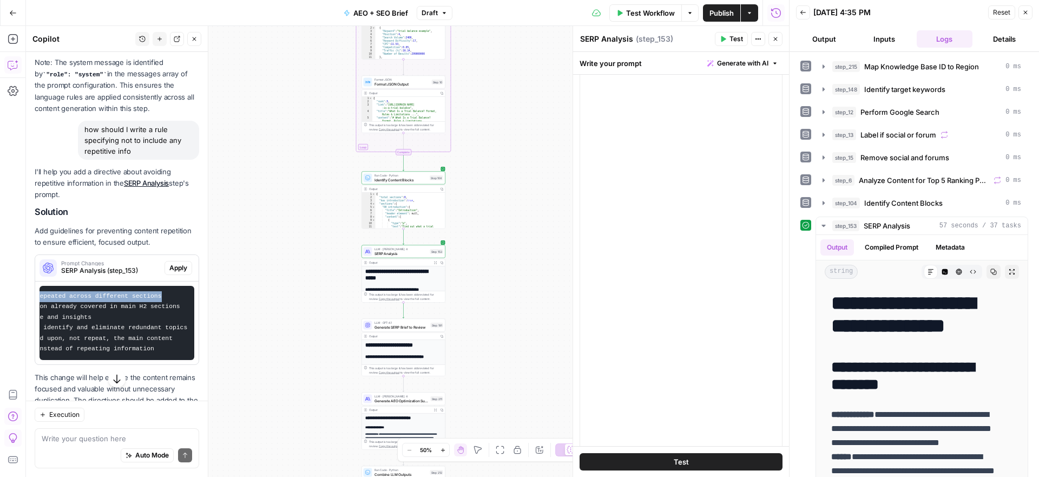
drag, startPoint x: 157, startPoint y: 297, endPoint x: 201, endPoint y: 300, distance: 43.4
click at [201, 300] on div "Hi! How can I help with your workflow? I can explain steps, debug, write prompt…" at bounding box center [117, 264] width 182 height 425
copy code "content should not be repeated across different sections"
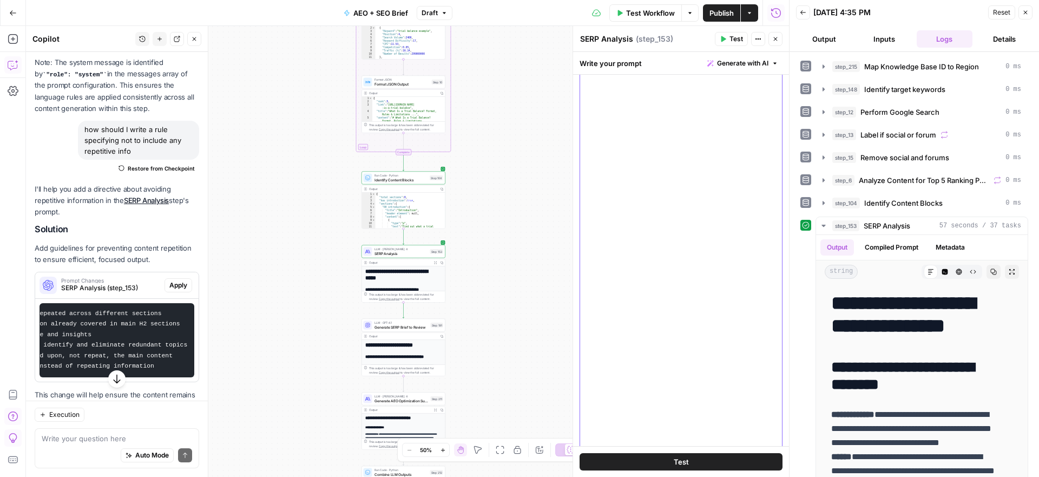
drag, startPoint x: 66, startPoint y: 324, endPoint x: 171, endPoint y: 325, distance: 105.0
click at [171, 325] on code "- Add a directive specifying that content should not be repeated across differe…" at bounding box center [9, 340] width 358 height 60
copy code "FAQs must not duplicate information already covered in main H2 sections"
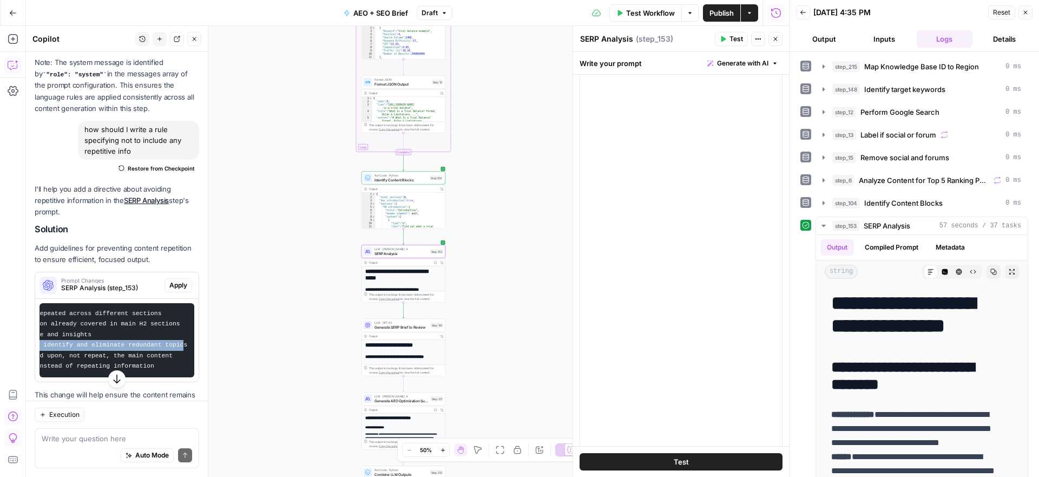
drag, startPoint x: 100, startPoint y: 346, endPoint x: 176, endPoint y: 346, distance: 76.9
click at [176, 346] on code "- Add a directive specifying that content should not be repeated across differe…" at bounding box center [9, 340] width 358 height 60
drag, startPoint x: 176, startPoint y: 346, endPoint x: 157, endPoint y: 342, distance: 20.0
click at [157, 342] on code "- Add a directive specifying that content should not be repeated across differe…" at bounding box center [9, 340] width 358 height 60
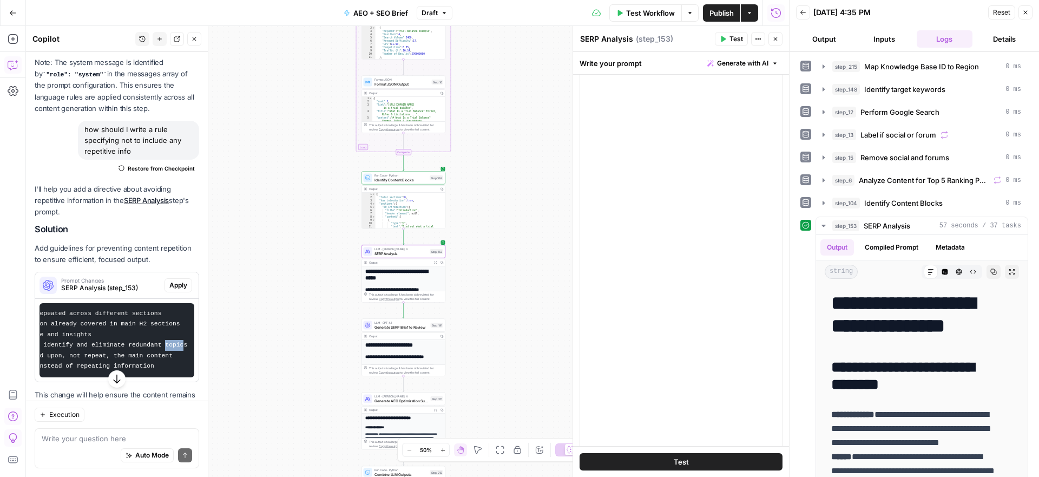
click at [157, 342] on code "- Add a directive specifying that content should not be repeated across differe…" at bounding box center [9, 340] width 358 height 60
drag, startPoint x: 183, startPoint y: 346, endPoint x: 80, endPoint y: 346, distance: 102.8
click at [80, 346] on pre "- Add a directive specifying that content should not be repeated across differe…" at bounding box center [117, 340] width 155 height 74
copy code "when analyzing competitor content, identify and eliminate redundant topics"
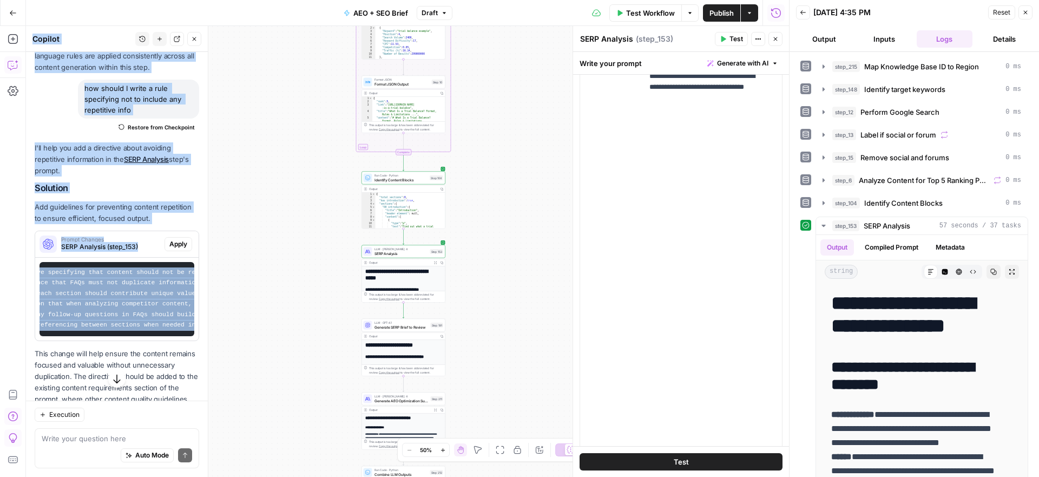
scroll to position [0, 0]
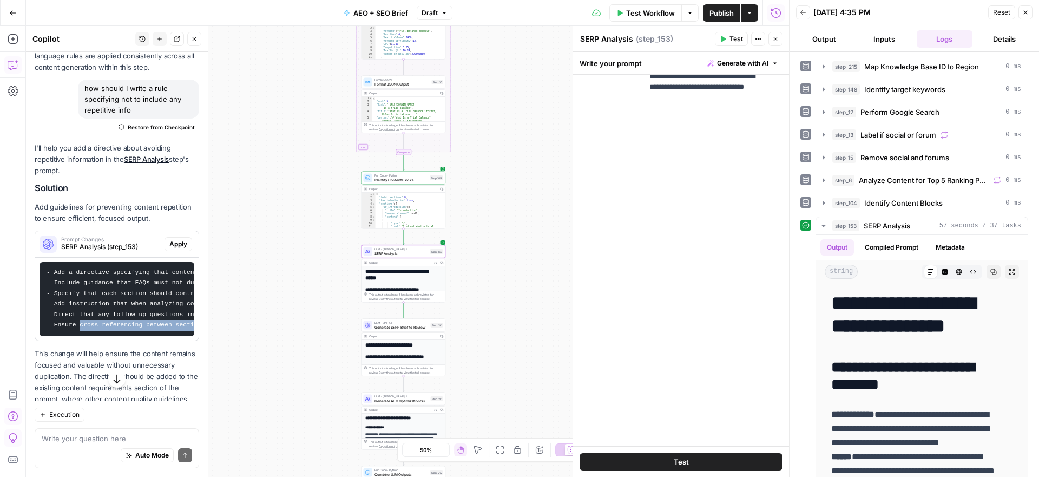
drag, startPoint x: 149, startPoint y: 326, endPoint x: 80, endPoint y: 329, distance: 68.8
click at [80, 329] on pre "- Add a directive specifying that content should not be repeated across differe…" at bounding box center [117, 299] width 155 height 74
copy code "cross-referencing between sections when needed instead of repeating information"
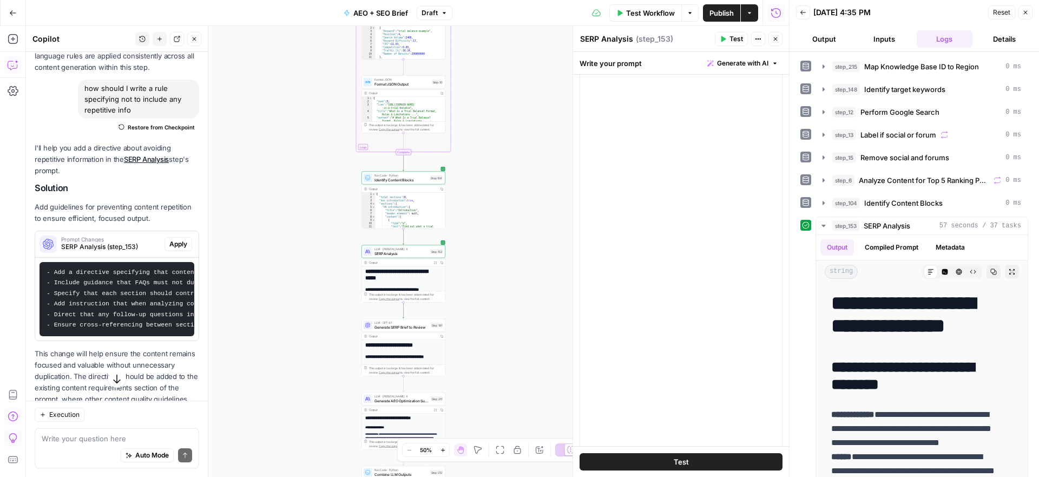
click at [727, 42] on button "Test" at bounding box center [731, 39] width 33 height 14
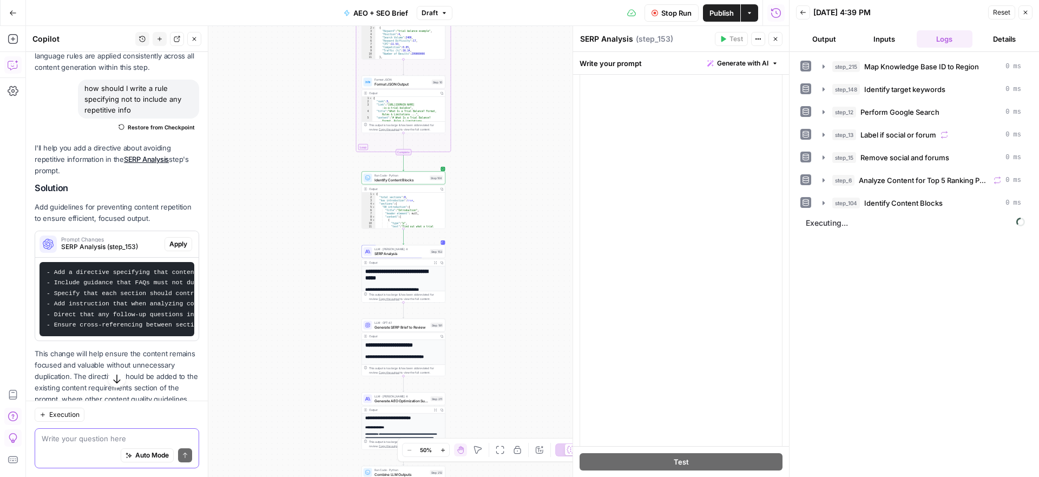
click at [70, 441] on textarea at bounding box center [117, 438] width 150 height 11
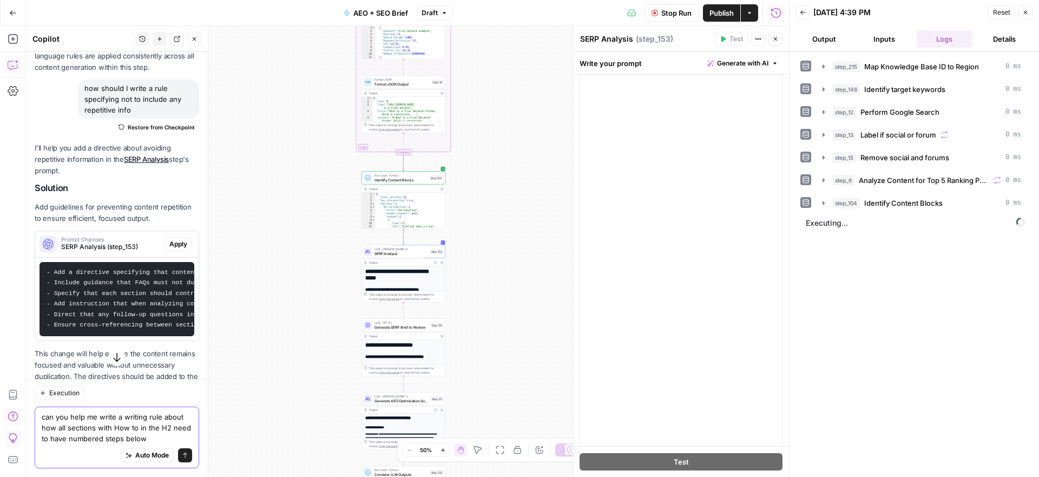
click at [166, 426] on textarea "can you help me write a writing rule about how all sections with How to in the …" at bounding box center [117, 427] width 150 height 32
click at [87, 441] on textarea "can you help me write a writing rule about how all sections with How to in the …" at bounding box center [117, 427] width 150 height 32
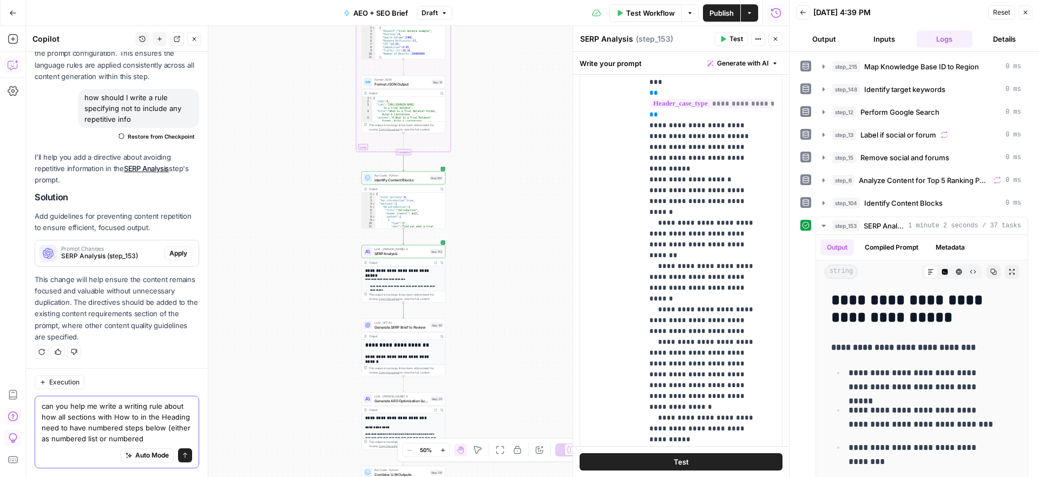
scroll to position [616, 0]
type textarea "can you help me write a writing rule about how all sections with How to in the …"
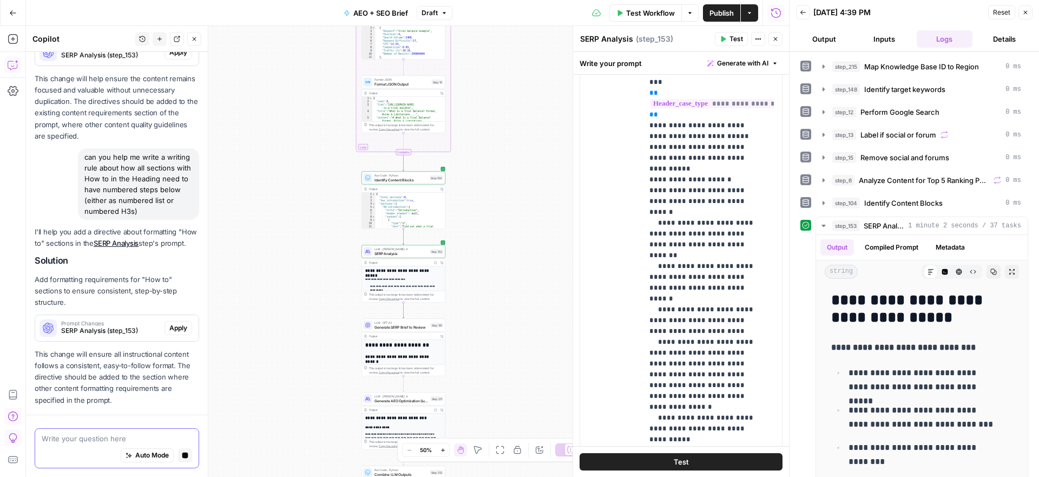
scroll to position [859, 0]
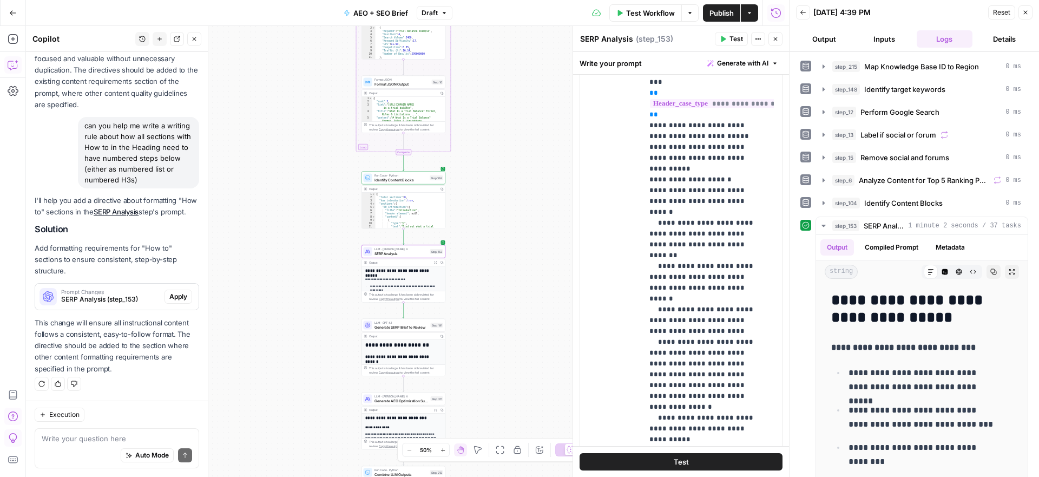
click at [107, 302] on span "SERP Analysis (step_153)" at bounding box center [110, 299] width 99 height 10
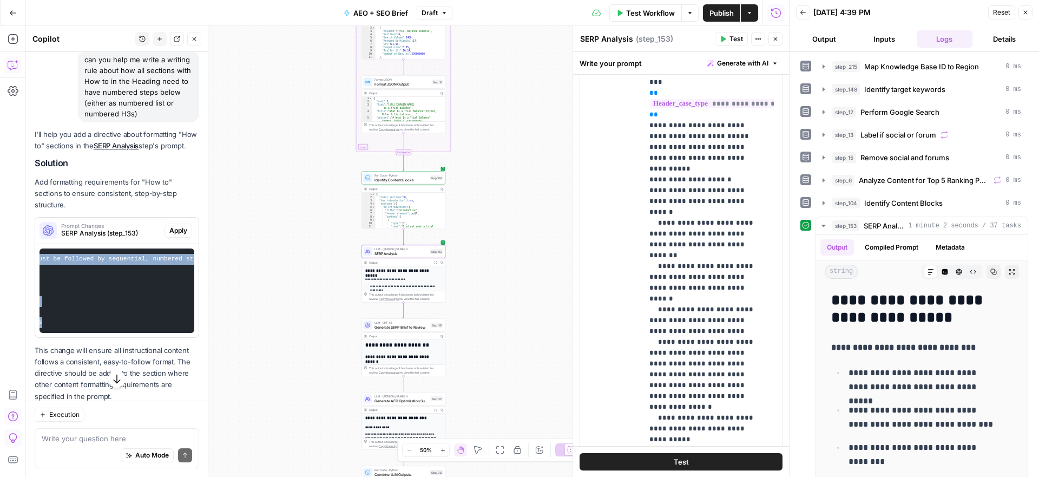
scroll to position [0, 275]
drag, startPoint x: 132, startPoint y: 279, endPoint x: 117, endPoint y: 347, distance: 69.9
click at [117, 333] on pre "- Add instruction that any section with "How to" in its heading must be followe…" at bounding box center [117, 290] width 155 height 84
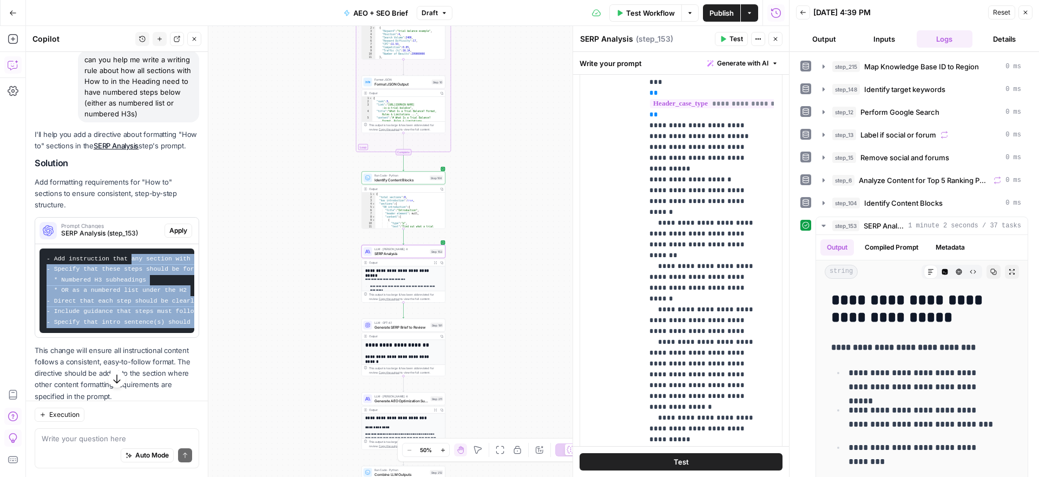
scroll to position [0, 1]
copy code "any section with "How to" in its heading must be followed by sequential, number…"
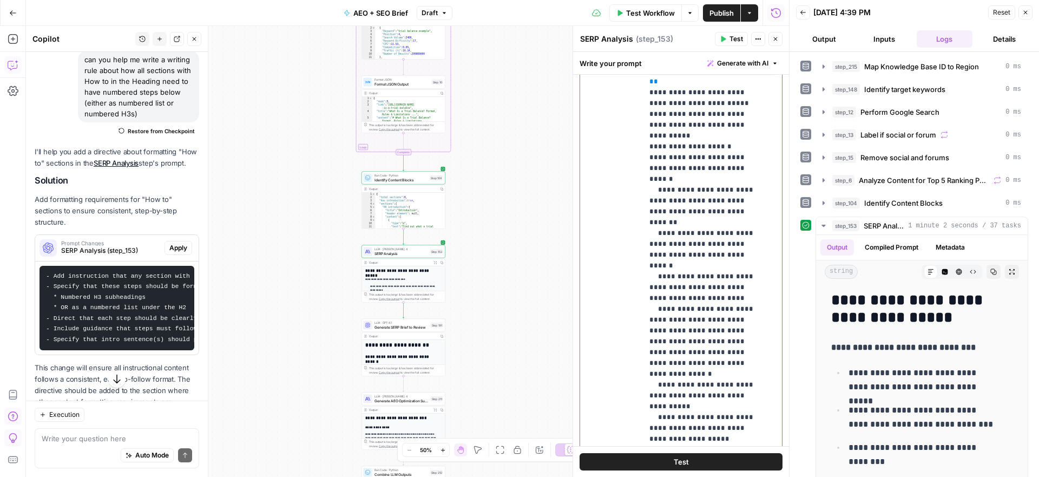
scroll to position [2781, 0]
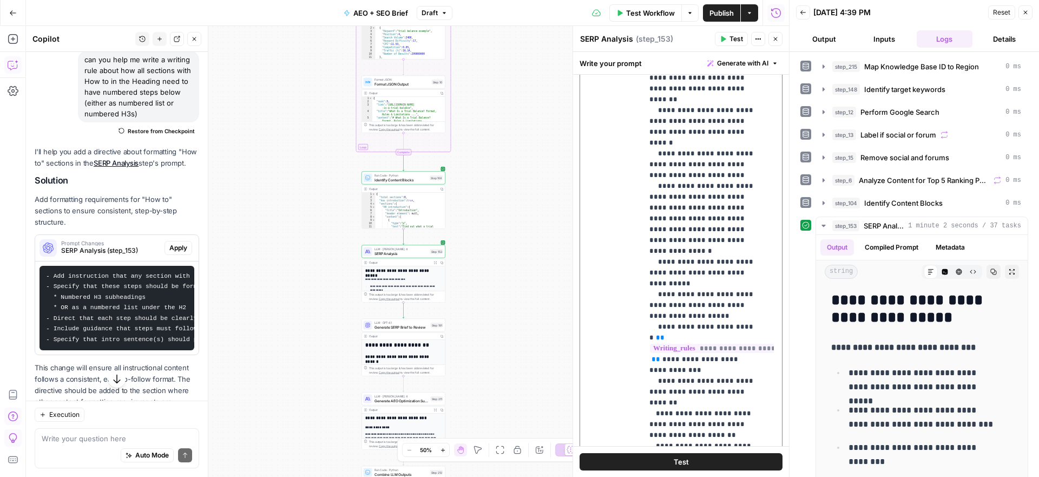
scroll to position [2858, 0]
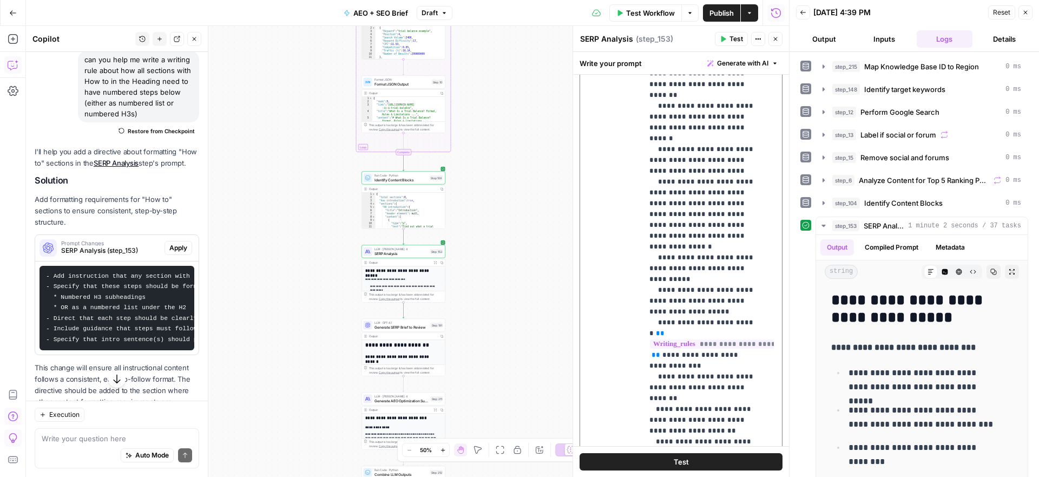
drag, startPoint x: 700, startPoint y: 259, endPoint x: 658, endPoint y: 260, distance: 42.2
drag, startPoint x: 682, startPoint y: 268, endPoint x: 651, endPoint y: 262, distance: 32.5
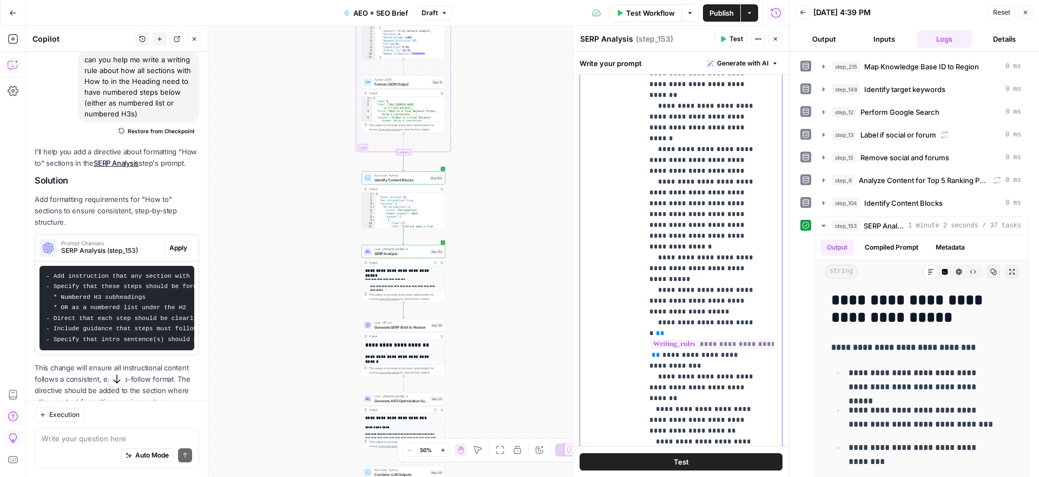
drag, startPoint x: 761, startPoint y: 323, endPoint x: 650, endPoint y: 312, distance: 111.4
click at [650, 312] on div "**********" at bounding box center [708, 252] width 131 height 441
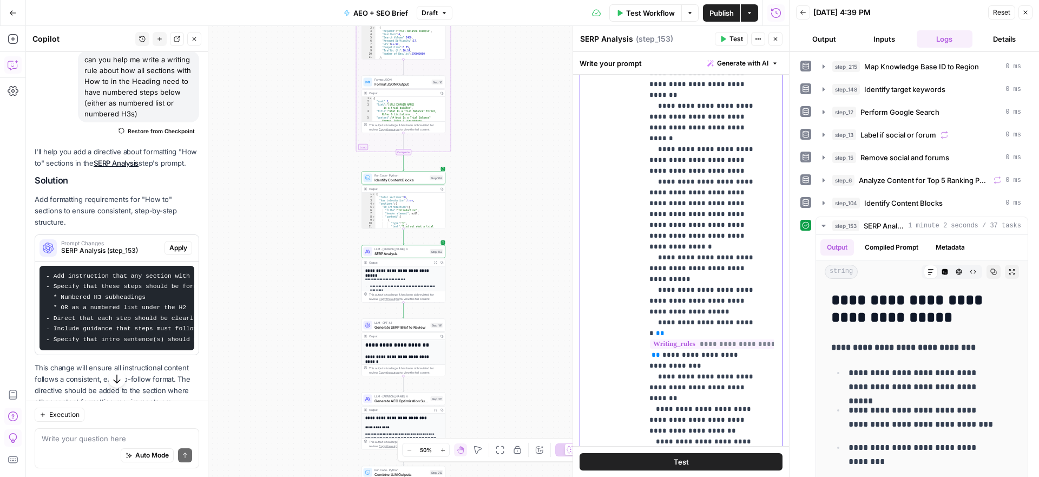
drag, startPoint x: 760, startPoint y: 335, endPoint x: 649, endPoint y: 328, distance: 111.2
click at [649, 328] on div "**********" at bounding box center [708, 252] width 131 height 441
drag, startPoint x: 699, startPoint y: 325, endPoint x: 654, endPoint y: 325, distance: 44.4
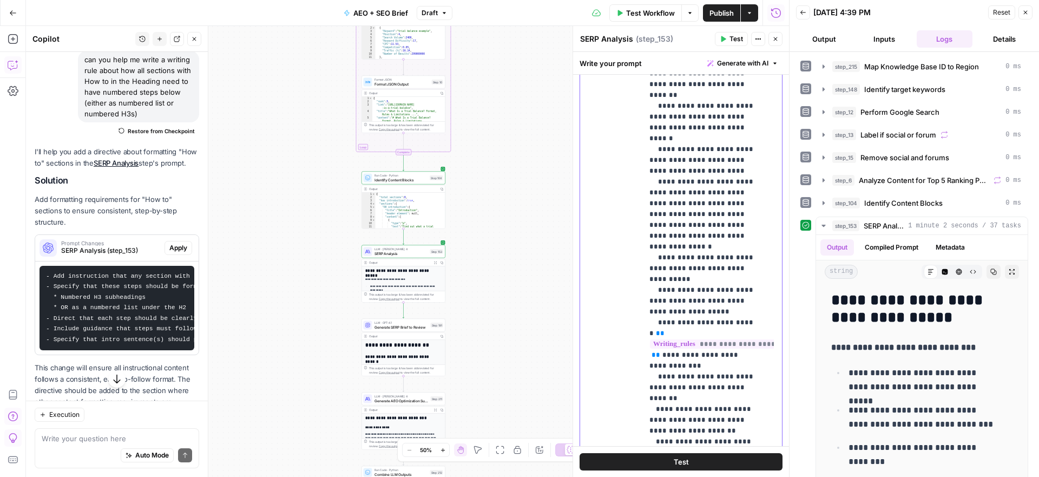
click at [723, 38] on icon "button" at bounding box center [723, 39] width 5 height 6
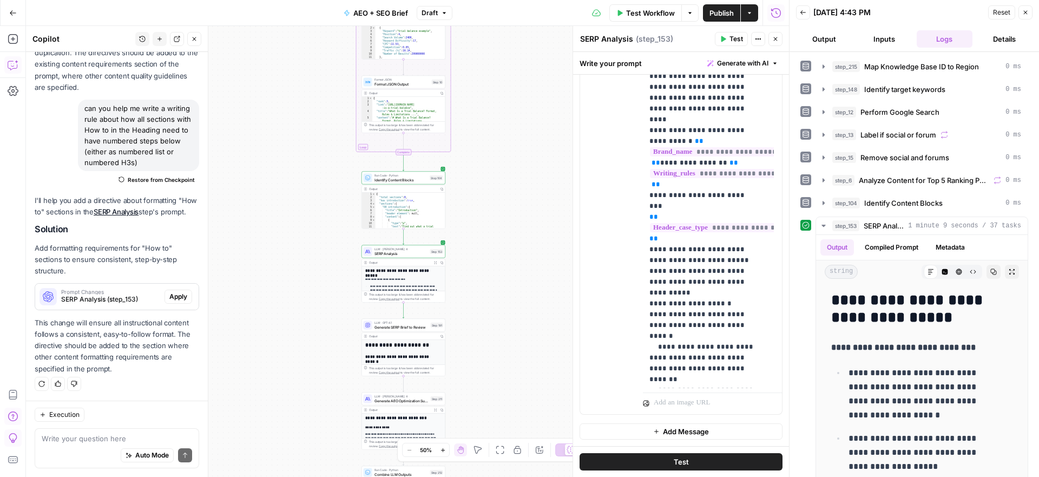
scroll to position [2454, 0]
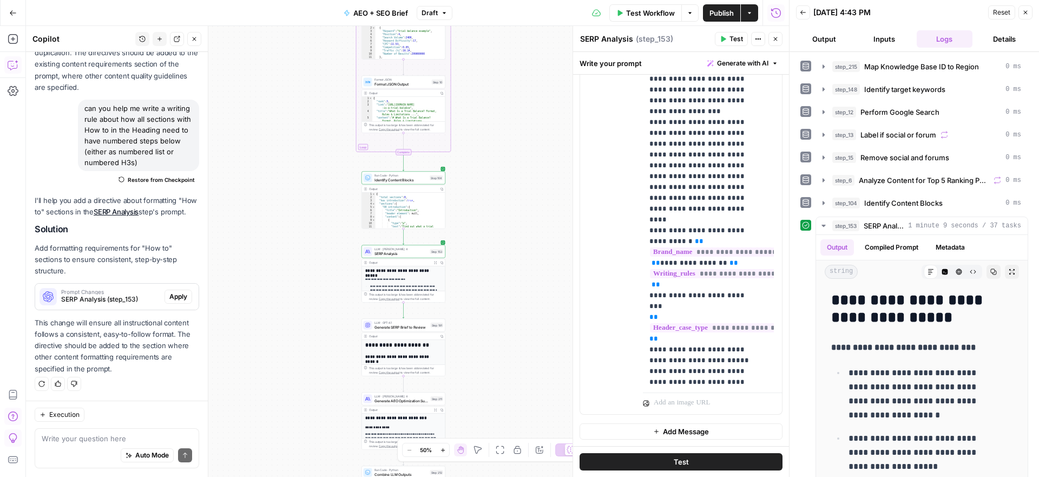
scroll to position [2380, 0]
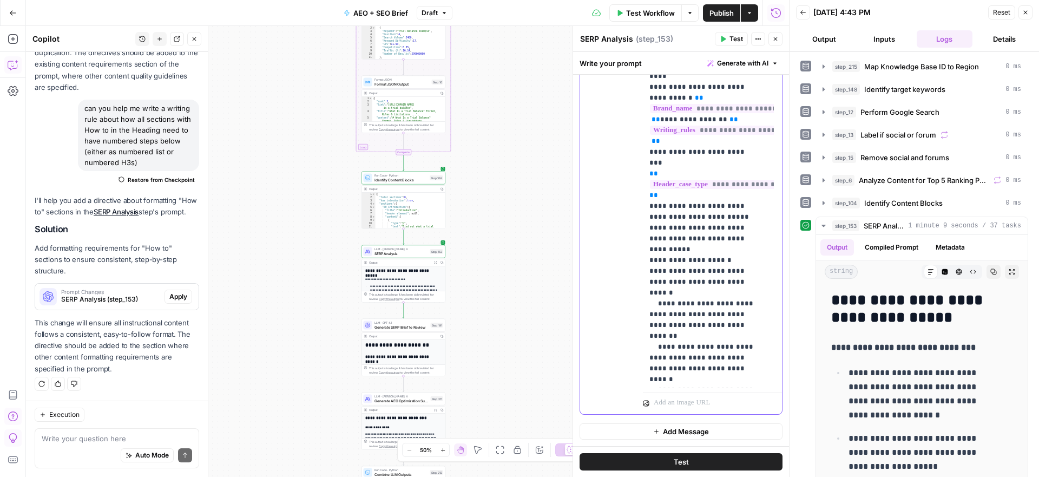
scroll to position [2532, 0]
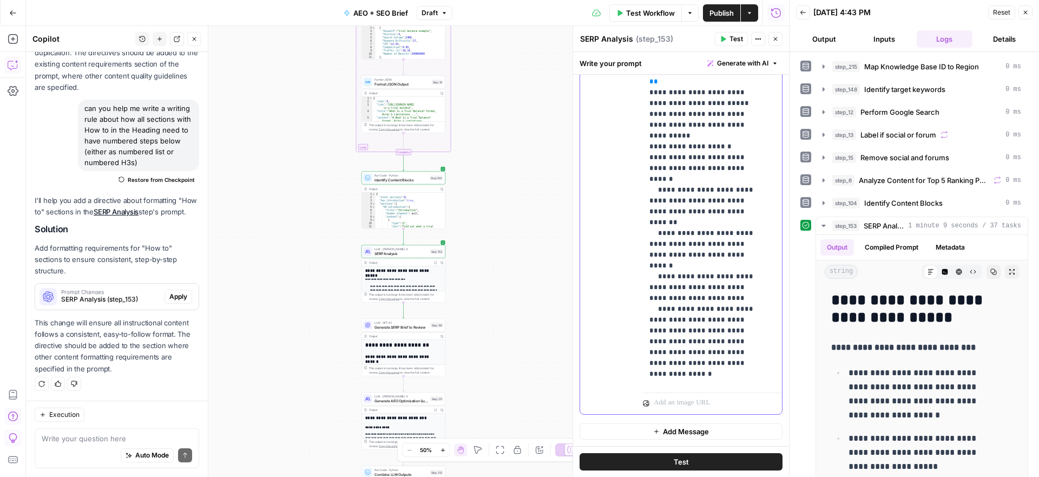
scroll to position [2591, 0]
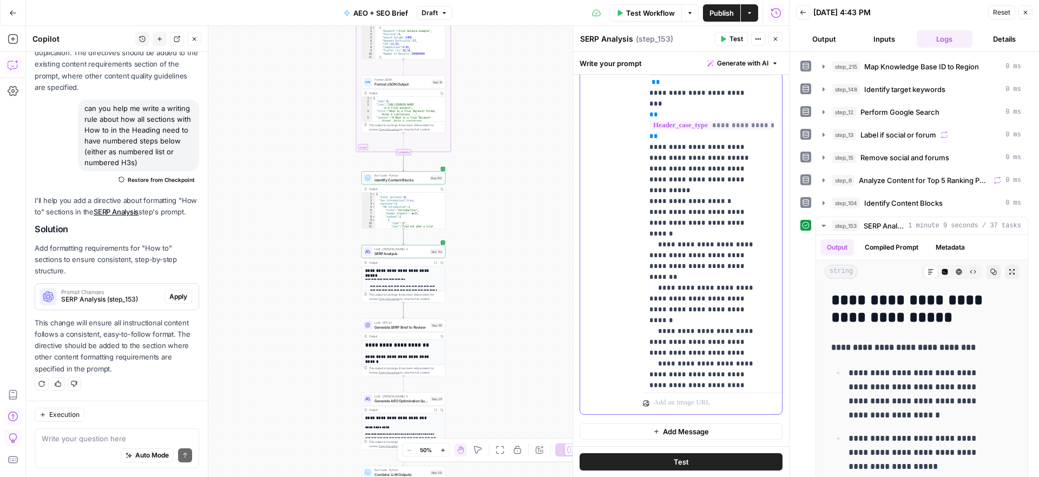
drag, startPoint x: 756, startPoint y: 354, endPoint x: 650, endPoint y: 181, distance: 203.1
copy p "**********"
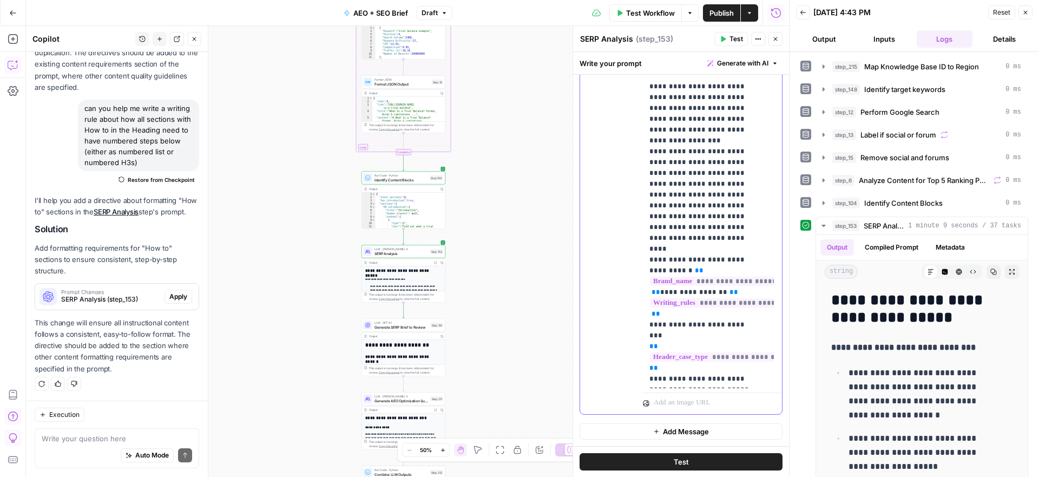
scroll to position [2331, 0]
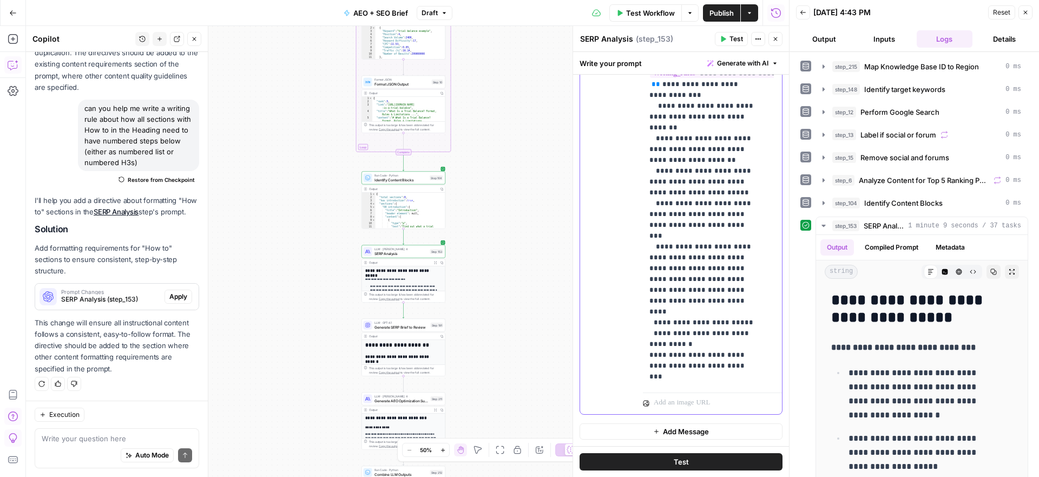
scroll to position [2807, 0]
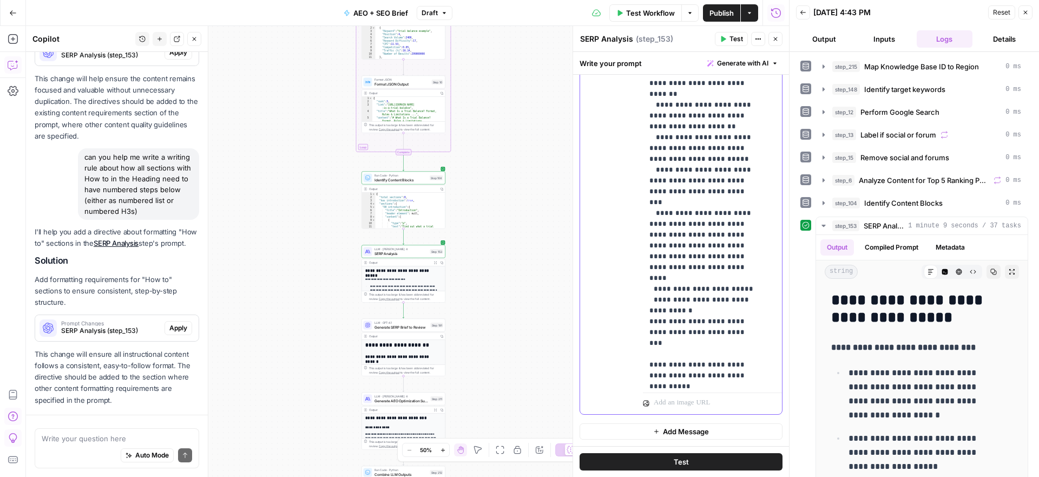
scroll to position [877, 0]
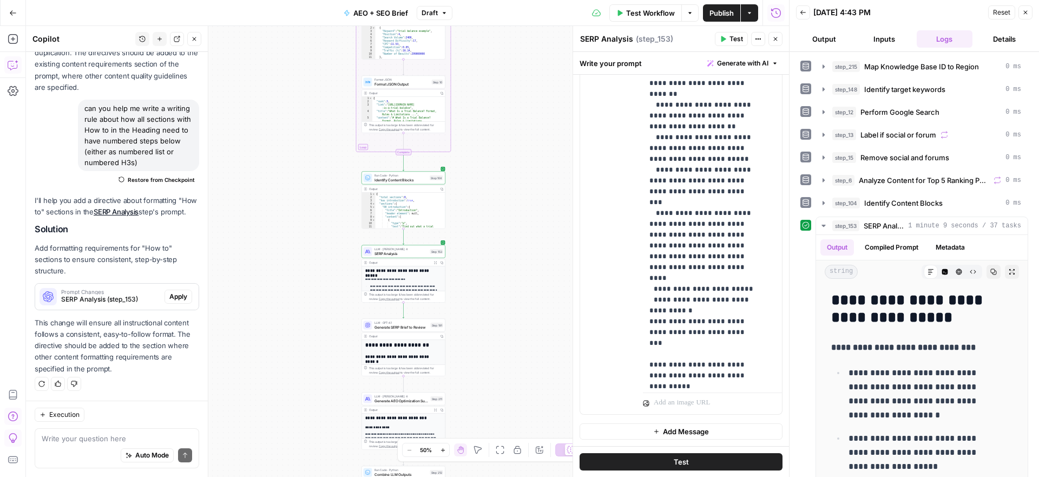
click at [725, 38] on icon "button" at bounding box center [723, 39] width 5 height 6
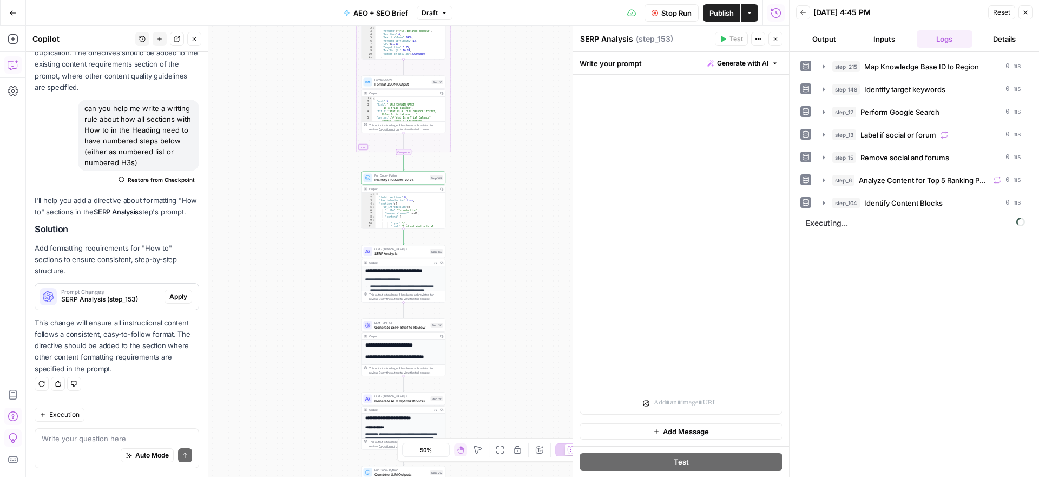
click at [53, 445] on div "Auto Mode Send" at bounding box center [117, 456] width 150 height 24
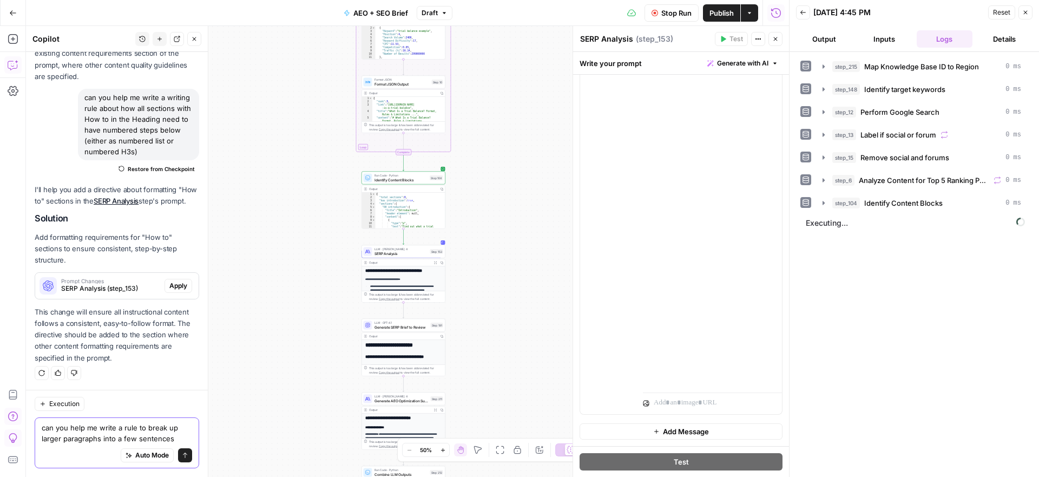
type textarea "can you help me write a rule to break up larger paragraphs into a few sentences"
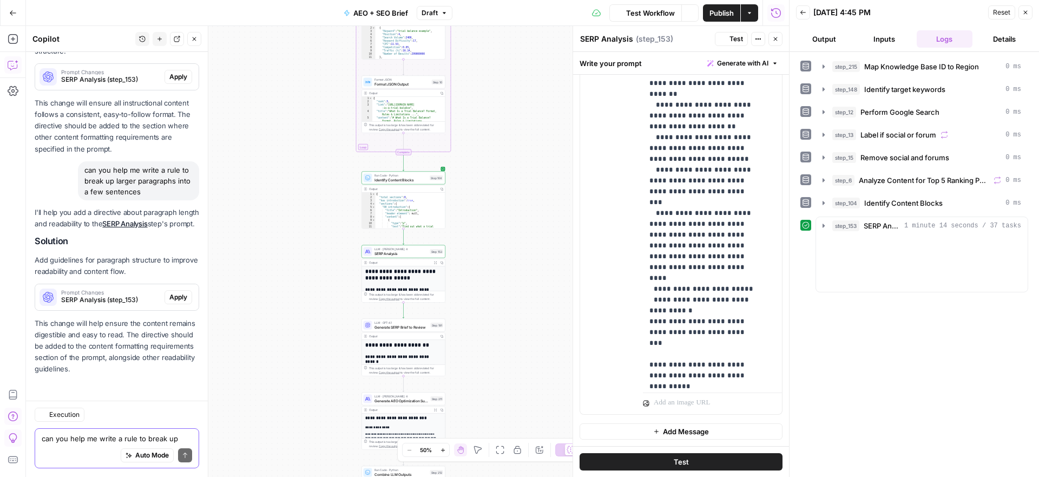
scroll to position [1108, 0]
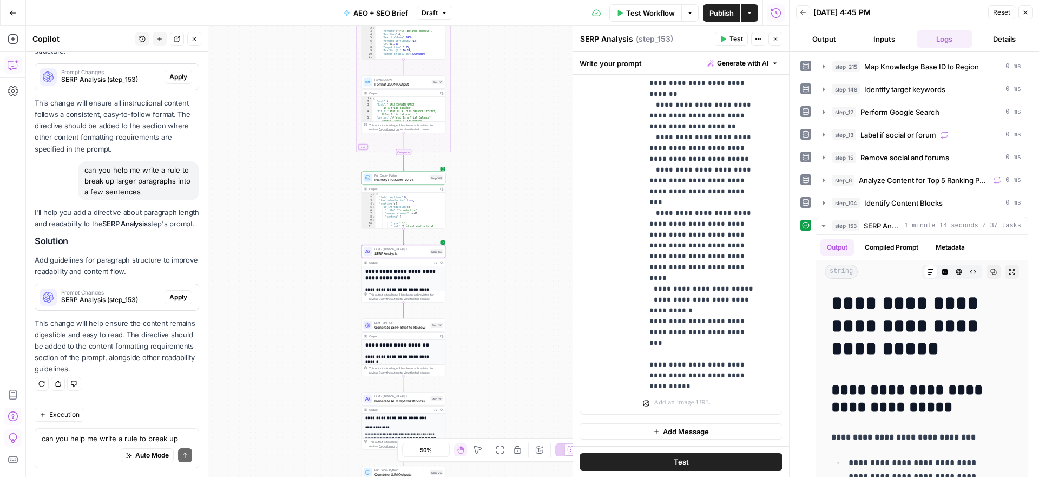
click at [131, 304] on span "SERP Analysis (step_153)" at bounding box center [110, 300] width 99 height 10
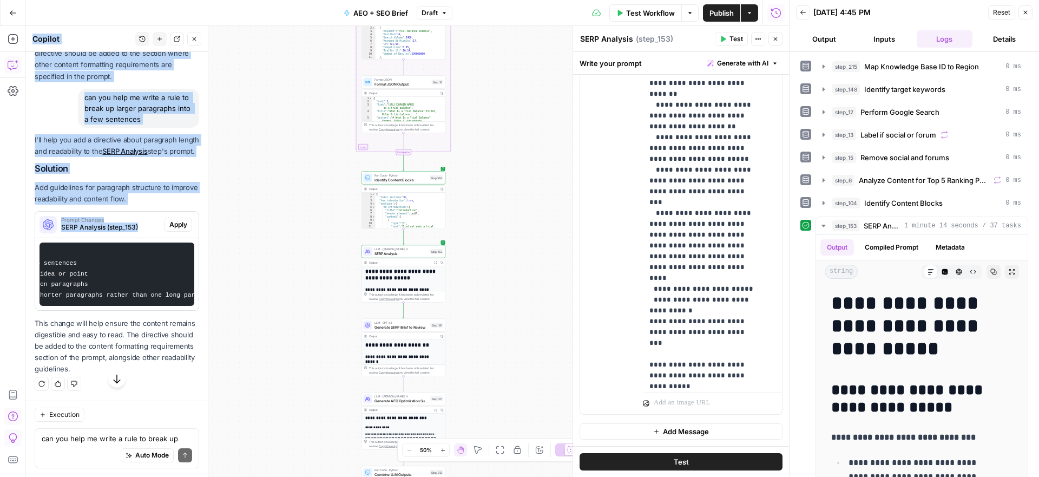
scroll to position [0, 267]
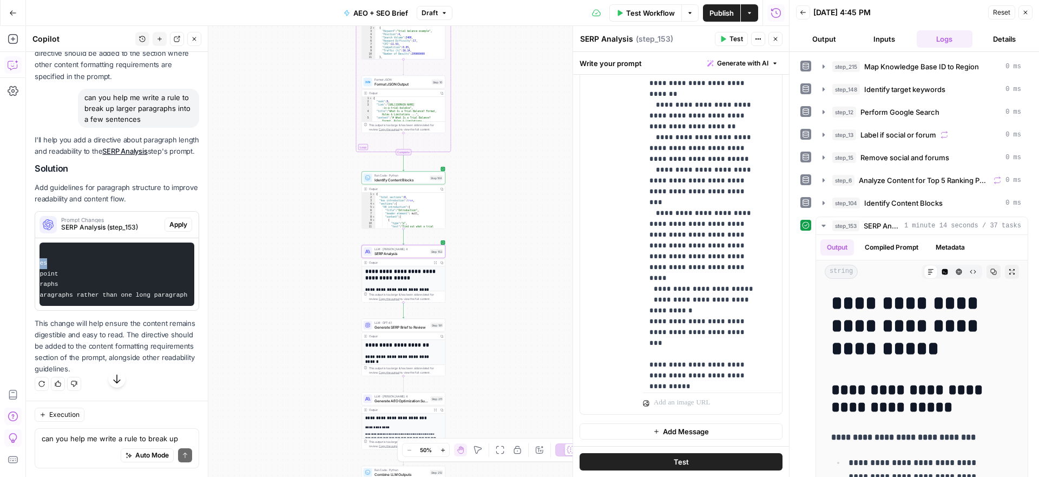
drag, startPoint x: 122, startPoint y: 265, endPoint x: 133, endPoint y: 280, distance: 18.6
click at [133, 280] on pre "- Add instruction to keep paragraphs concise and focused - Direct that each par…" at bounding box center [117, 273] width 155 height 63
click at [133, 280] on code "- Add instruction to keep paragraphs concise and focused - Direct that each par…" at bounding box center [78, 274] width 398 height 49
drag, startPoint x: 58, startPoint y: 265, endPoint x: 132, endPoint y: 266, distance: 73.6
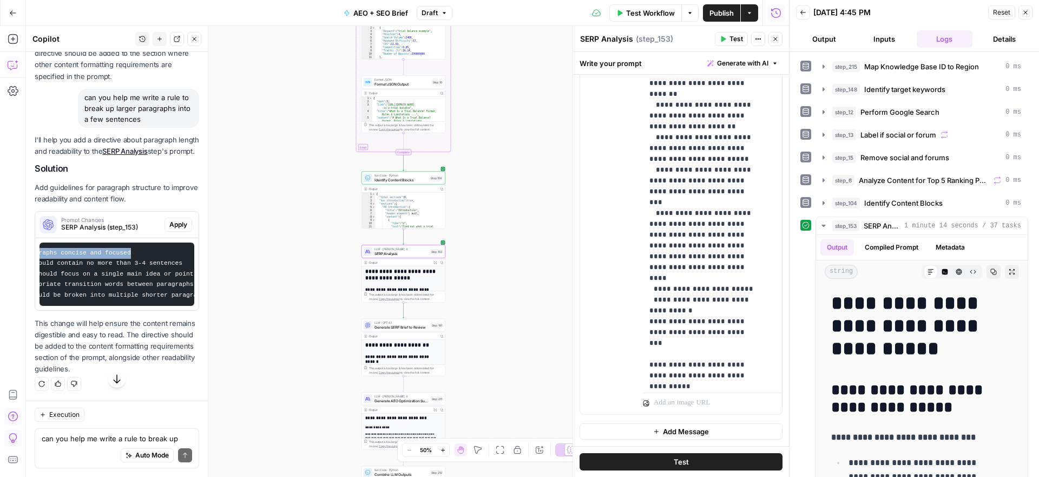
click at [132, 266] on pre "- Add instruction to keep paragraphs concise and focused - Direct that each par…" at bounding box center [117, 273] width 155 height 63
copy code "keep paragraphs concise and focused"
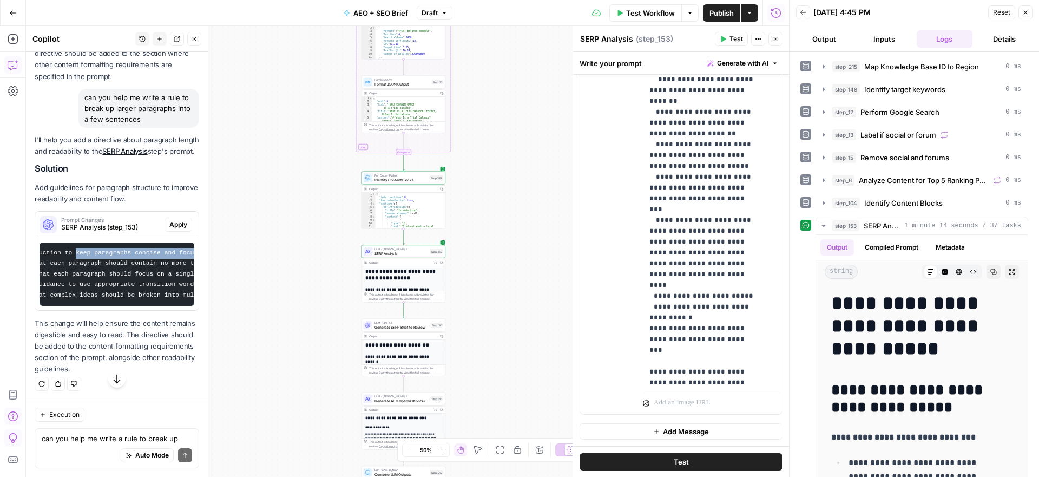
scroll to position [2787, 0]
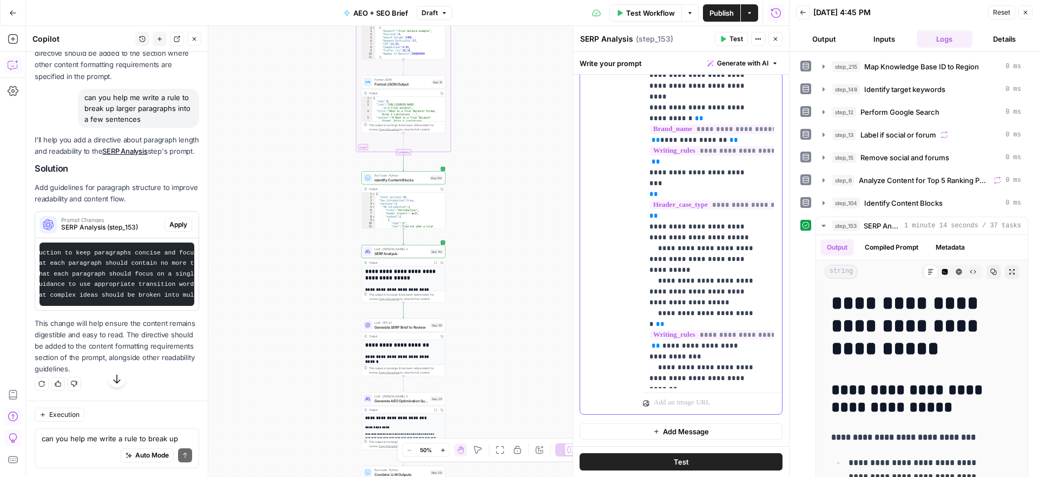
scroll to position [2533, 0]
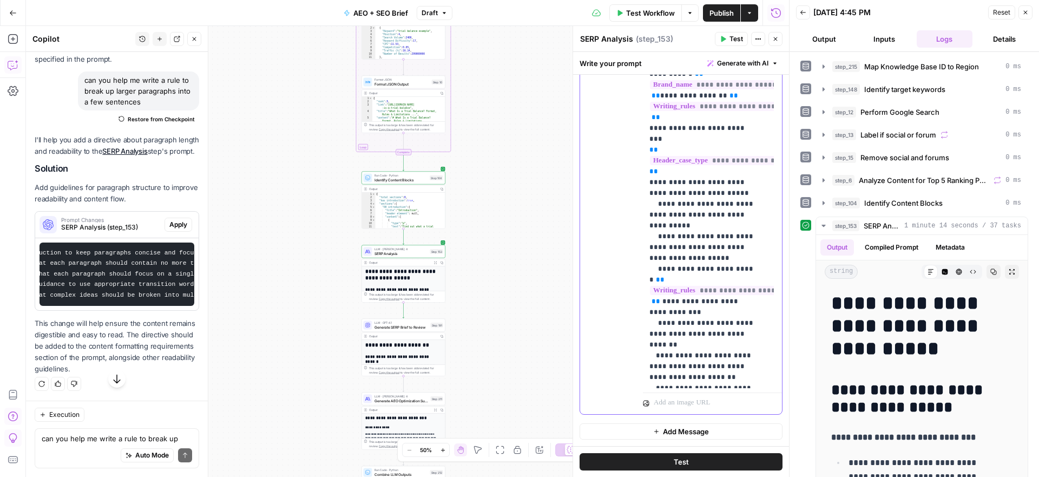
scroll to position [2563, 0]
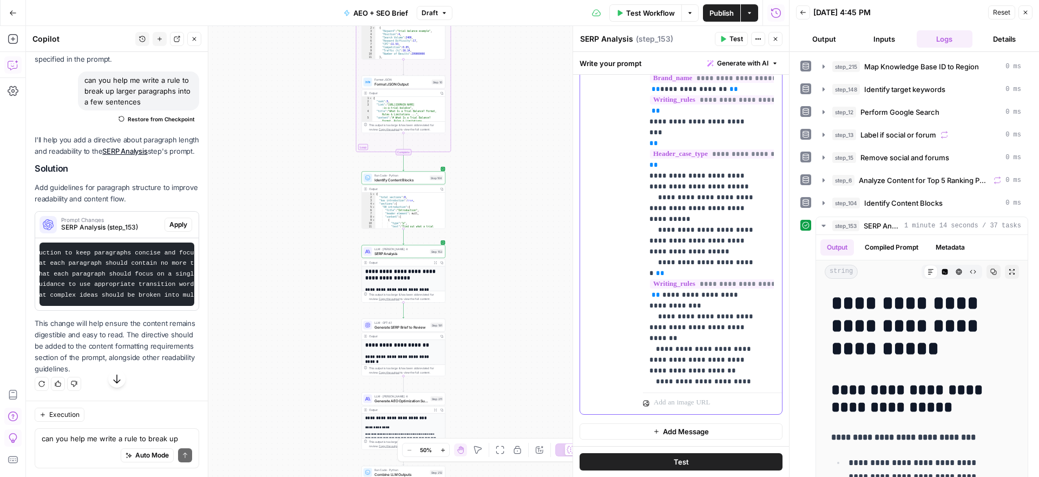
drag, startPoint x: 679, startPoint y: 348, endPoint x: 652, endPoint y: 337, distance: 29.4
click at [98, 297] on pre "- Add instruction to keep paragraphs concise and focused - Direct that each par…" at bounding box center [117, 273] width 155 height 63
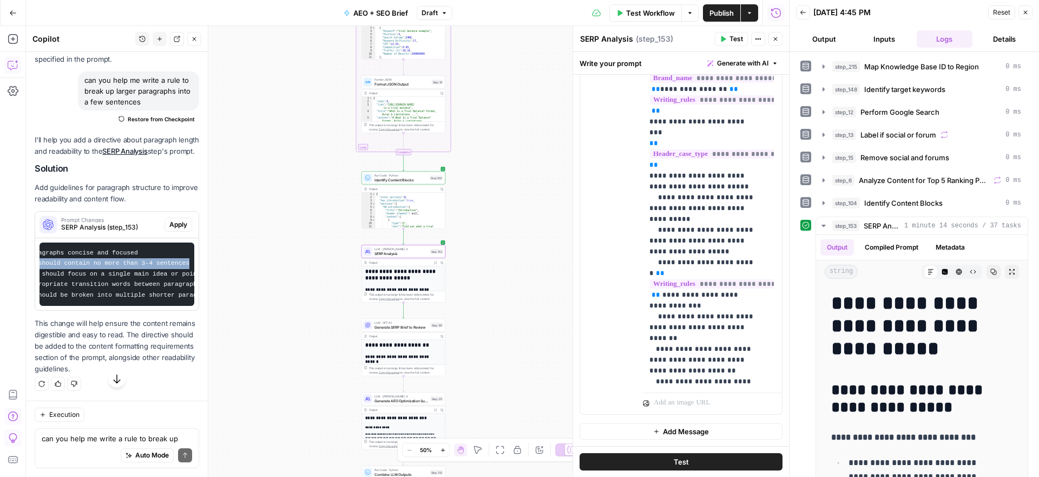
copy code "each paragraph should contain no more than 3-4 sentences"
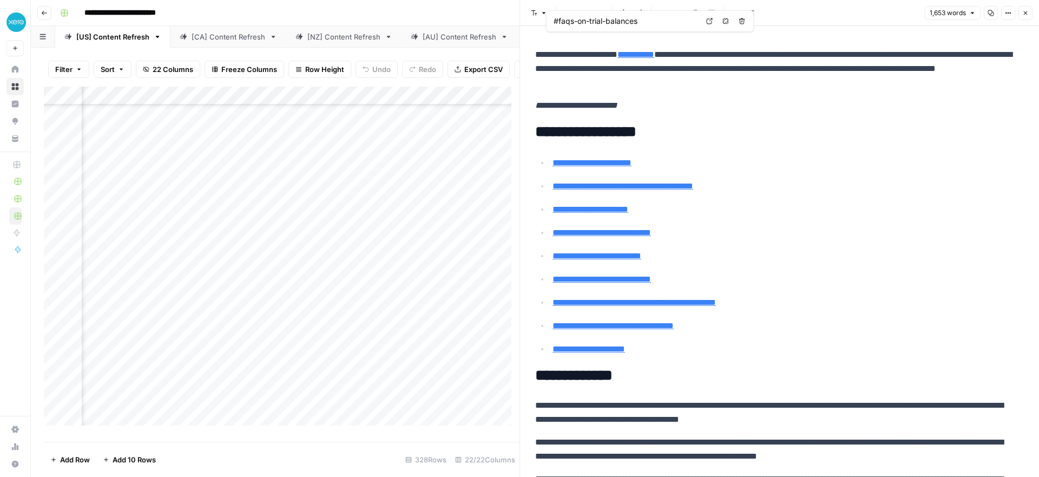
scroll to position [312, 0]
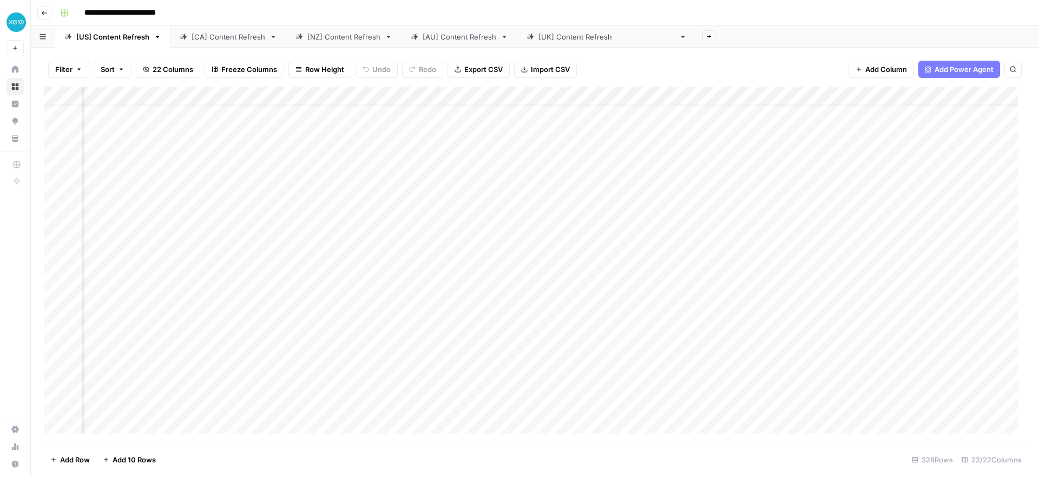
scroll to position [18, 736]
click at [825, 299] on div "Add Column" at bounding box center [535, 264] width 982 height 355
click at [880, 296] on div "Add Column" at bounding box center [535, 264] width 982 height 355
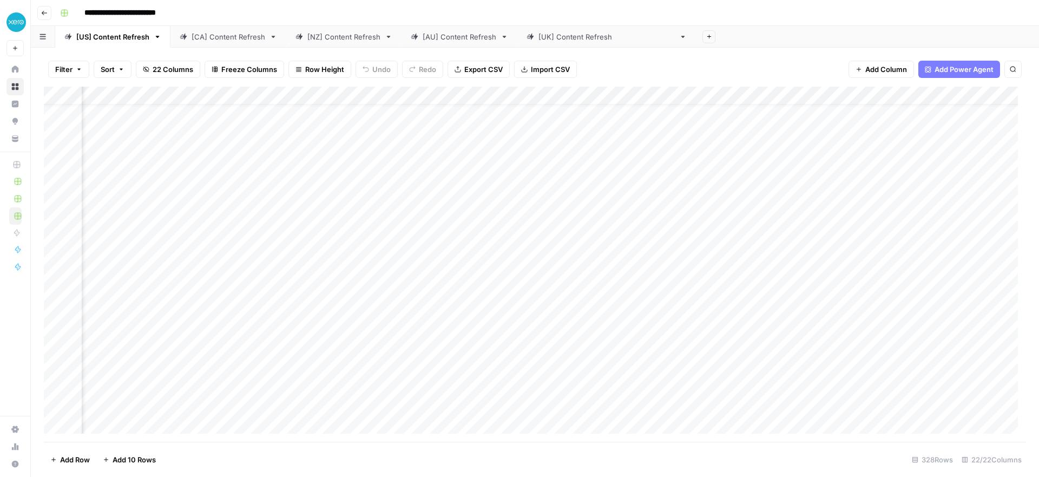
click at [890, 294] on div "Add Column" at bounding box center [535, 264] width 982 height 355
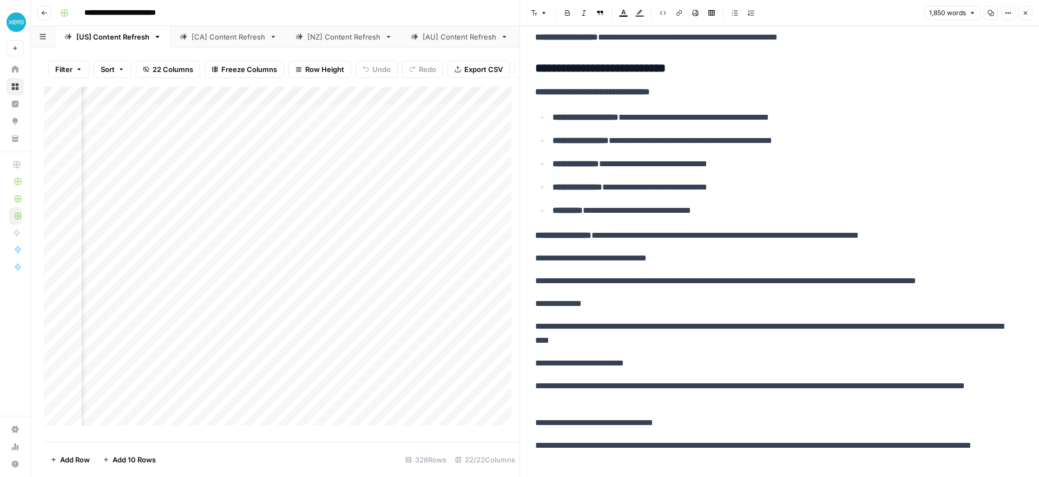
scroll to position [2864, 0]
click at [179, 380] on div "Add Column" at bounding box center [282, 260] width 476 height 347
click at [157, 363] on div "Add Column" at bounding box center [282, 260] width 476 height 347
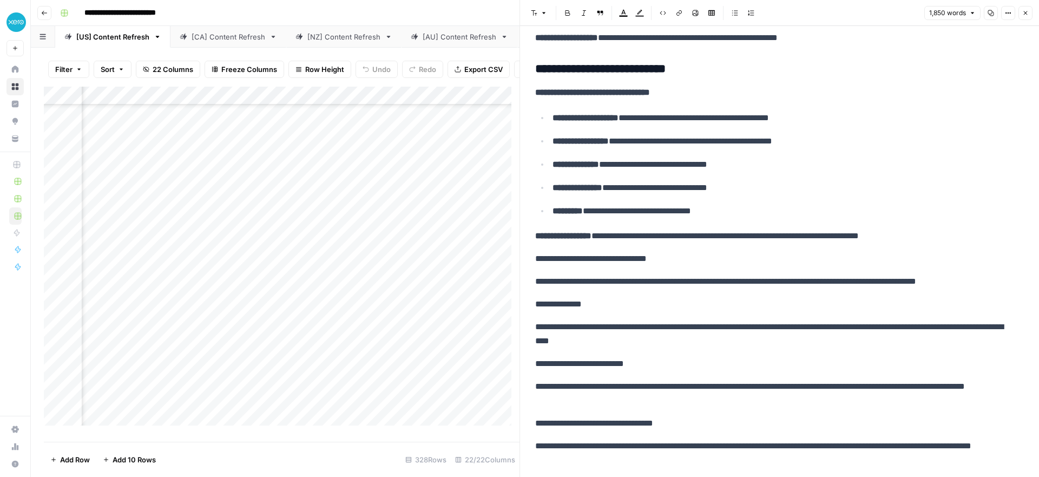
click at [218, 265] on div "Add Column" at bounding box center [282, 260] width 476 height 347
click at [218, 283] on div "Add Column" at bounding box center [282, 260] width 476 height 347
click at [220, 301] on div "Add Column" at bounding box center [282, 260] width 476 height 347
click at [355, 264] on div "Add Column" at bounding box center [282, 260] width 476 height 347
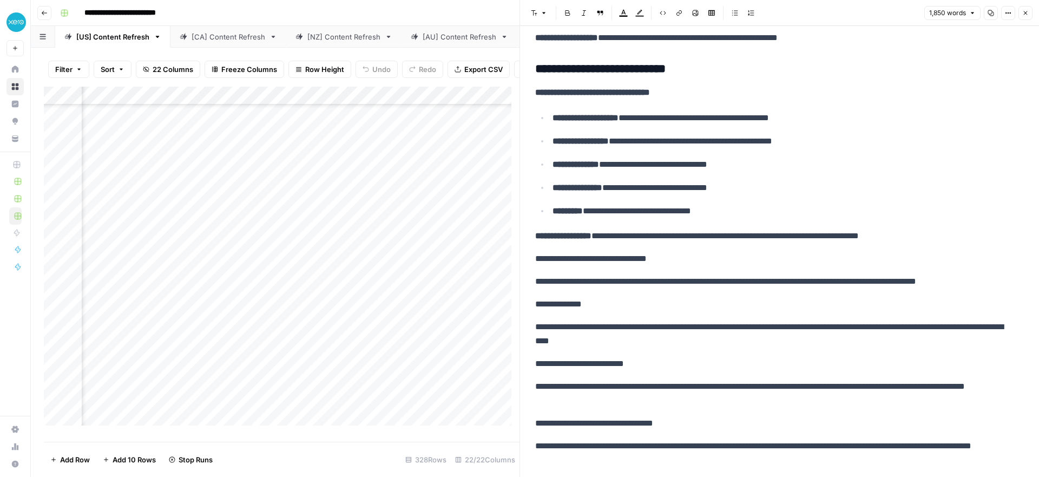
click at [356, 285] on div "Add Column" at bounding box center [282, 260] width 476 height 347
click at [357, 304] on div "Add Column" at bounding box center [282, 260] width 476 height 347
click at [1023, 434] on icon "close" at bounding box center [1023, 433] width 5 height 5
click at [339, 41] on div "[NZ] Content Refresh" at bounding box center [343, 36] width 73 height 11
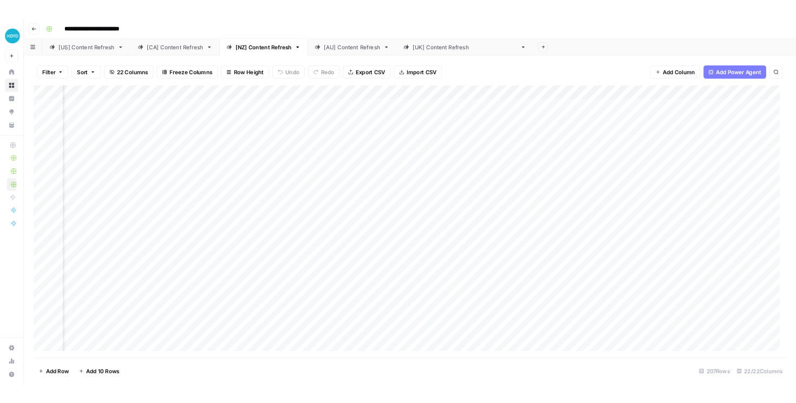
scroll to position [0, 743]
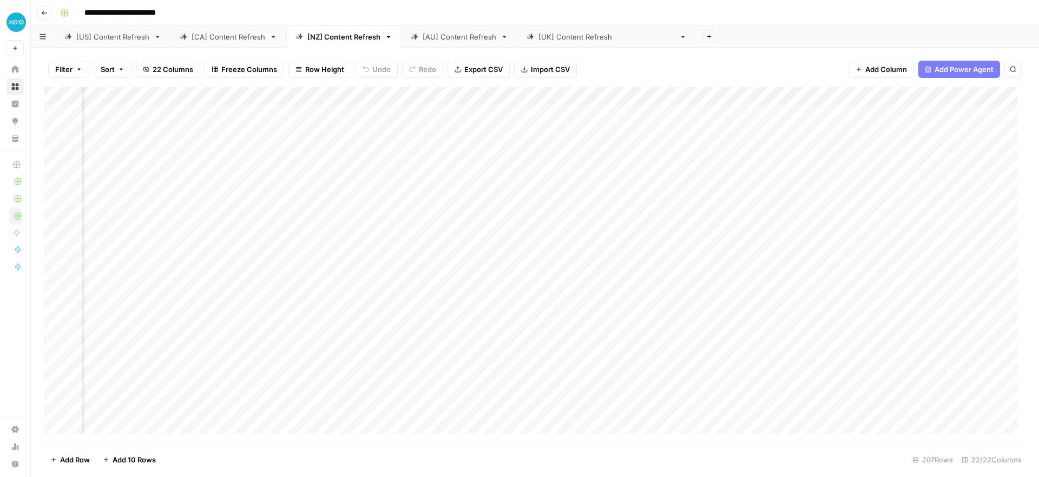
click at [742, 94] on div "Add Column" at bounding box center [535, 264] width 982 height 355
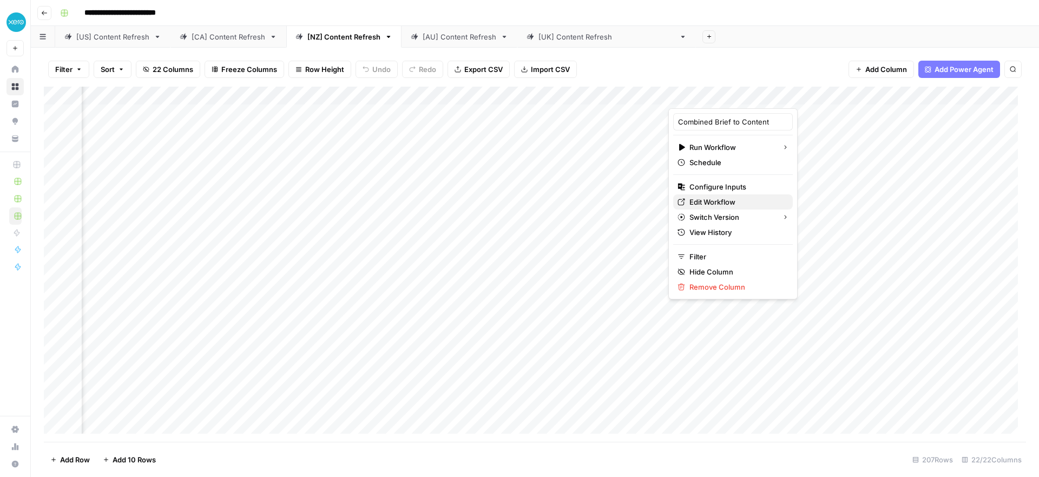
click at [719, 201] on span "Edit Workflow" at bounding box center [737, 201] width 95 height 11
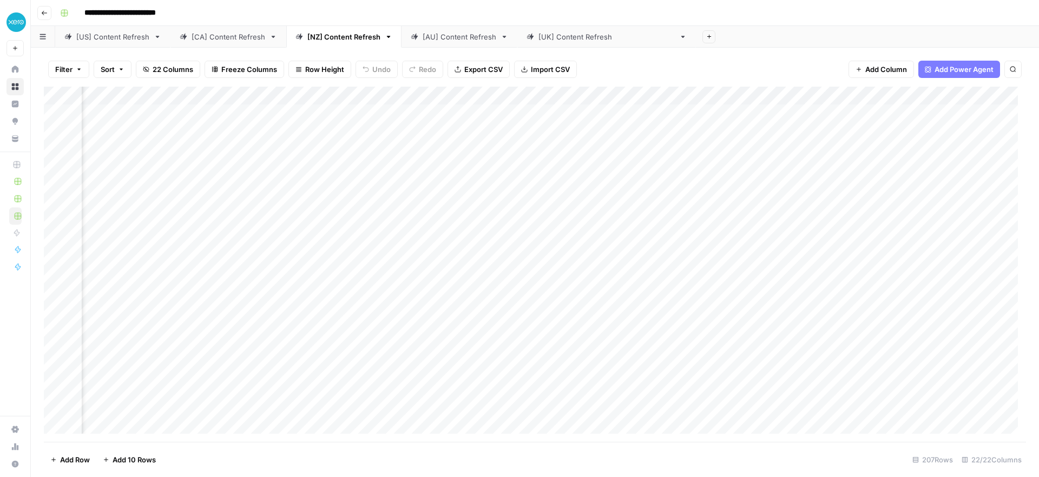
click at [352, 96] on div "Add Column" at bounding box center [535, 264] width 982 height 355
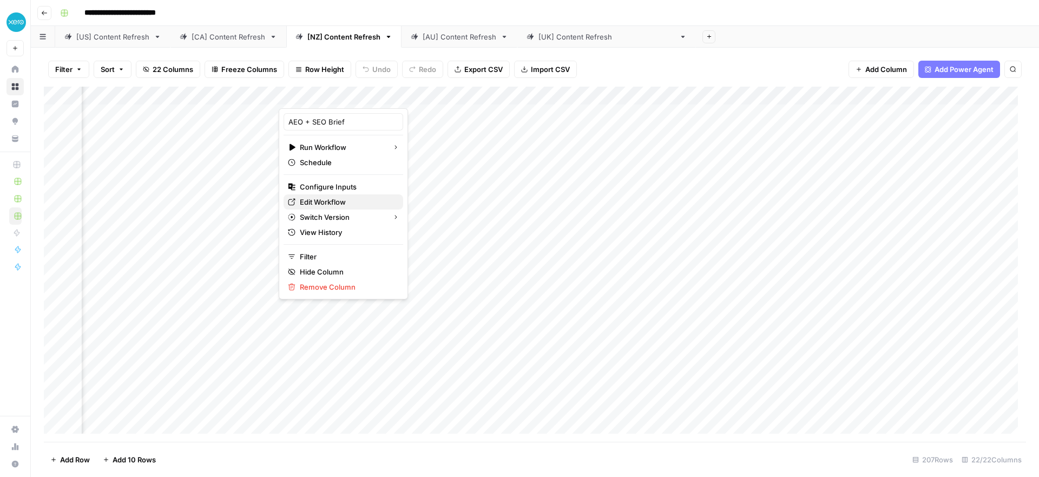
click at [338, 202] on span "Edit Workflow" at bounding box center [347, 201] width 95 height 11
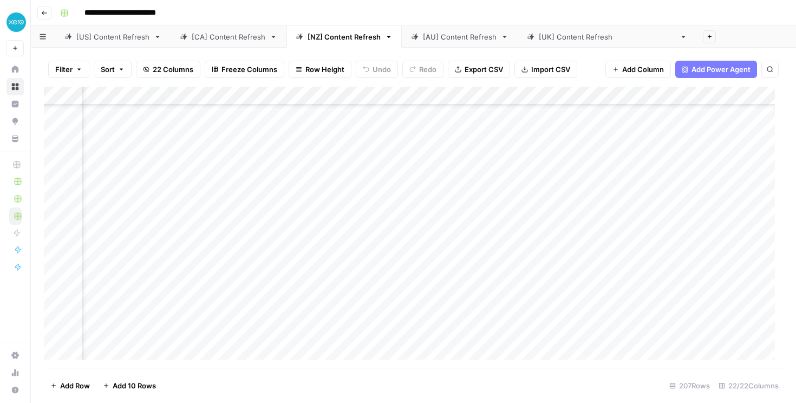
scroll to position [109, 743]
click at [235, 41] on div "[CA] Content Refresh" at bounding box center [229, 36] width 74 height 11
click at [404, 98] on div "Add Column" at bounding box center [413, 227] width 739 height 281
click at [407, 120] on button "All Rows" at bounding box center [444, 120] width 81 height 15
click at [124, 41] on div "[US] Content Refresh" at bounding box center [112, 36] width 73 height 11
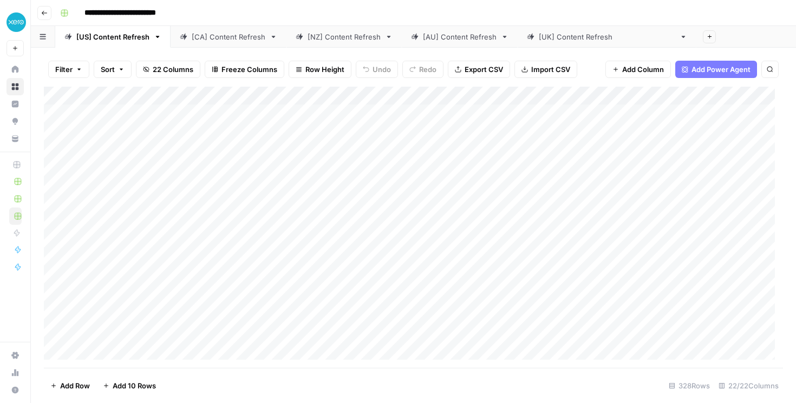
click at [439, 96] on div "Add Column" at bounding box center [413, 227] width 739 height 281
click at [444, 116] on span "All Rows" at bounding box center [478, 120] width 68 height 11
click at [216, 43] on link "[CA] Content Refresh" at bounding box center [228, 37] width 116 height 22
click at [654, 190] on div "Add Column" at bounding box center [413, 227] width 739 height 281
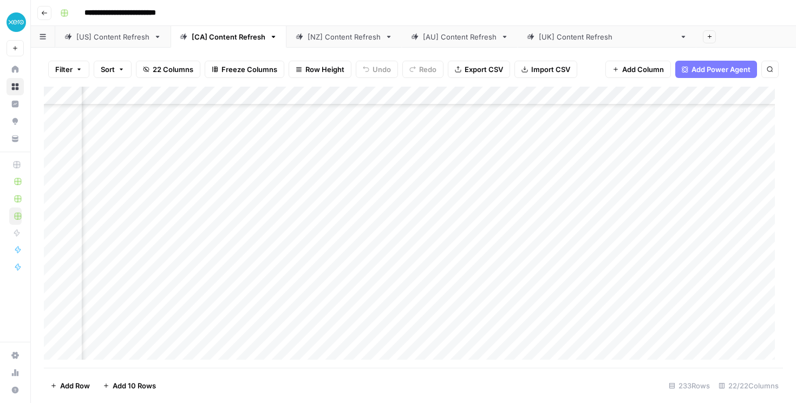
scroll to position [181, 0]
drag, startPoint x: 277, startPoint y: 228, endPoint x: 84, endPoint y: 222, distance: 192.8
click at [84, 222] on div "Add Column" at bounding box center [413, 227] width 739 height 281
click at [286, 228] on div "Add Column" at bounding box center [413, 227] width 739 height 281
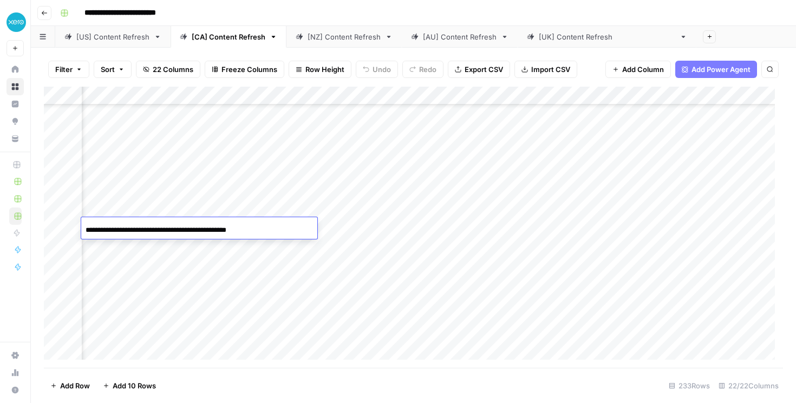
scroll to position [181, 433]
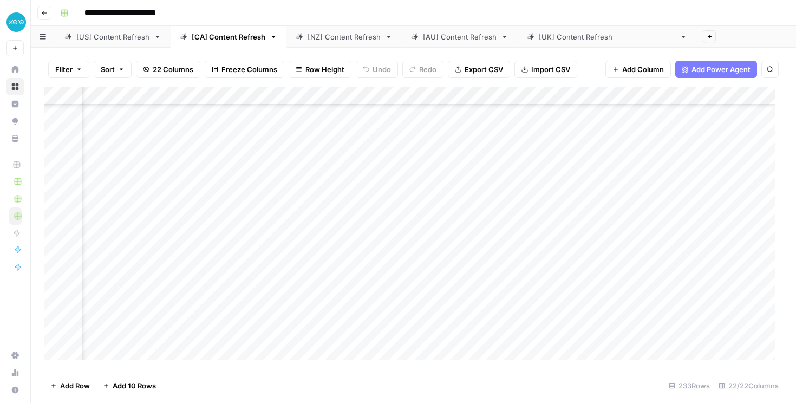
click at [731, 221] on div "Add Column" at bounding box center [413, 227] width 739 height 281
click at [302, 94] on div "Add Column" at bounding box center [413, 227] width 739 height 281
click at [300, 154] on span "Sort Ascending" at bounding box center [294, 156] width 95 height 11
click at [302, 96] on div "Add Column" at bounding box center [413, 227] width 739 height 281
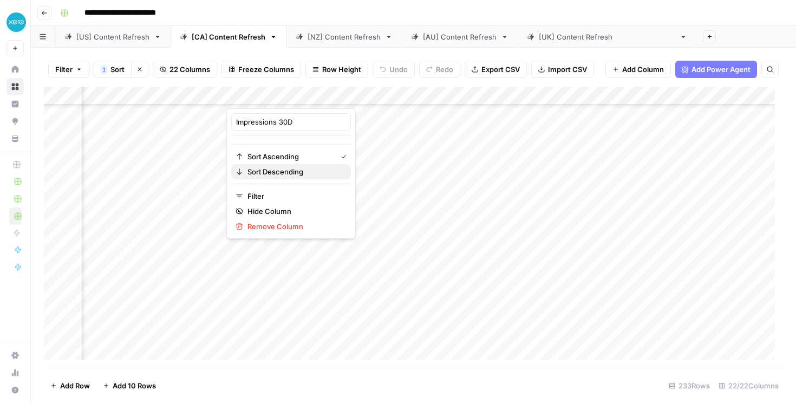
click at [277, 174] on span "Sort Descending" at bounding box center [294, 171] width 95 height 11
click at [757, 130] on div "Add Column" at bounding box center [413, 227] width 739 height 281
click at [570, 131] on div "Add Column" at bounding box center [413, 227] width 739 height 281
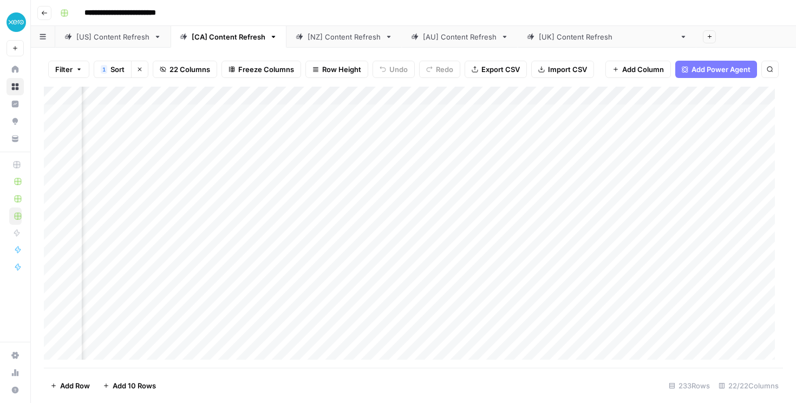
click at [673, 133] on div "Add Column" at bounding box center [413, 227] width 739 height 281
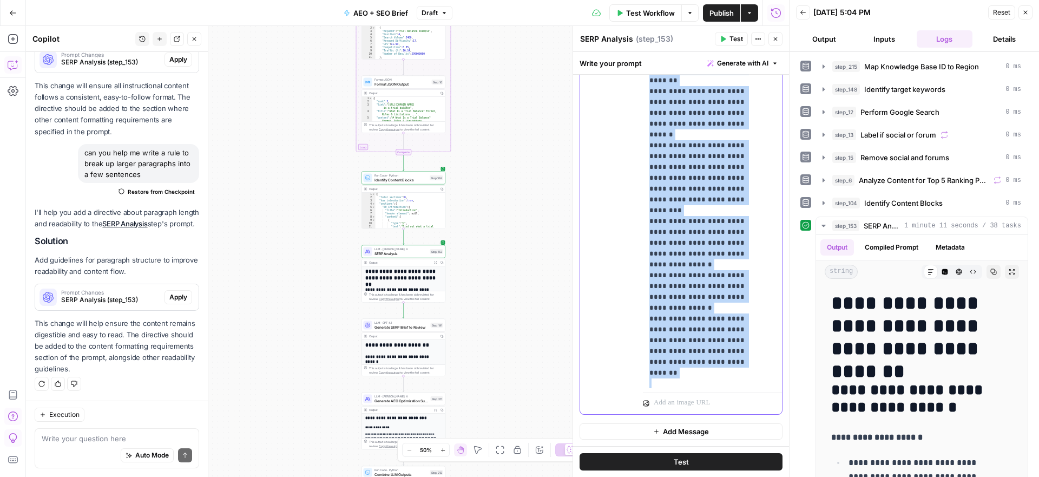
scroll to position [3142, 0]
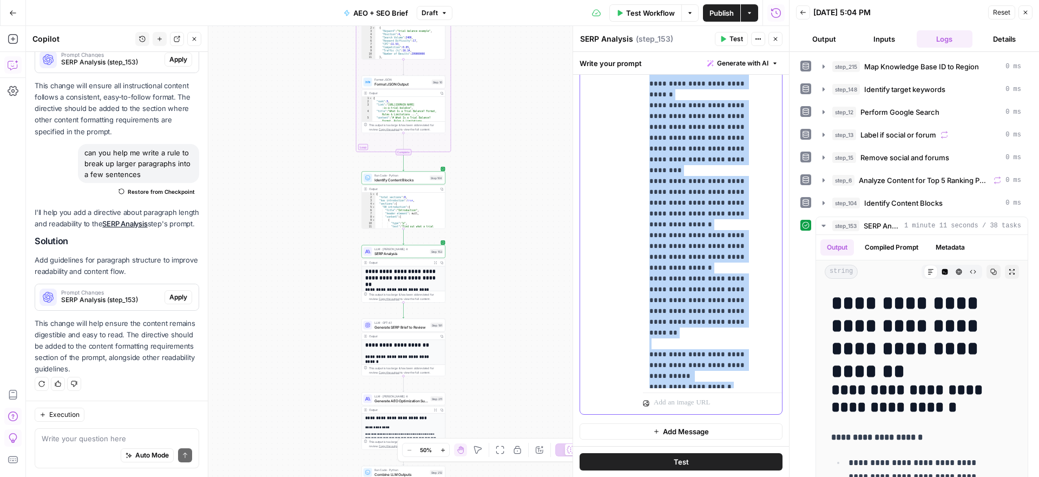
drag, startPoint x: 647, startPoint y: 299, endPoint x: 729, endPoint y: 270, distance: 86.5
click at [729, 270] on div "**********" at bounding box center [708, 167] width 131 height 441
copy p "**********"
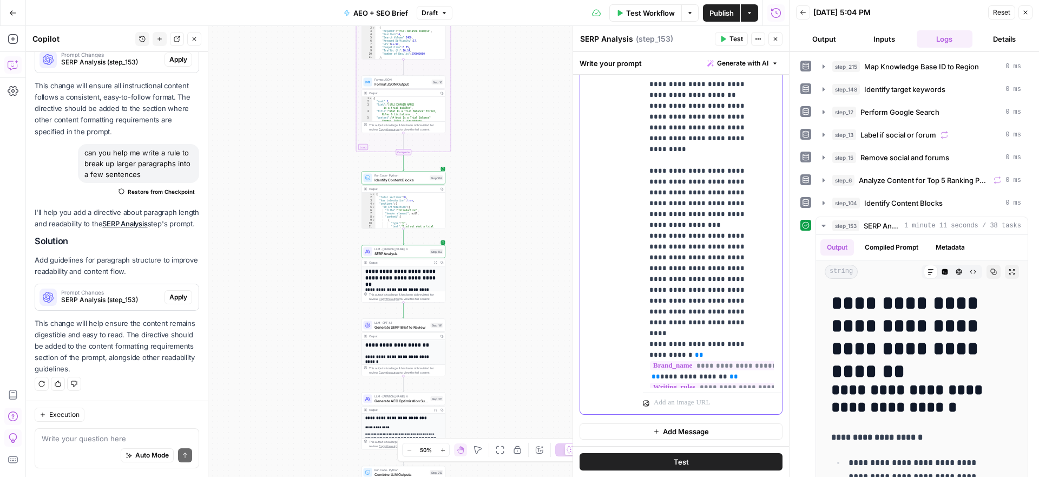
scroll to position [2227, 0]
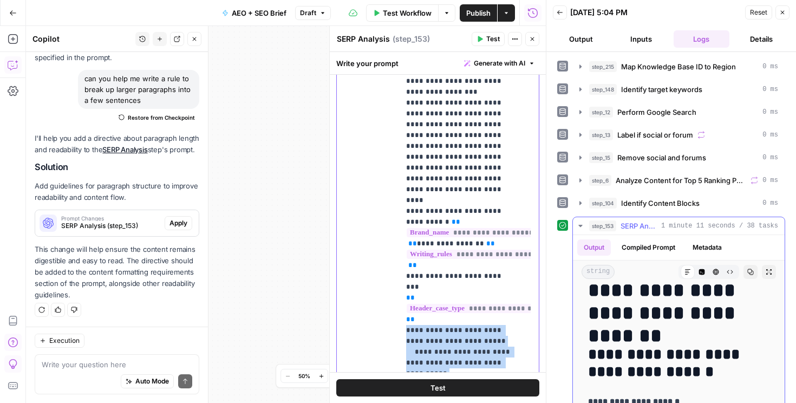
scroll to position [0, 0]
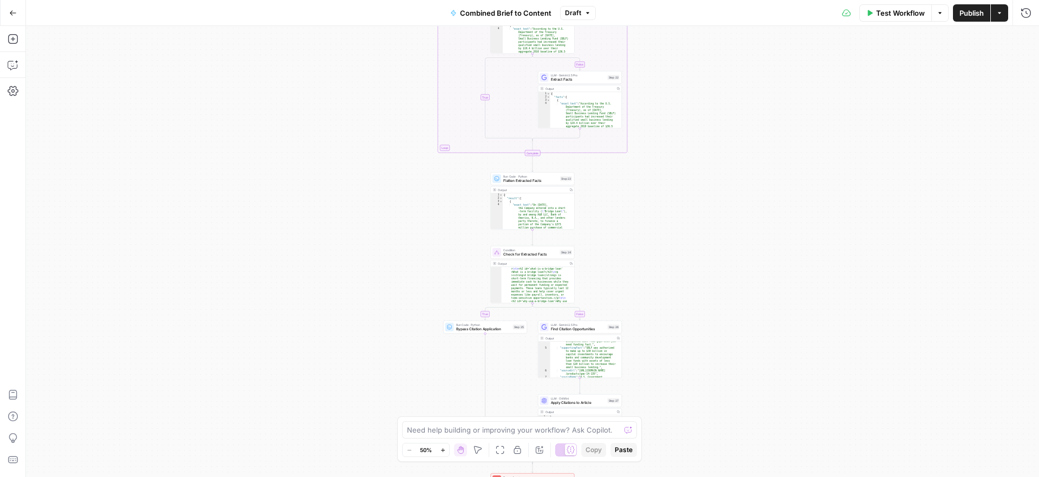
scroll to position [399, 0]
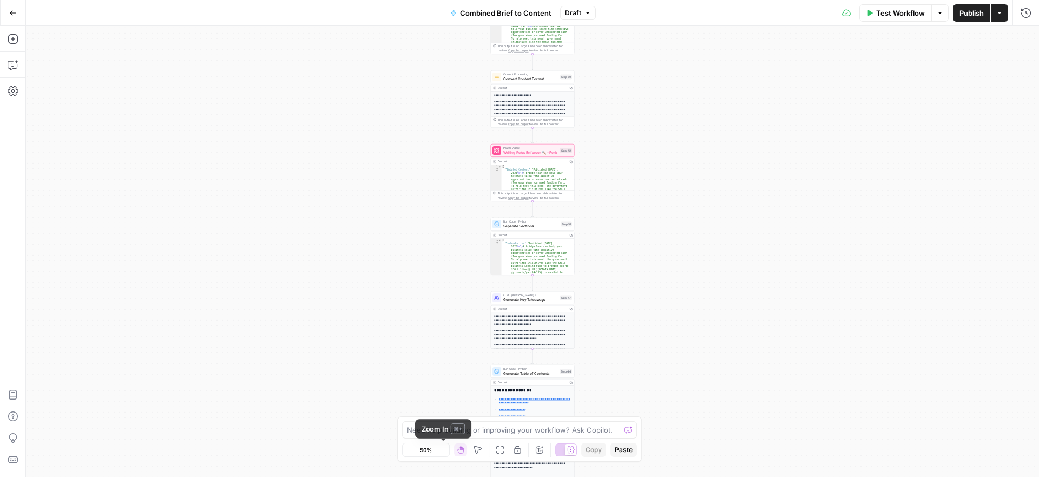
click at [443, 447] on icon "button" at bounding box center [443, 450] width 6 height 6
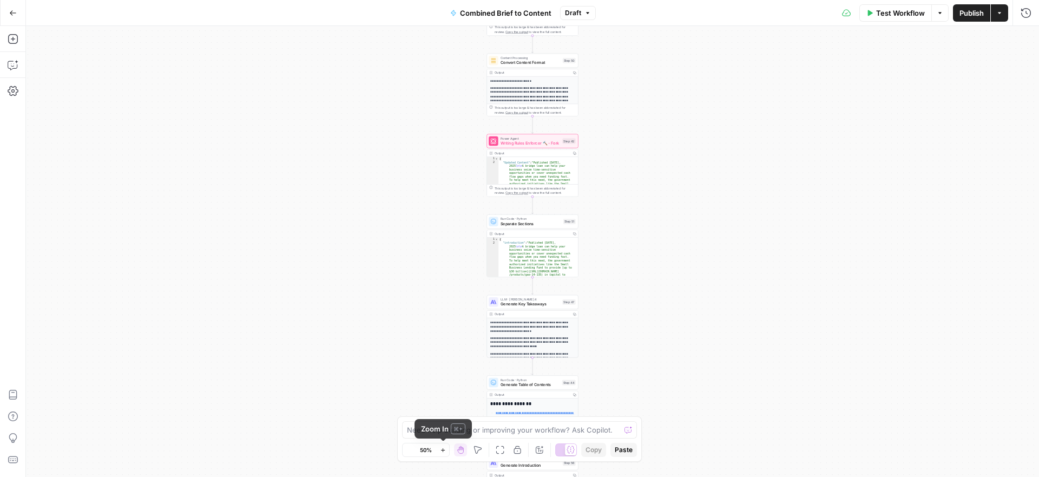
click at [443, 447] on icon "button" at bounding box center [443, 450] width 6 height 6
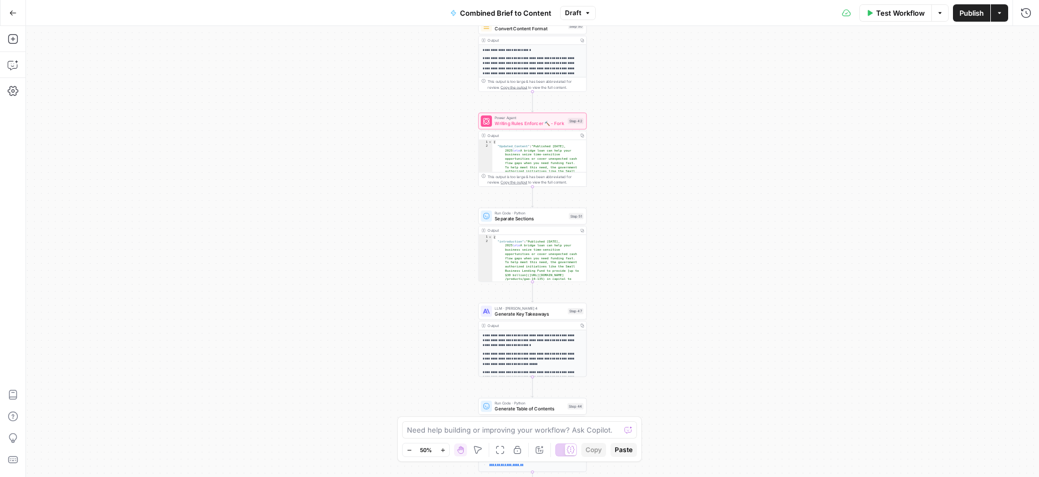
click at [443, 447] on icon "button" at bounding box center [443, 450] width 6 height 6
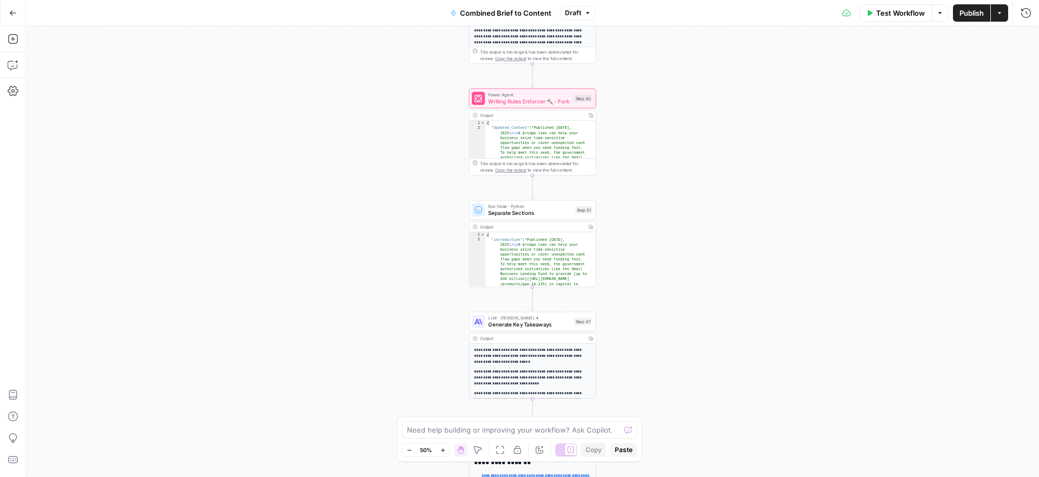
click at [443, 447] on icon "button" at bounding box center [443, 450] width 6 height 6
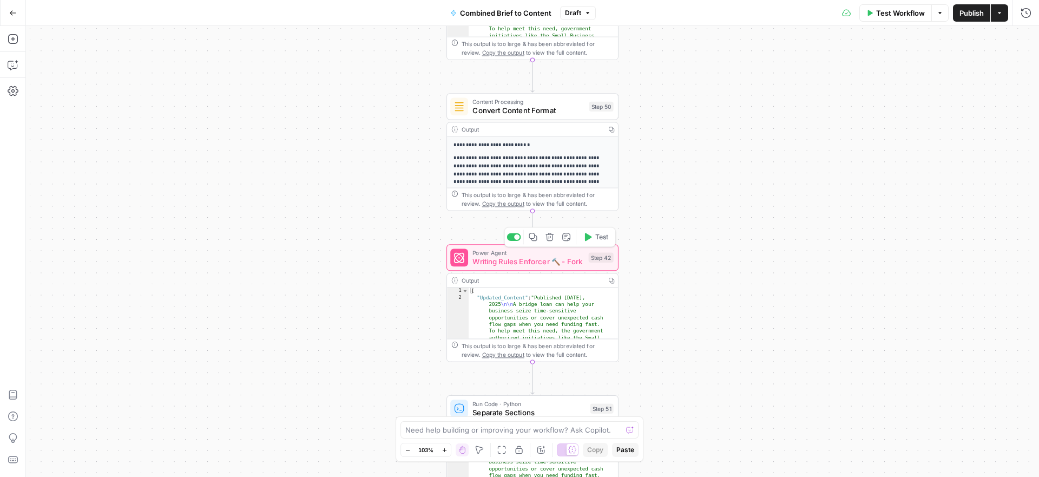
click at [565, 264] on span "Writing Rules Enforcer 🔨 - Fork" at bounding box center [527, 261] width 111 height 11
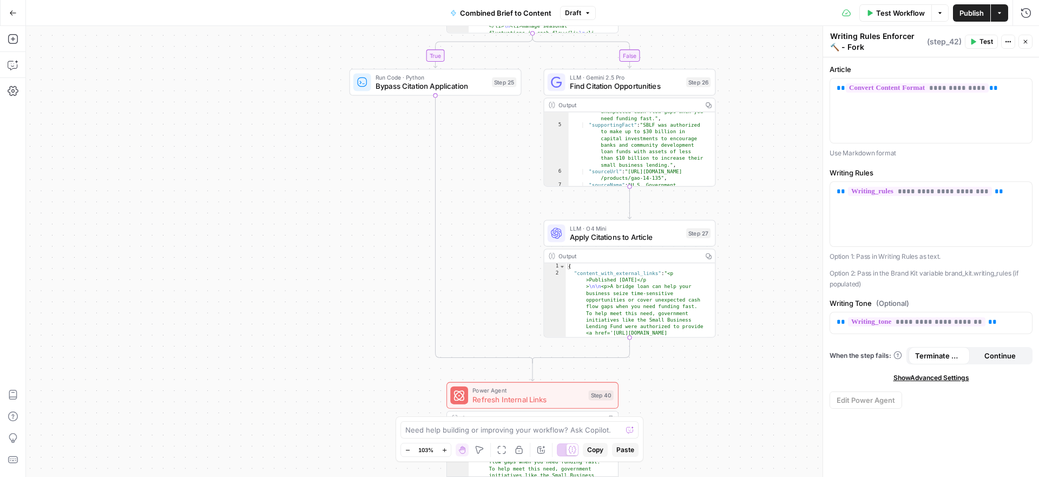
scroll to position [0, 0]
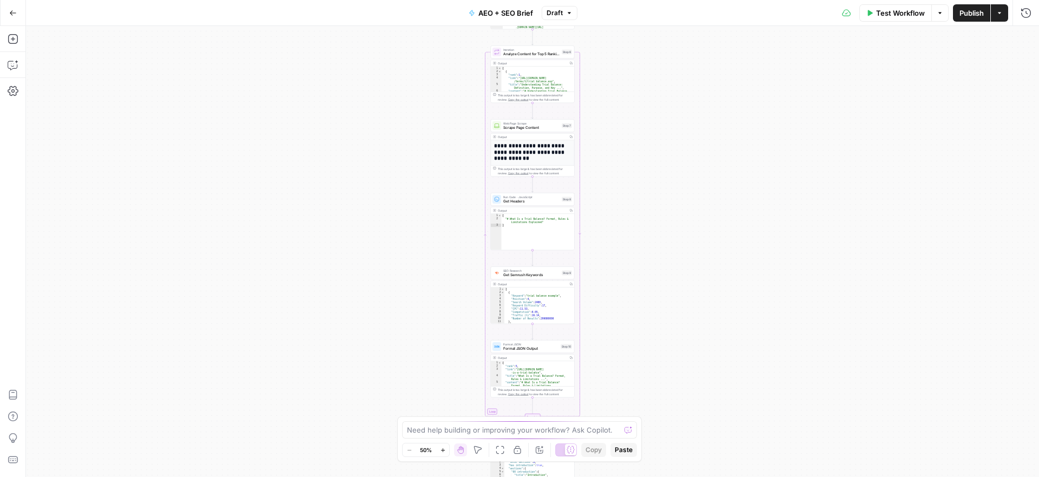
click at [440, 450] on icon "button" at bounding box center [443, 450] width 6 height 6
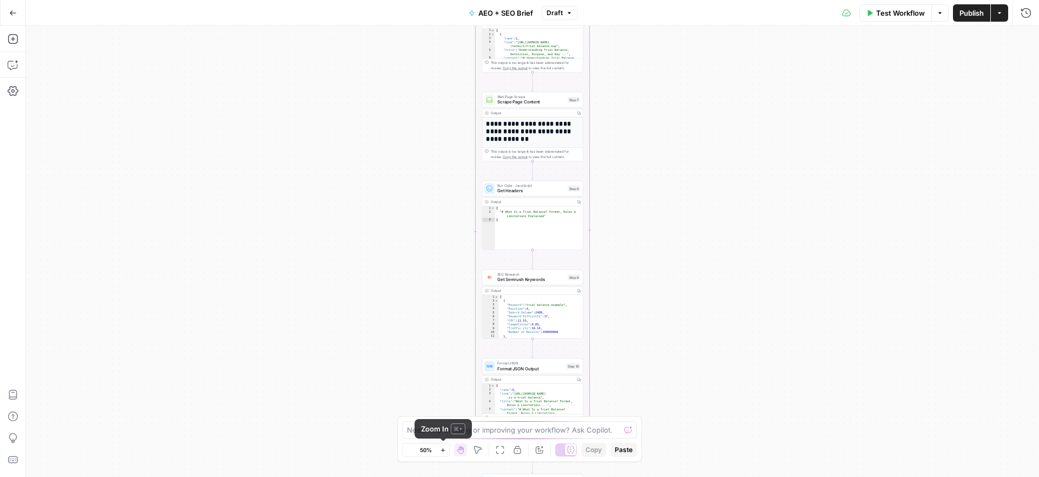
click at [440, 450] on icon "button" at bounding box center [443, 450] width 6 height 6
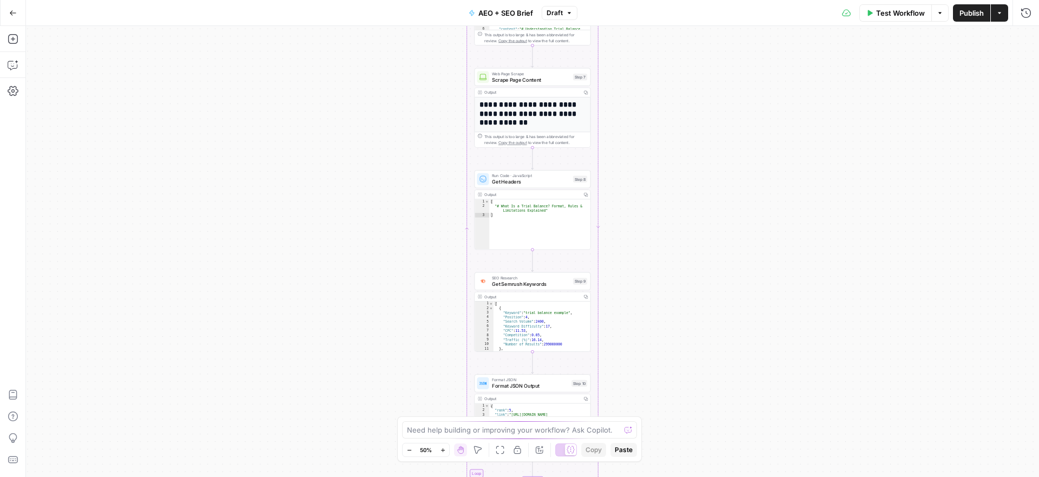
click at [440, 450] on icon "button" at bounding box center [443, 450] width 6 height 6
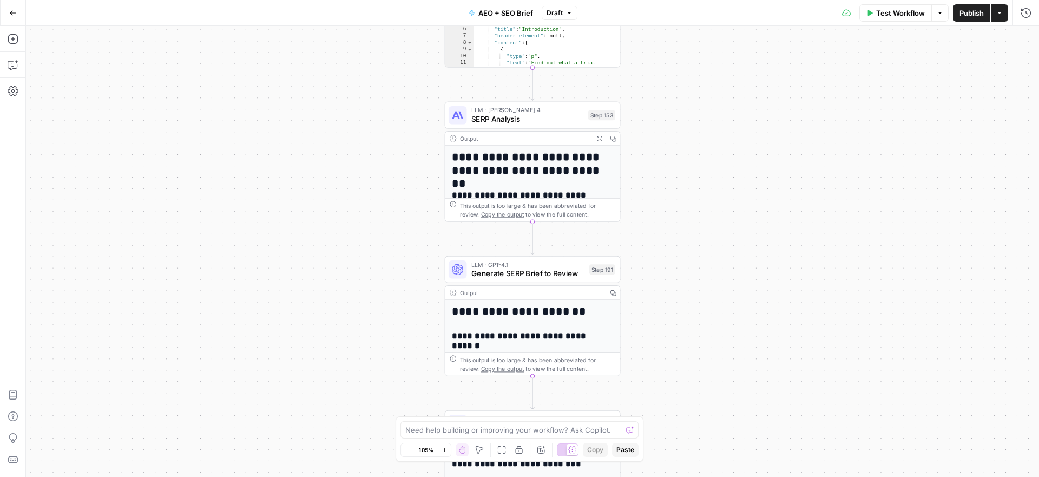
click at [601, 138] on icon "button" at bounding box center [599, 138] width 6 height 6
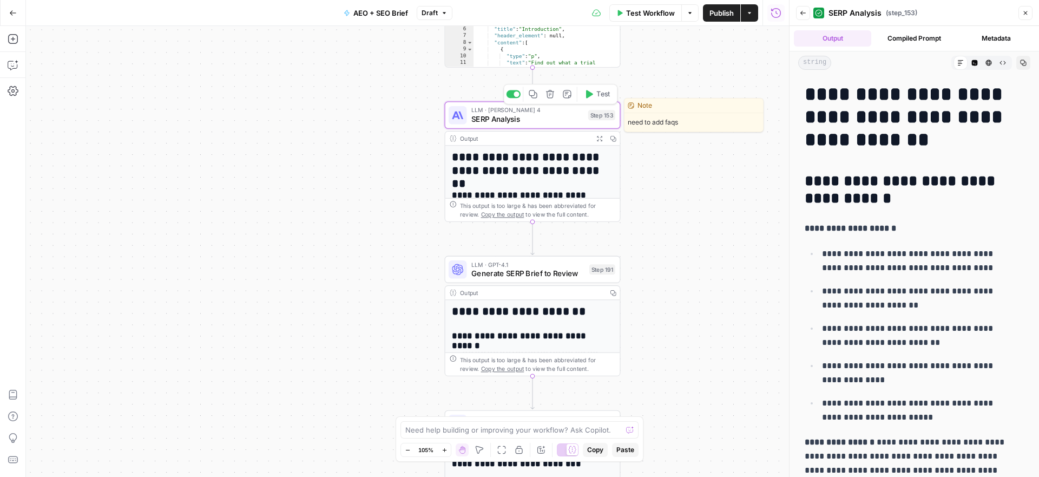
click at [577, 122] on span "SERP Analysis" at bounding box center [527, 119] width 112 height 11
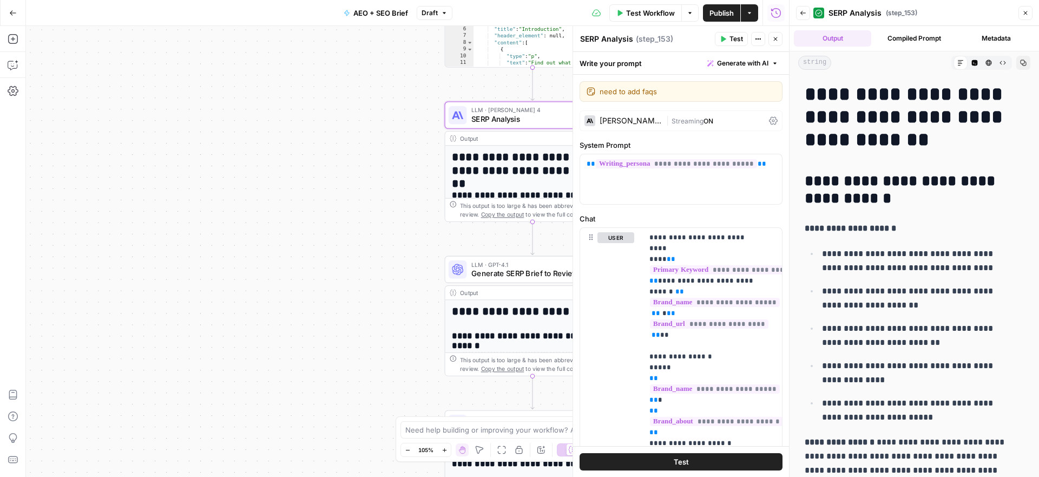
click at [1028, 15] on icon "button" at bounding box center [1025, 13] width 6 height 6
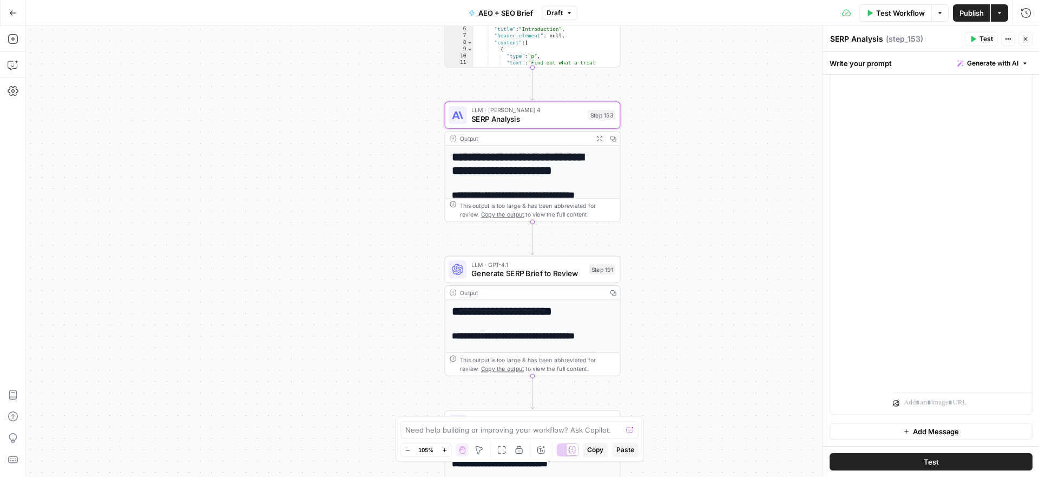
scroll to position [3061, 0]
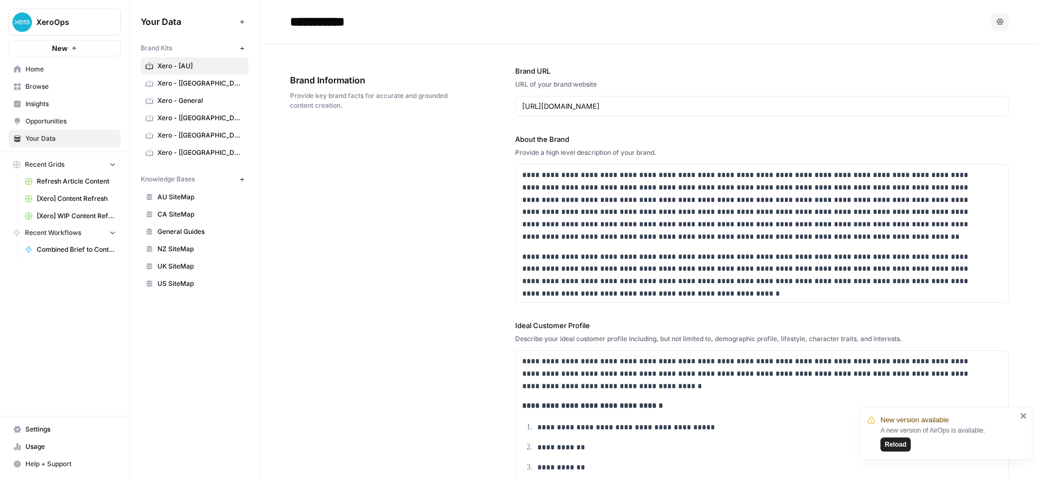
click at [900, 444] on span "Reload" at bounding box center [896, 444] width 22 height 10
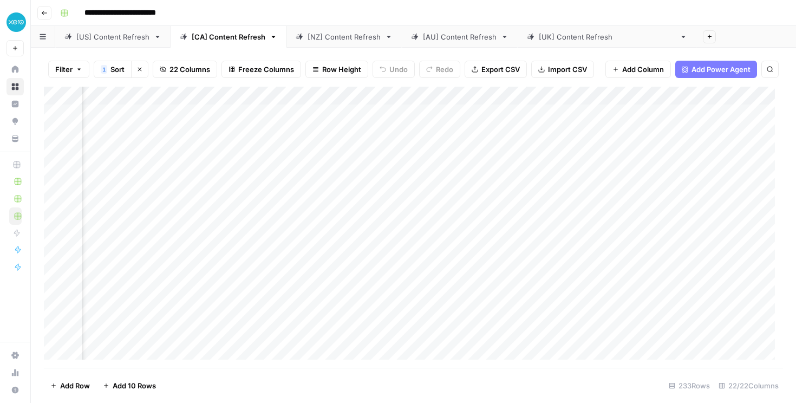
scroll to position [0, 779]
click at [106, 35] on div "[US] Content Refresh" at bounding box center [112, 36] width 73 height 11
click at [644, 11] on div "**********" at bounding box center [420, 12] width 729 height 17
click at [525, 97] on div "Add Column" at bounding box center [413, 227] width 739 height 281
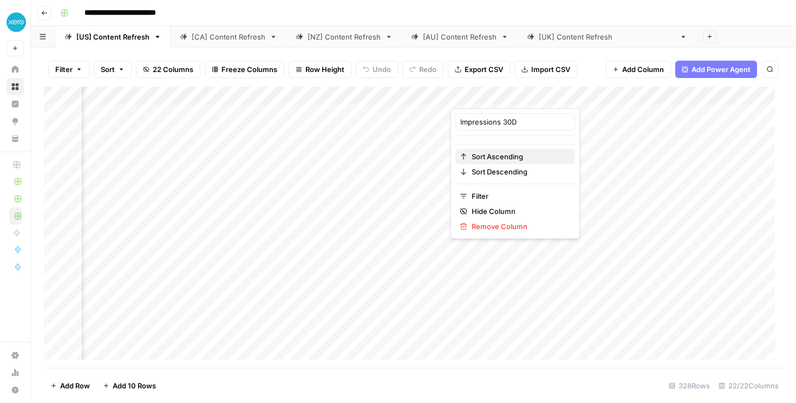
click at [498, 157] on span "Sort Ascending" at bounding box center [518, 156] width 95 height 11
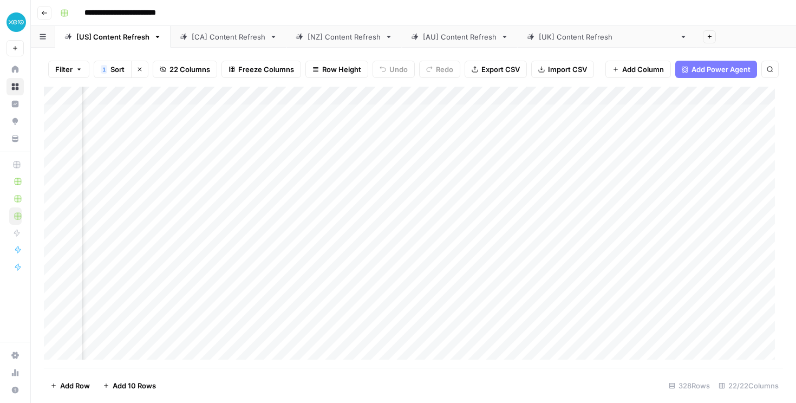
click at [517, 99] on div "Add Column" at bounding box center [413, 227] width 739 height 281
click at [490, 174] on span "Sort Descending" at bounding box center [518, 171] width 95 height 11
click at [428, 203] on div "Add Column" at bounding box center [413, 227] width 739 height 281
click at [424, 222] on div "Add Column" at bounding box center [413, 227] width 739 height 281
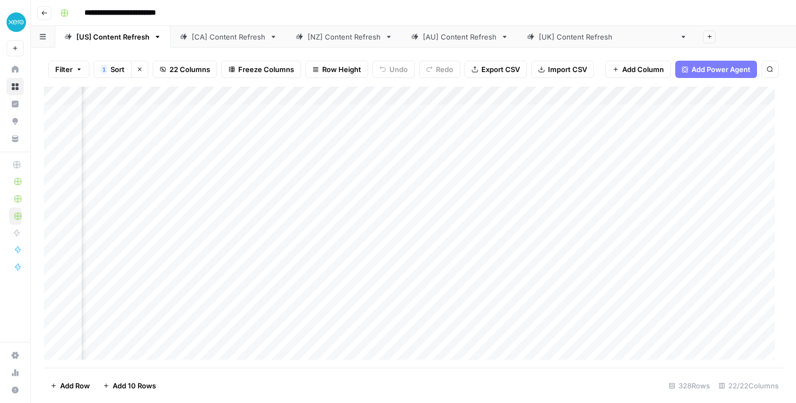
click at [423, 244] on div "Add Column" at bounding box center [413, 227] width 739 height 281
click at [424, 218] on div "Add Column" at bounding box center [413, 227] width 739 height 281
click at [423, 239] on div "Add Column" at bounding box center [413, 227] width 739 height 281
click at [422, 252] on div "Add Column" at bounding box center [413, 227] width 739 height 281
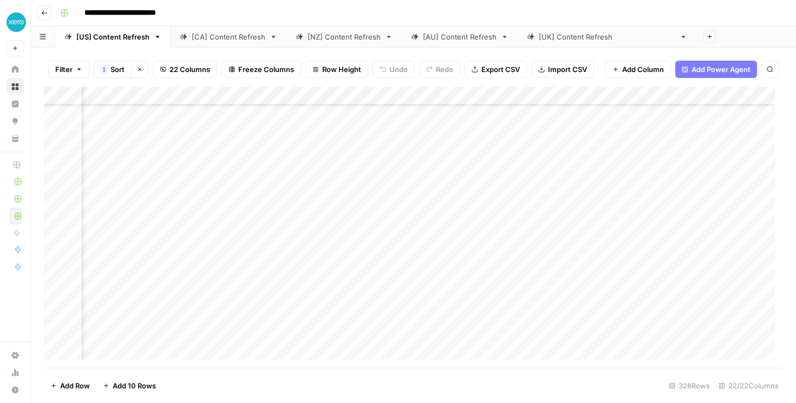
scroll to position [83, 117]
click at [421, 238] on div "Add Column" at bounding box center [413, 227] width 739 height 281
click at [396, 285] on div "Add Column" at bounding box center [413, 227] width 739 height 281
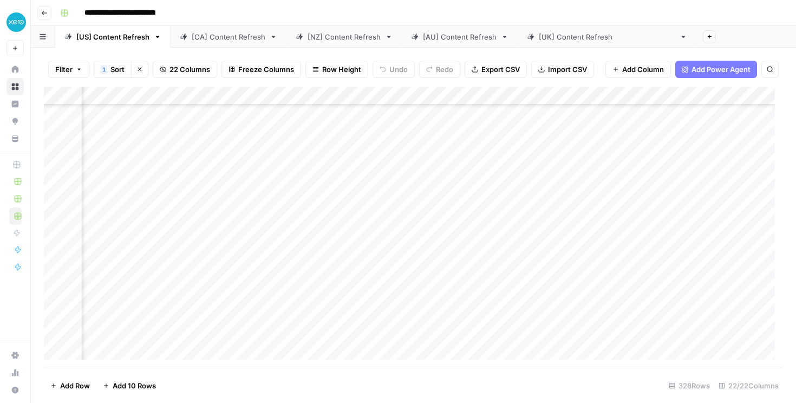
click at [692, 248] on div "Add Column" at bounding box center [413, 227] width 739 height 281
click at [526, 246] on div "Add Column" at bounding box center [413, 227] width 739 height 281
